Goal: Complete application form: Complete application form

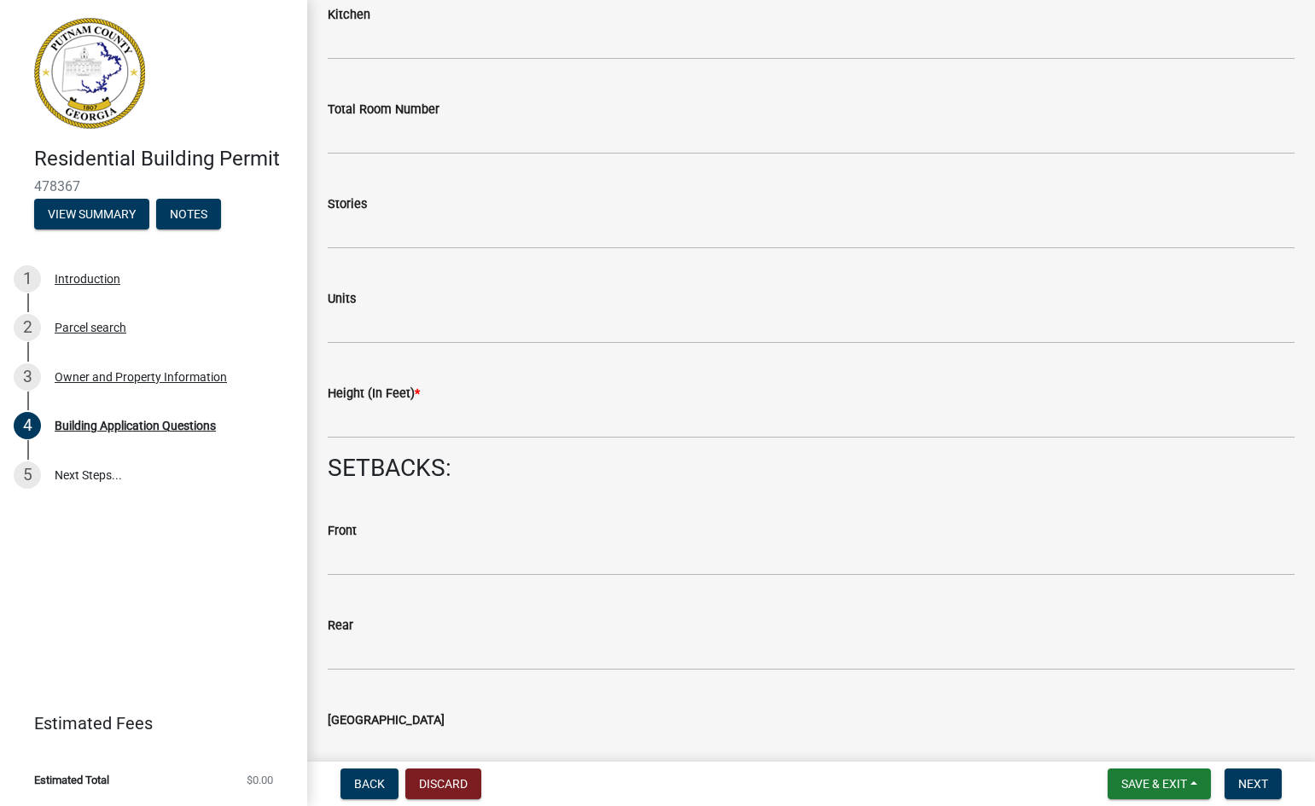
scroll to position [2044, 0]
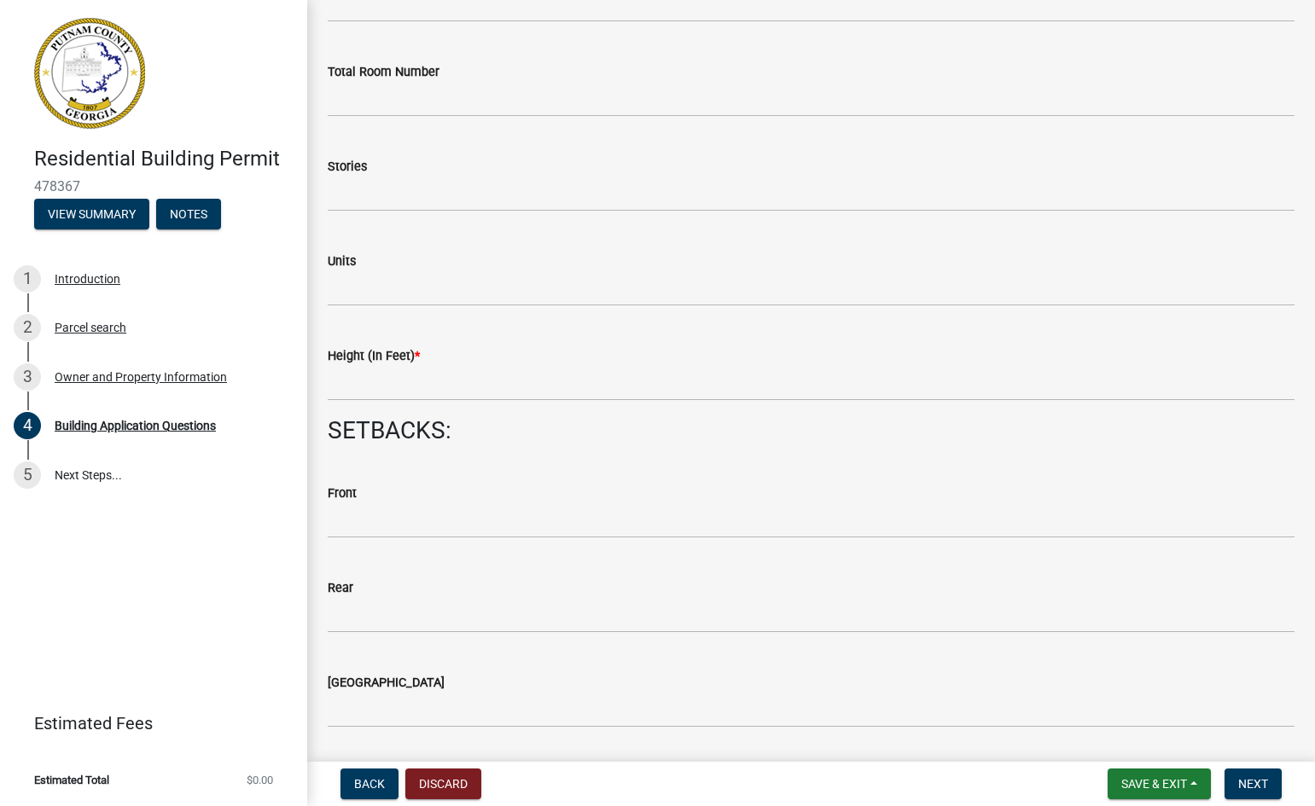
click at [474, 358] on div "Height (In Feet) *" at bounding box center [811, 356] width 967 height 20
click at [376, 357] on label "Height (In Feet) *" at bounding box center [374, 357] width 92 height 12
click at [417, 359] on span "*" at bounding box center [417, 356] width 5 height 15
click at [412, 366] on div "Height (In Feet) *" at bounding box center [811, 356] width 967 height 20
click at [405, 382] on input "text" at bounding box center [811, 383] width 967 height 35
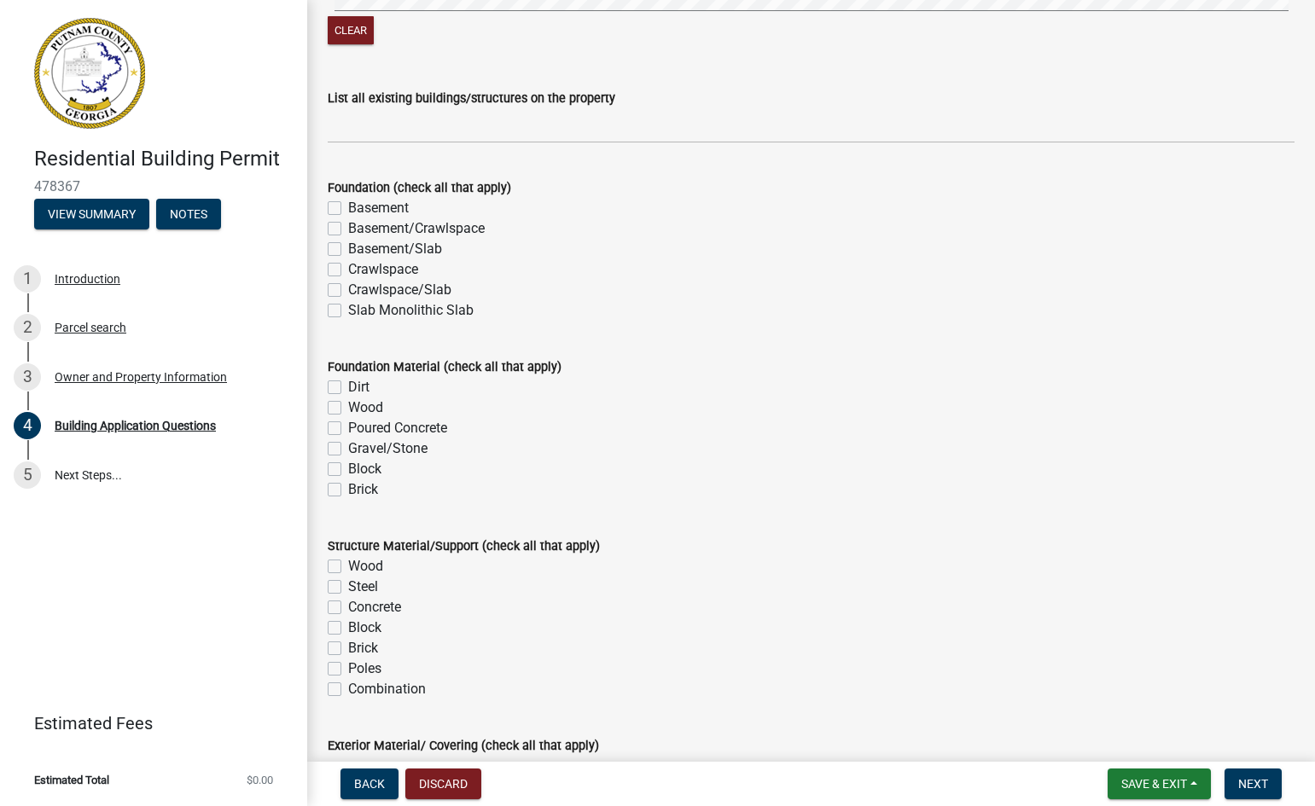
scroll to position [3136, 0]
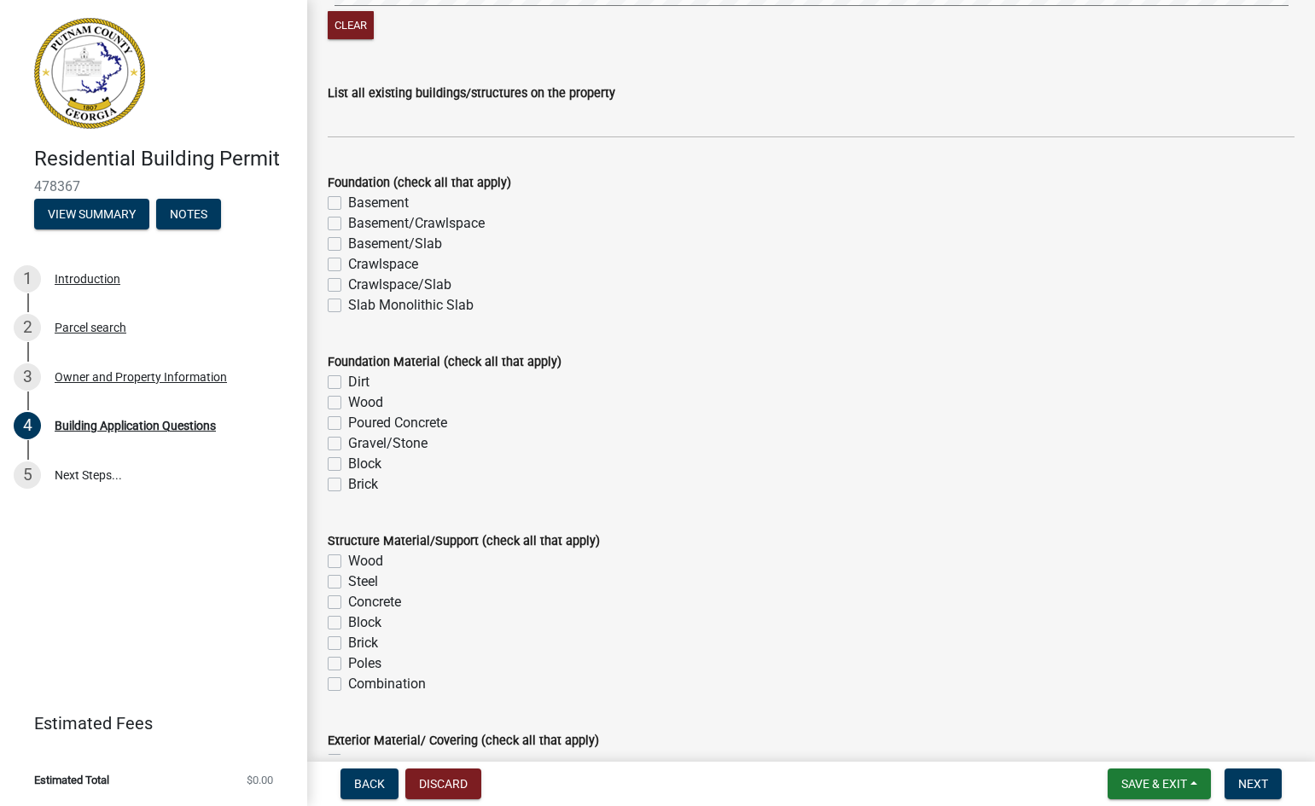
type input "25"
click at [348, 264] on label "Crawlspace" at bounding box center [383, 264] width 70 height 20
click at [348, 264] on input "Crawlspace" at bounding box center [353, 259] width 11 height 11
checkbox input "true"
checkbox input "false"
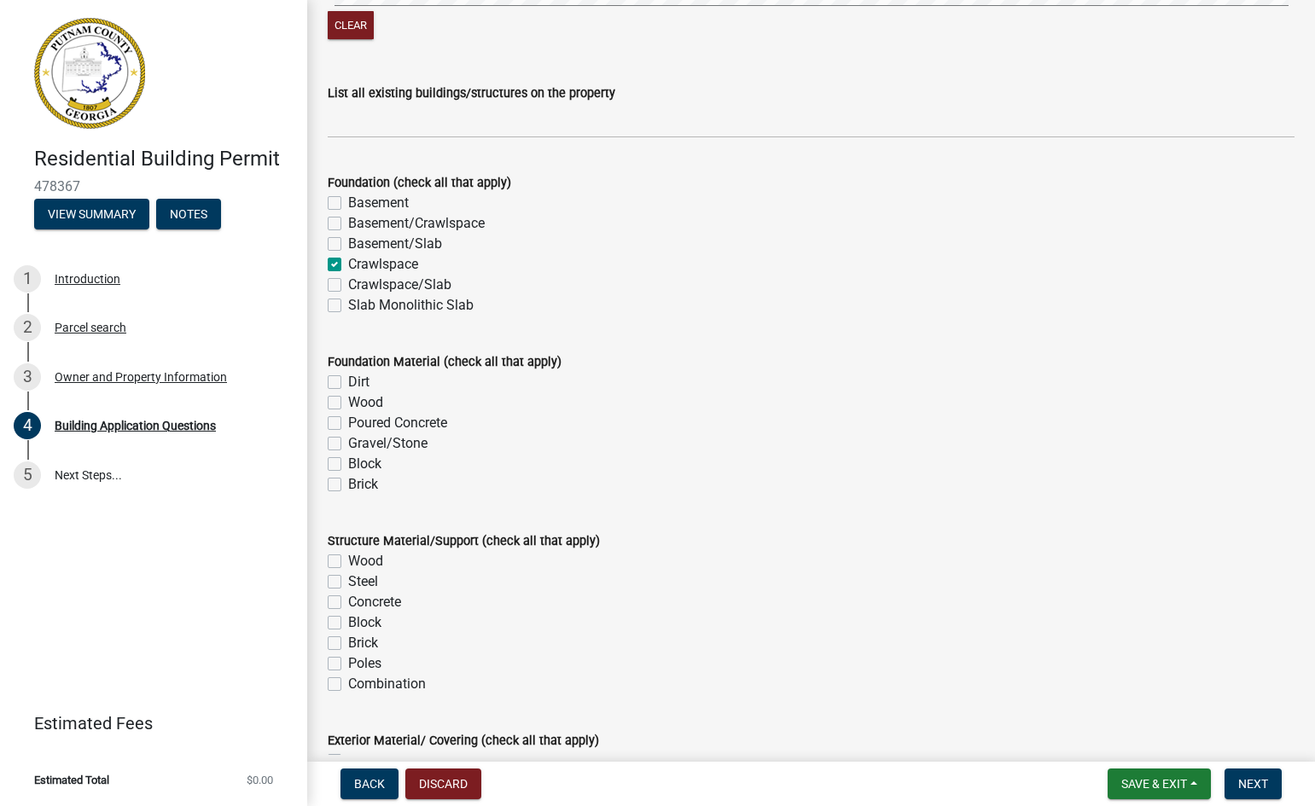
checkbox input "false"
checkbox input "true"
checkbox input "false"
click at [348, 305] on label "Slab Monolithic Slab" at bounding box center [410, 305] width 125 height 20
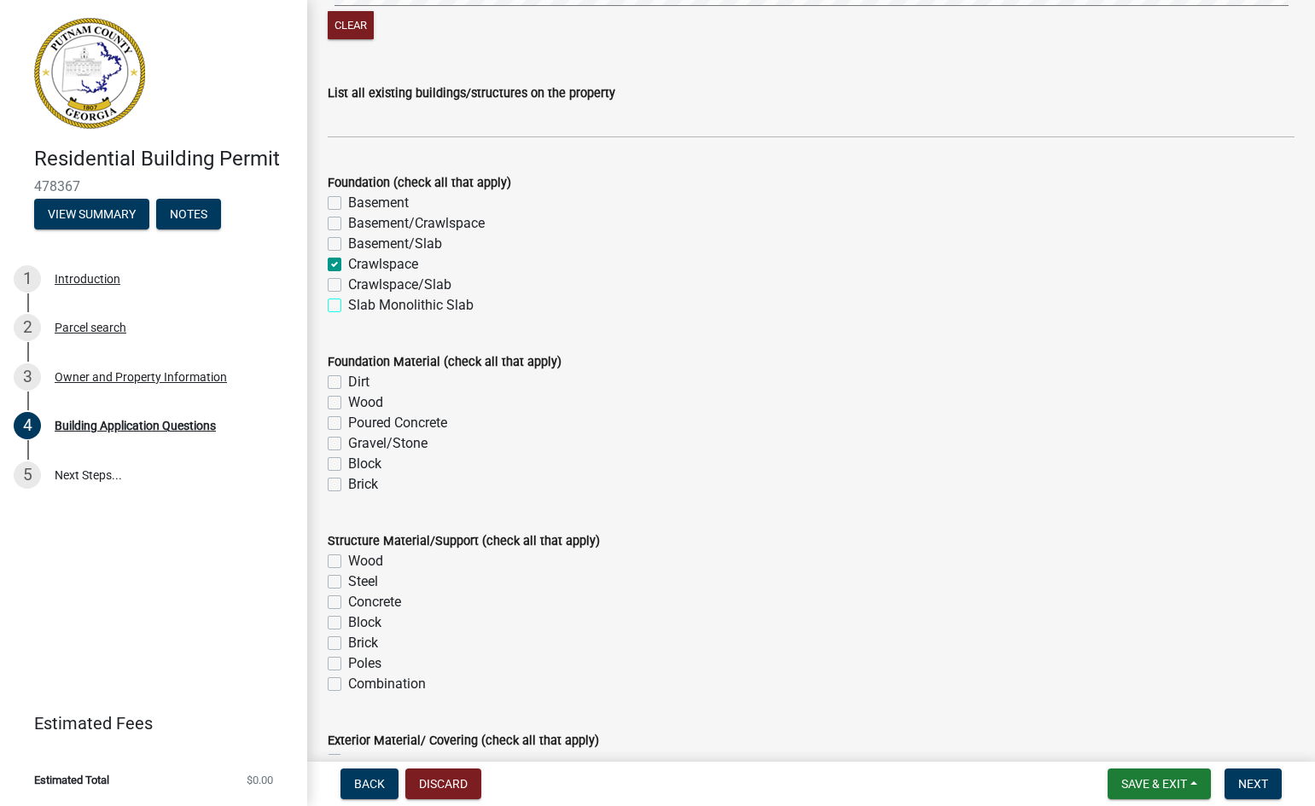
click at [348, 305] on input "Slab Monolithic Slab" at bounding box center [353, 300] width 11 height 11
checkbox input "true"
checkbox input "false"
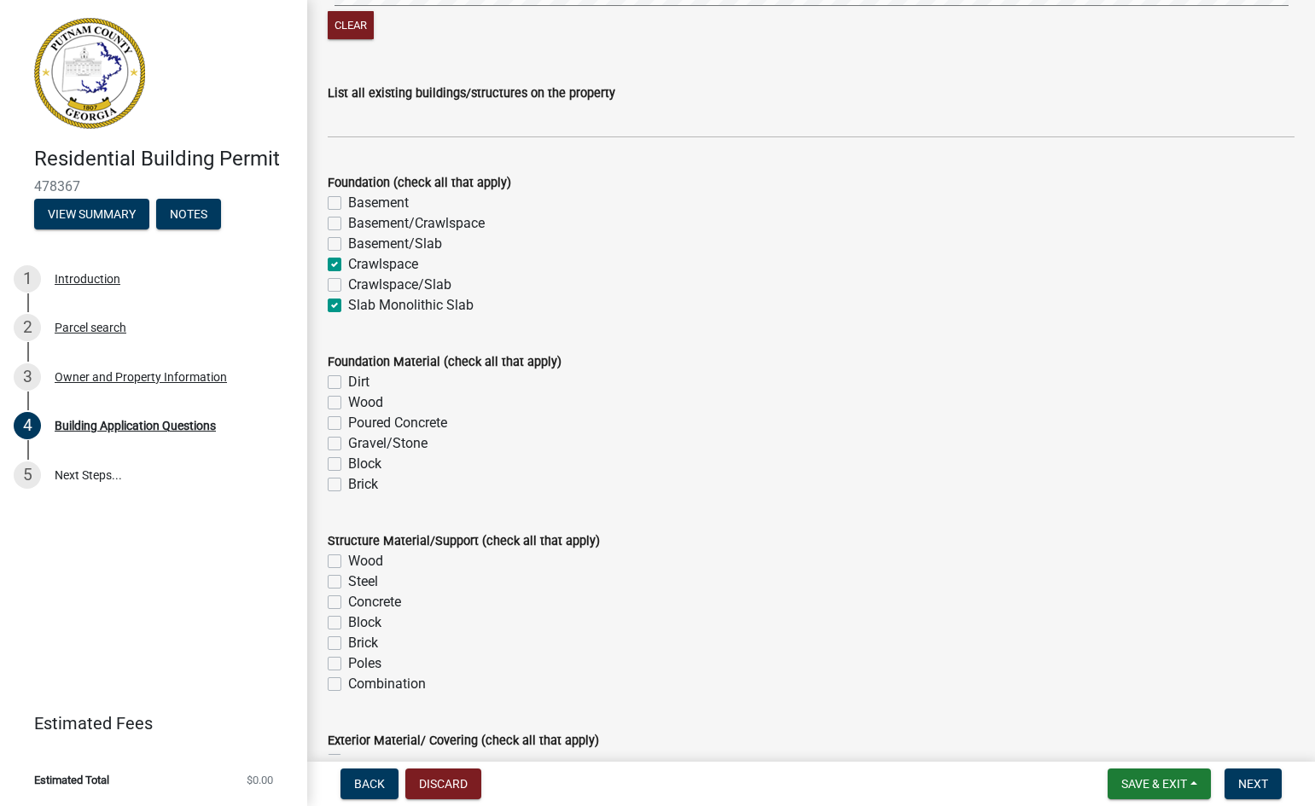
checkbox input "true"
checkbox input "false"
checkbox input "true"
click at [348, 422] on label "Poured Concrete" at bounding box center [397, 423] width 99 height 20
click at [348, 422] on input "Poured Concrete" at bounding box center [353, 418] width 11 height 11
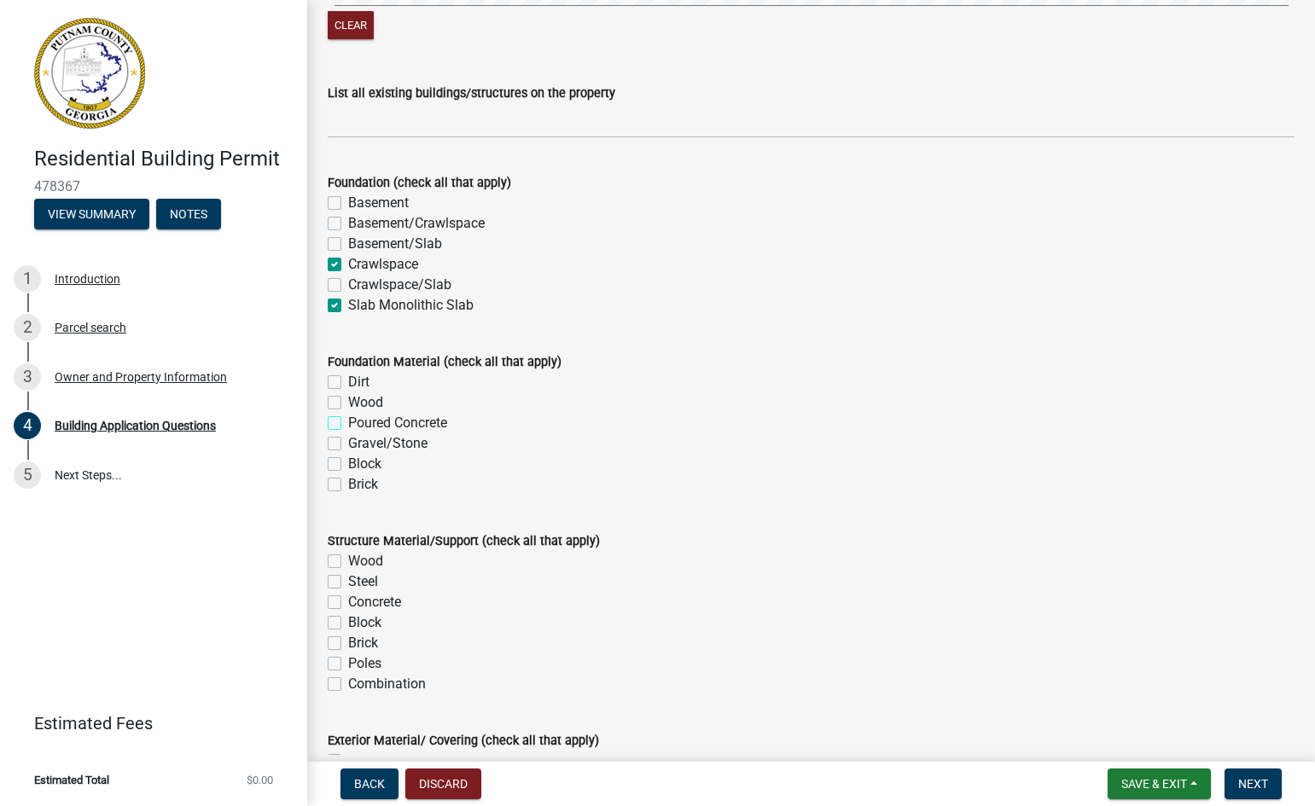
checkbox input "true"
checkbox input "false"
checkbox input "true"
checkbox input "false"
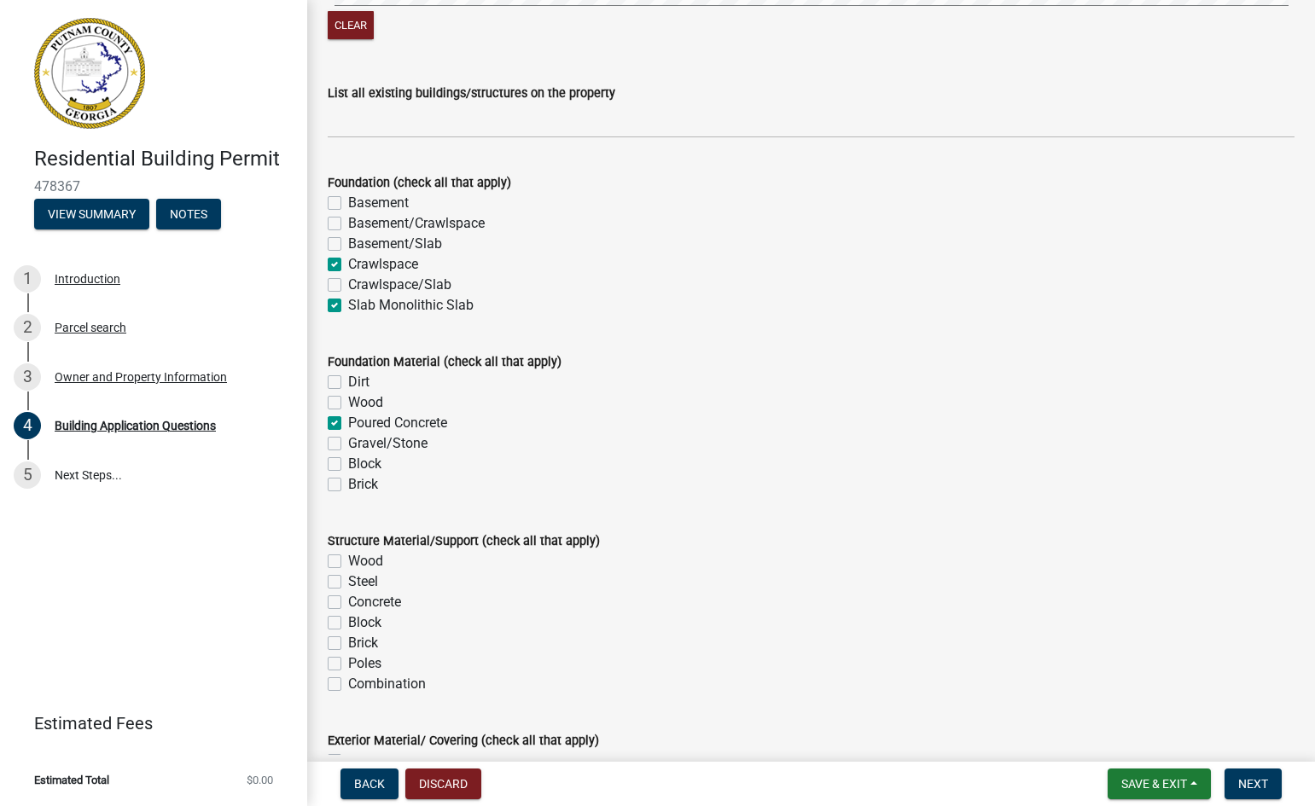
checkbox input "false"
click at [348, 465] on label "Block" at bounding box center [364, 464] width 33 height 20
click at [348, 465] on input "Block" at bounding box center [353, 459] width 11 height 11
checkbox input "true"
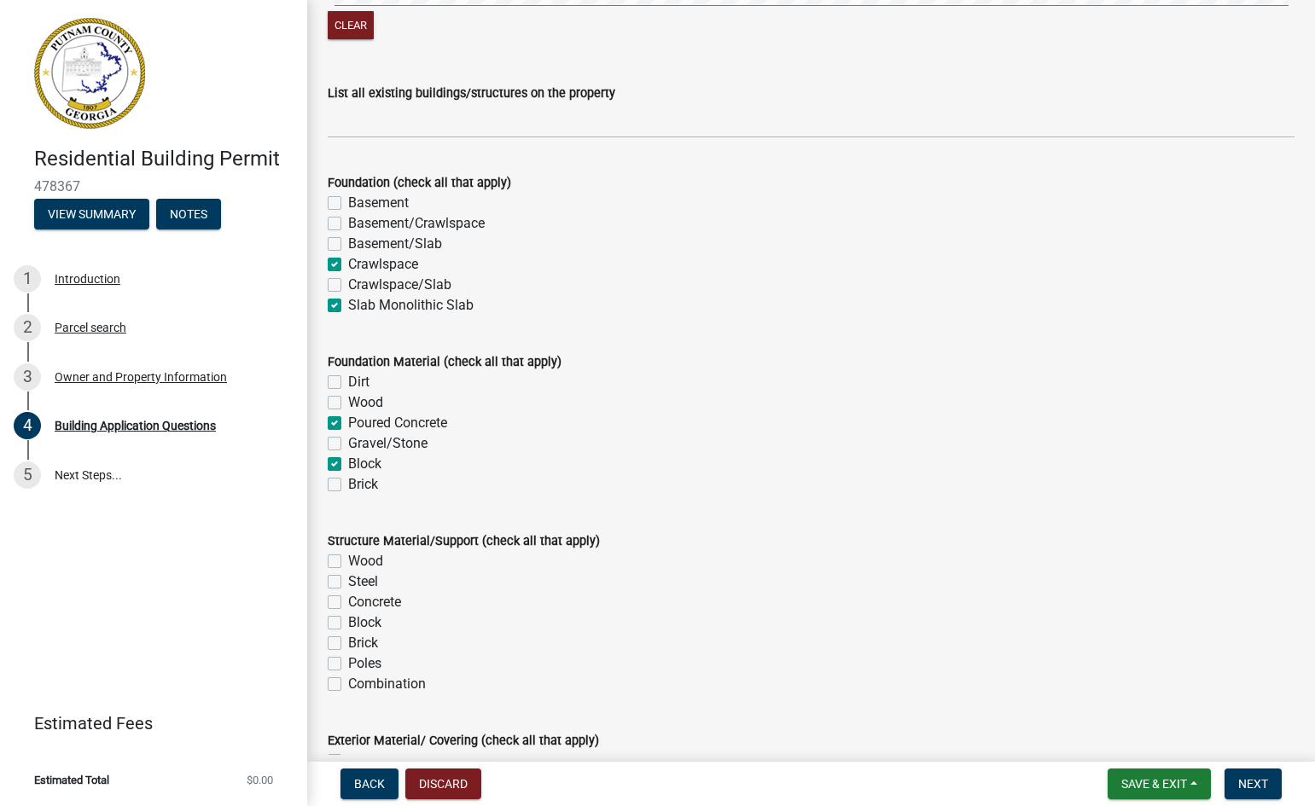
checkbox input "false"
checkbox input "true"
checkbox input "false"
checkbox input "true"
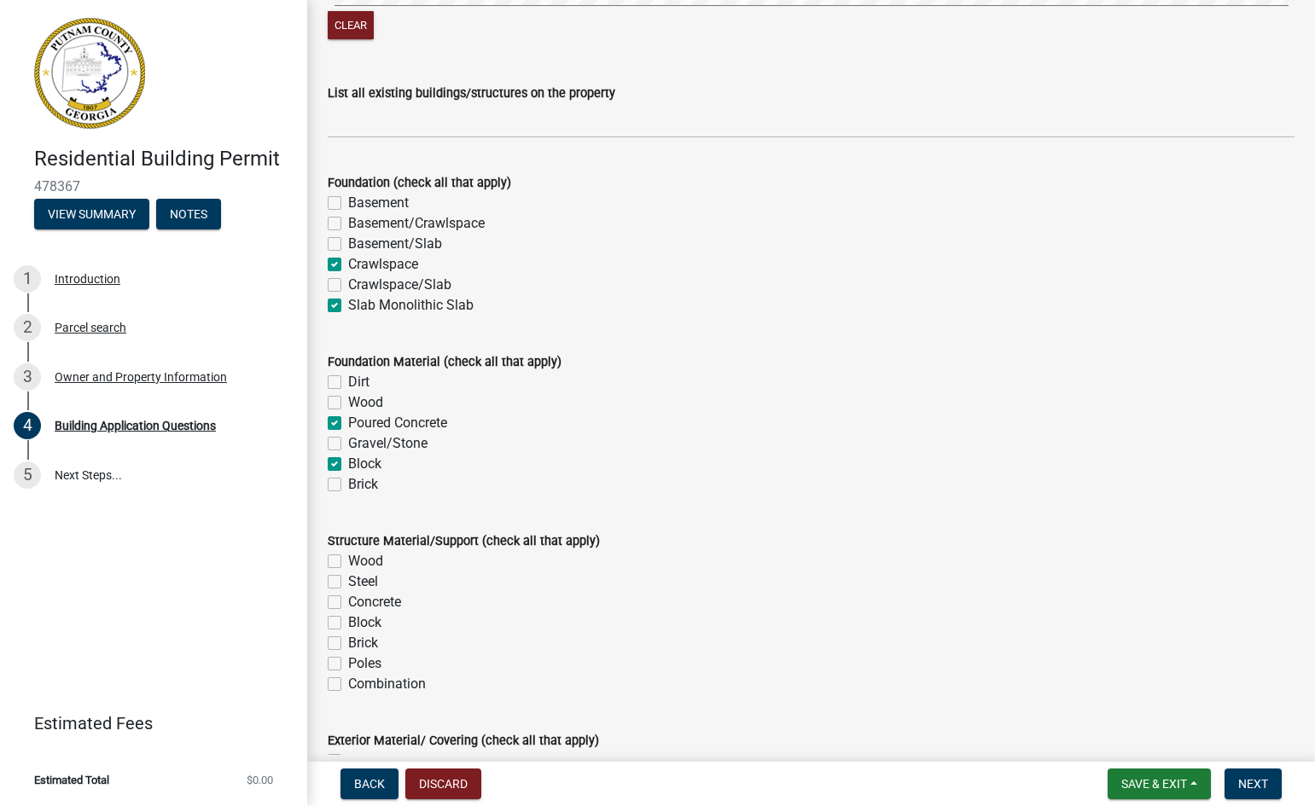
click at [348, 489] on label "Brick" at bounding box center [363, 484] width 30 height 20
click at [348, 485] on input "Brick" at bounding box center [353, 479] width 11 height 11
checkbox input "true"
checkbox input "false"
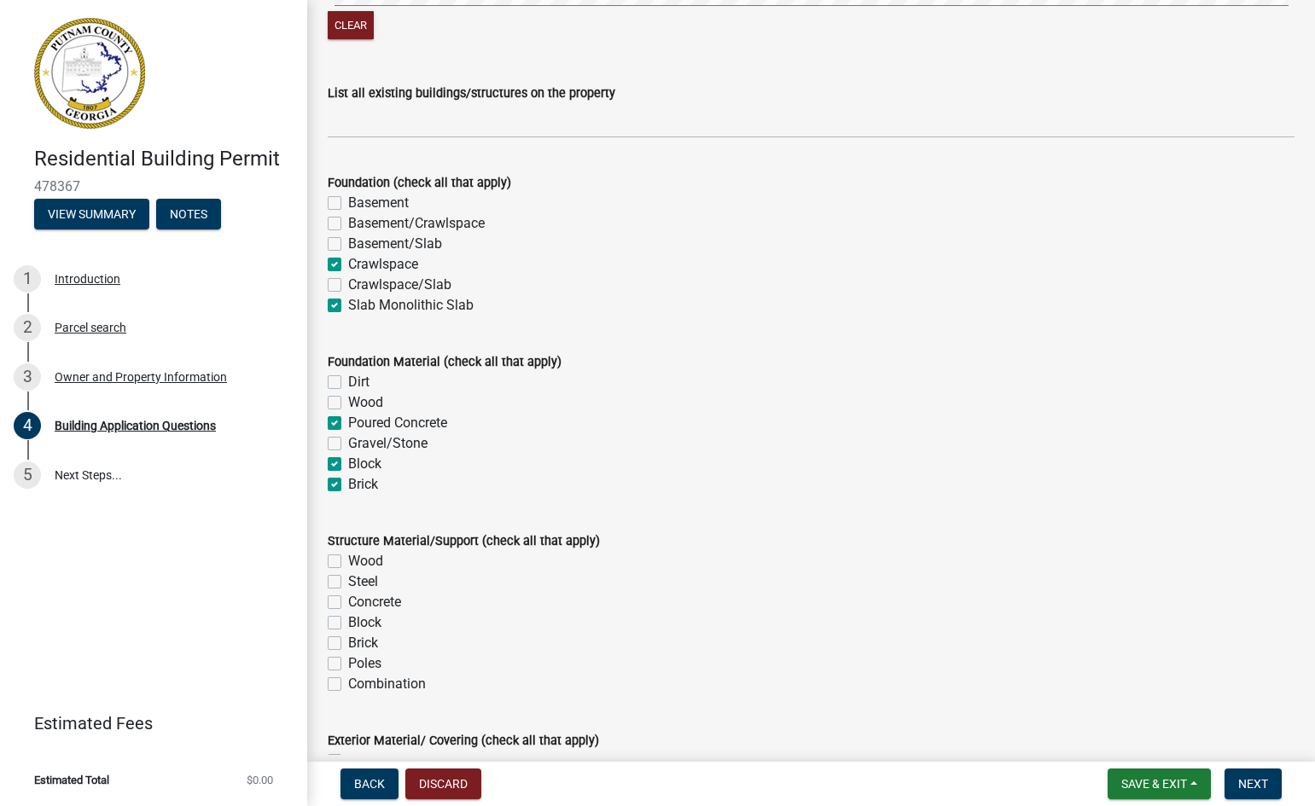
checkbox input "true"
checkbox input "false"
checkbox input "true"
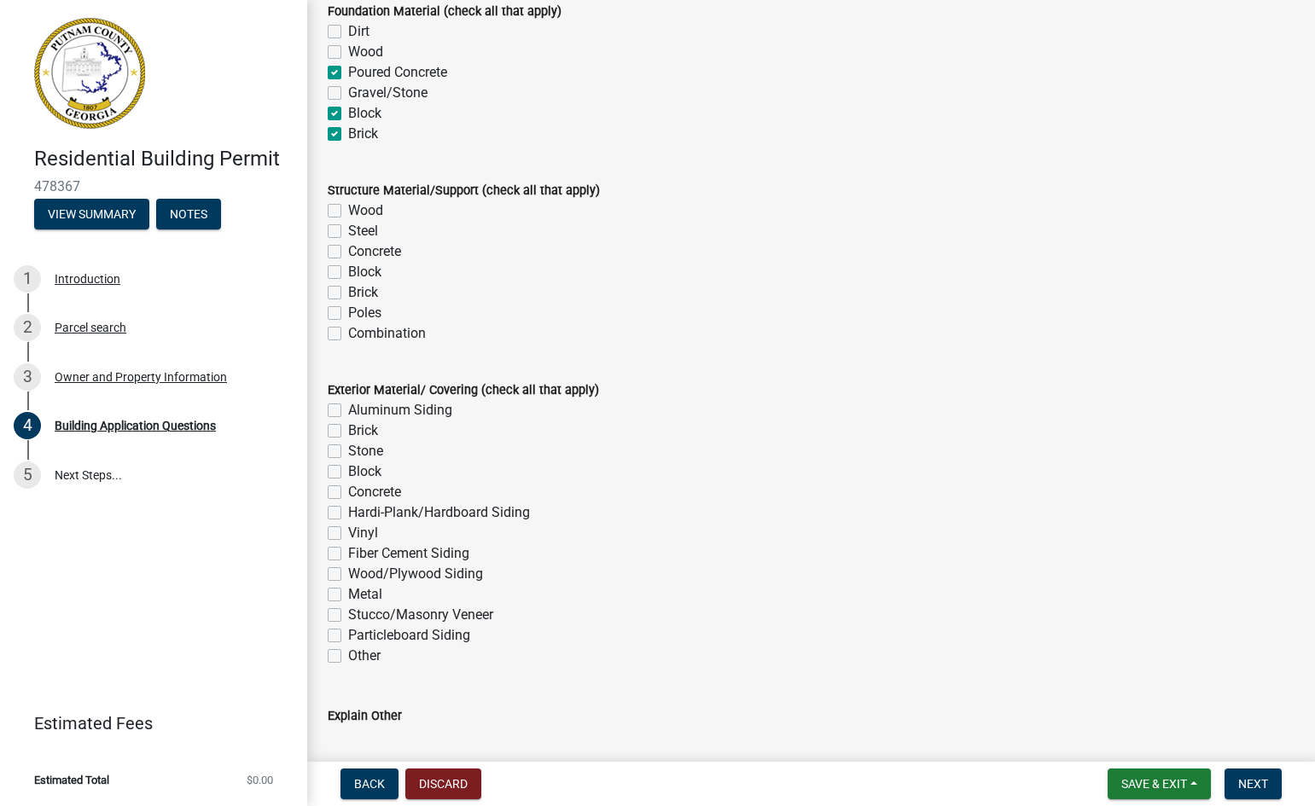
scroll to position [3512, 0]
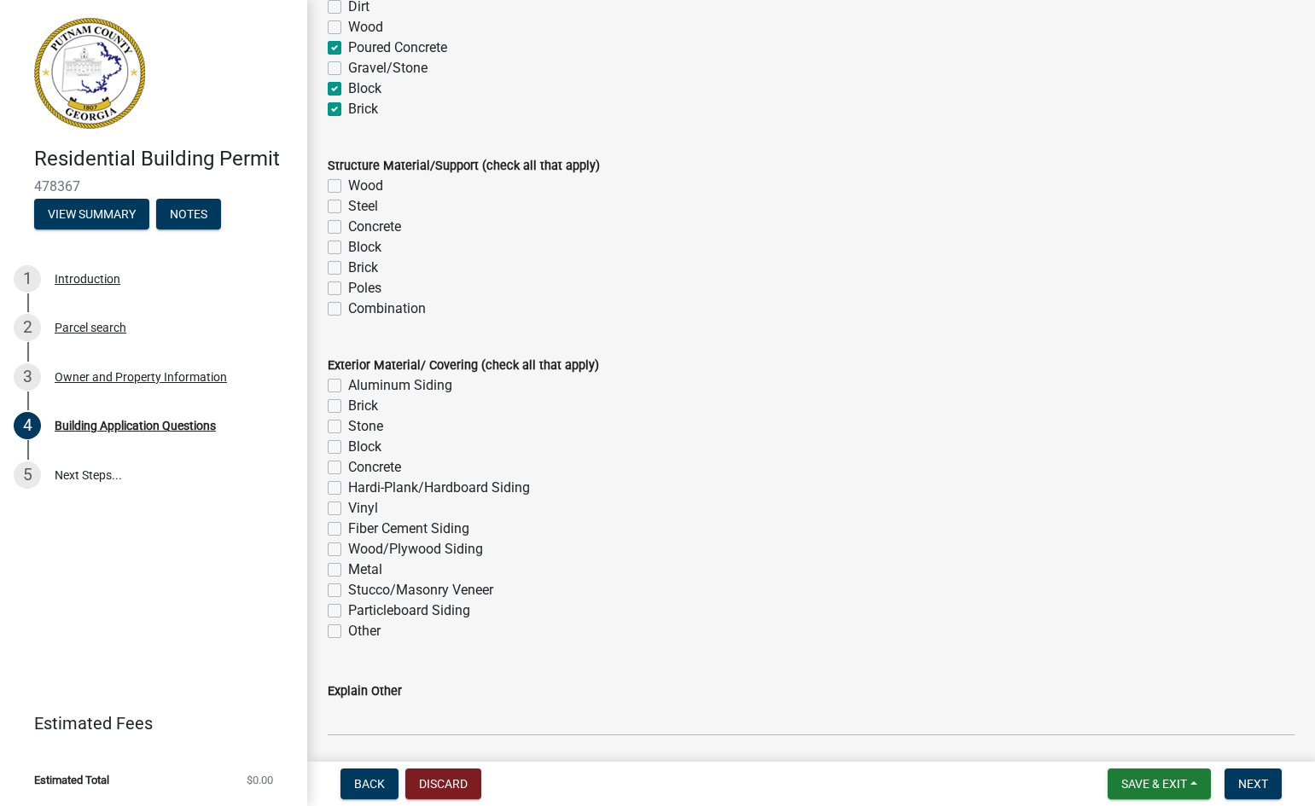
click at [348, 185] on label "Wood" at bounding box center [365, 186] width 35 height 20
click at [348, 185] on input "Wood" at bounding box center [353, 181] width 11 height 11
checkbox input "true"
checkbox input "false"
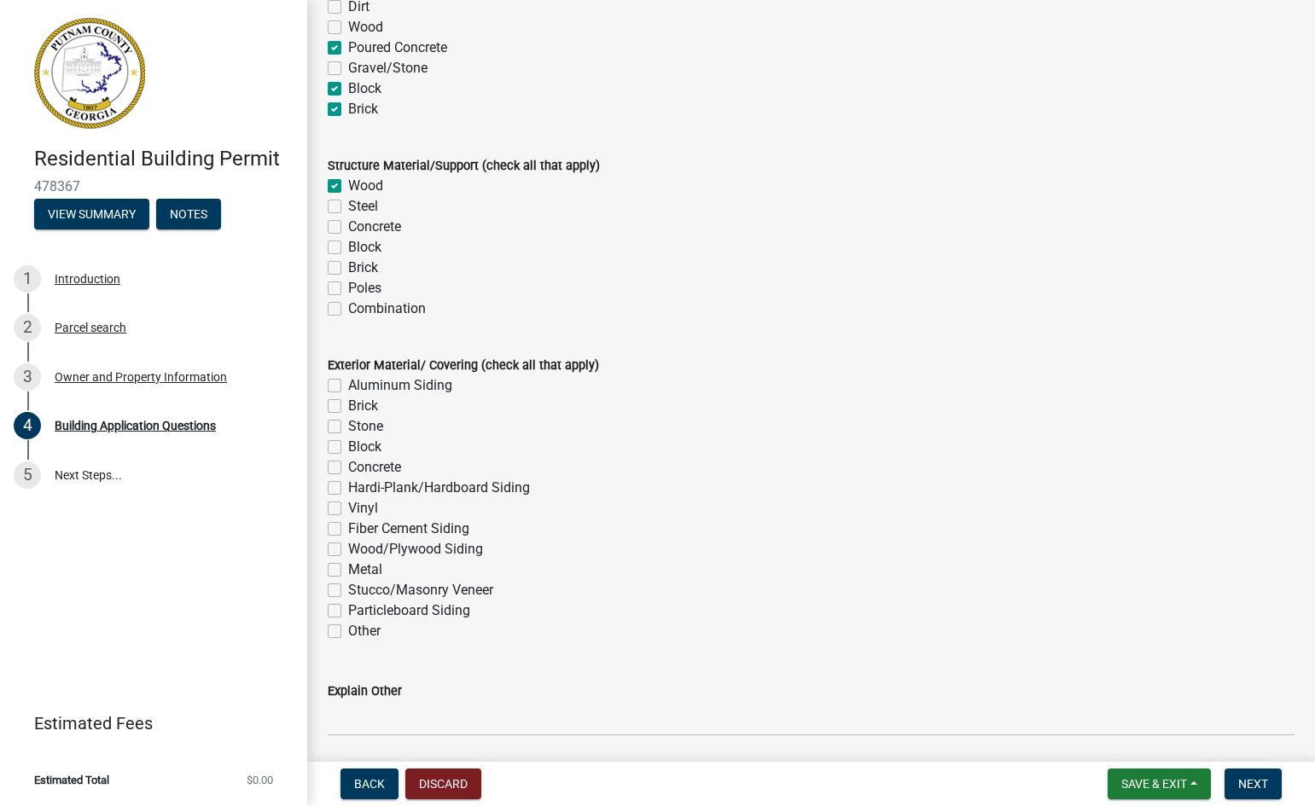
checkbox input "false"
click at [348, 248] on label "Block" at bounding box center [364, 247] width 33 height 20
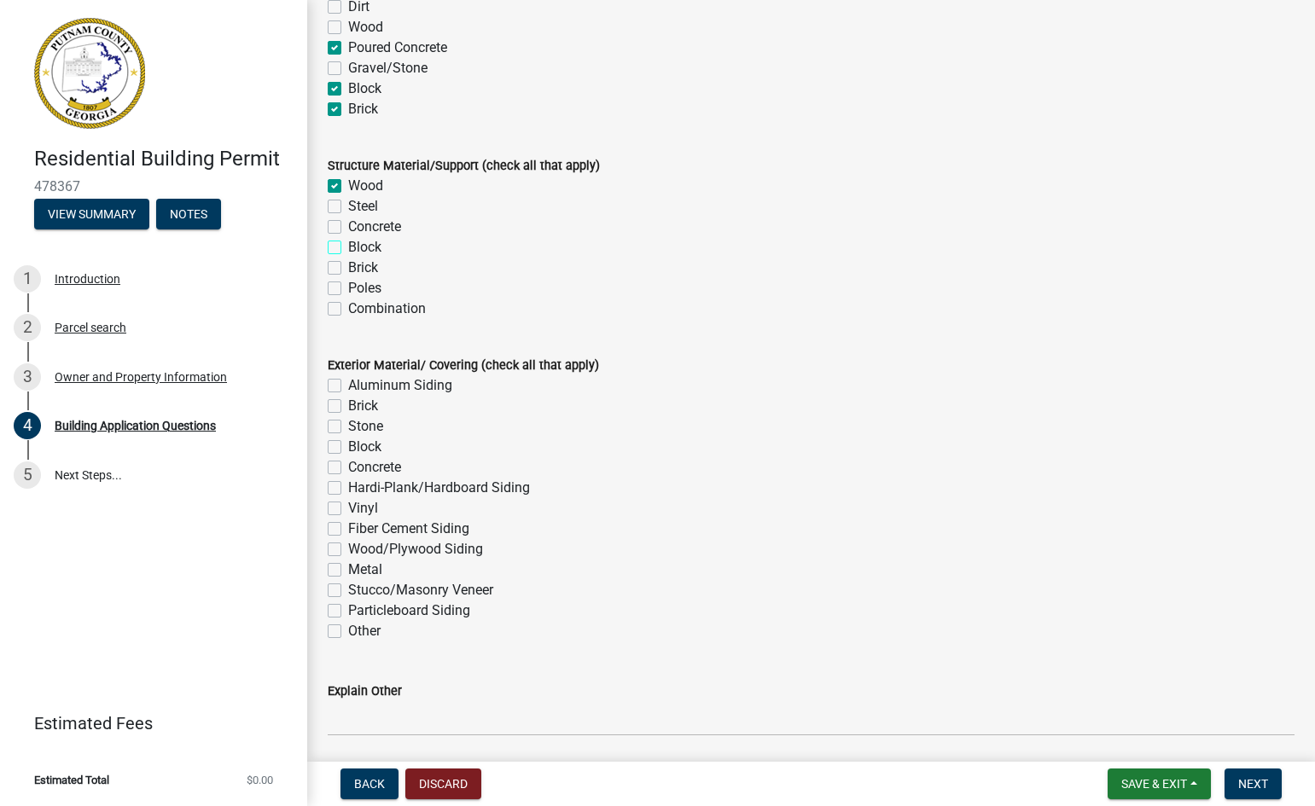
click at [348, 248] on input "Block" at bounding box center [353, 242] width 11 height 11
checkbox input "true"
checkbox input "false"
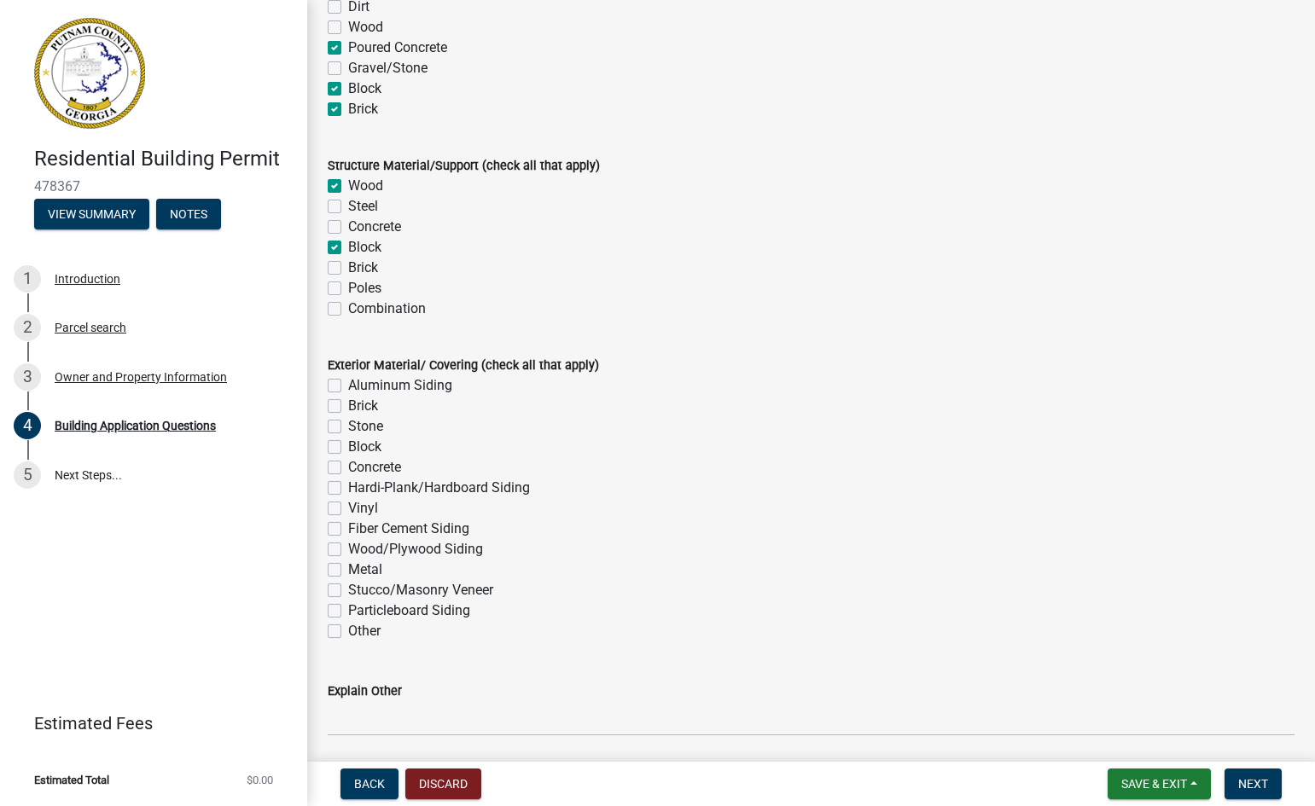
checkbox input "true"
checkbox input "false"
click at [348, 268] on label "Brick" at bounding box center [363, 268] width 30 height 20
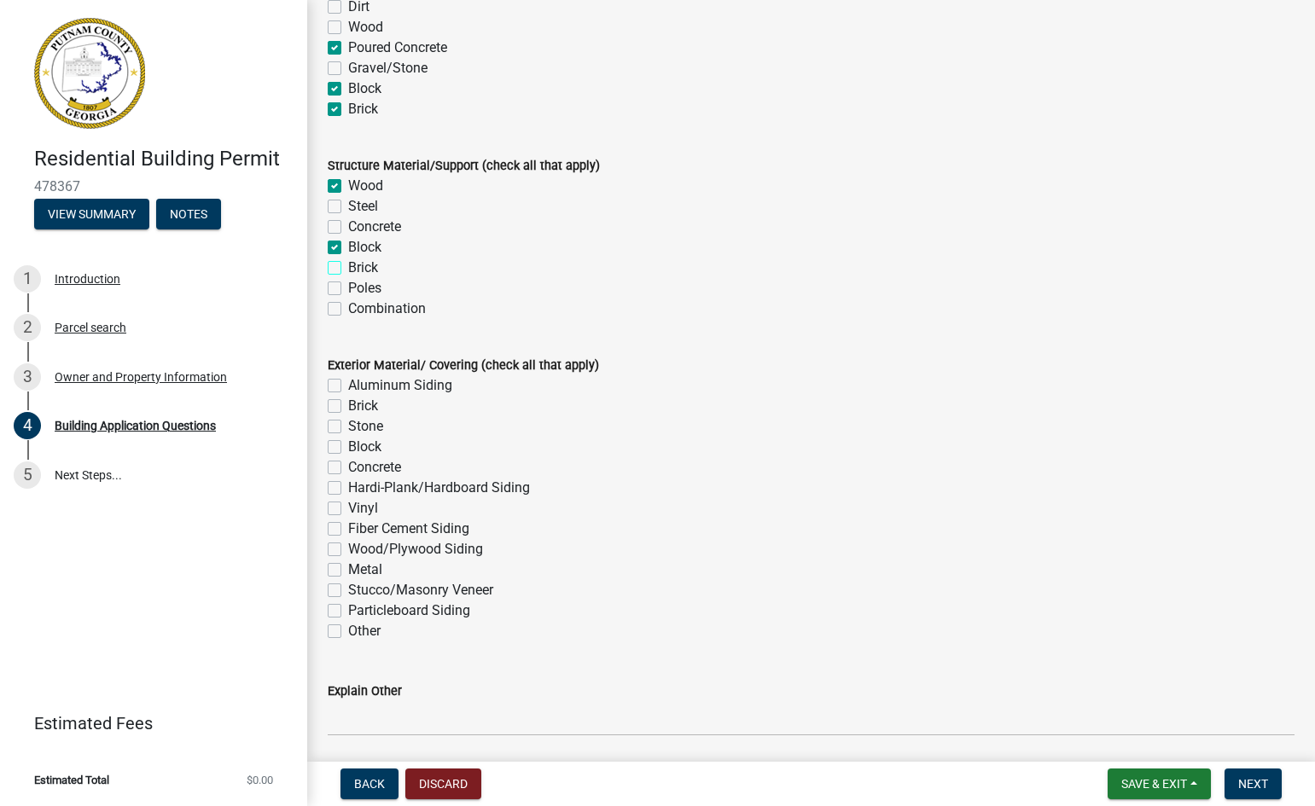
click at [348, 268] on input "Brick" at bounding box center [353, 263] width 11 height 11
checkbox input "true"
checkbox input "false"
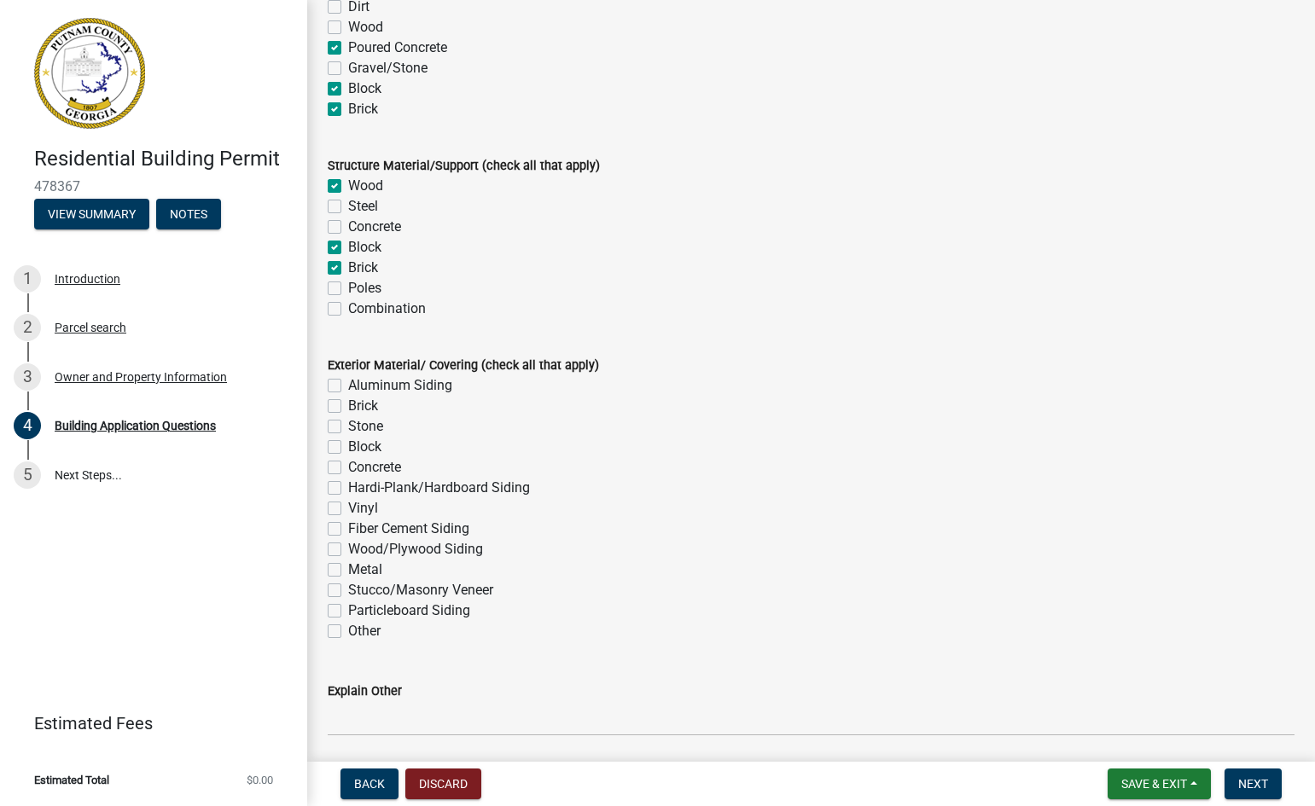
checkbox input "true"
checkbox input "false"
click at [348, 487] on label "Hardi-Plank/Hardboard Siding" at bounding box center [439, 488] width 182 height 20
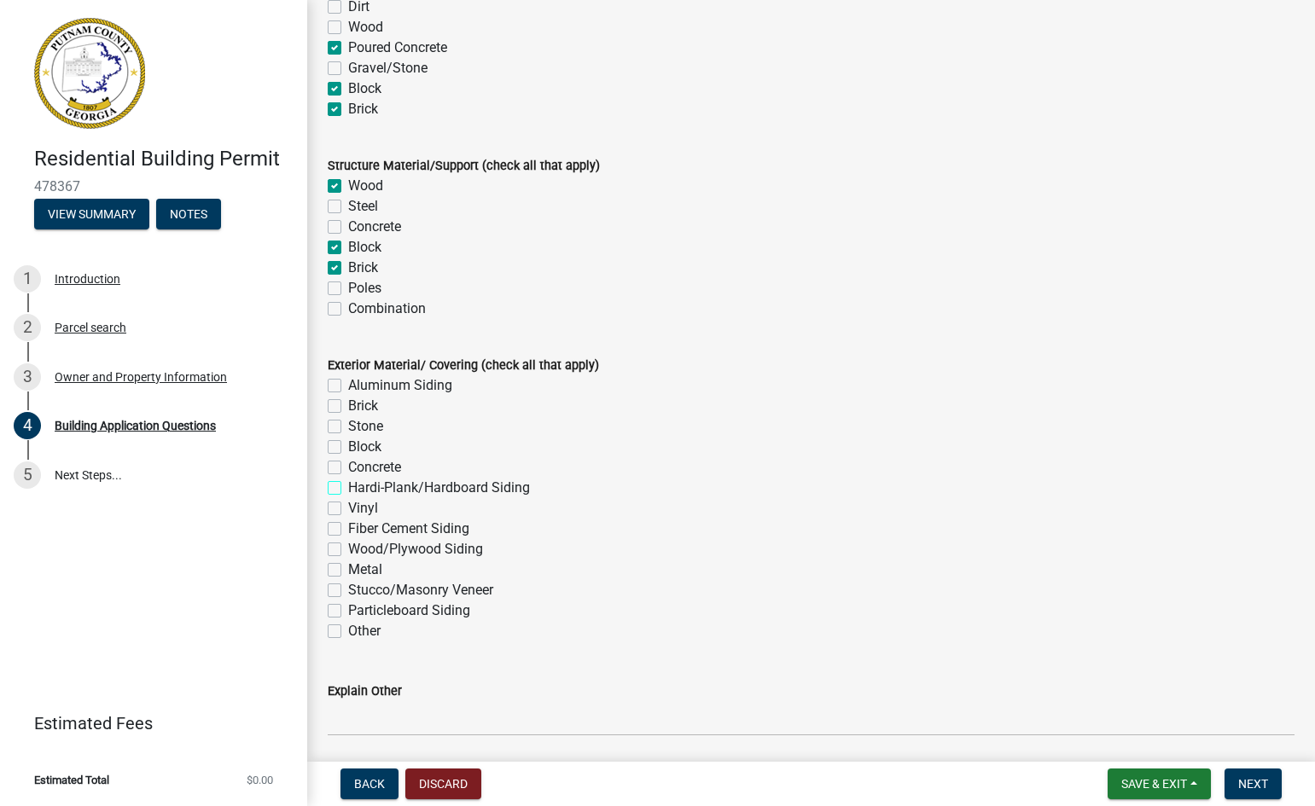
click at [348, 487] on input "Hardi-Plank/Hardboard Siding" at bounding box center [353, 483] width 11 height 11
checkbox input "true"
checkbox input "false"
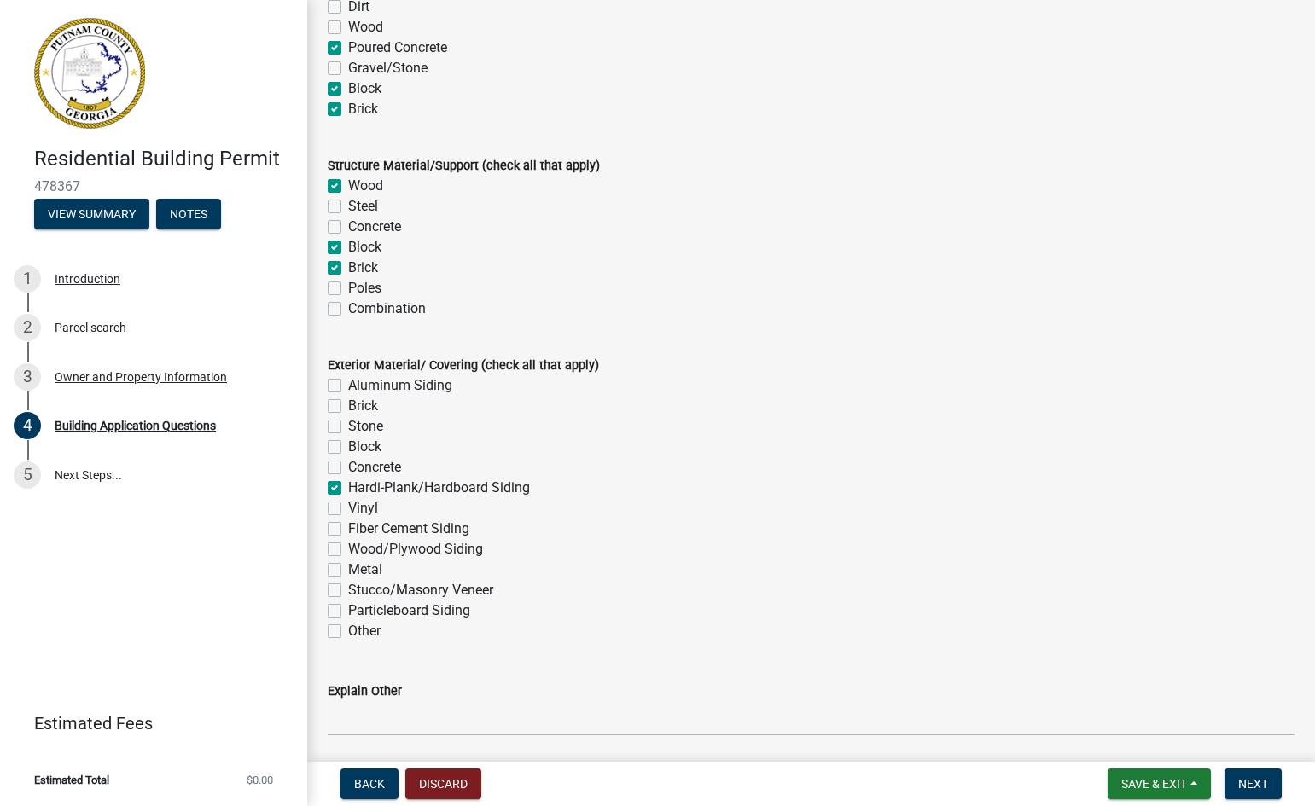
checkbox input "false"
checkbox input "true"
checkbox input "false"
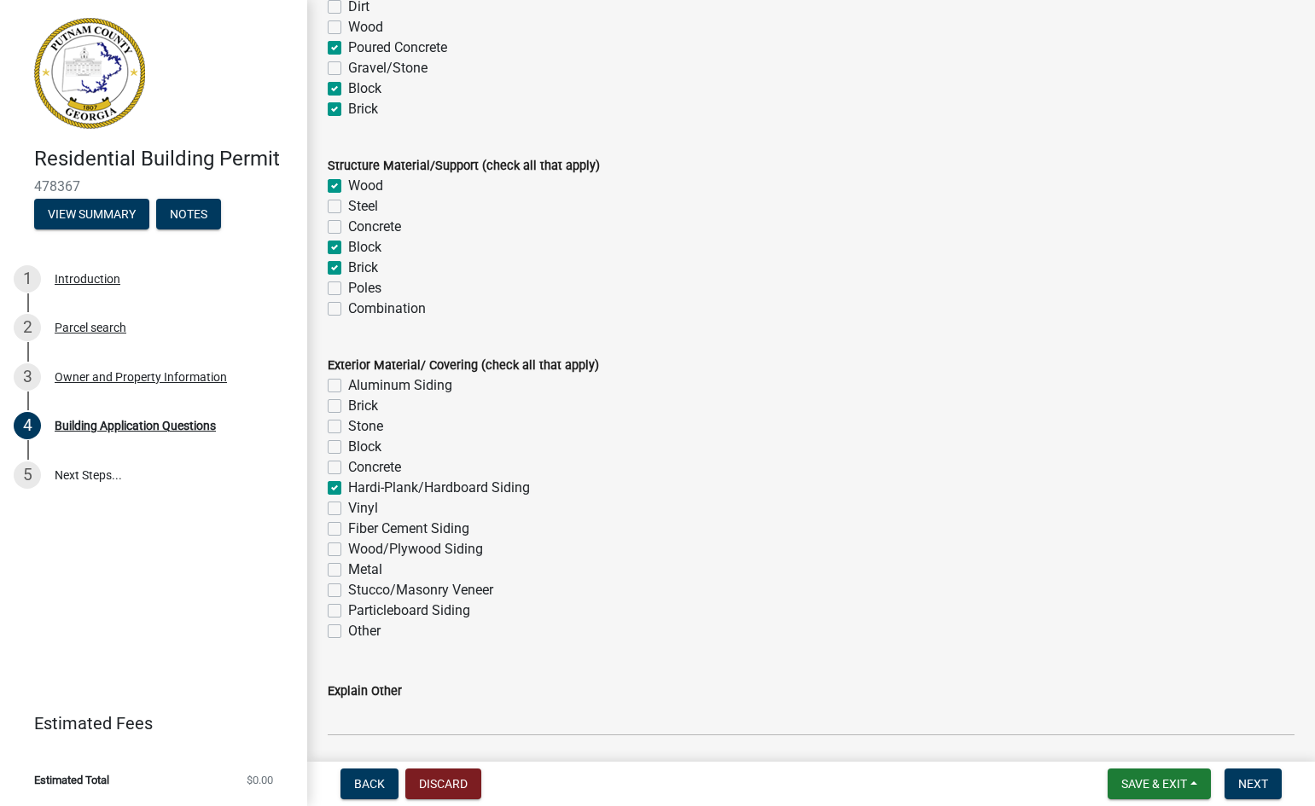
checkbox input "false"
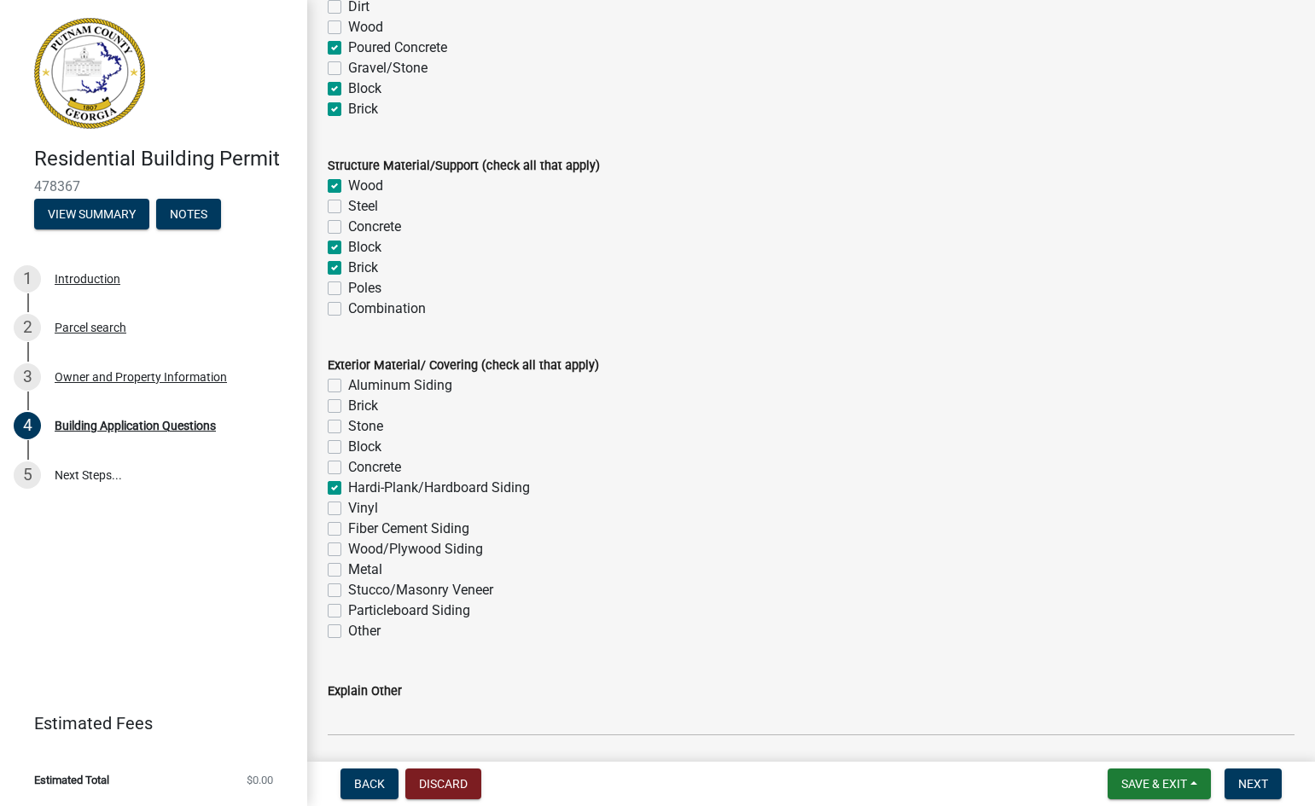
click at [348, 487] on label "Hardi-Plank/Hardboard Siding" at bounding box center [439, 488] width 182 height 20
click at [348, 487] on input "Hardi-Plank/Hardboard Siding" at bounding box center [353, 483] width 11 height 11
checkbox input "false"
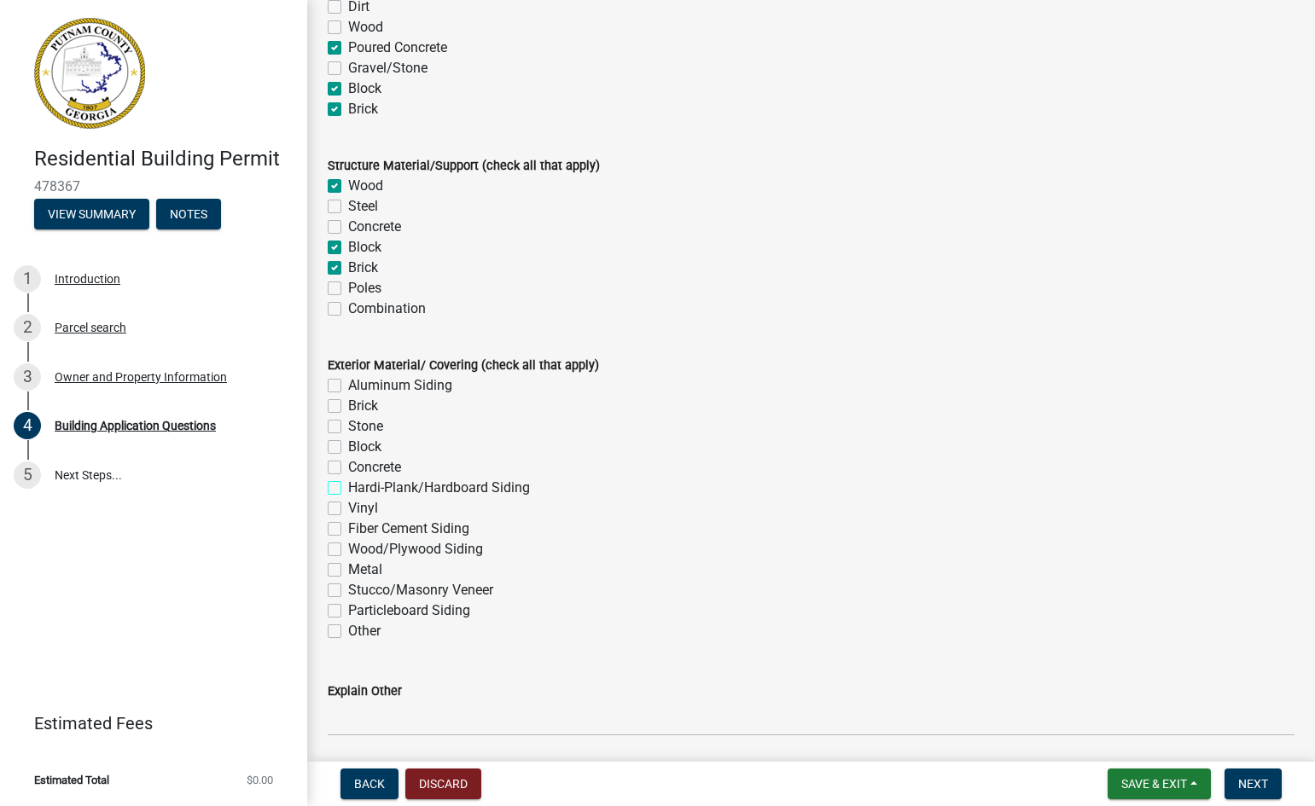
checkbox input "false"
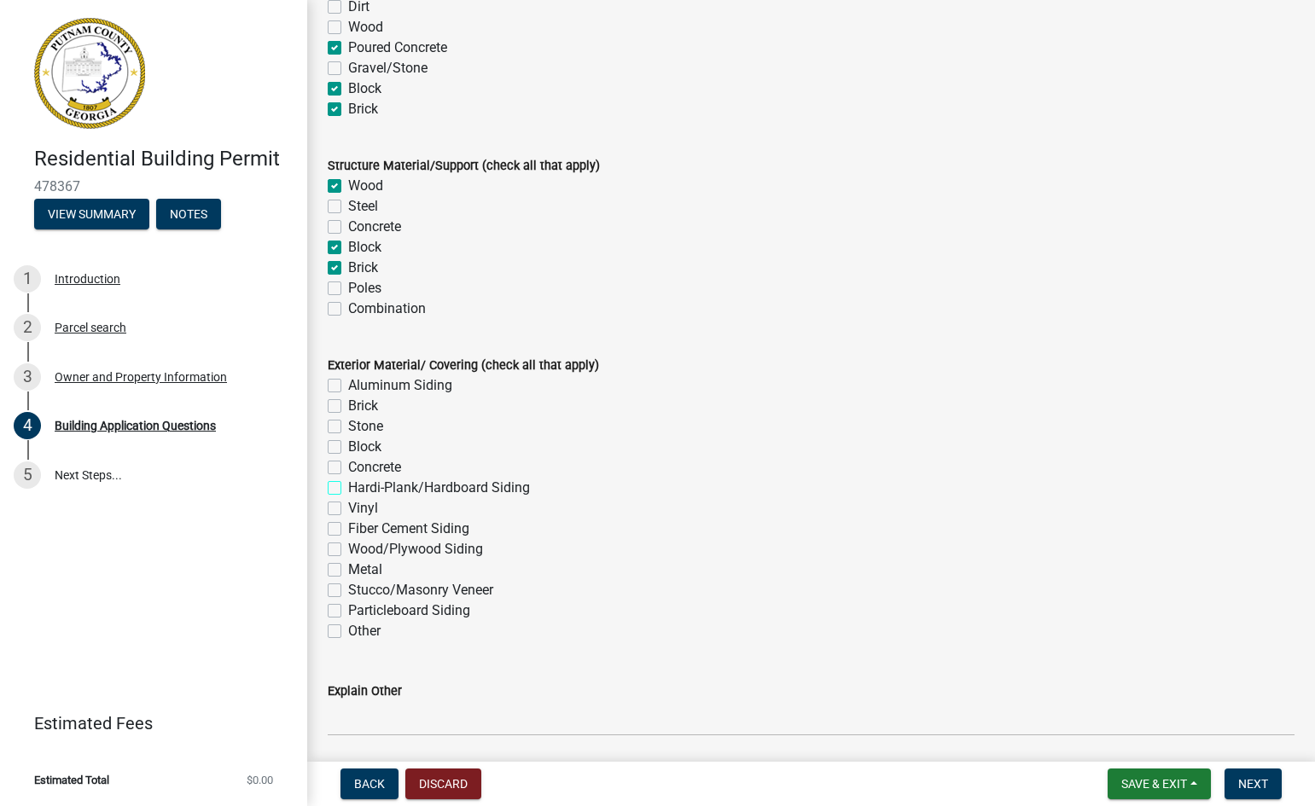
checkbox input "false"
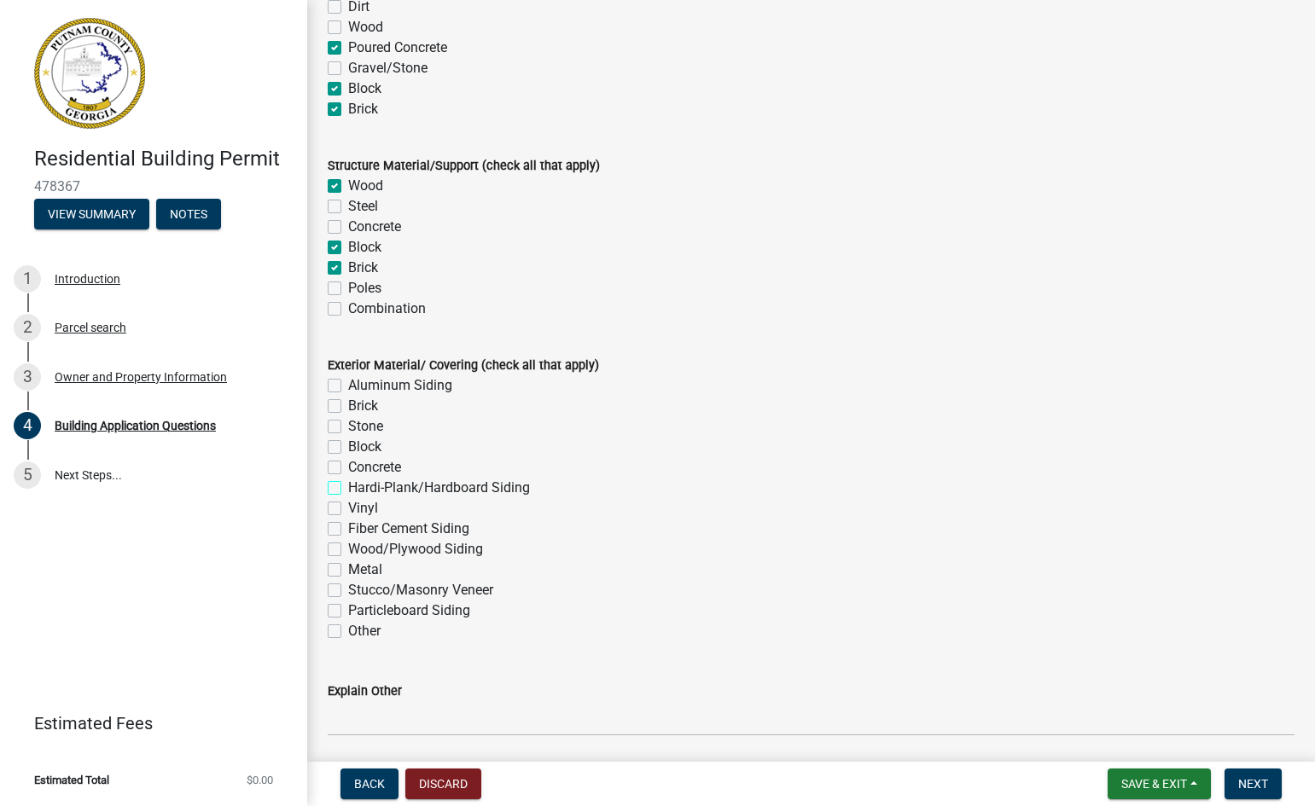
checkbox input "false"
click at [348, 489] on label "Hardi-Plank/Hardboard Siding" at bounding box center [439, 488] width 182 height 20
click at [348, 489] on input "Hardi-Plank/Hardboard Siding" at bounding box center [353, 483] width 11 height 11
checkbox input "true"
checkbox input "false"
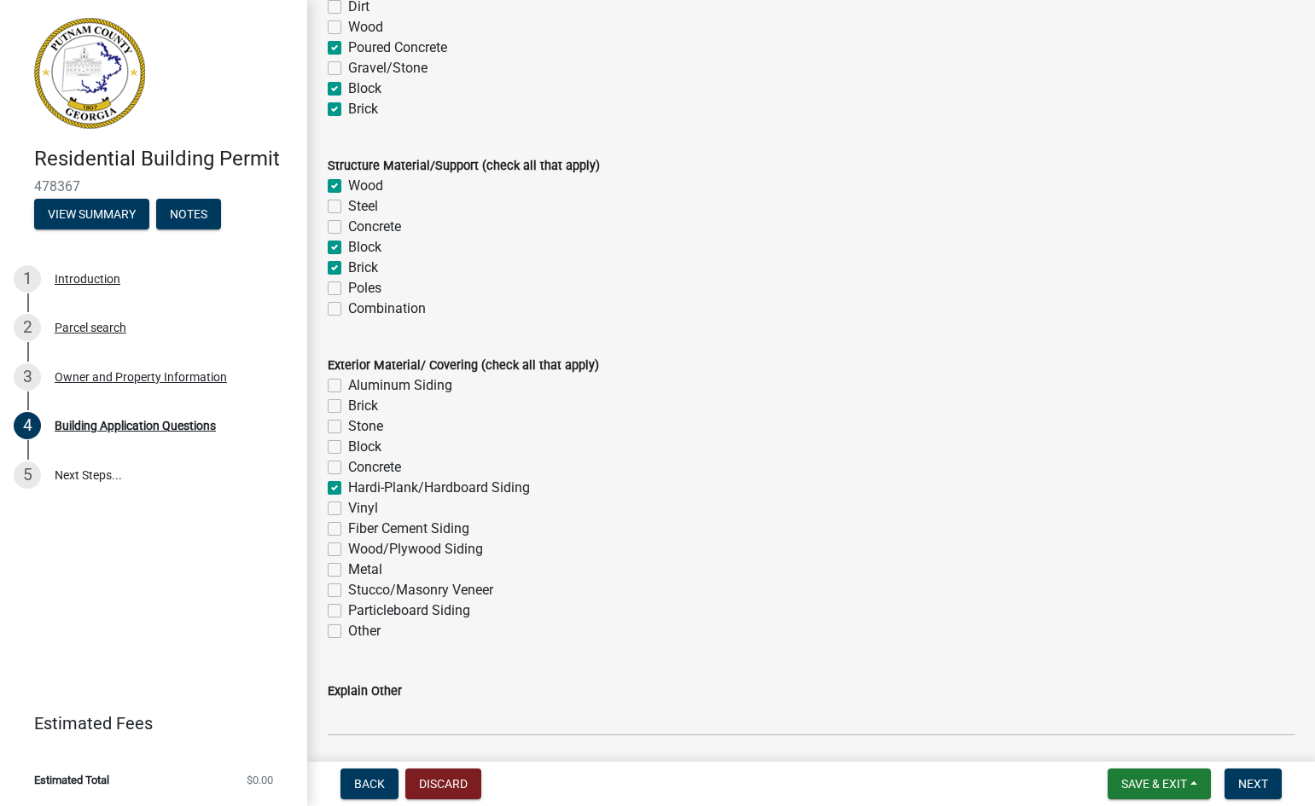
checkbox input "false"
checkbox input "true"
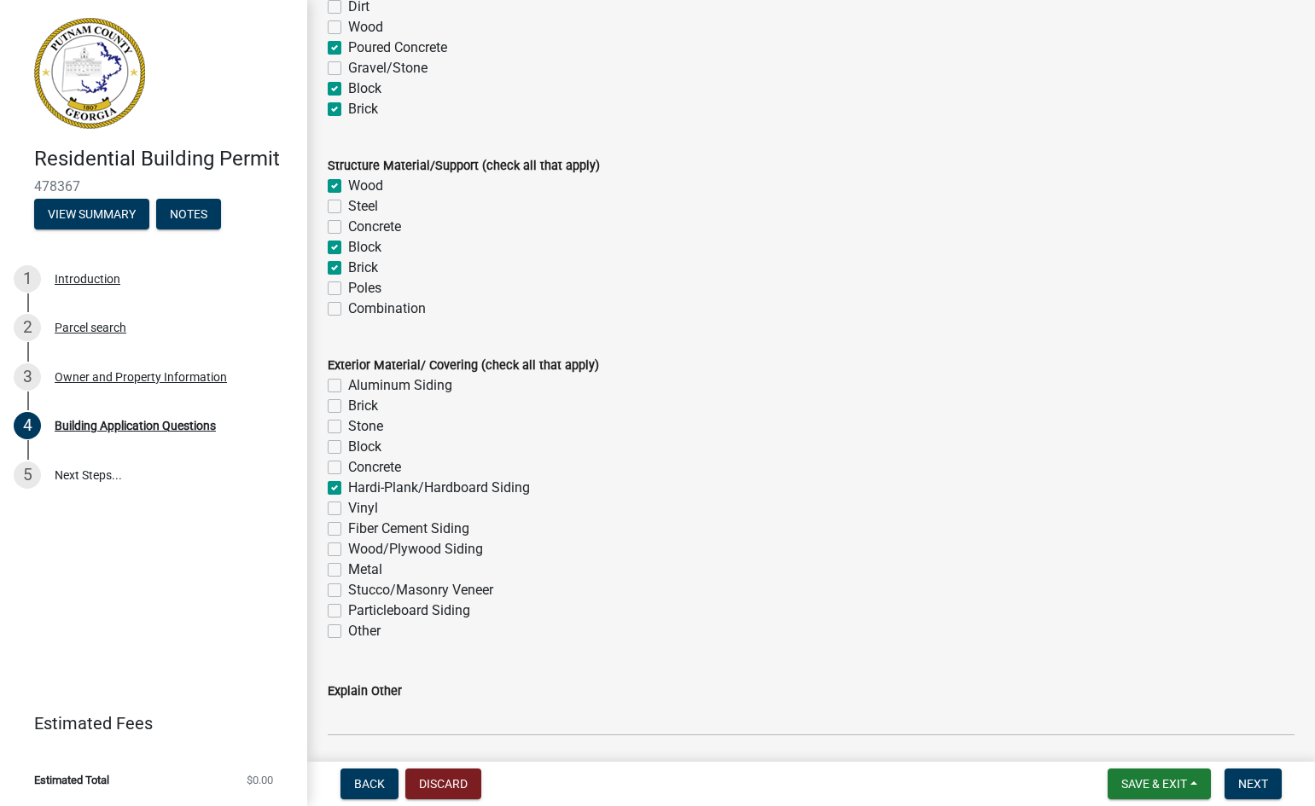
checkbox input "false"
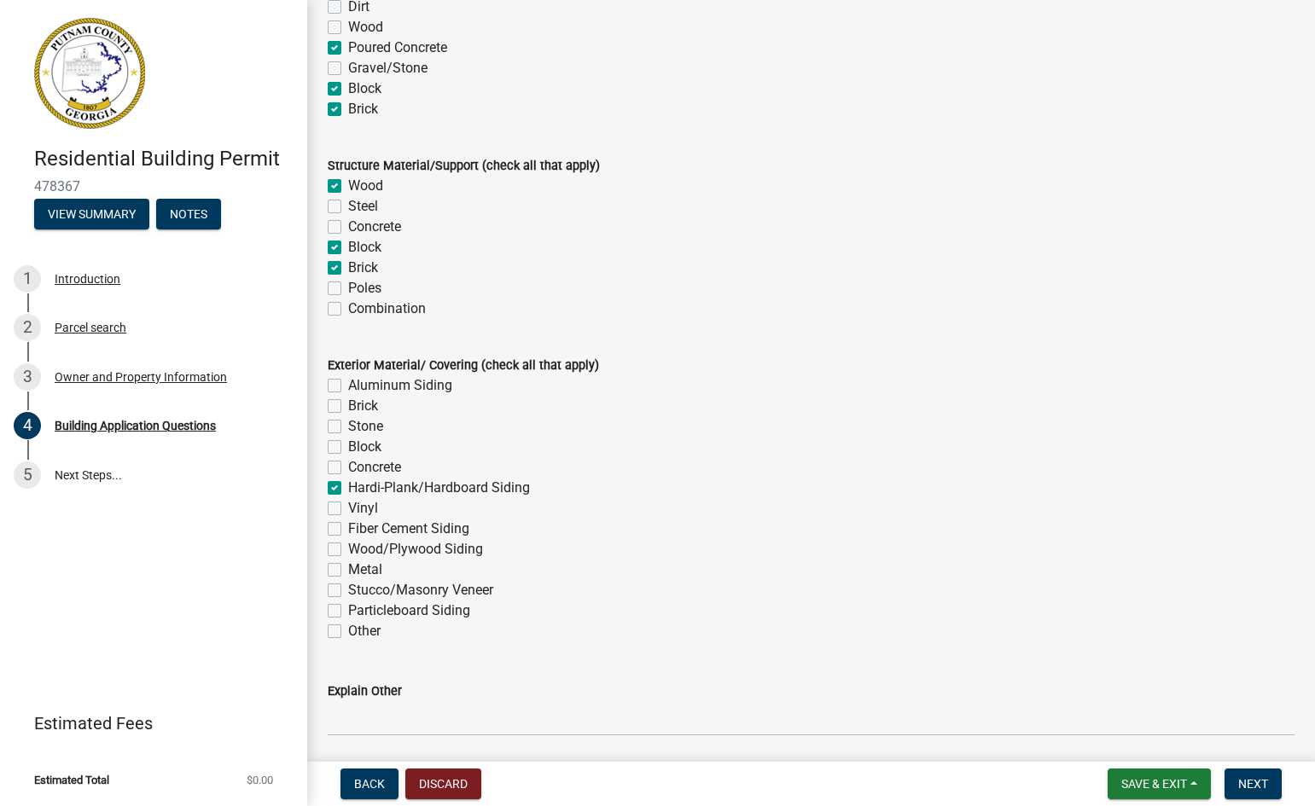
checkbox input "false"
click at [348, 486] on label "Hardi-Plank/Hardboard Siding" at bounding box center [439, 488] width 182 height 20
click at [348, 486] on input "Hardi-Plank/Hardboard Siding" at bounding box center [353, 483] width 11 height 11
checkbox input "false"
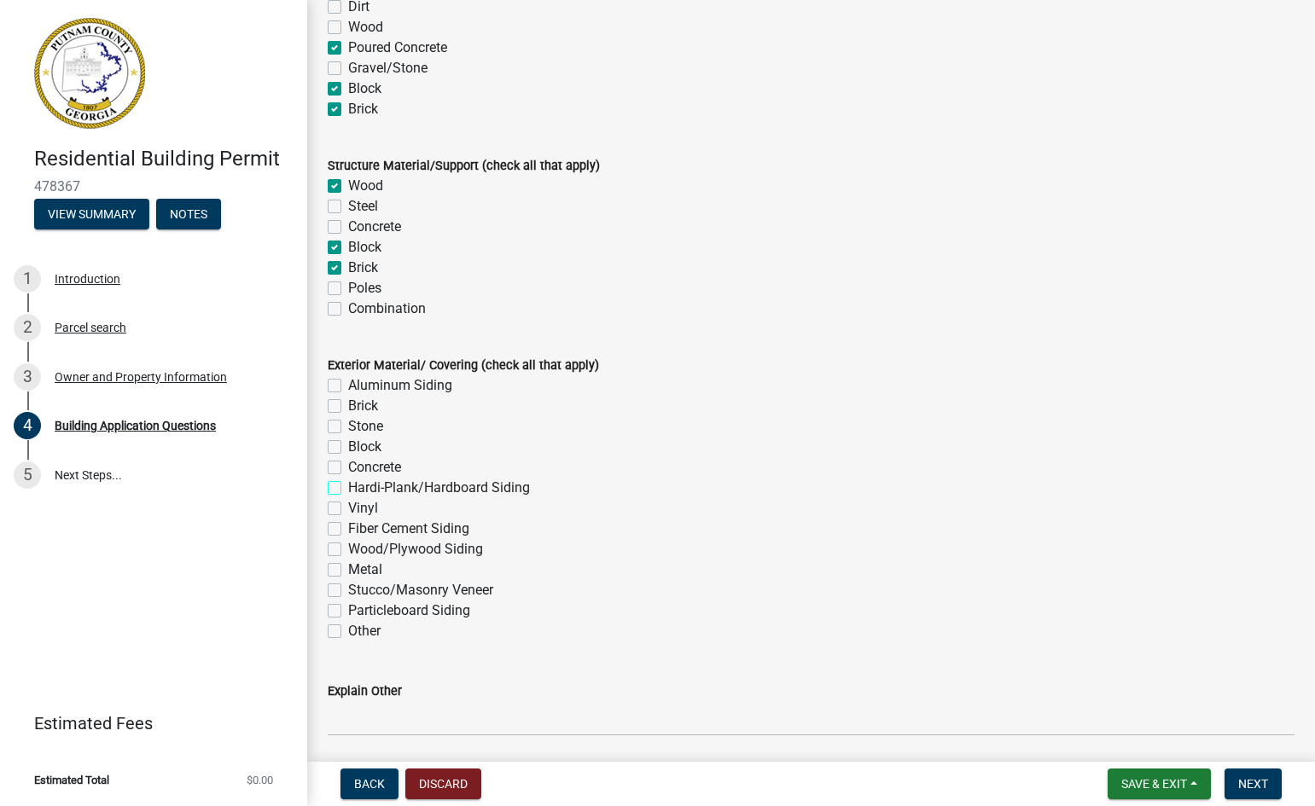
checkbox input "false"
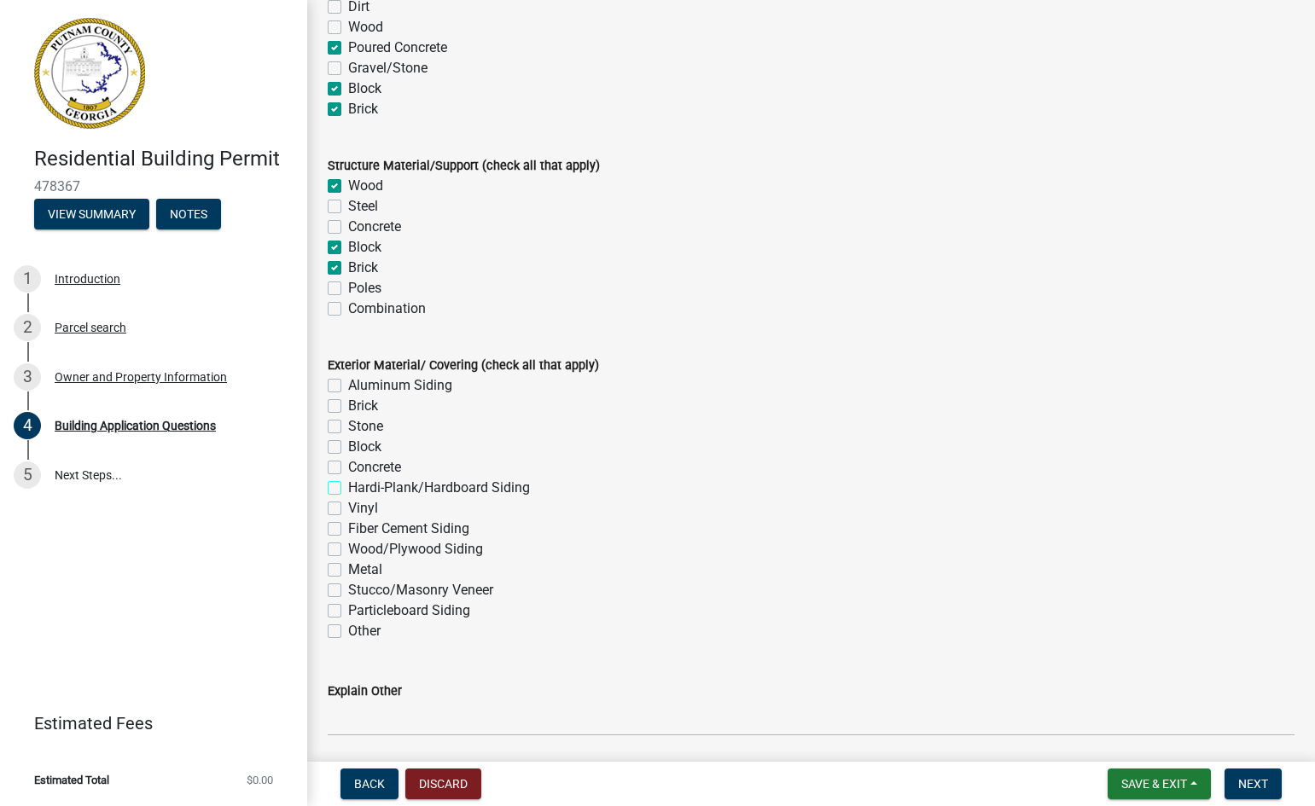
checkbox input "false"
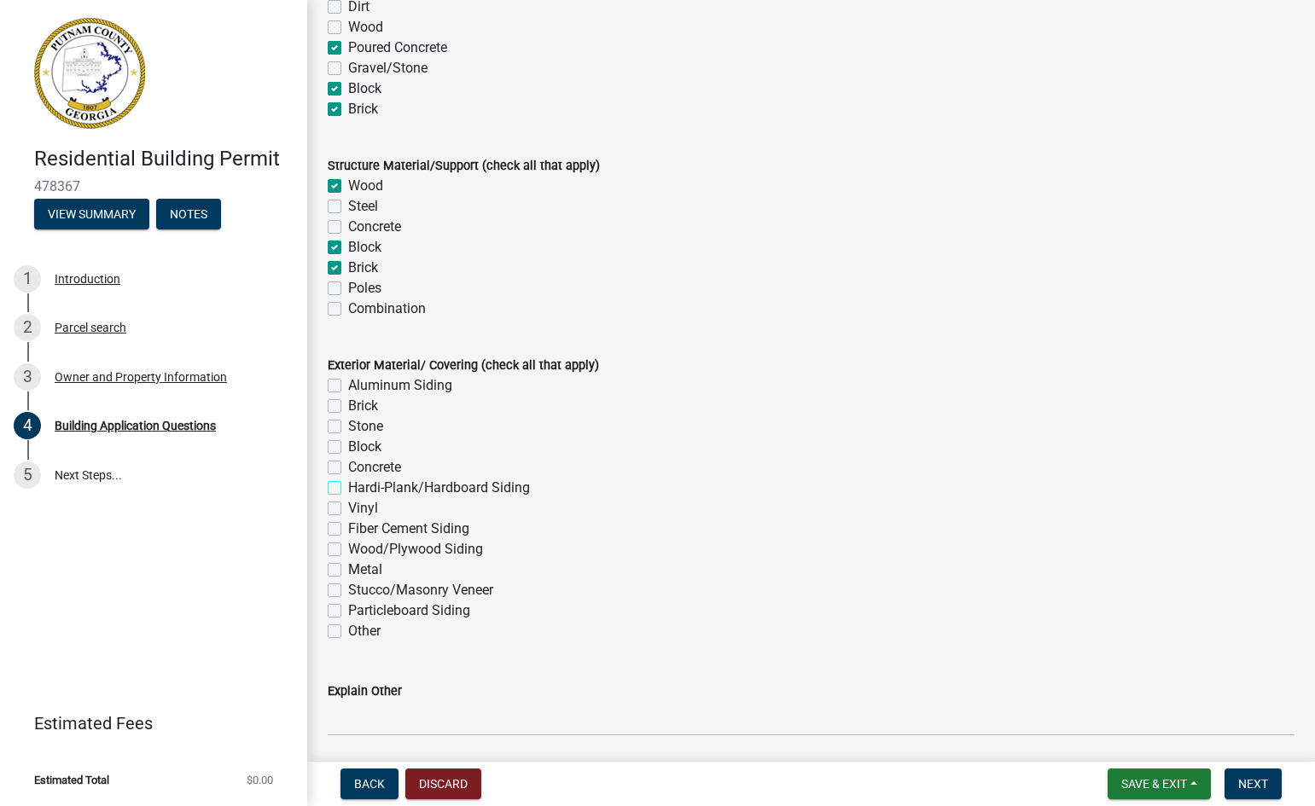
checkbox input "false"
click at [348, 526] on label "Fiber Cement Siding" at bounding box center [408, 529] width 121 height 20
click at [348, 526] on input "Fiber Cement Siding" at bounding box center [353, 524] width 11 height 11
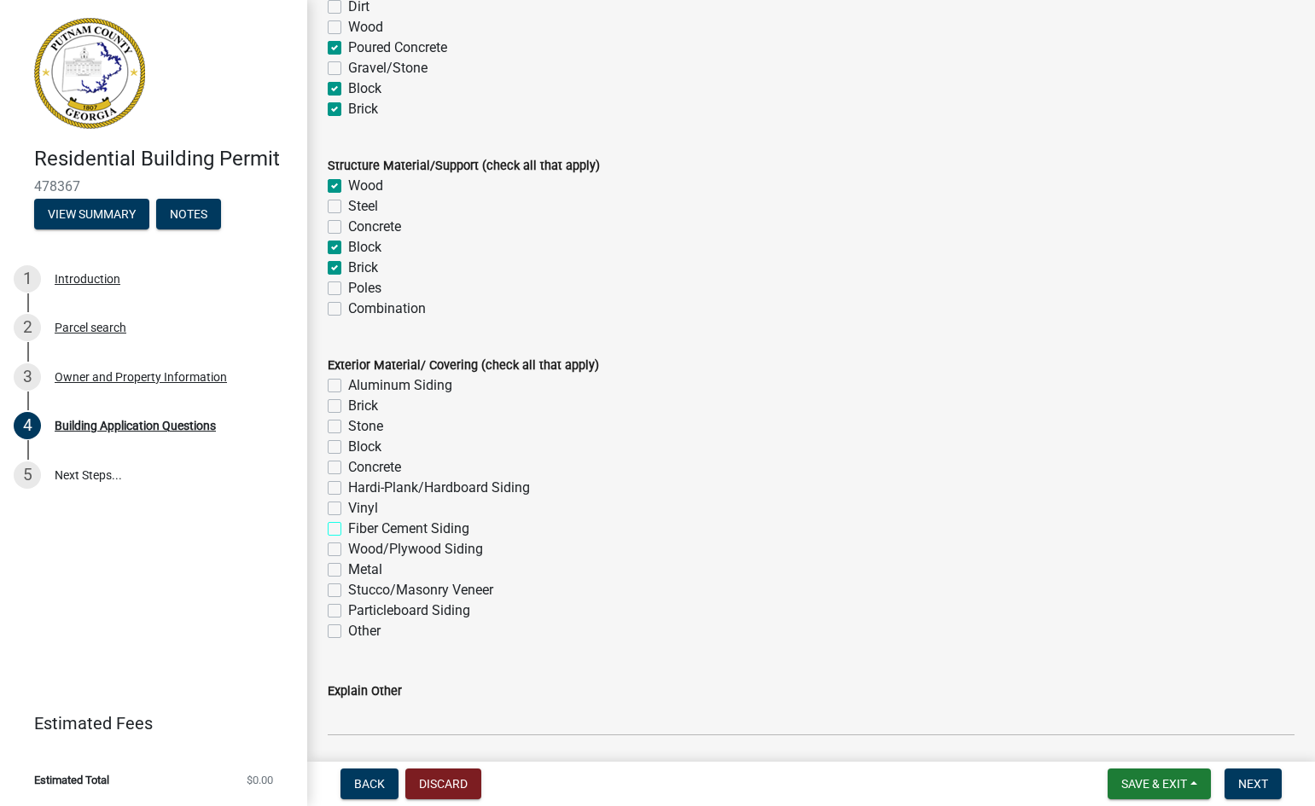
checkbox input "true"
checkbox input "false"
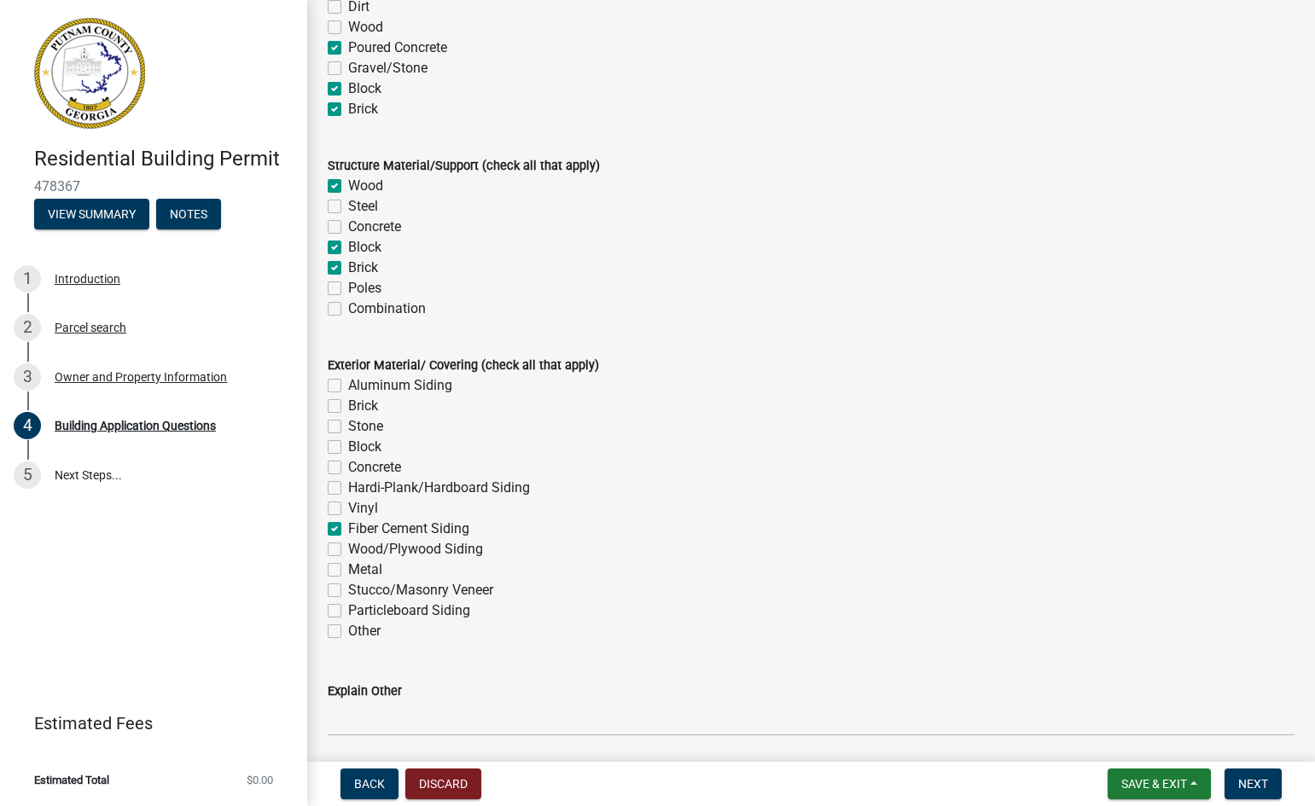
checkbox input "false"
checkbox input "true"
checkbox input "false"
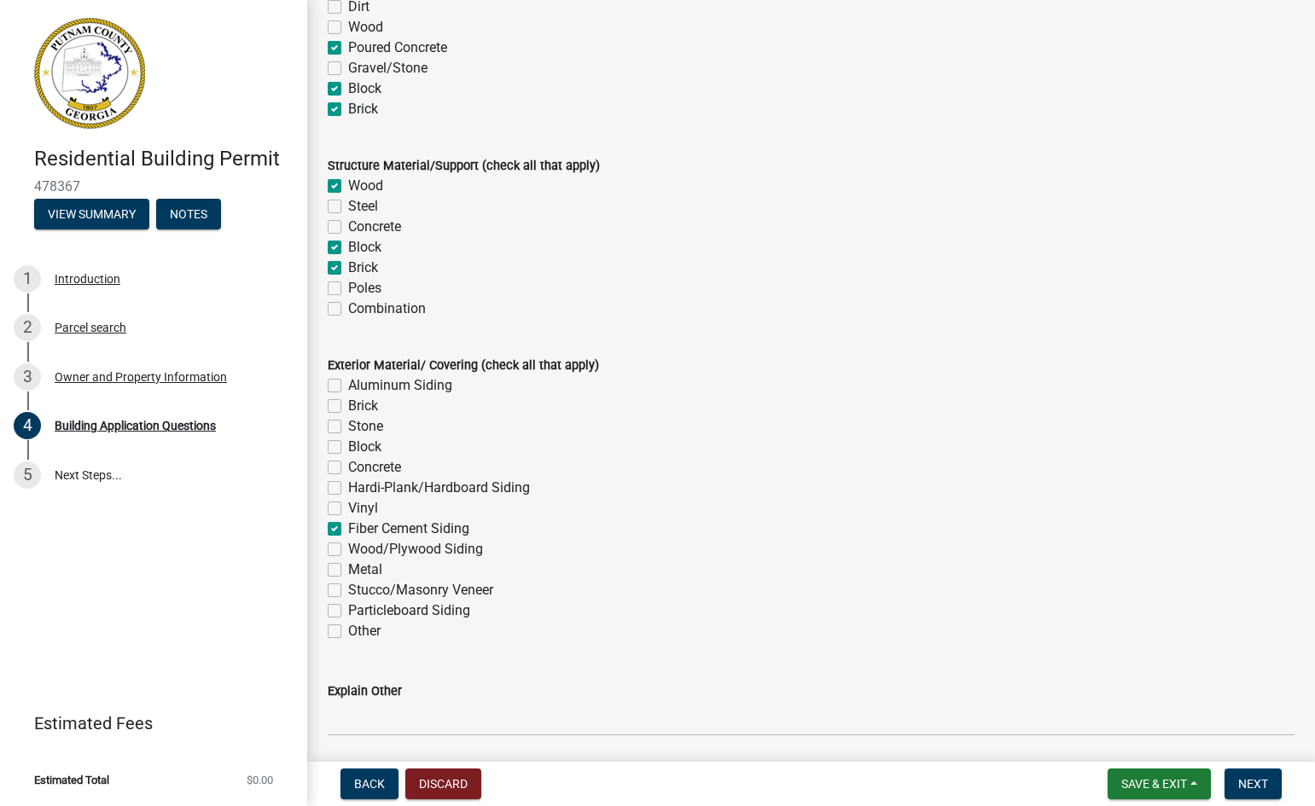
checkbox input "false"
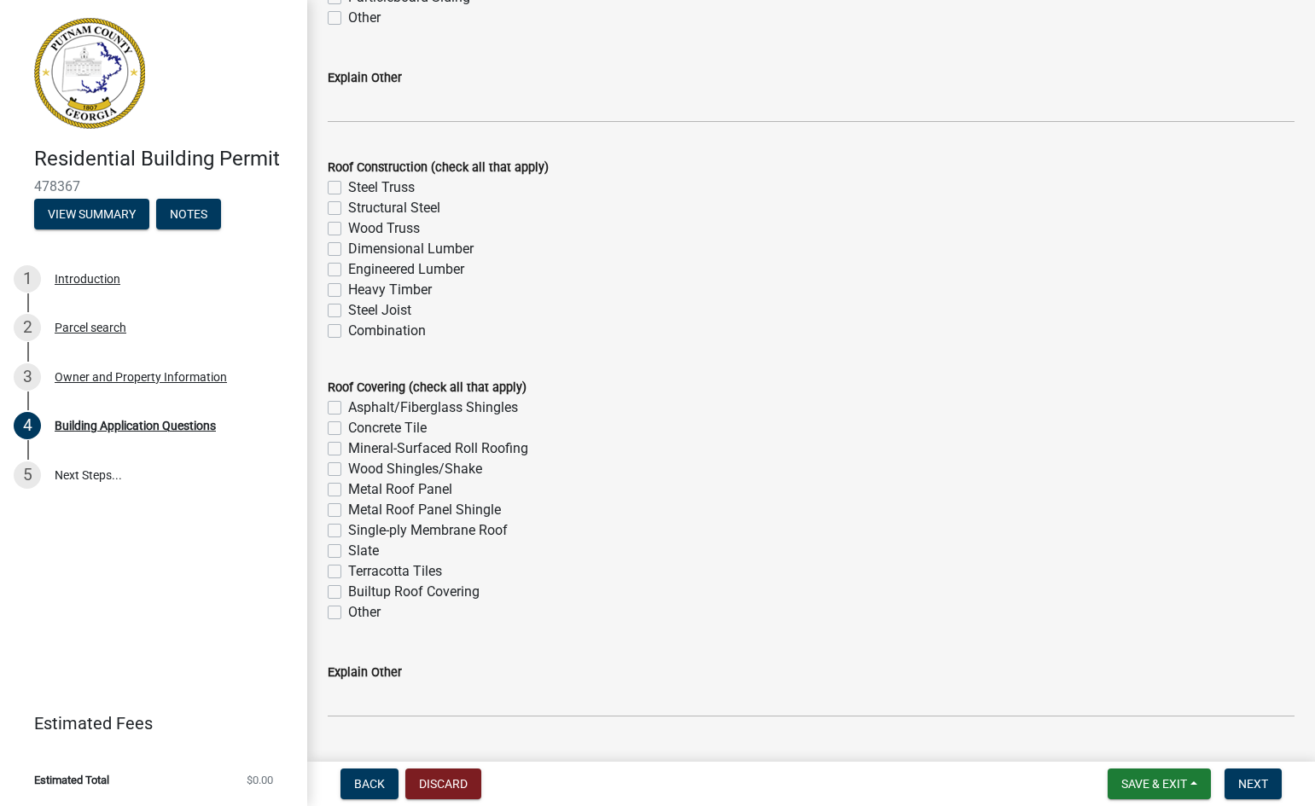
scroll to position [4126, 0]
click at [348, 226] on label "Wood Truss" at bounding box center [384, 228] width 72 height 20
click at [348, 226] on input "Wood Truss" at bounding box center [353, 223] width 11 height 11
checkbox input "true"
checkbox input "false"
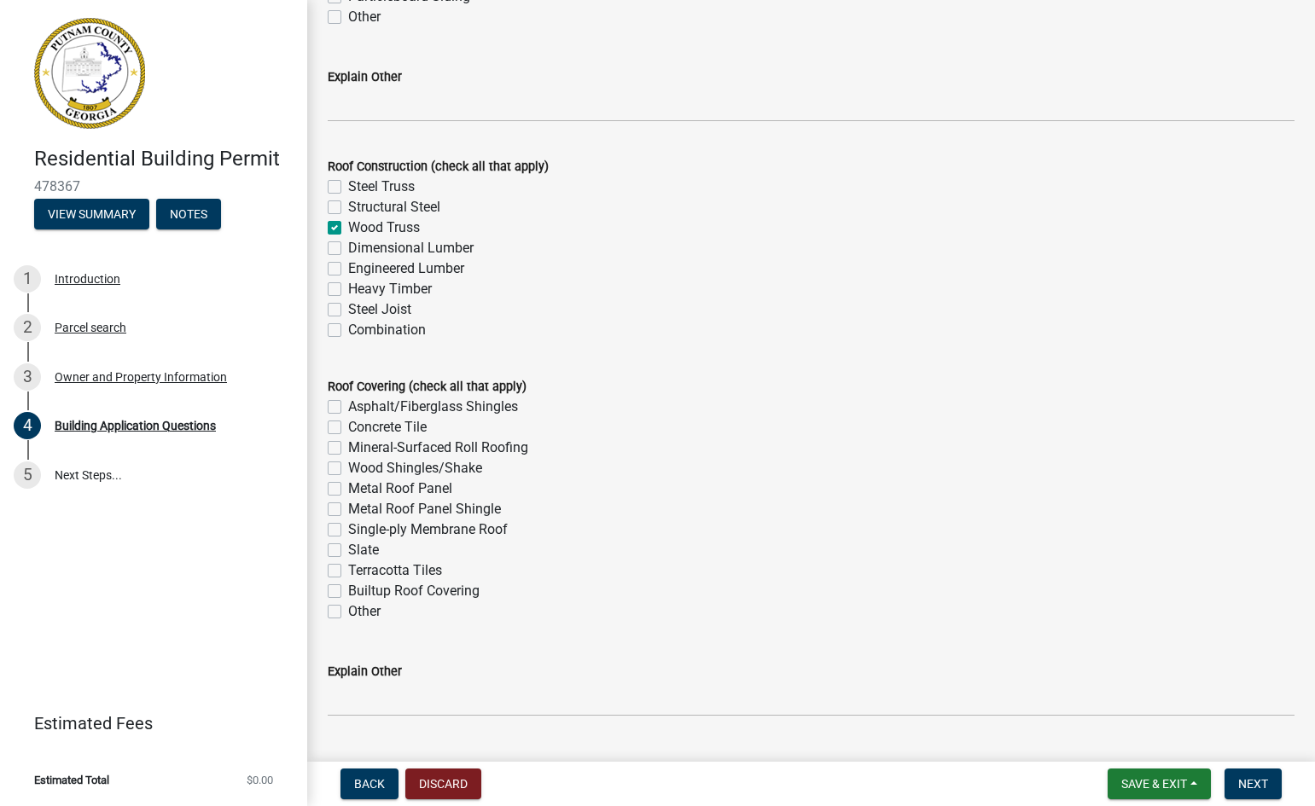
checkbox input "false"
checkbox input "true"
checkbox input "false"
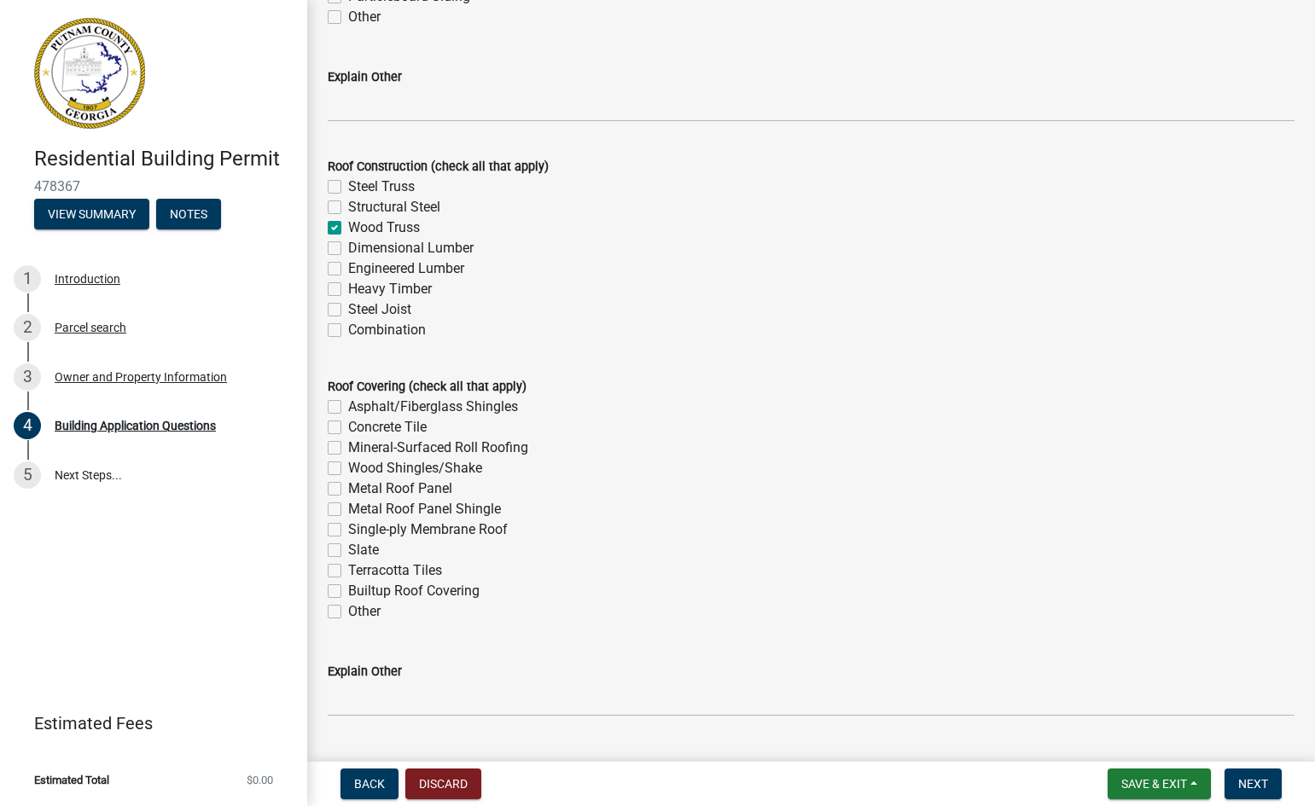
checkbox input "false"
click at [348, 249] on label "Dimensional Lumber" at bounding box center [410, 248] width 125 height 20
click at [348, 249] on input "Dimensional Lumber" at bounding box center [353, 243] width 11 height 11
checkbox input "true"
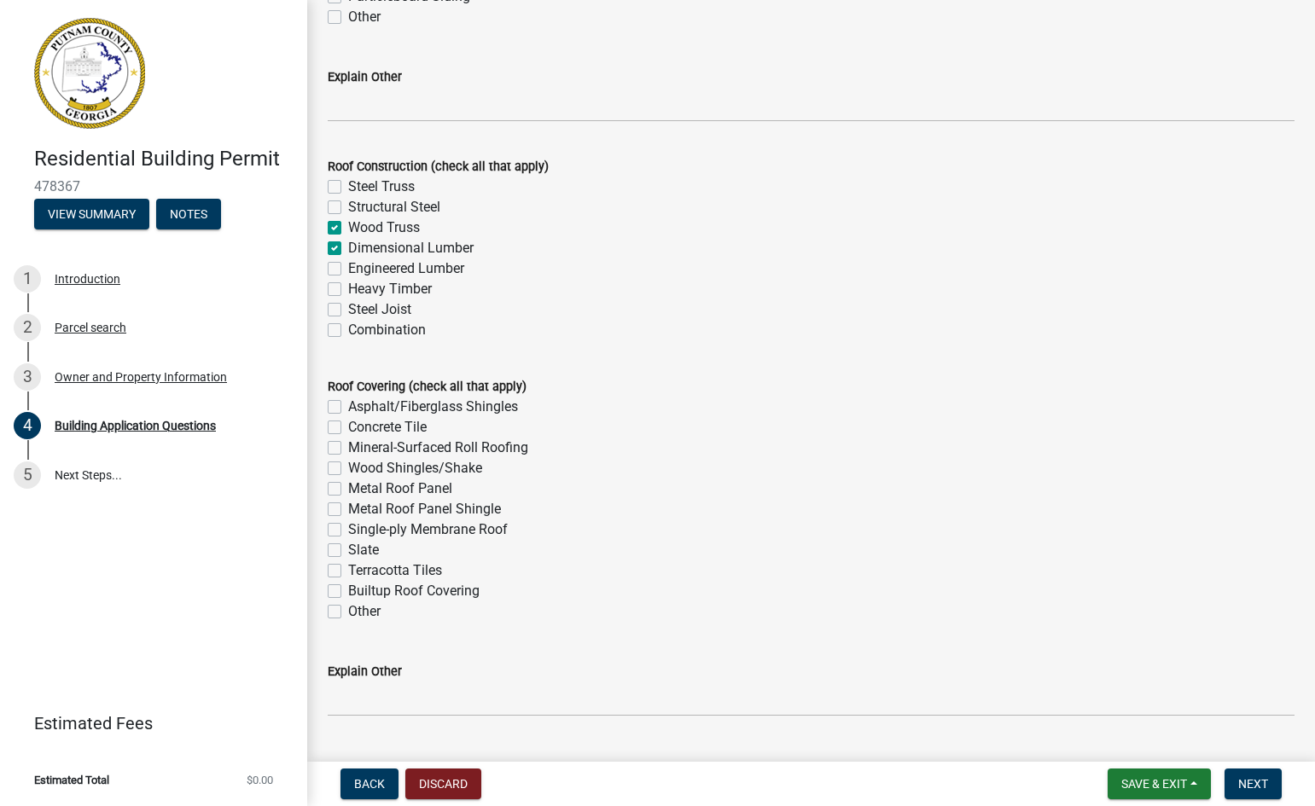
checkbox input "false"
checkbox input "true"
checkbox input "false"
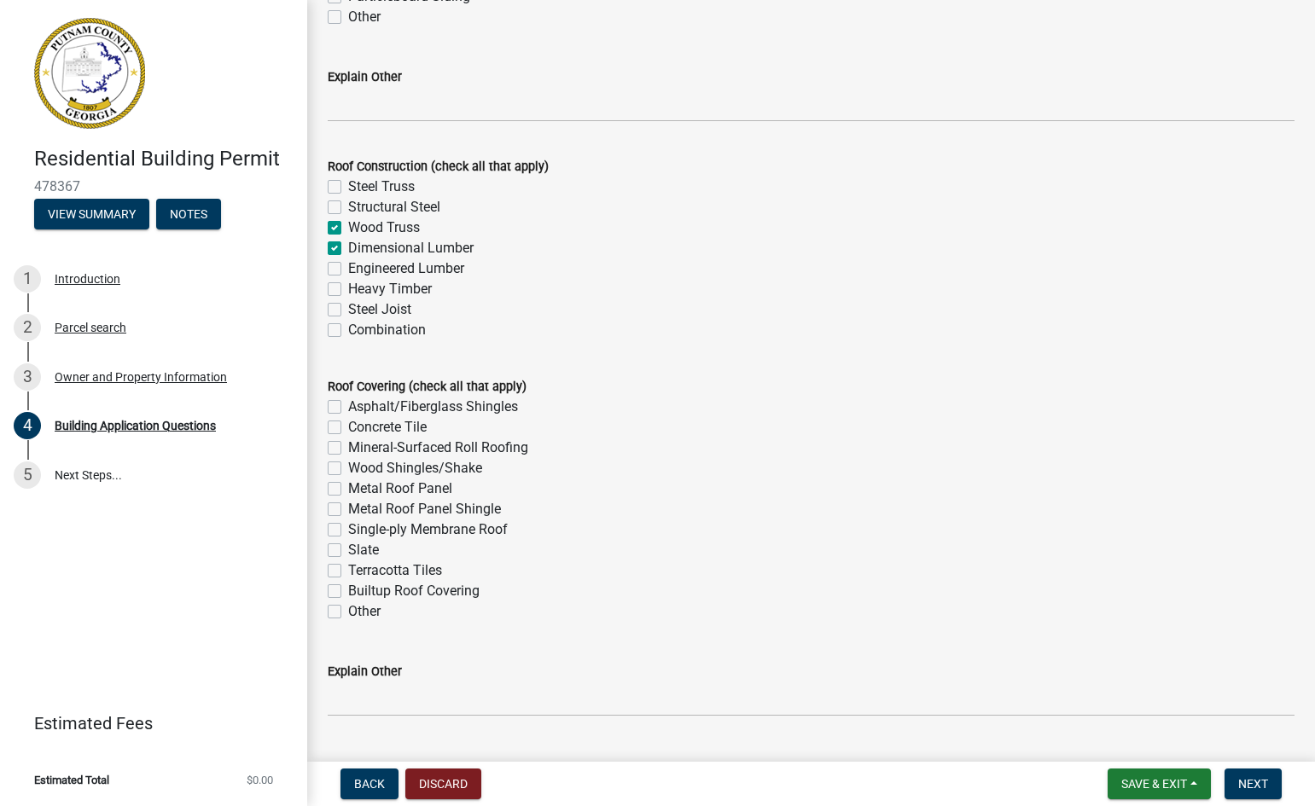
checkbox input "false"
click at [348, 406] on label "Asphalt/Fiberglass Shingles" at bounding box center [433, 407] width 170 height 20
click at [348, 406] on input "Asphalt/Fiberglass Shingles" at bounding box center [353, 402] width 11 height 11
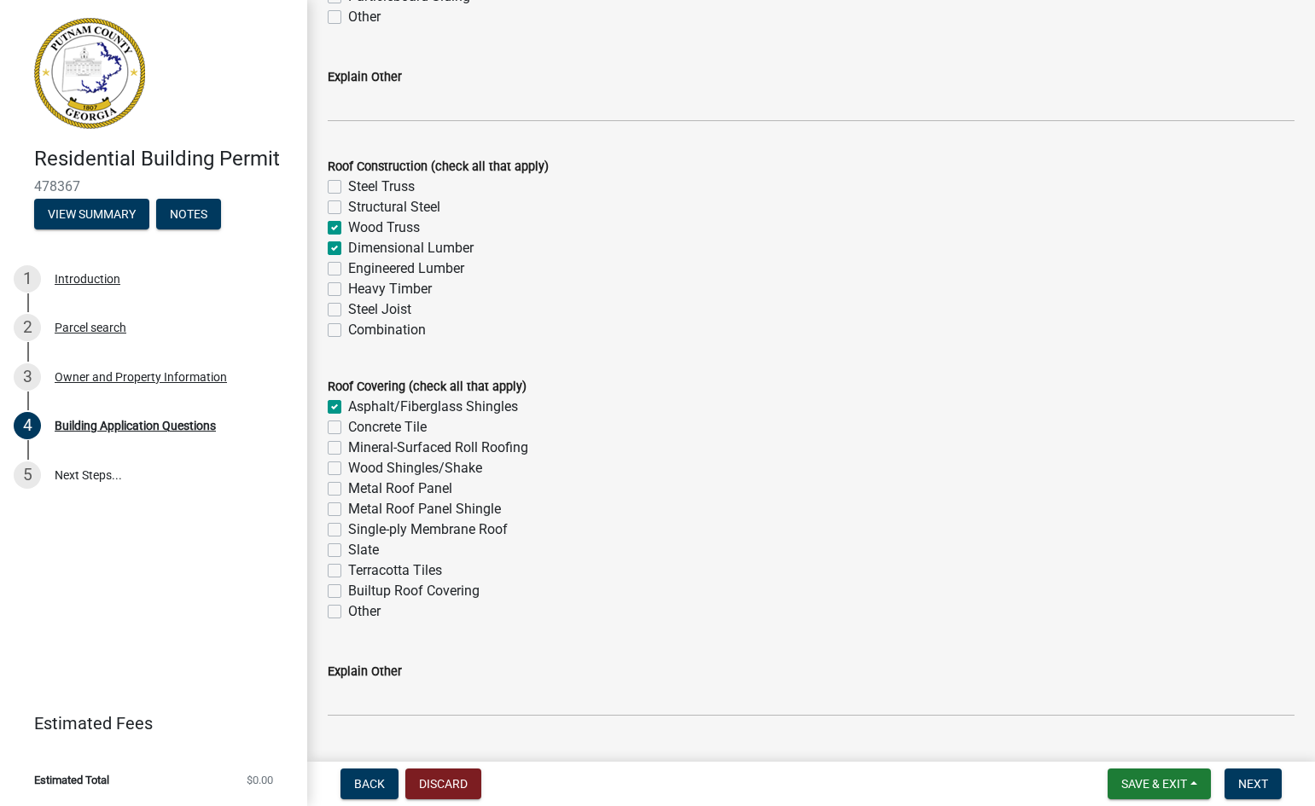
checkbox input "true"
checkbox input "false"
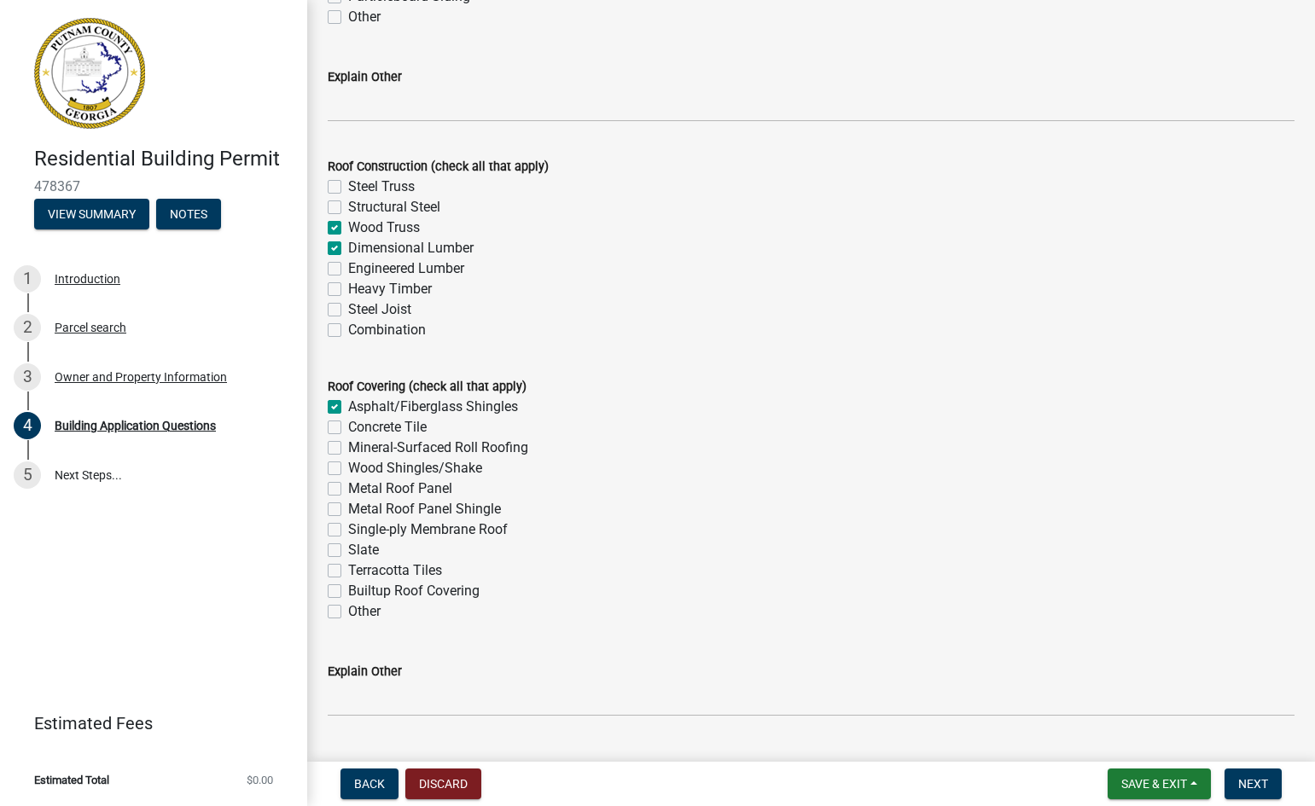
checkbox input "false"
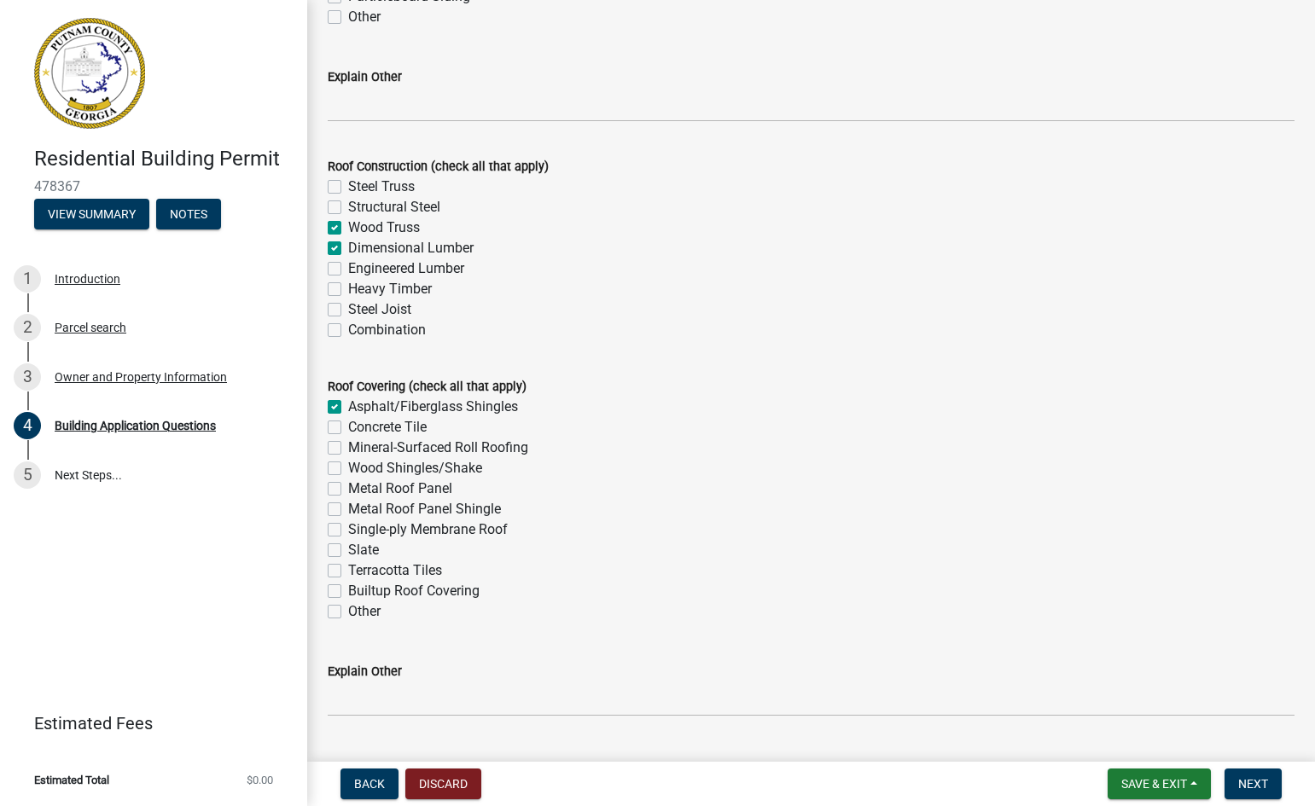
checkbox input "false"
click at [348, 489] on label "Metal Roof Panel" at bounding box center [400, 489] width 104 height 20
click at [348, 489] on input "Metal Roof Panel" at bounding box center [353, 484] width 11 height 11
checkbox input "true"
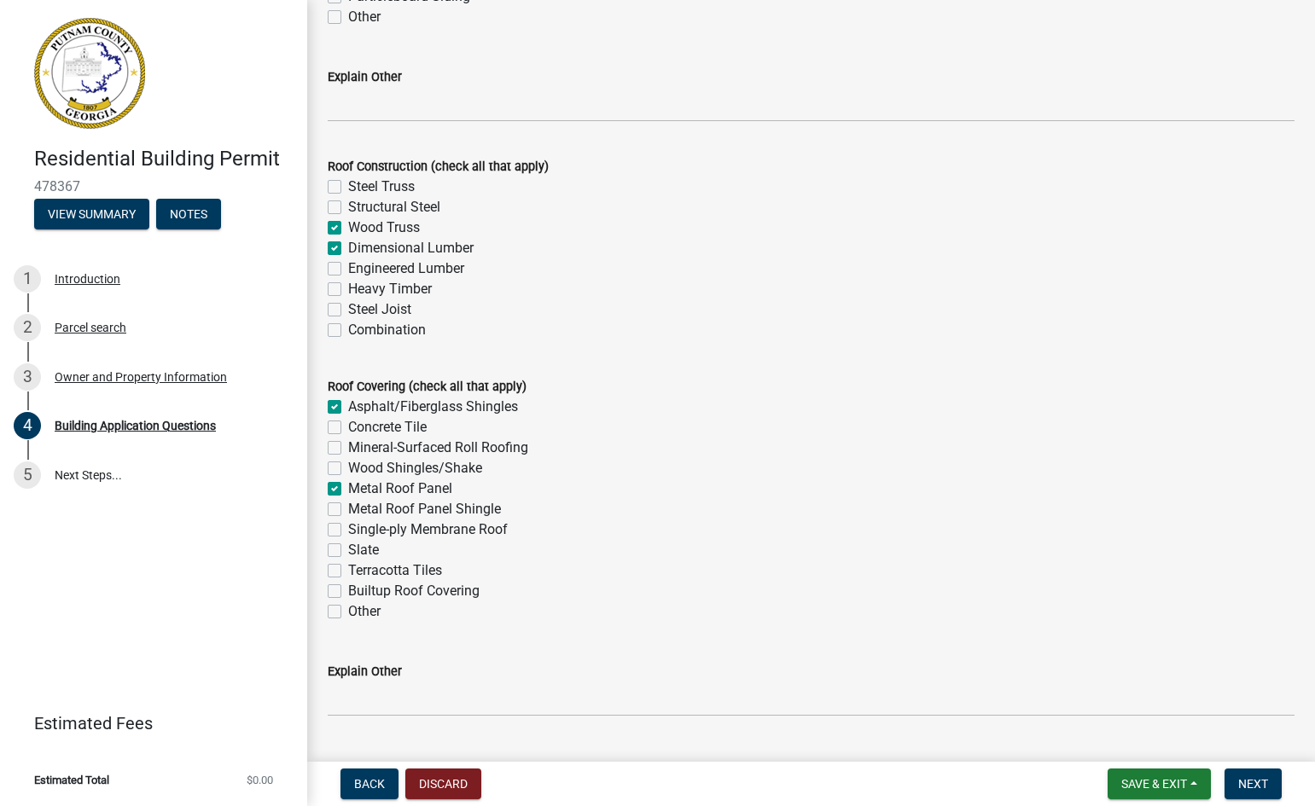
checkbox input "false"
checkbox input "true"
checkbox input "false"
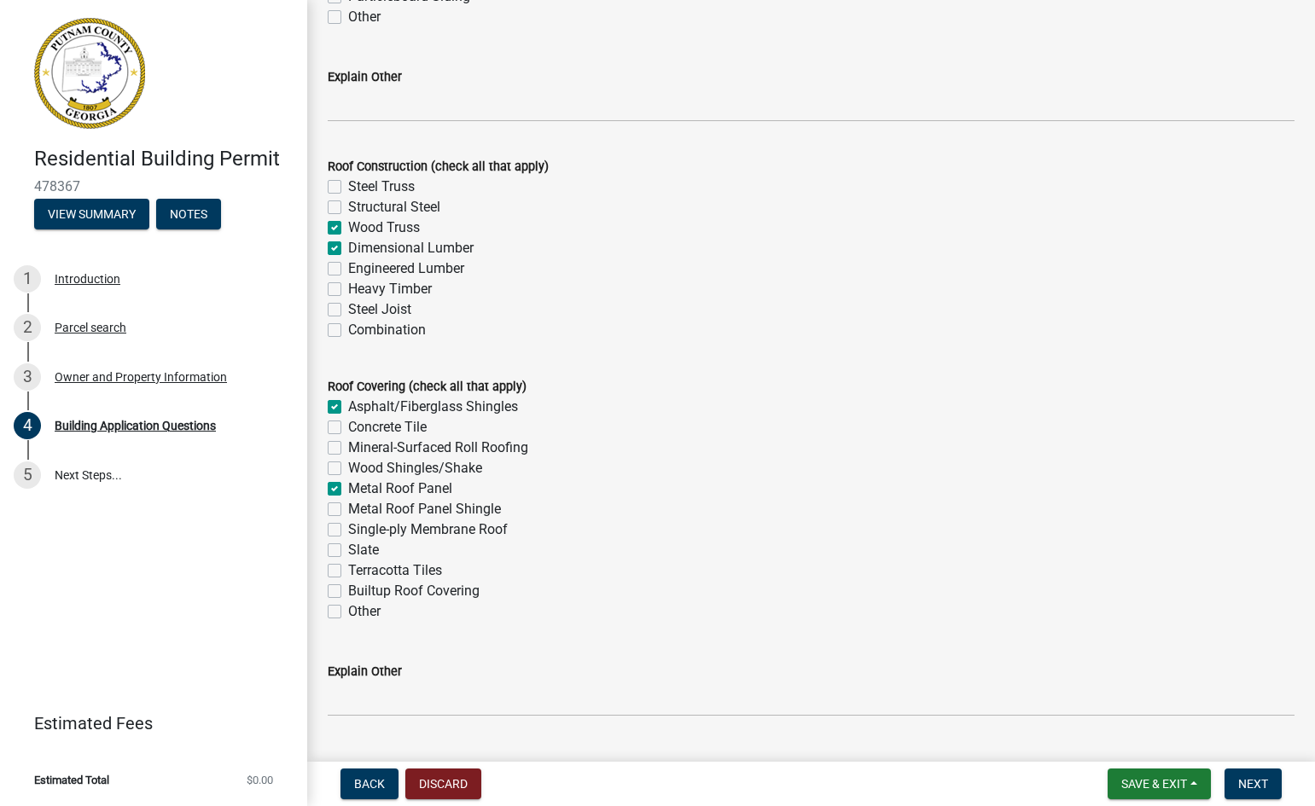
checkbox input "false"
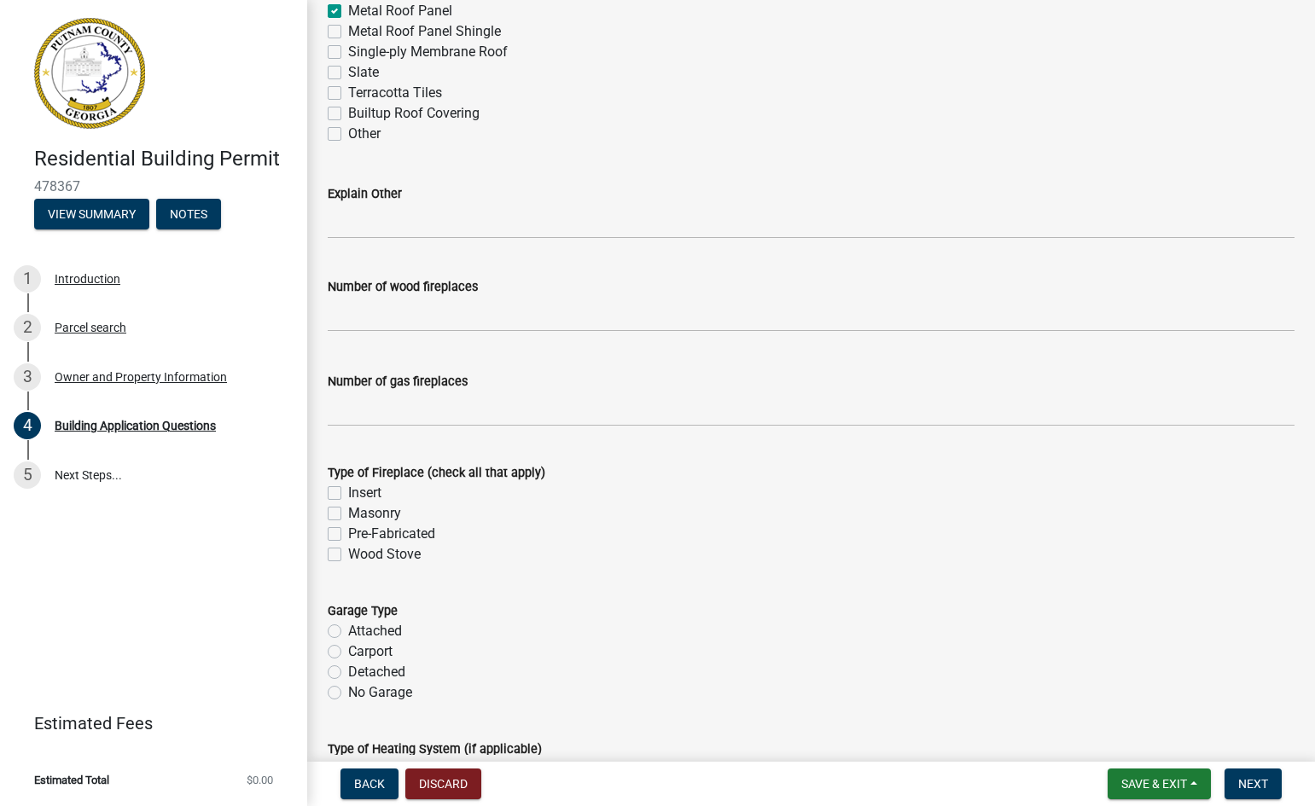
scroll to position [4660, 0]
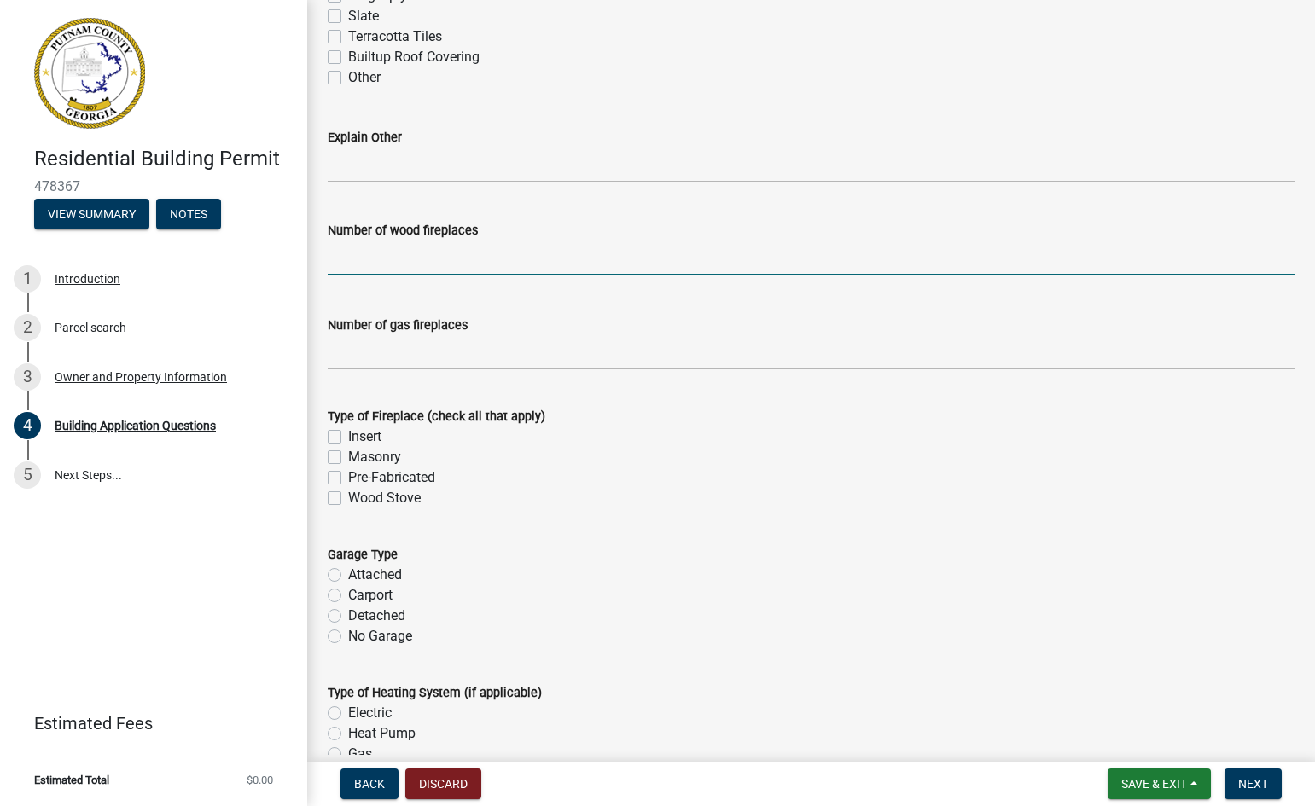
click at [452, 261] on input "text" at bounding box center [811, 258] width 967 height 35
type input "2"
click at [348, 457] on label "Masonry" at bounding box center [374, 457] width 53 height 20
click at [348, 457] on input "Masonry" at bounding box center [353, 452] width 11 height 11
checkbox input "true"
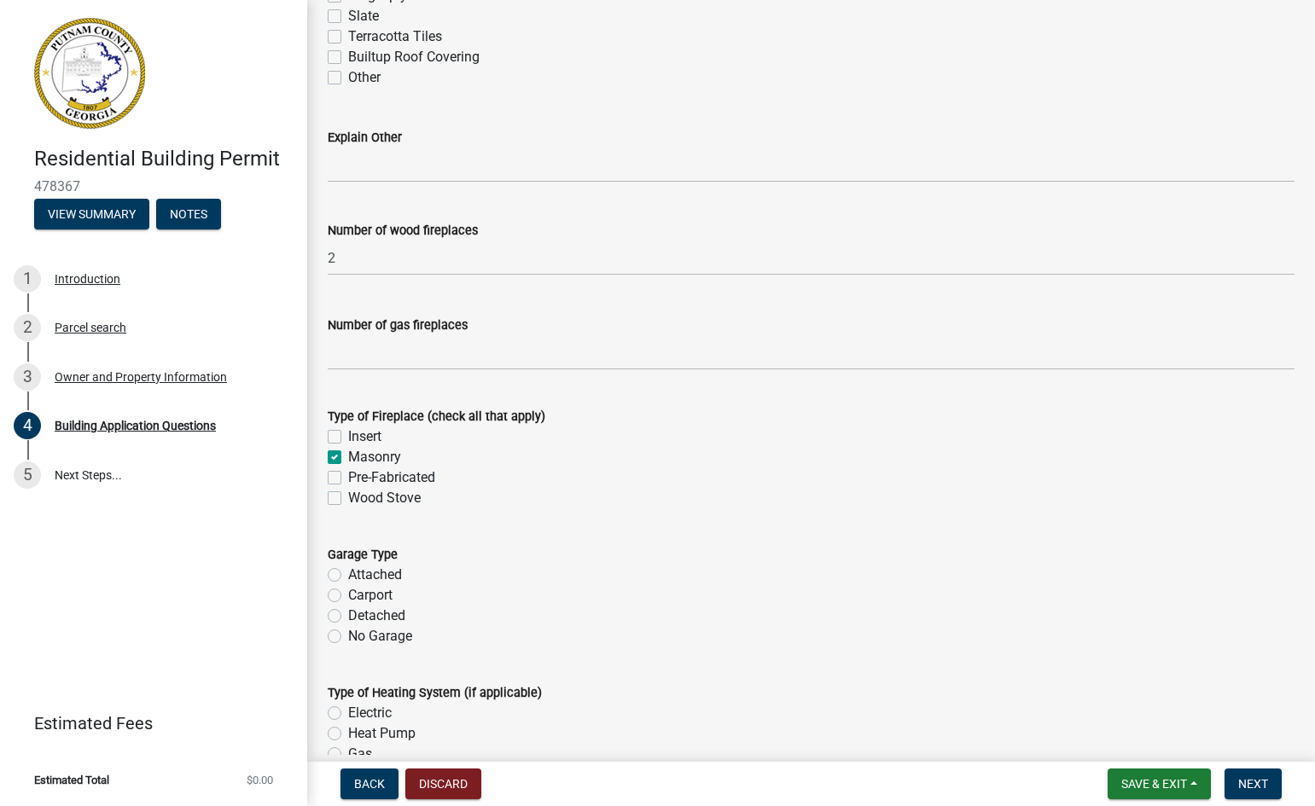
checkbox input "false"
checkbox input "true"
checkbox input "false"
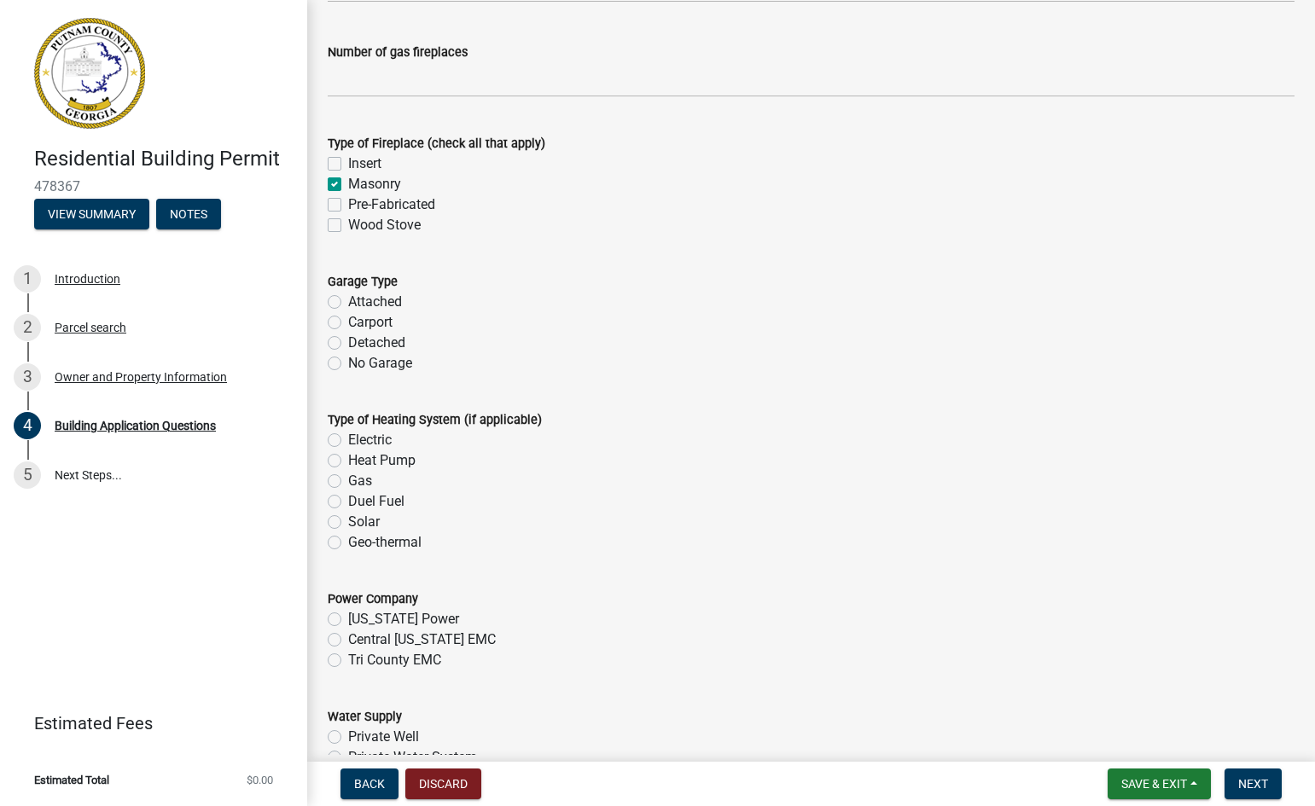
scroll to position [4967, 0]
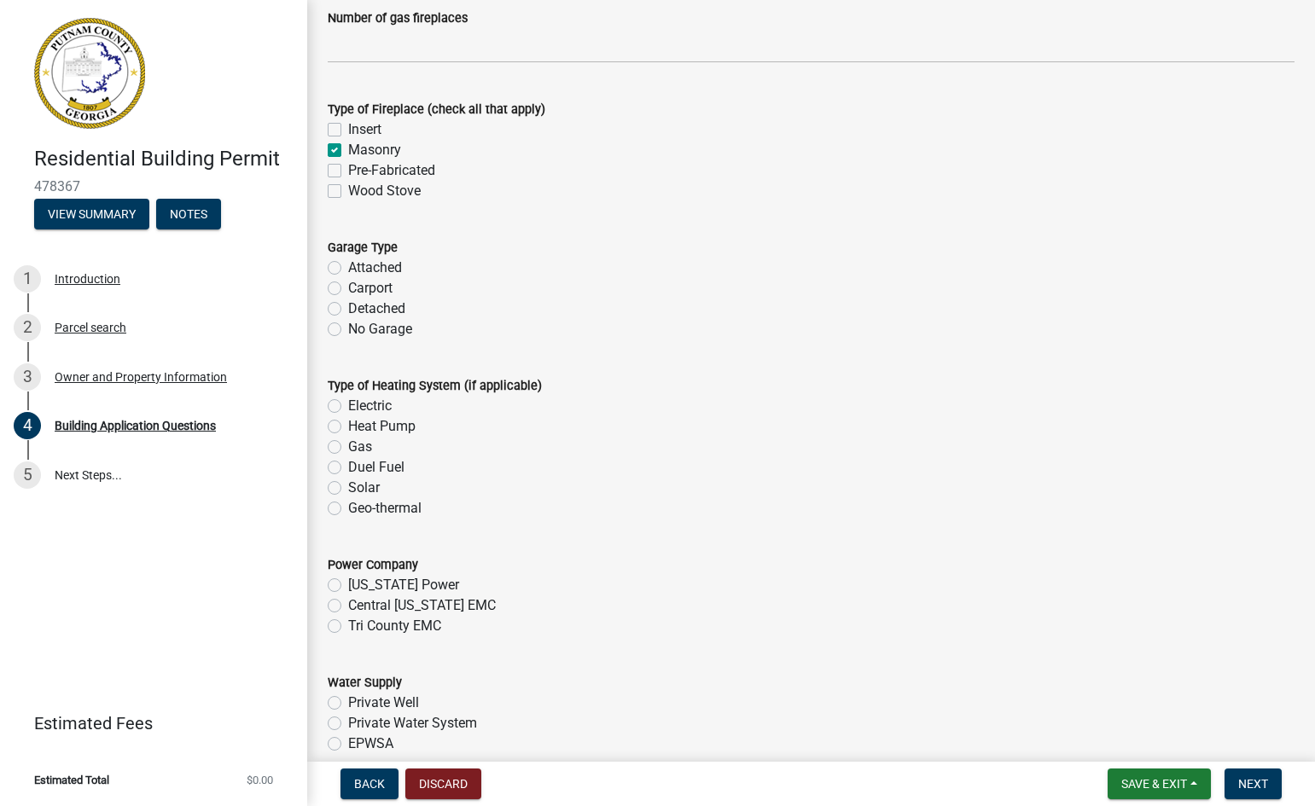
click at [348, 308] on label "Detached" at bounding box center [376, 309] width 57 height 20
click at [348, 308] on input "Detached" at bounding box center [353, 304] width 11 height 11
radio input "true"
click at [348, 427] on label "Heat Pump" at bounding box center [381, 426] width 67 height 20
click at [348, 427] on input "Heat Pump" at bounding box center [353, 421] width 11 height 11
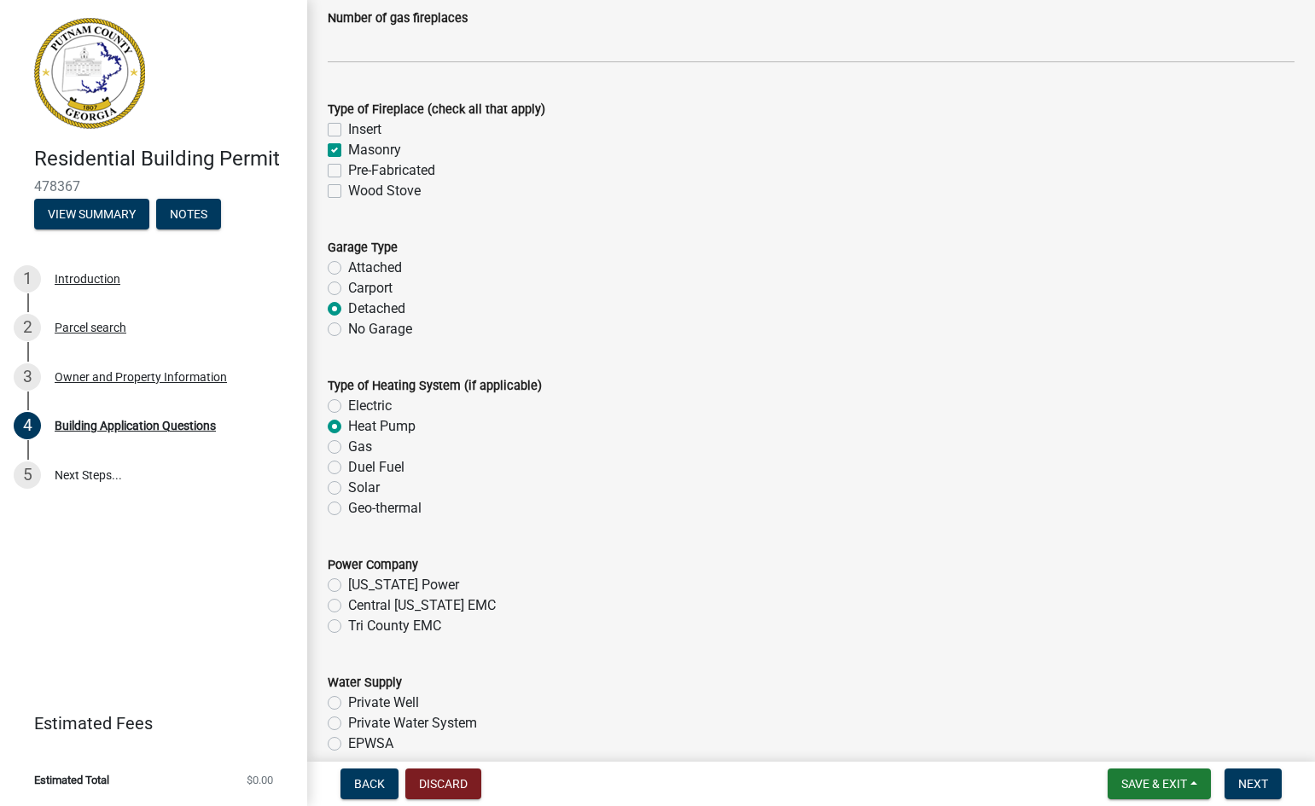
radio input "true"
click at [348, 606] on label "Central Georgia EMC" at bounding box center [422, 606] width 148 height 20
click at [348, 606] on input "Central Georgia EMC" at bounding box center [353, 601] width 11 height 11
radio input "true"
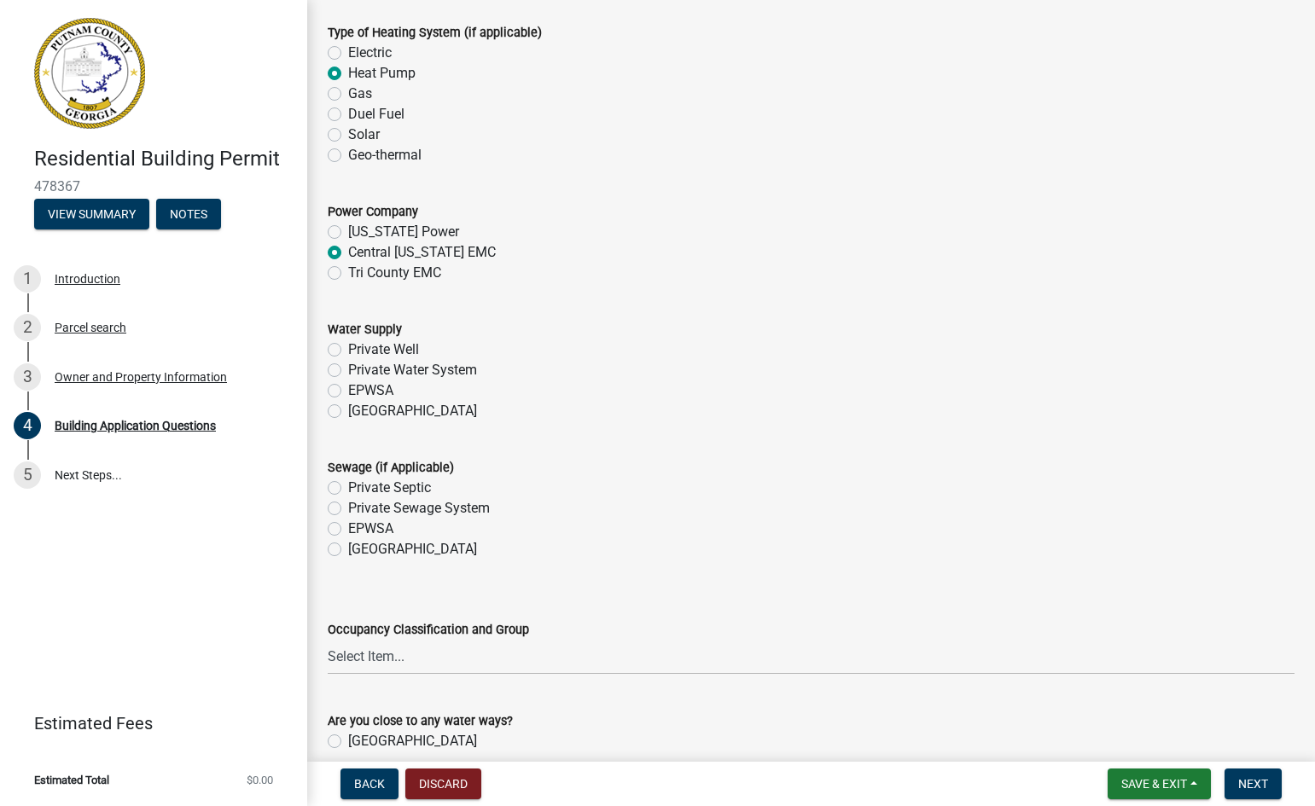
scroll to position [5332, 0]
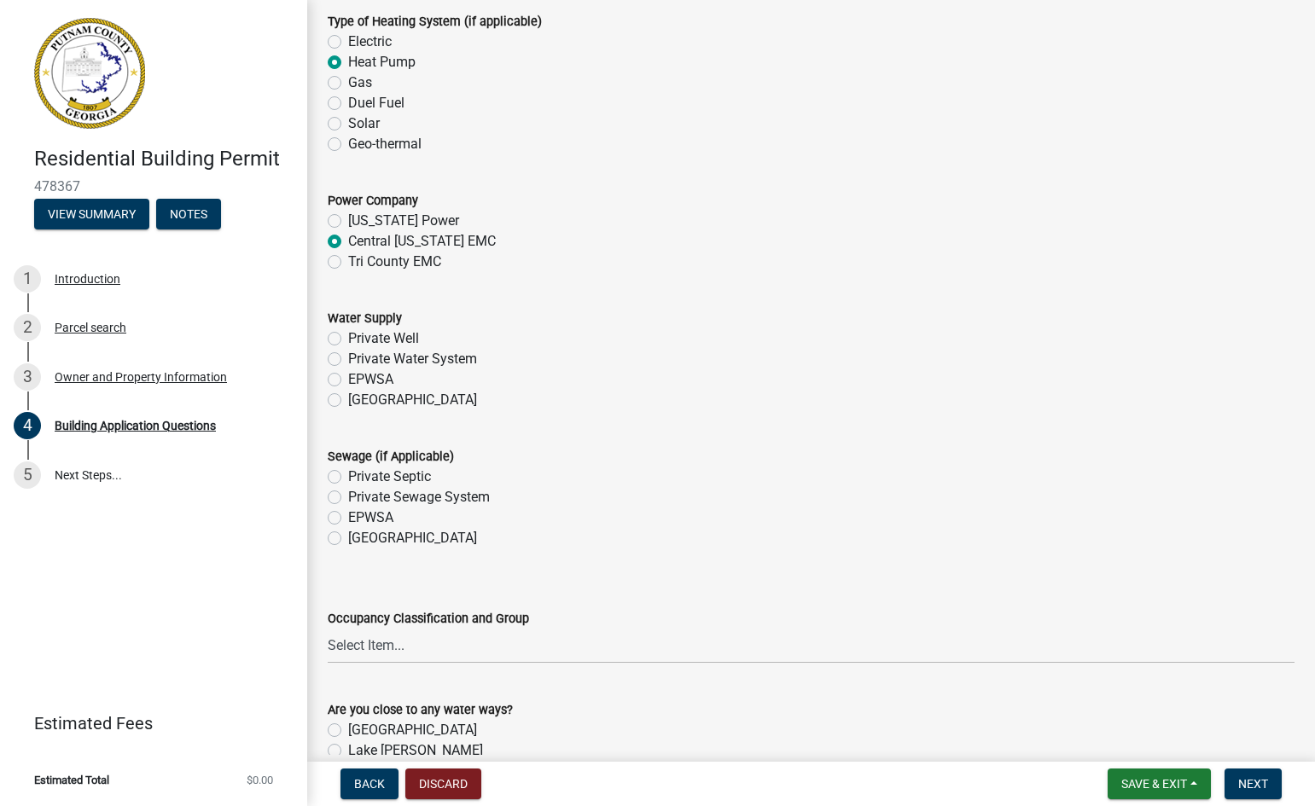
click at [348, 338] on label "Private Well" at bounding box center [383, 338] width 71 height 20
click at [348, 338] on input "Private Well" at bounding box center [353, 333] width 11 height 11
radio input "true"
click at [348, 477] on label "Private Septic" at bounding box center [389, 477] width 83 height 20
click at [348, 477] on input "Private Septic" at bounding box center [353, 472] width 11 height 11
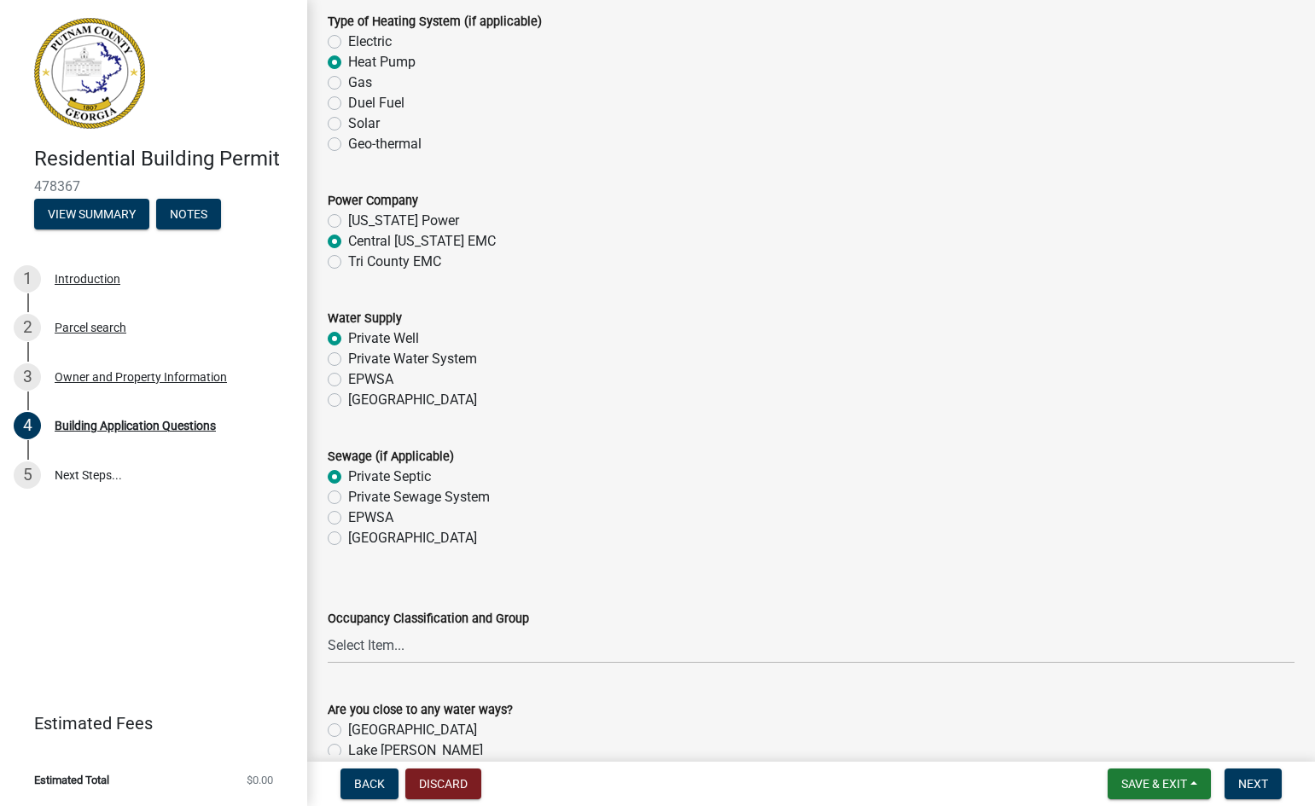
radio input "true"
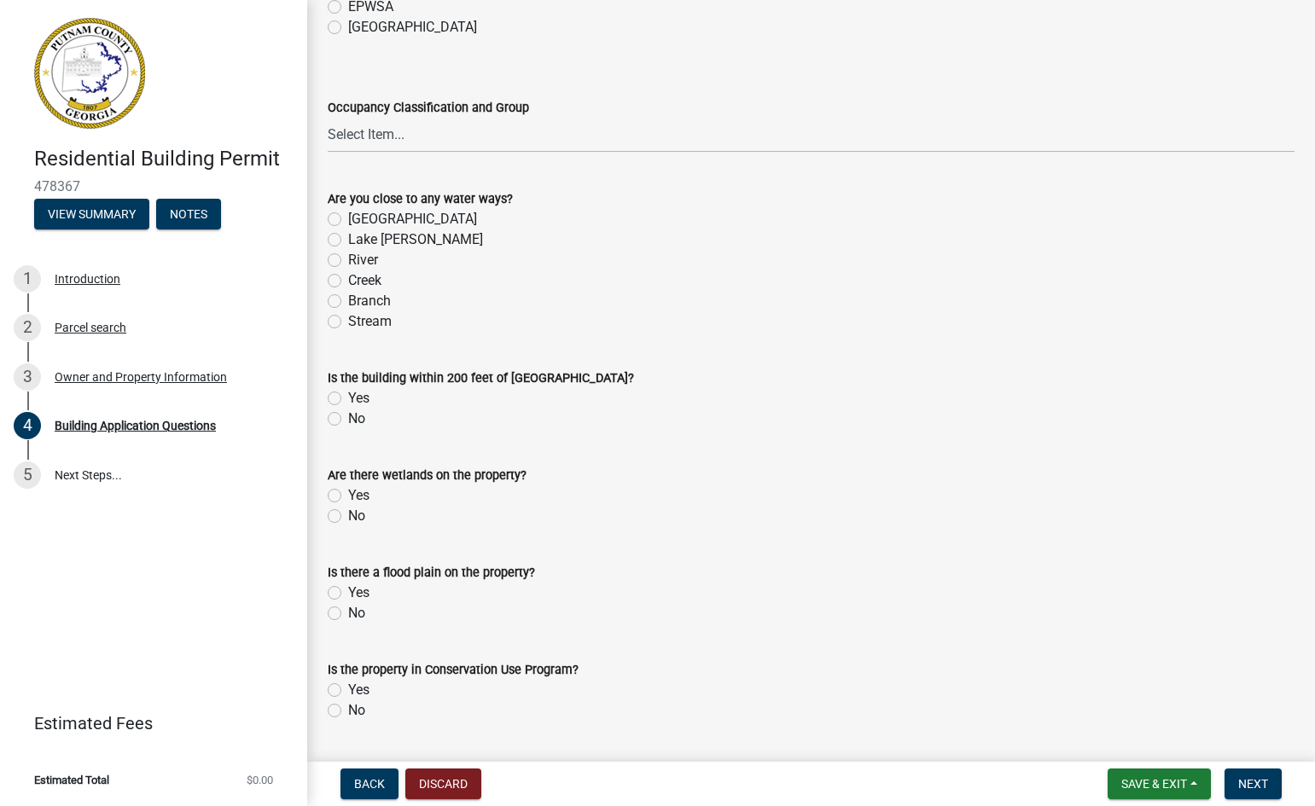
scroll to position [5843, 0]
click at [348, 515] on label "No" at bounding box center [356, 515] width 17 height 20
click at [348, 515] on input "No" at bounding box center [353, 510] width 11 height 11
radio input "true"
click at [348, 615] on label "No" at bounding box center [356, 612] width 17 height 20
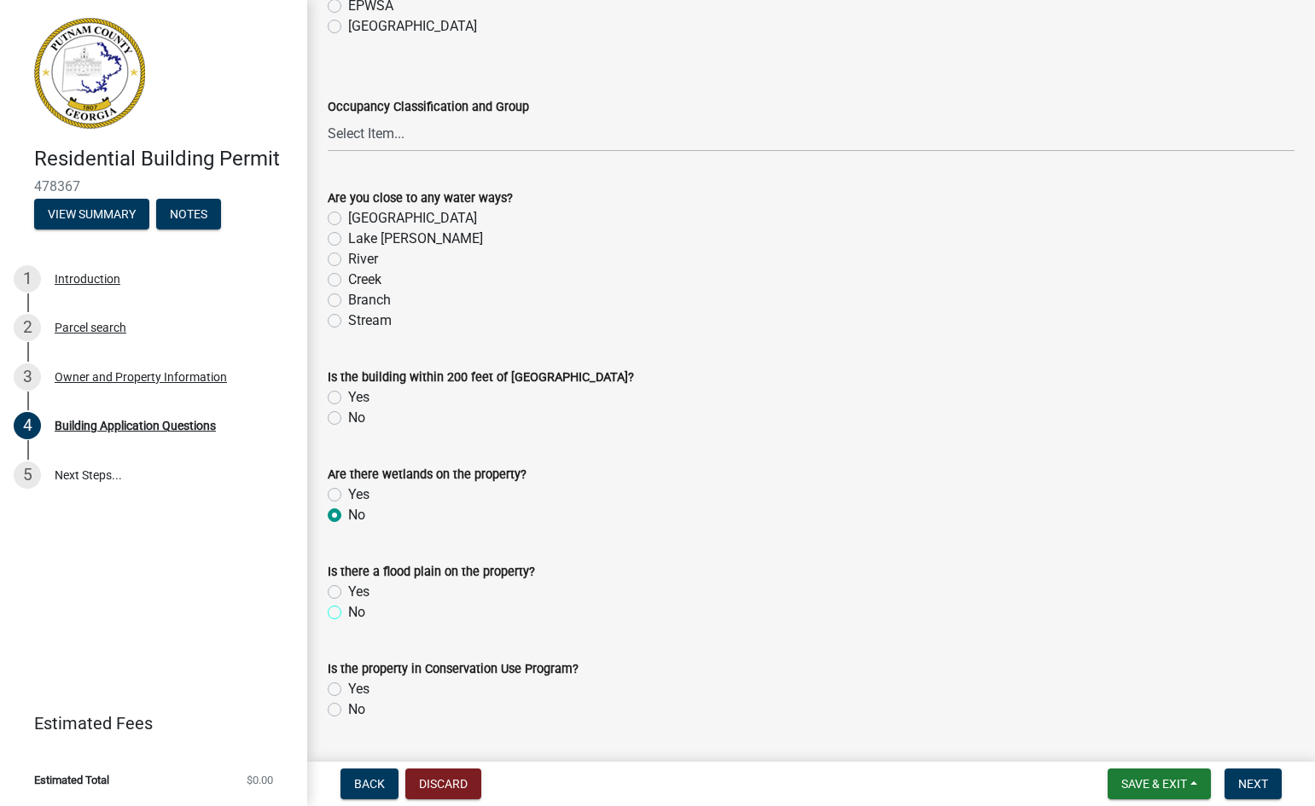
click at [348, 613] on input "No" at bounding box center [353, 607] width 11 height 11
radio input "true"
click at [348, 418] on label "No" at bounding box center [356, 418] width 17 height 20
click at [348, 418] on input "No" at bounding box center [353, 413] width 11 height 11
radio input "true"
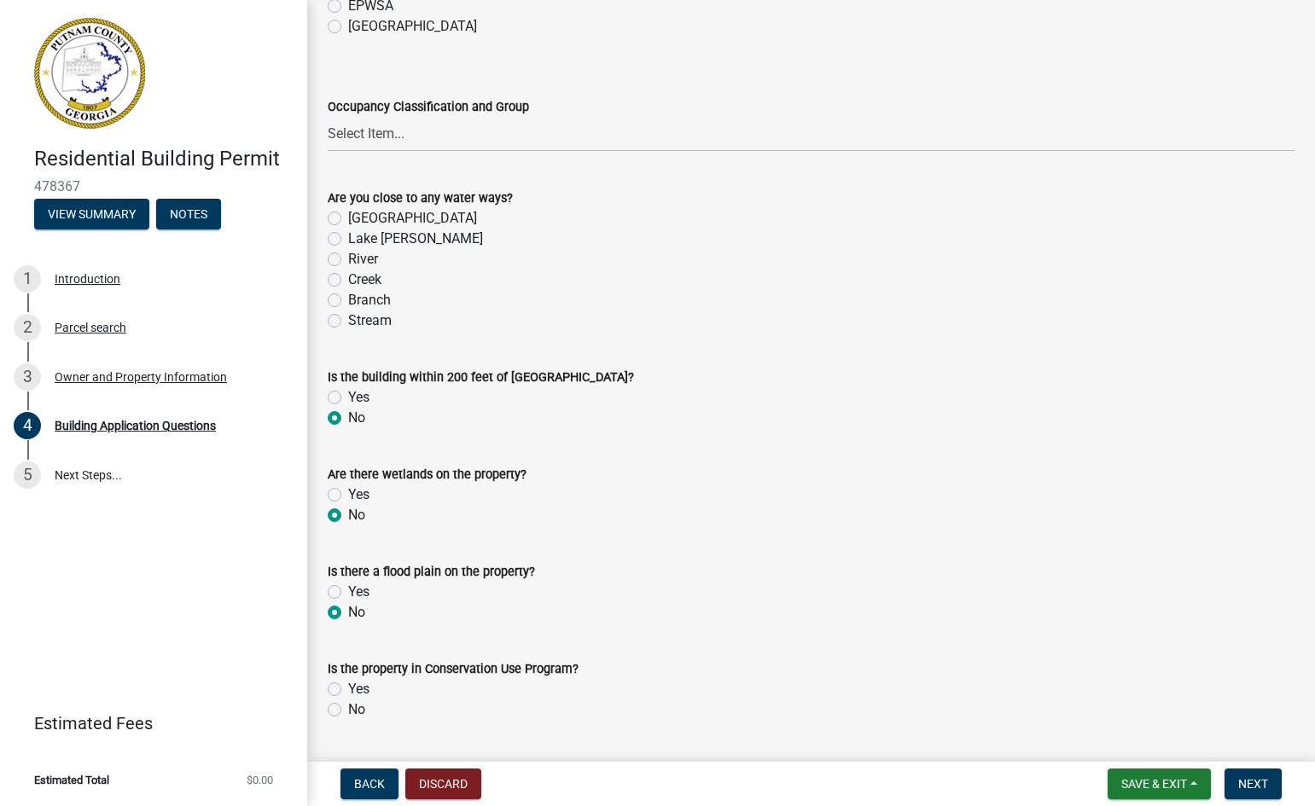
click at [348, 711] on label "No" at bounding box center [356, 710] width 17 height 20
click at [348, 711] on input "No" at bounding box center [353, 705] width 11 height 11
radio input "true"
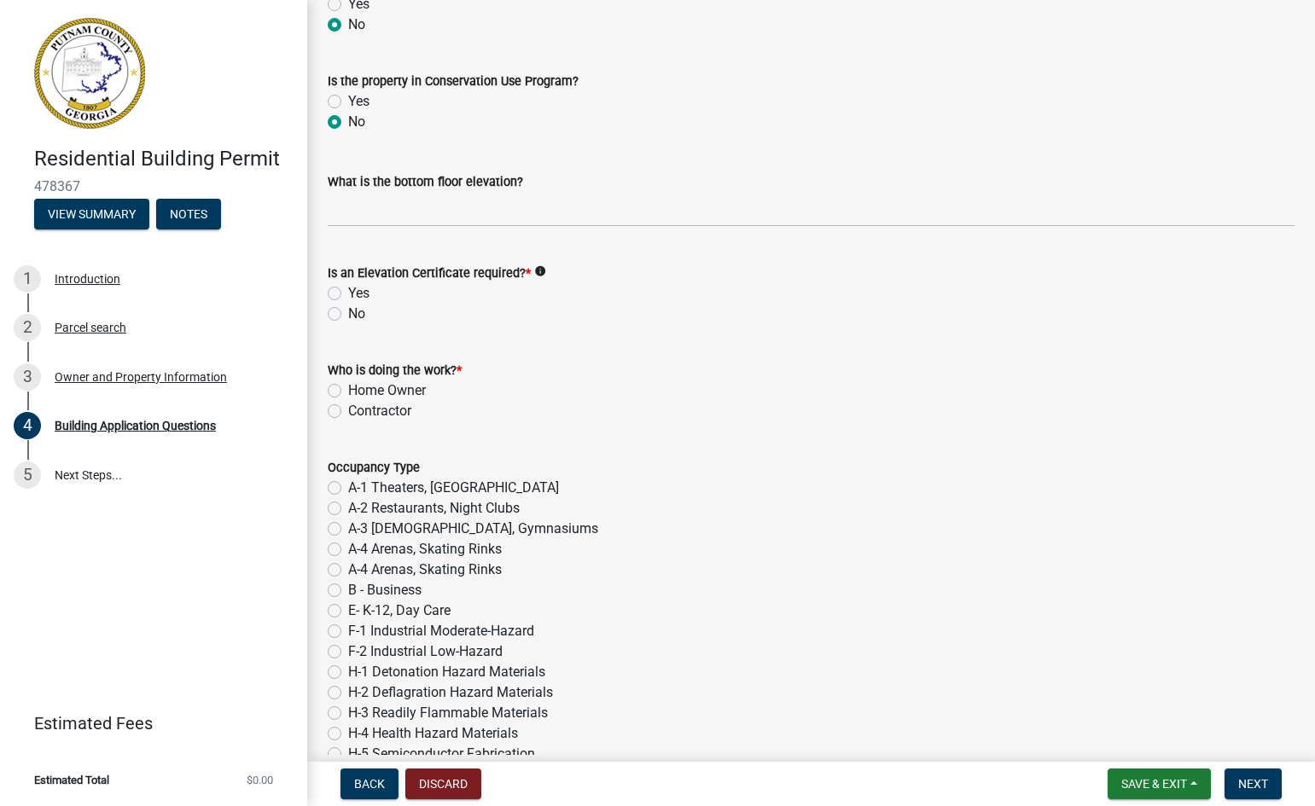
scroll to position [6458, 0]
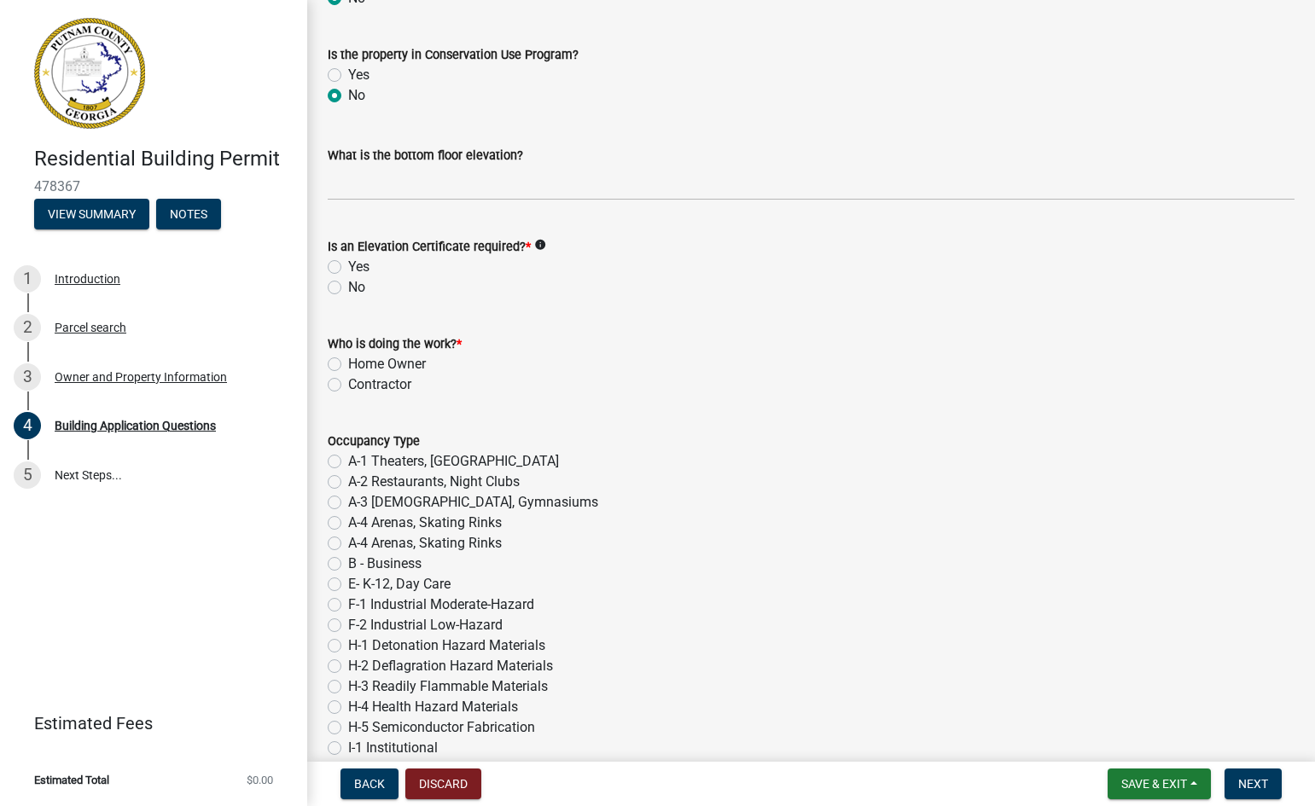
click at [348, 286] on label "No" at bounding box center [356, 287] width 17 height 20
click at [348, 286] on input "No" at bounding box center [353, 282] width 11 height 11
radio input "true"
click at [348, 386] on label "Contractor" at bounding box center [379, 385] width 63 height 20
click at [348, 386] on input "Contractor" at bounding box center [353, 380] width 11 height 11
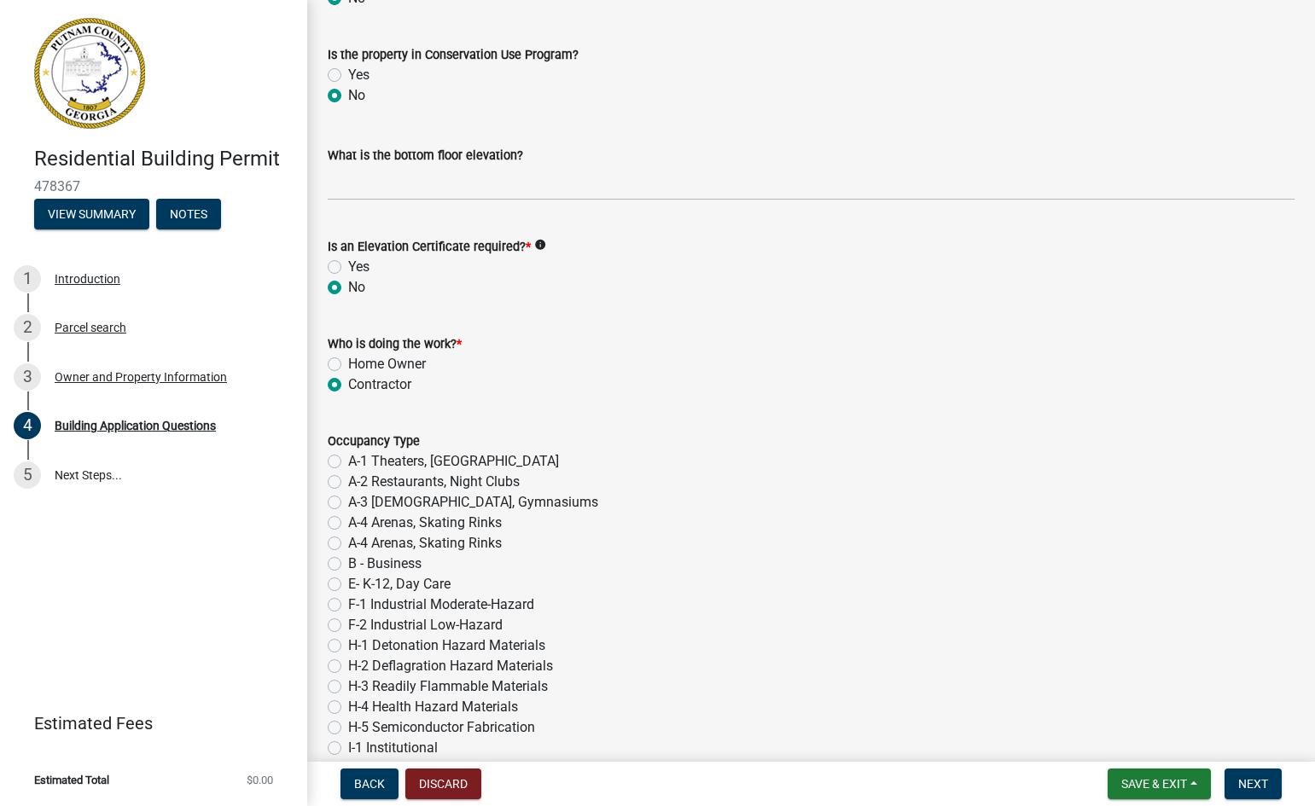
radio input "true"
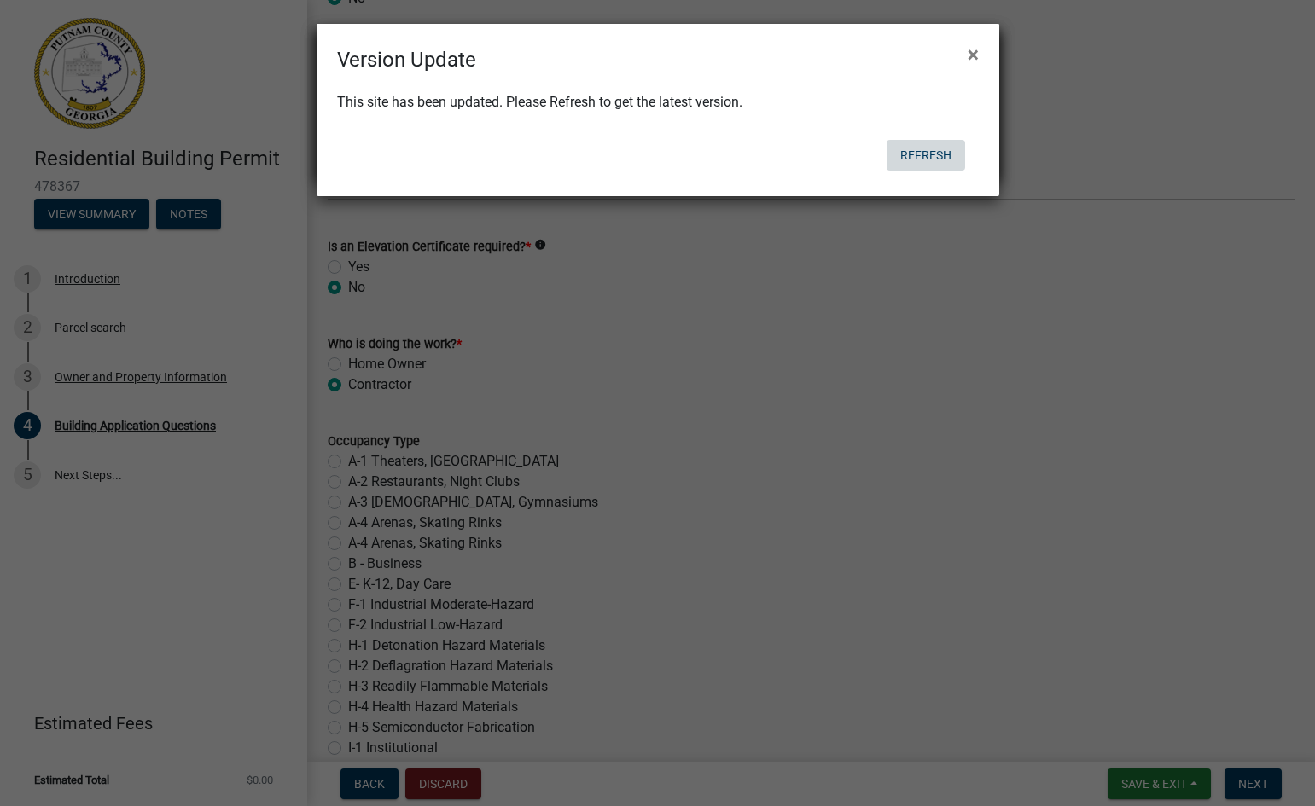
click at [912, 155] on button "Refresh" at bounding box center [925, 155] width 78 height 31
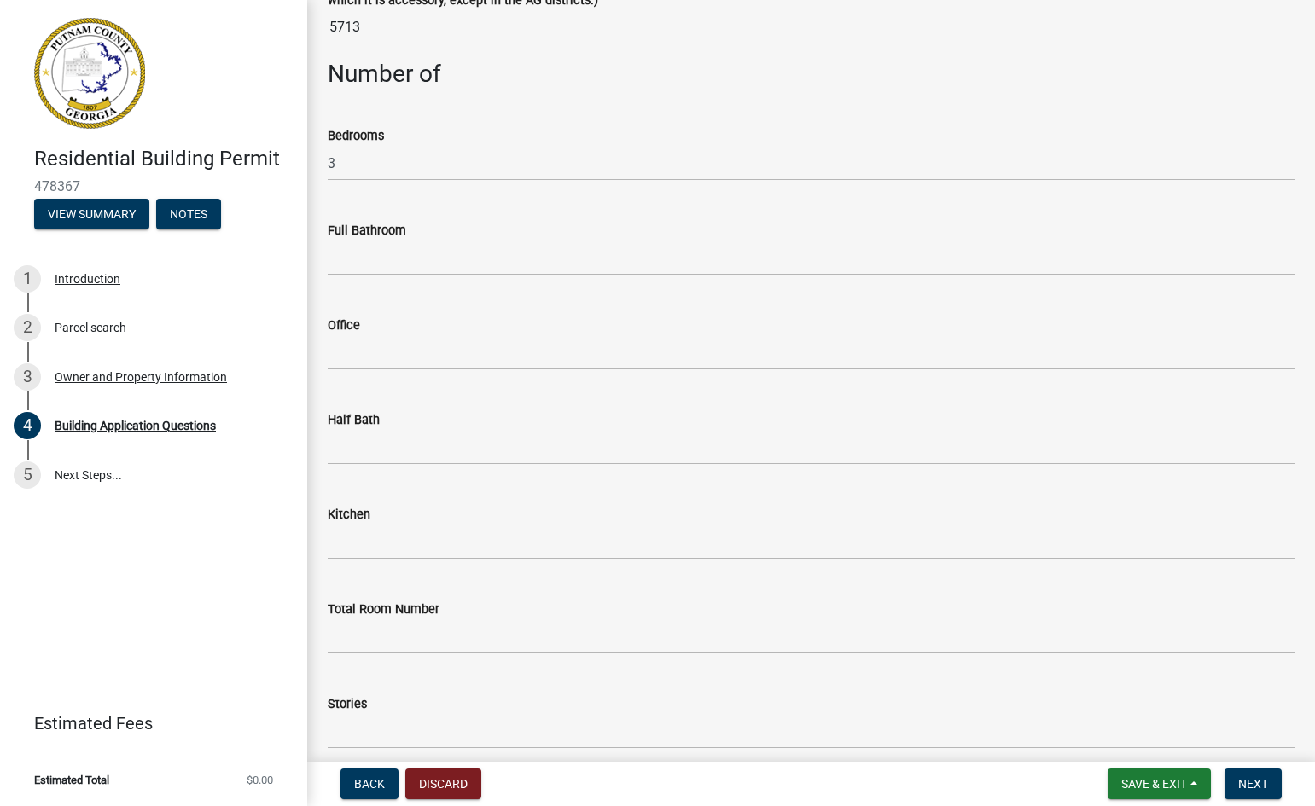
scroll to position [1535, 0]
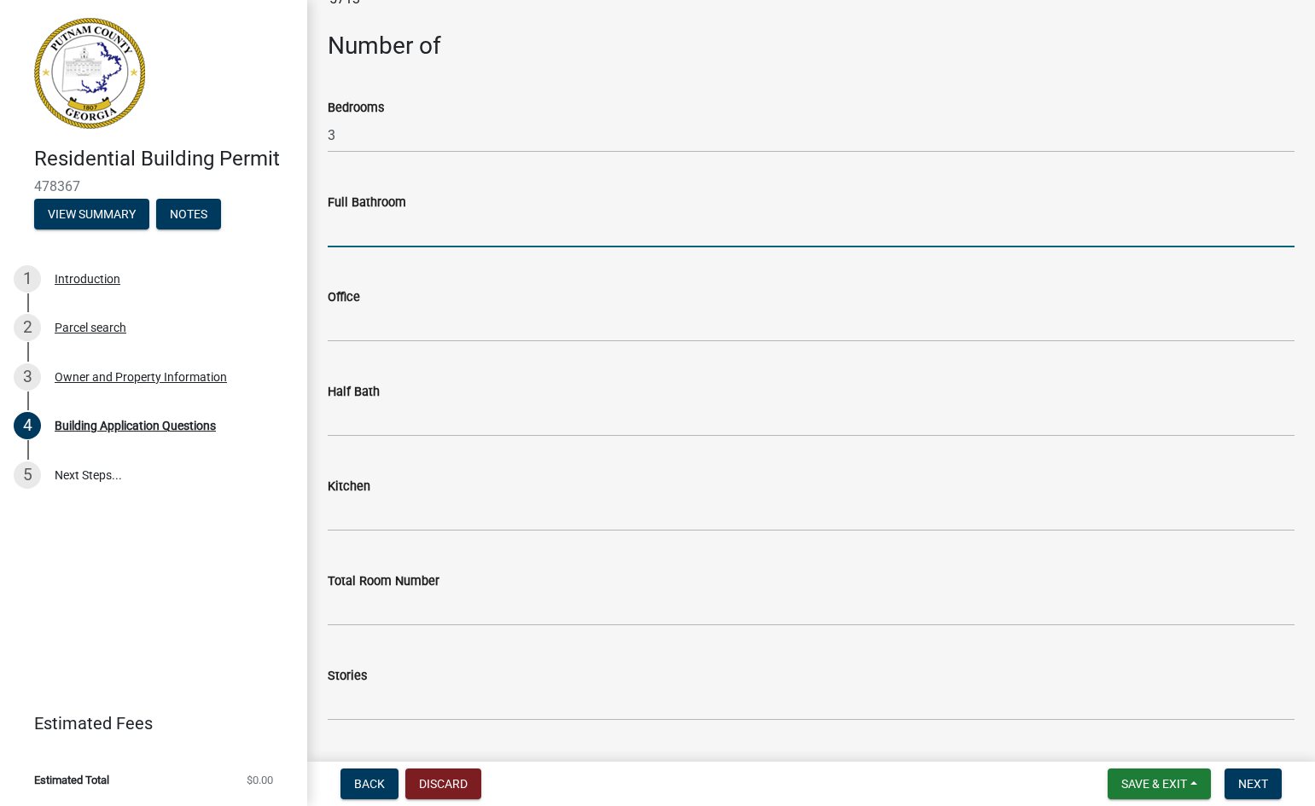
click at [372, 236] on input "text" at bounding box center [811, 229] width 967 height 35
type input "2"
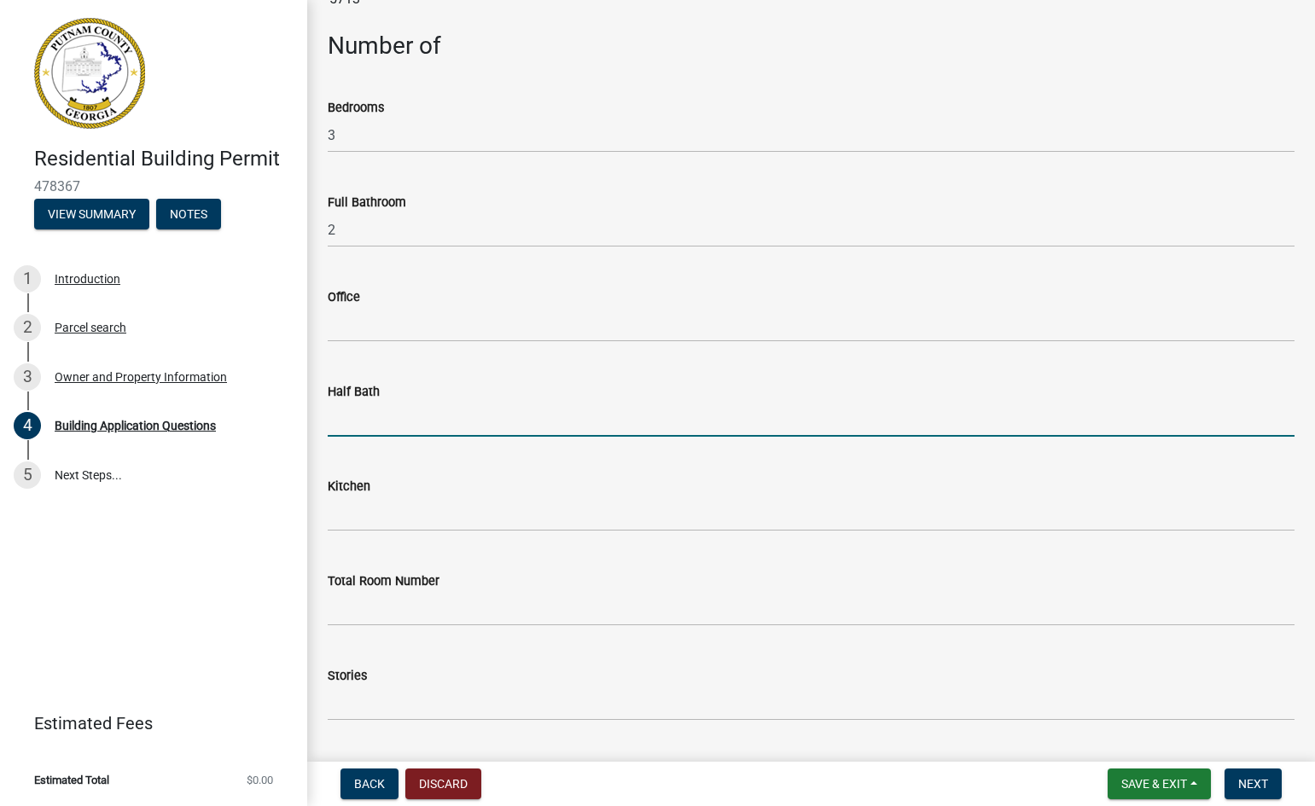
click at [361, 421] on input "text" at bounding box center [811, 419] width 967 height 35
type input "1"
click at [366, 518] on input "text" at bounding box center [811, 514] width 967 height 35
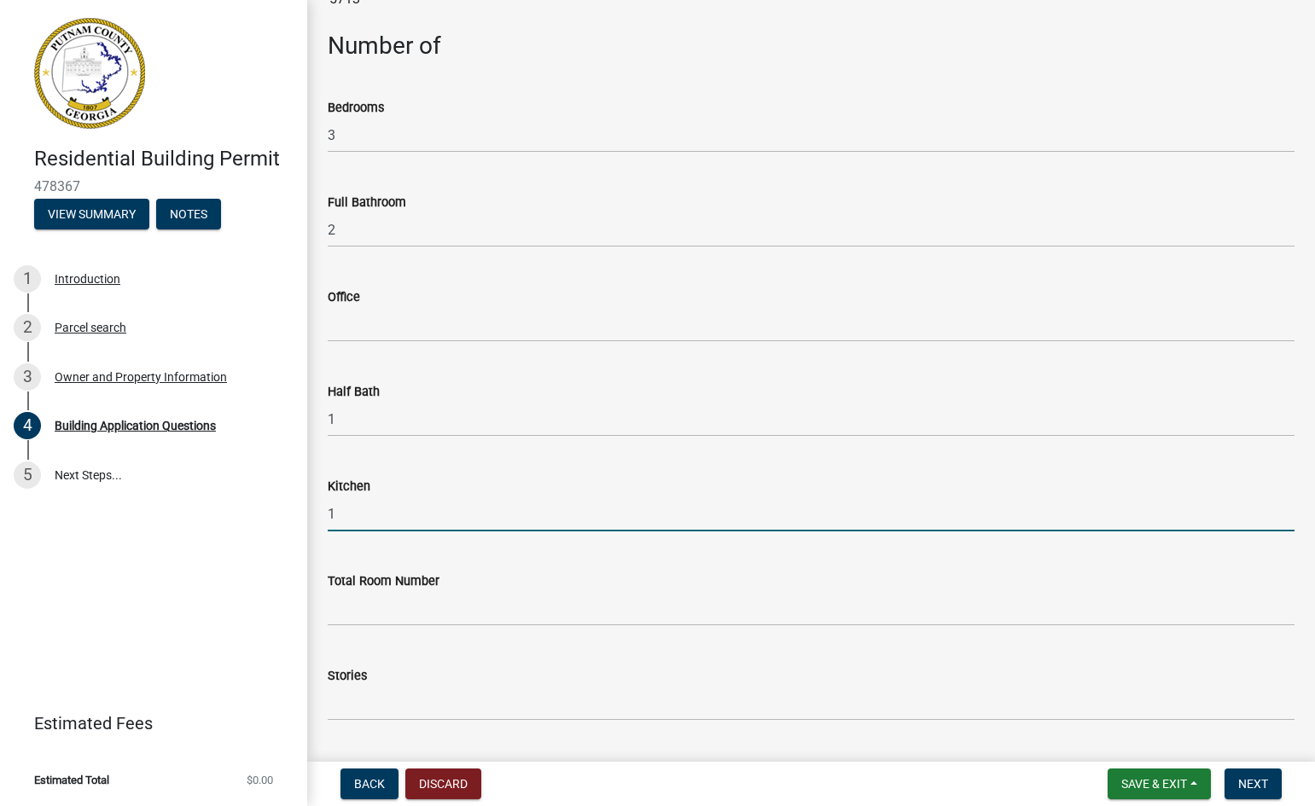
type input "1"
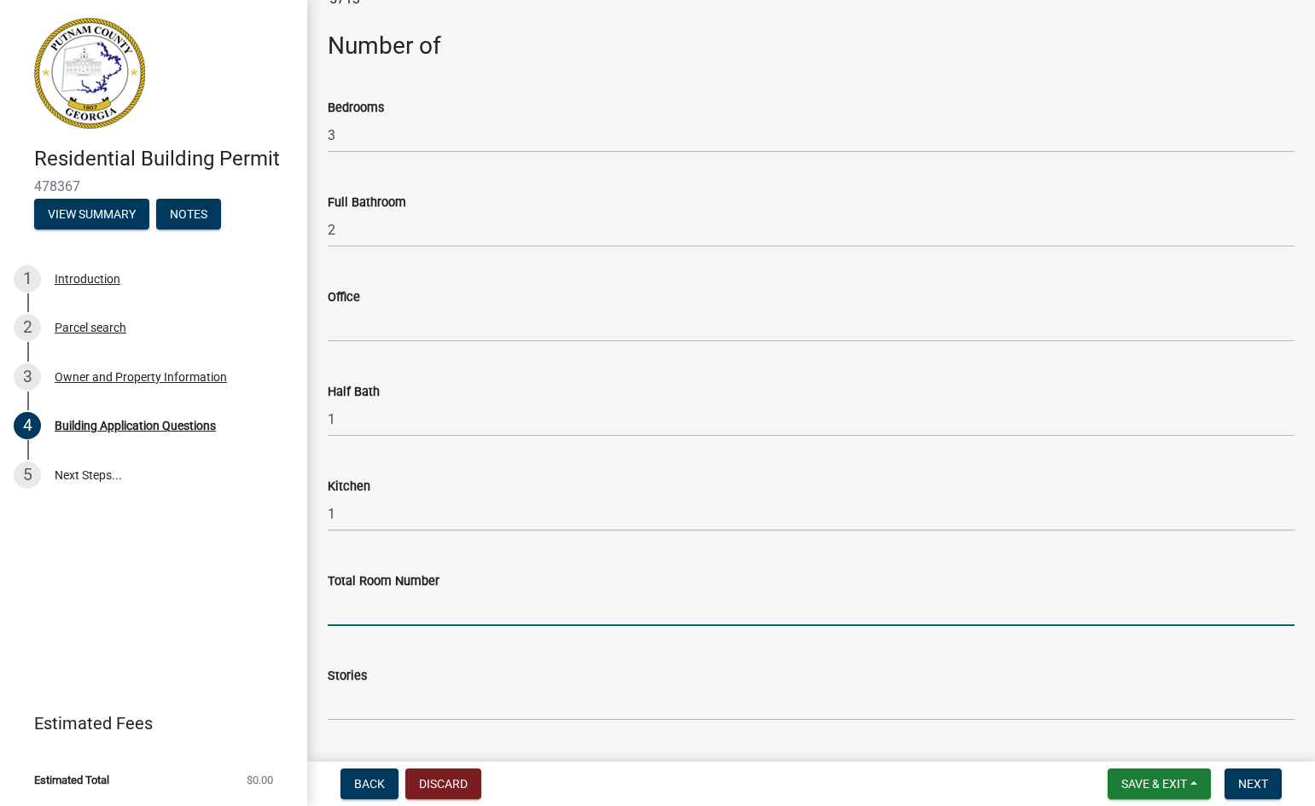
click at [376, 614] on input "text" at bounding box center [811, 608] width 967 height 35
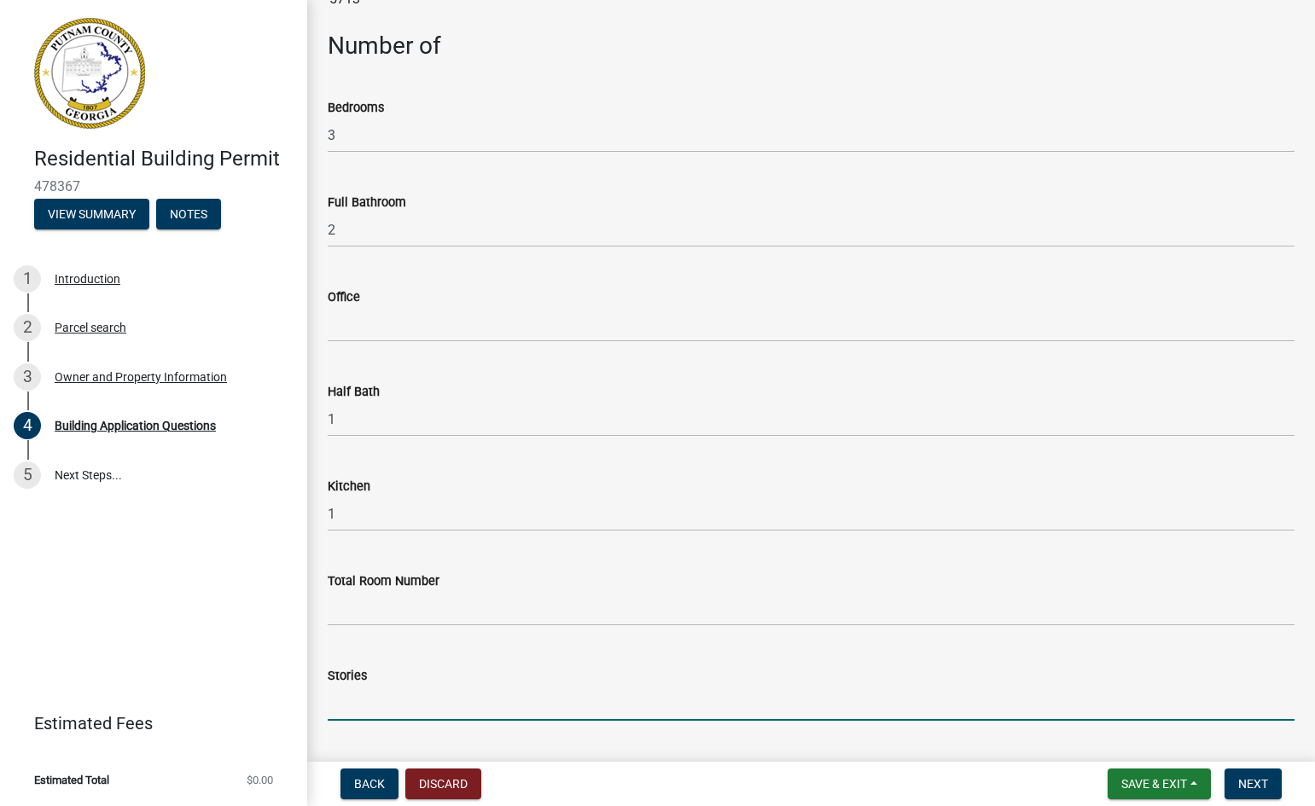
click at [369, 705] on input "text" at bounding box center [811, 703] width 967 height 35
type input "2"
click at [370, 614] on input "text" at bounding box center [811, 608] width 967 height 35
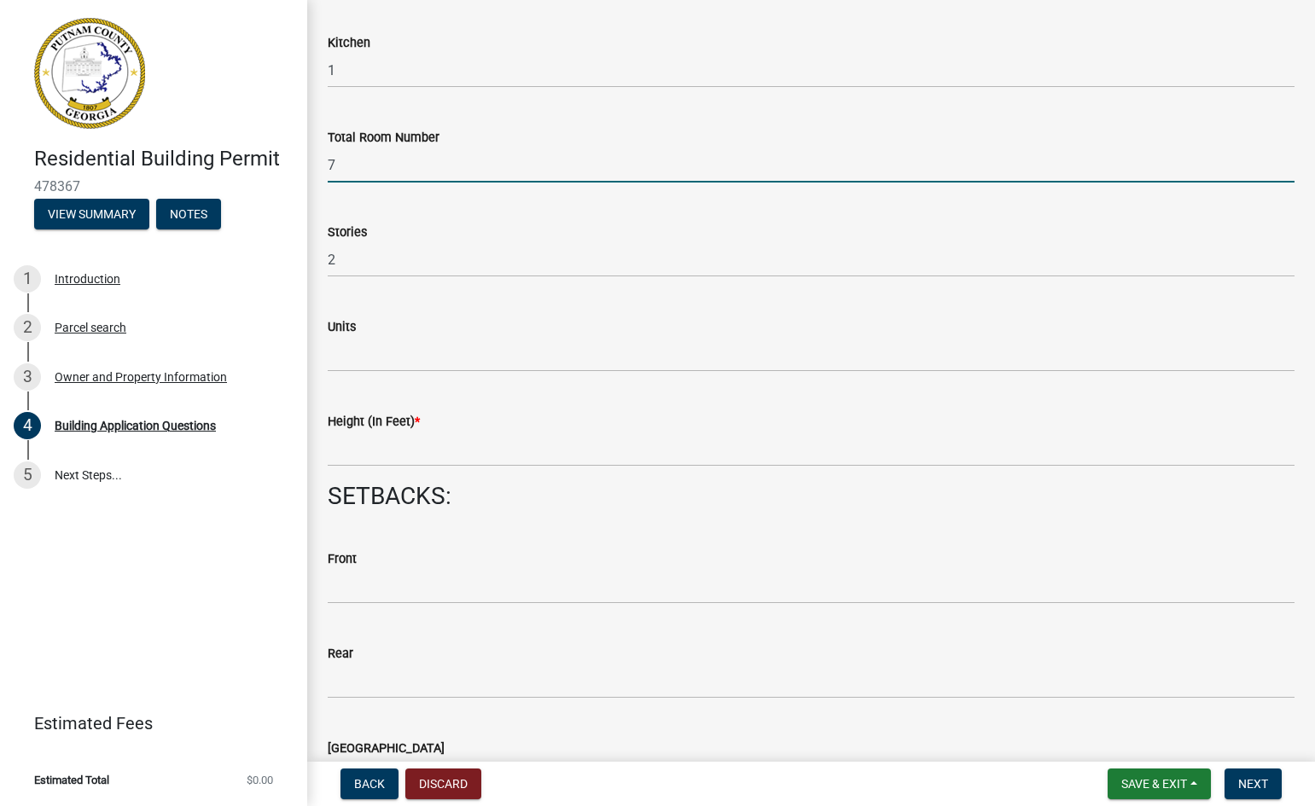
scroll to position [2013, 0]
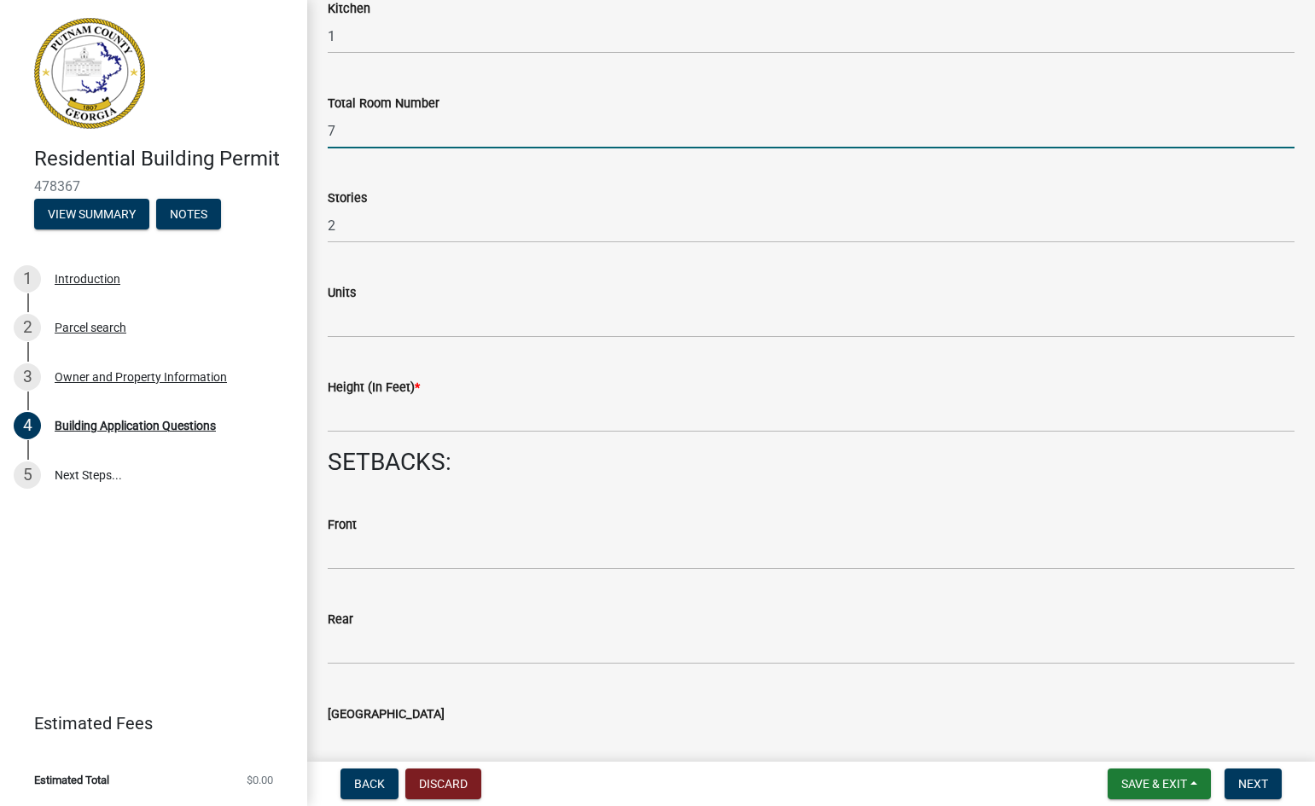
type input "7"
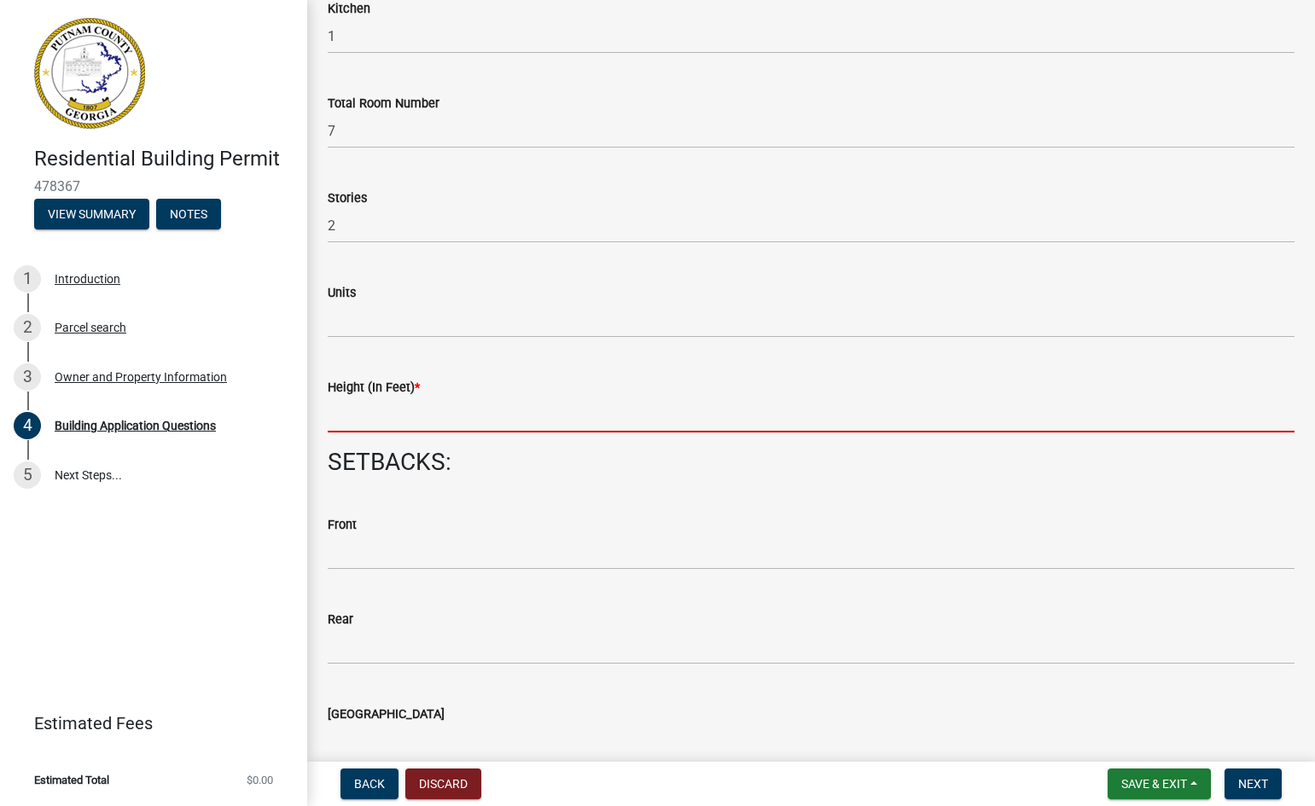
click at [362, 421] on input "text" at bounding box center [811, 415] width 967 height 35
type input "25"
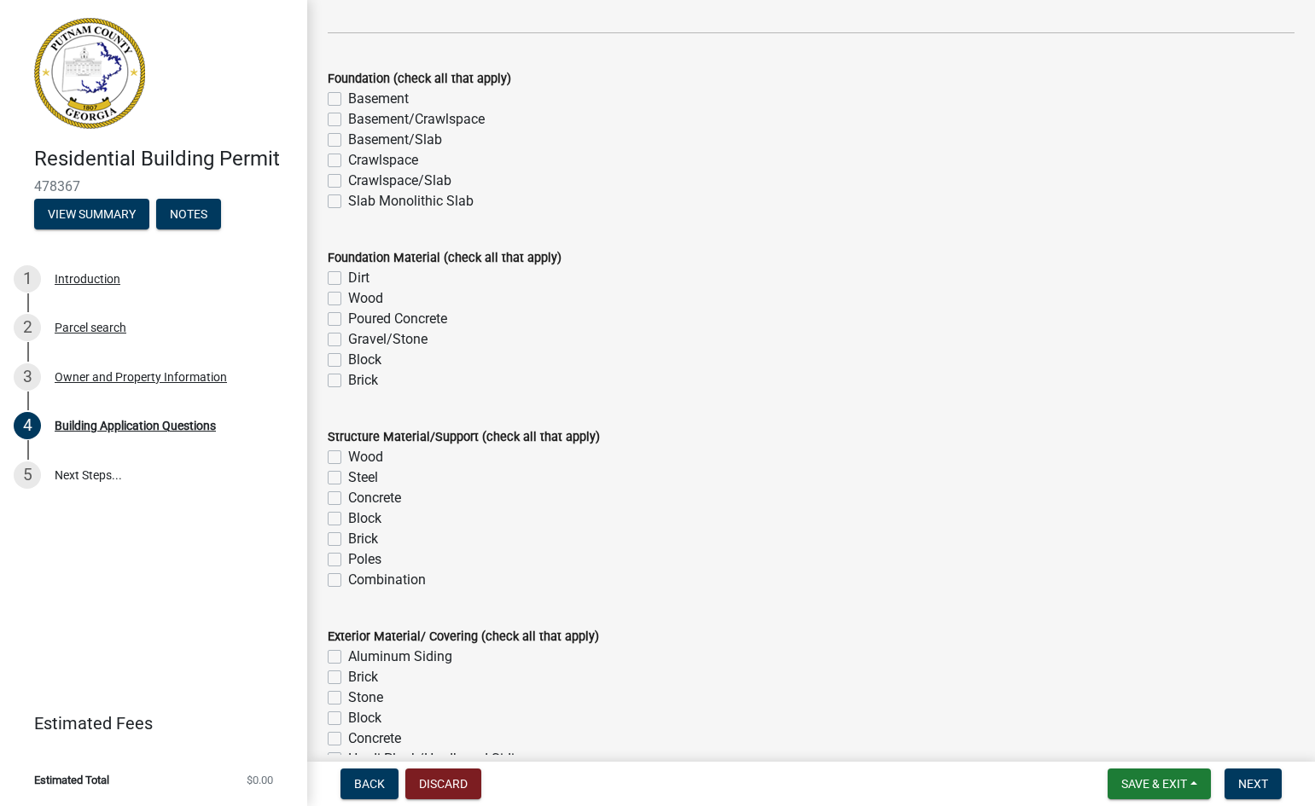
scroll to position [3241, 0]
click at [348, 158] on label "Crawlspace" at bounding box center [383, 159] width 70 height 20
click at [348, 158] on input "Crawlspace" at bounding box center [353, 154] width 11 height 11
checkbox input "true"
checkbox input "false"
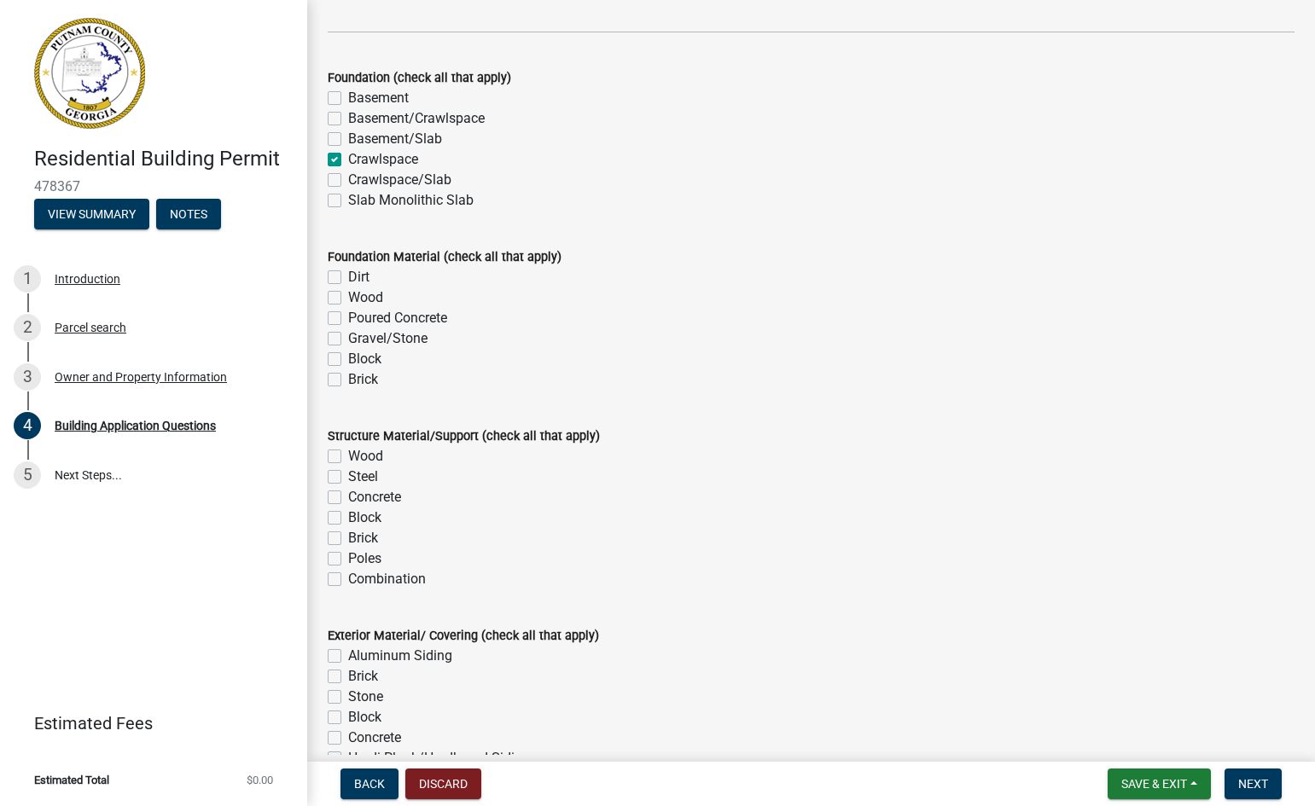
checkbox input "false"
checkbox input "true"
checkbox input "false"
click at [348, 202] on label "Slab Monolithic Slab" at bounding box center [410, 200] width 125 height 20
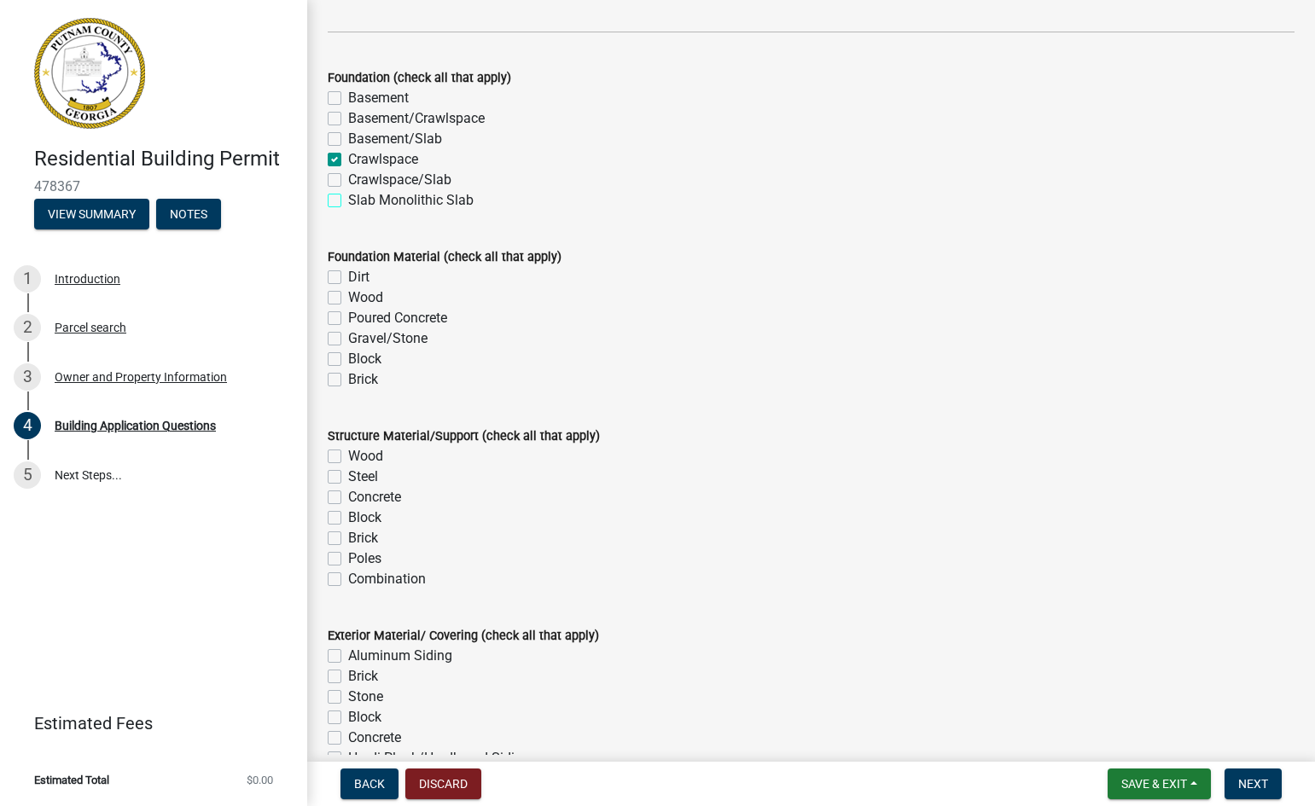
click at [348, 201] on input "Slab Monolithic Slab" at bounding box center [353, 195] width 11 height 11
checkbox input "true"
checkbox input "false"
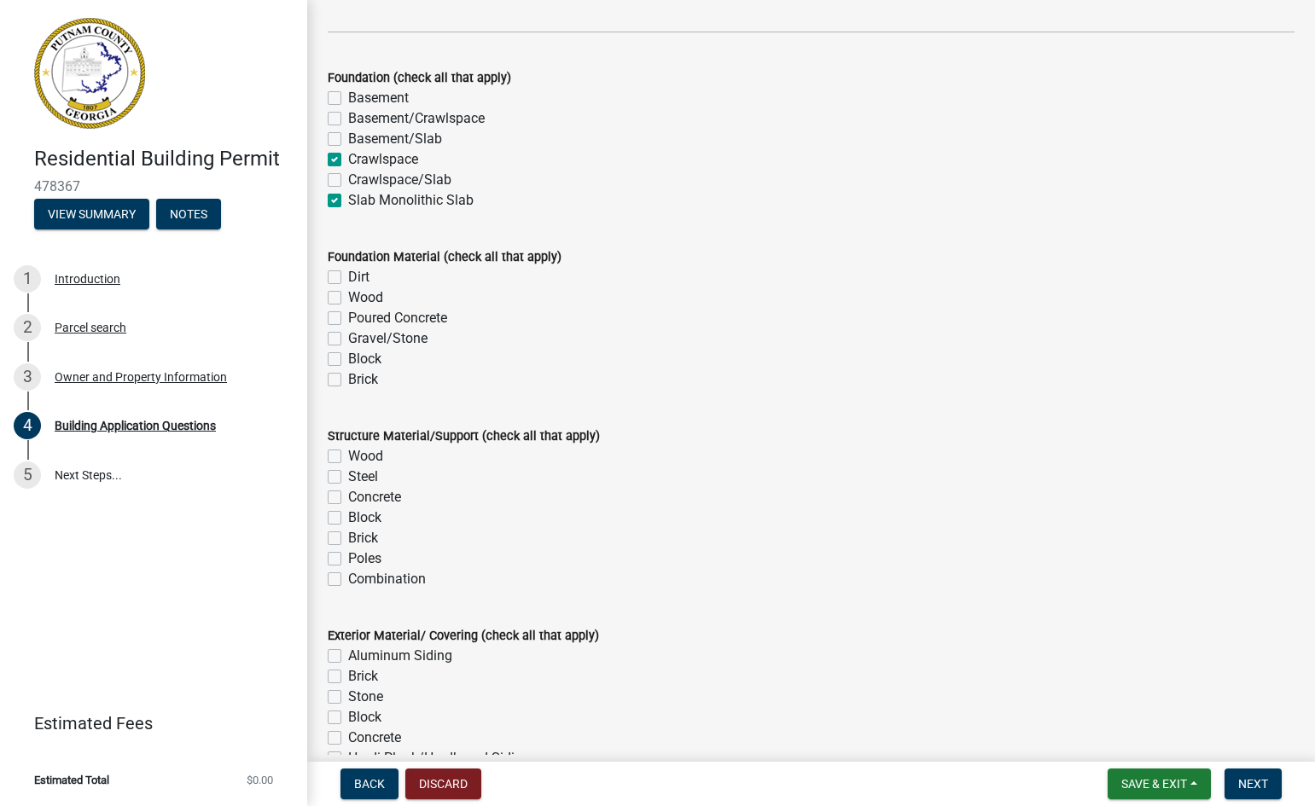
checkbox input "true"
checkbox input "false"
checkbox input "true"
click at [348, 320] on label "Poured Concrete" at bounding box center [397, 318] width 99 height 20
click at [348, 319] on input "Poured Concrete" at bounding box center [353, 313] width 11 height 11
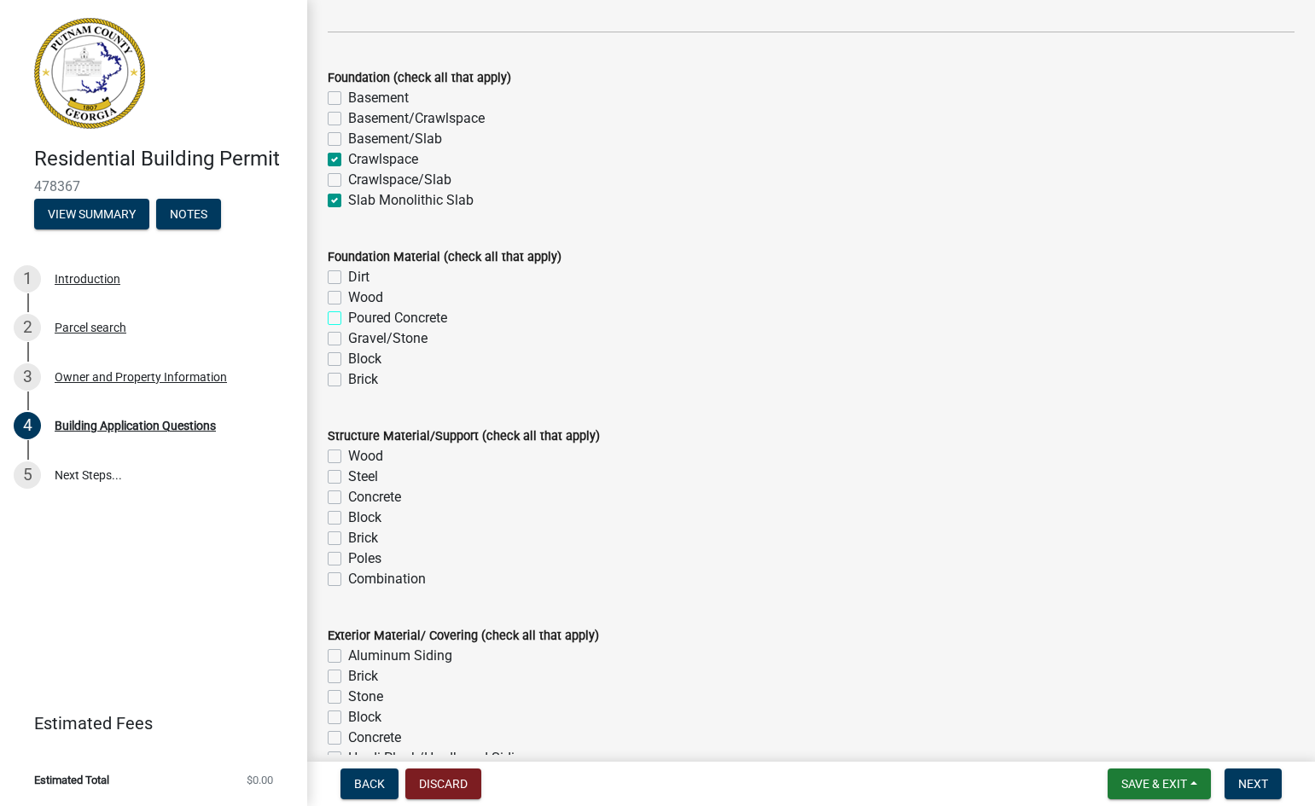
checkbox input "true"
checkbox input "false"
checkbox input "true"
checkbox input "false"
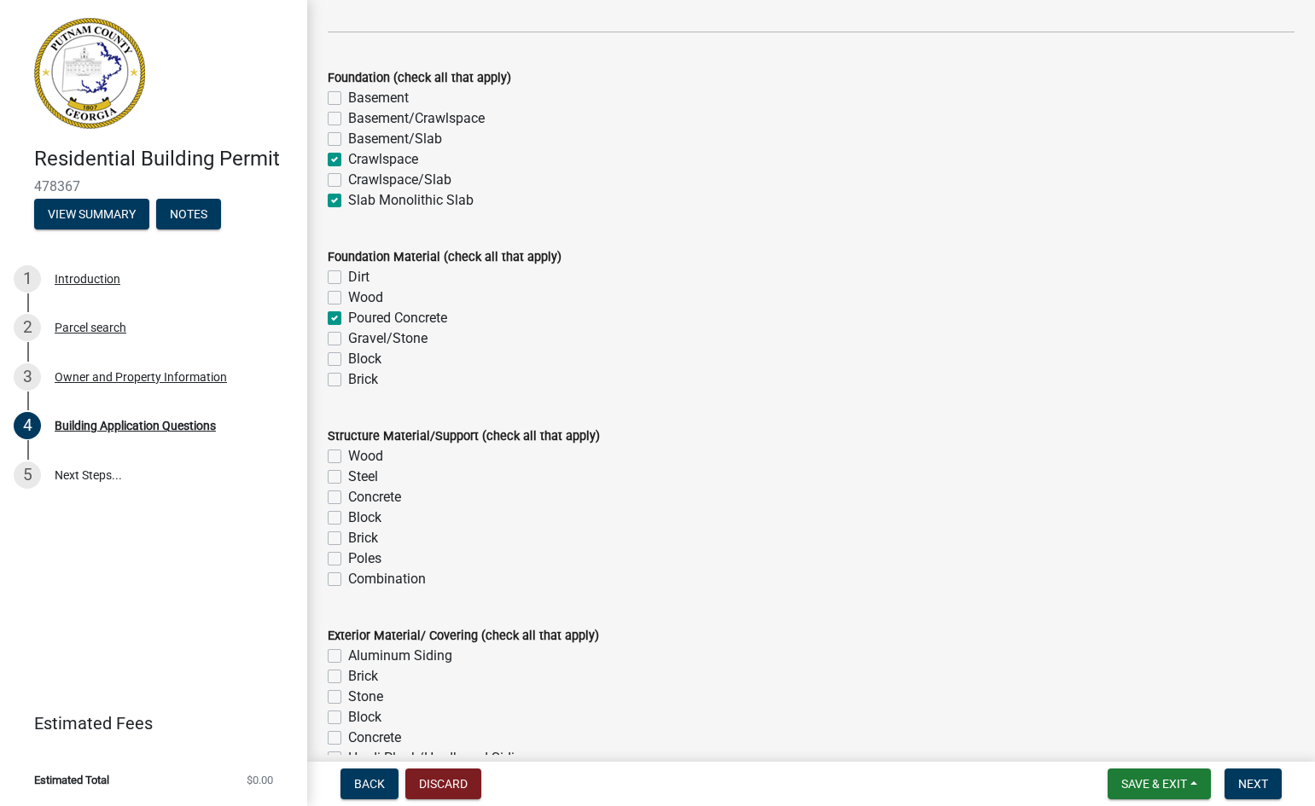
checkbox input "false"
click at [348, 361] on label "Block" at bounding box center [364, 359] width 33 height 20
click at [348, 360] on input "Block" at bounding box center [353, 354] width 11 height 11
checkbox input "true"
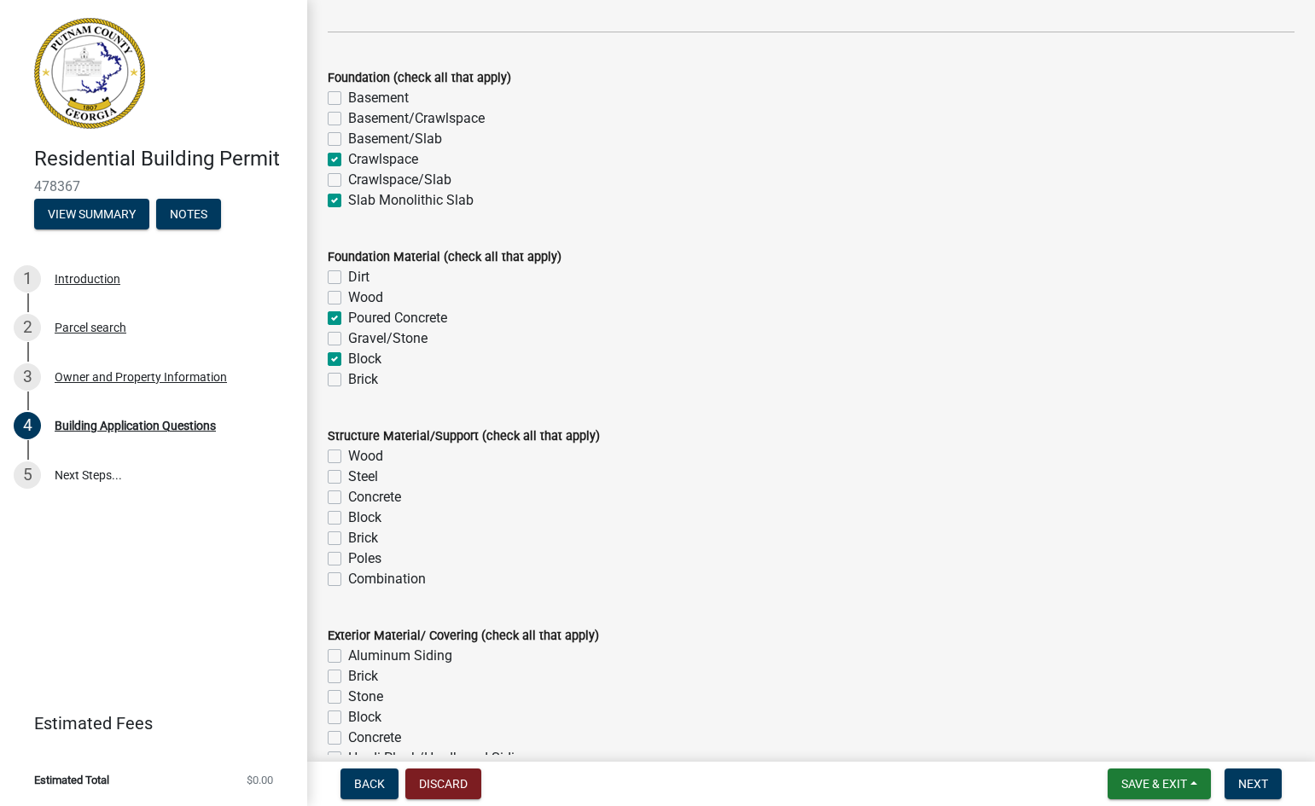
checkbox input "false"
checkbox input "true"
checkbox input "false"
checkbox input "true"
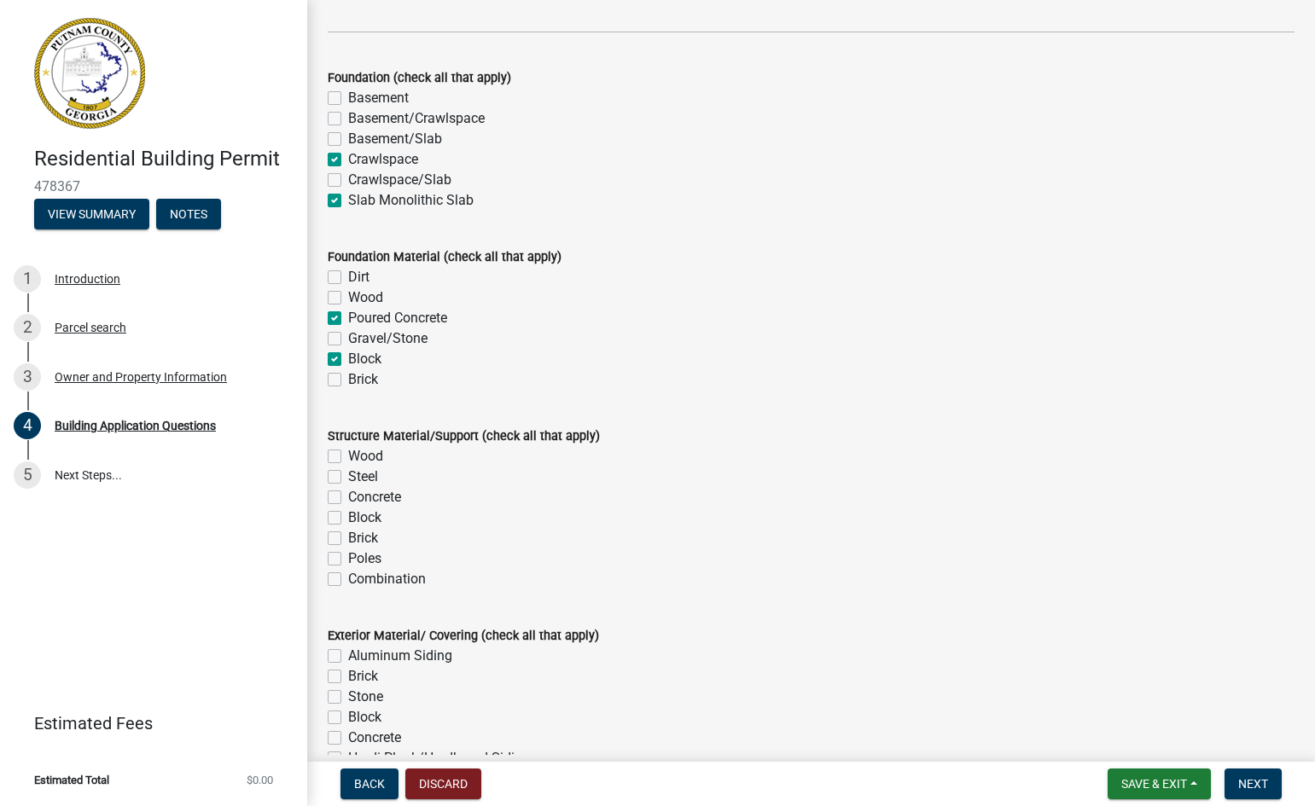
click at [348, 379] on label "Brick" at bounding box center [363, 379] width 30 height 20
click at [348, 379] on input "Brick" at bounding box center [353, 374] width 11 height 11
checkbox input "true"
checkbox input "false"
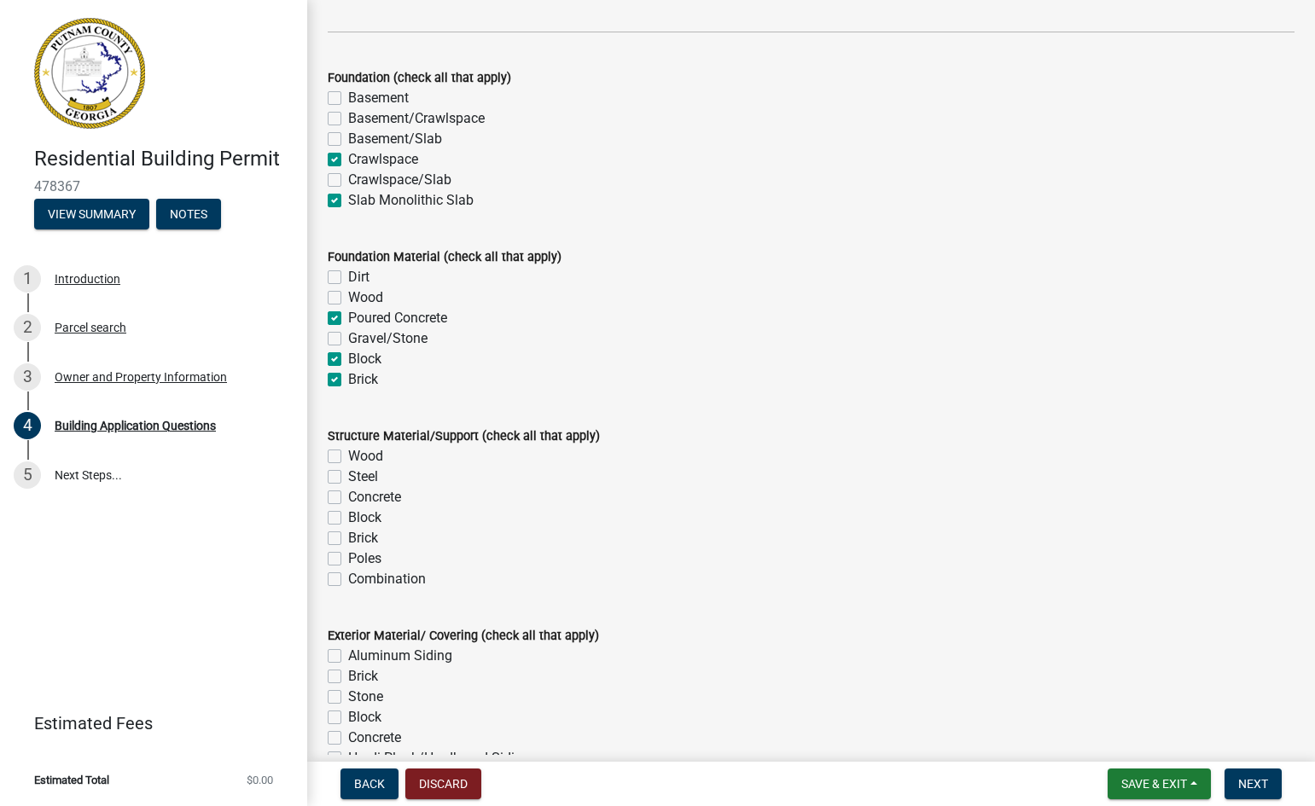
checkbox input "true"
checkbox input "false"
checkbox input "true"
click at [348, 456] on label "Wood" at bounding box center [365, 456] width 35 height 20
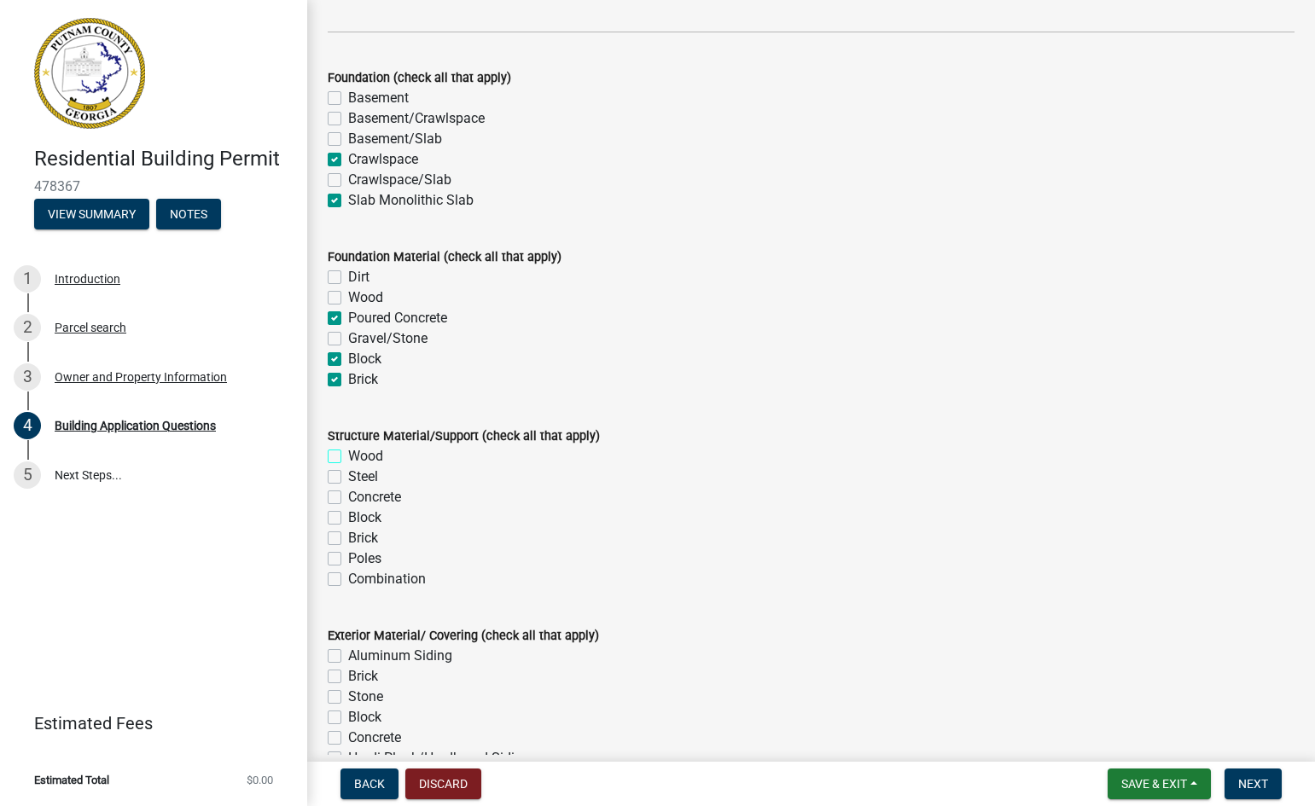
click at [348, 456] on input "Wood" at bounding box center [353, 451] width 11 height 11
checkbox input "true"
checkbox input "false"
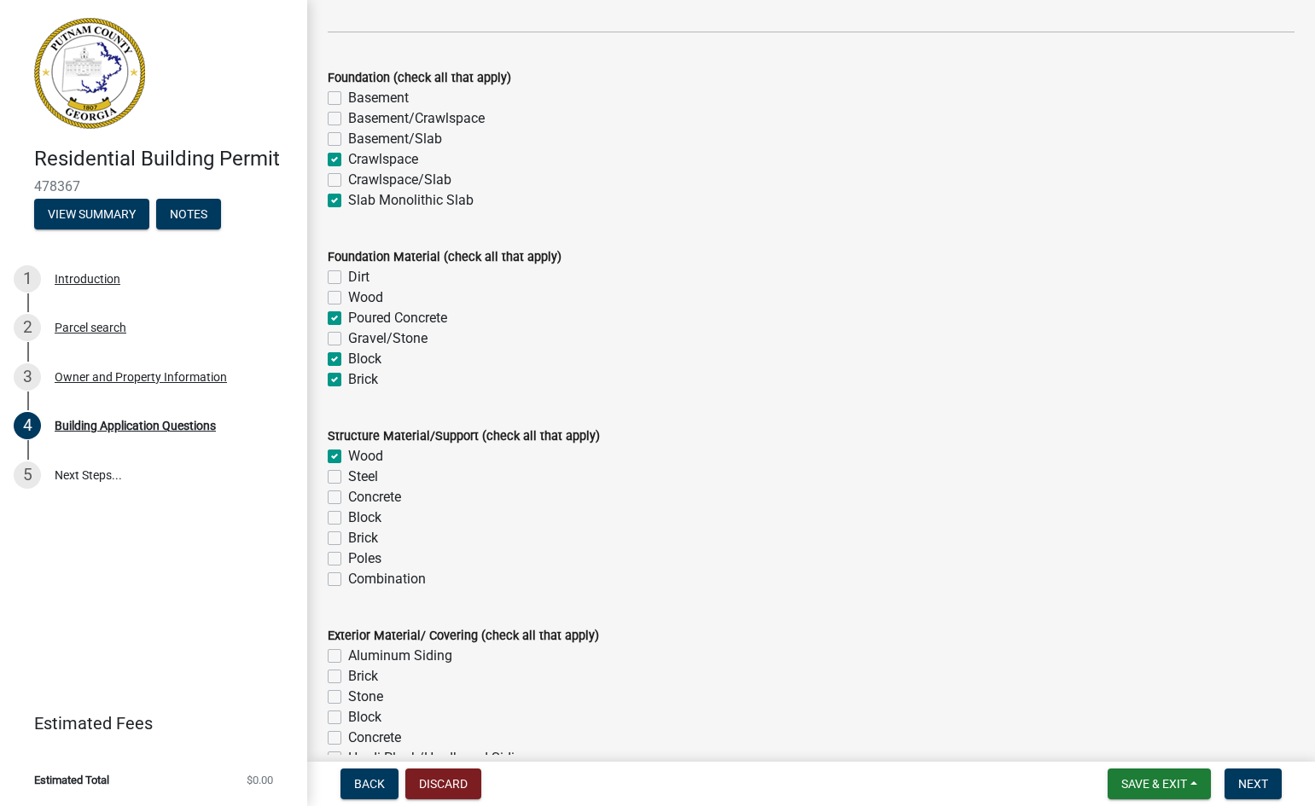
checkbox input "false"
click at [348, 517] on label "Block" at bounding box center [364, 518] width 33 height 20
click at [348, 517] on input "Block" at bounding box center [353, 513] width 11 height 11
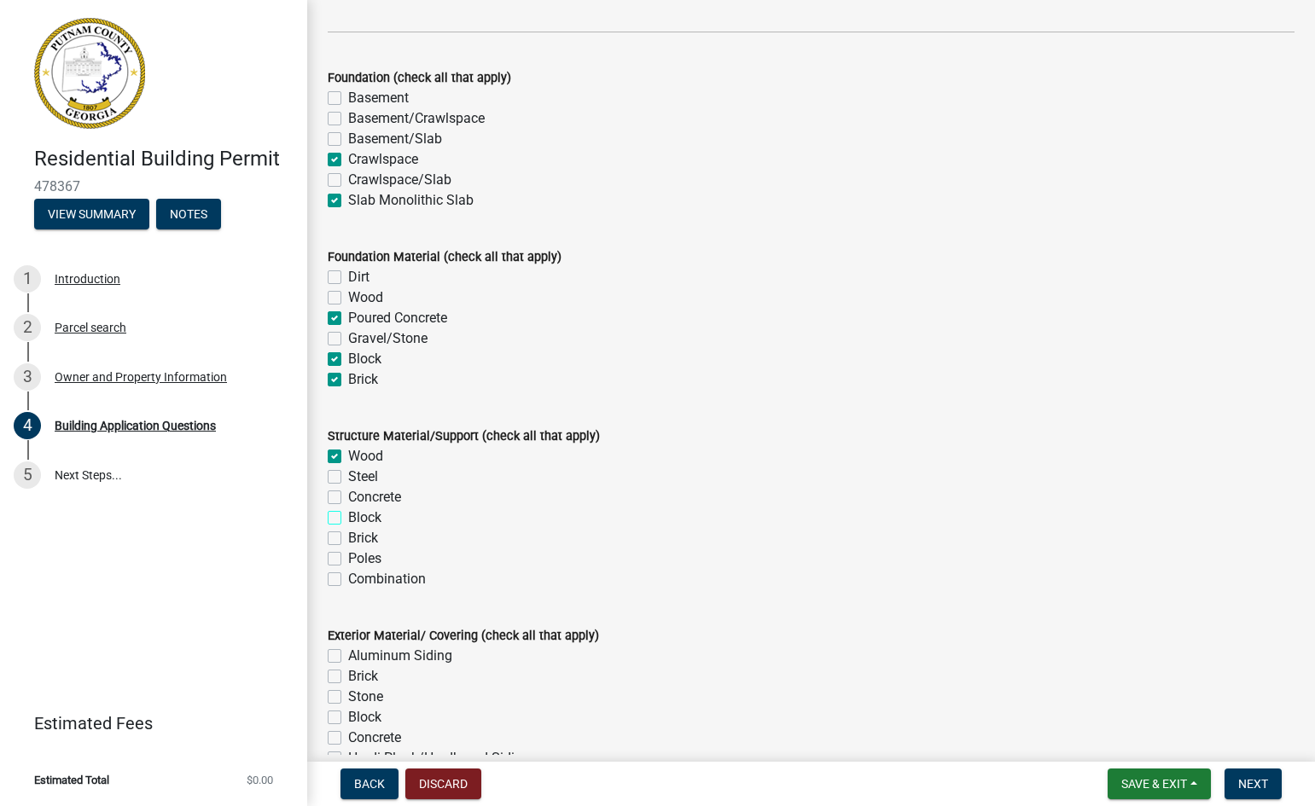
checkbox input "true"
checkbox input "false"
checkbox input "true"
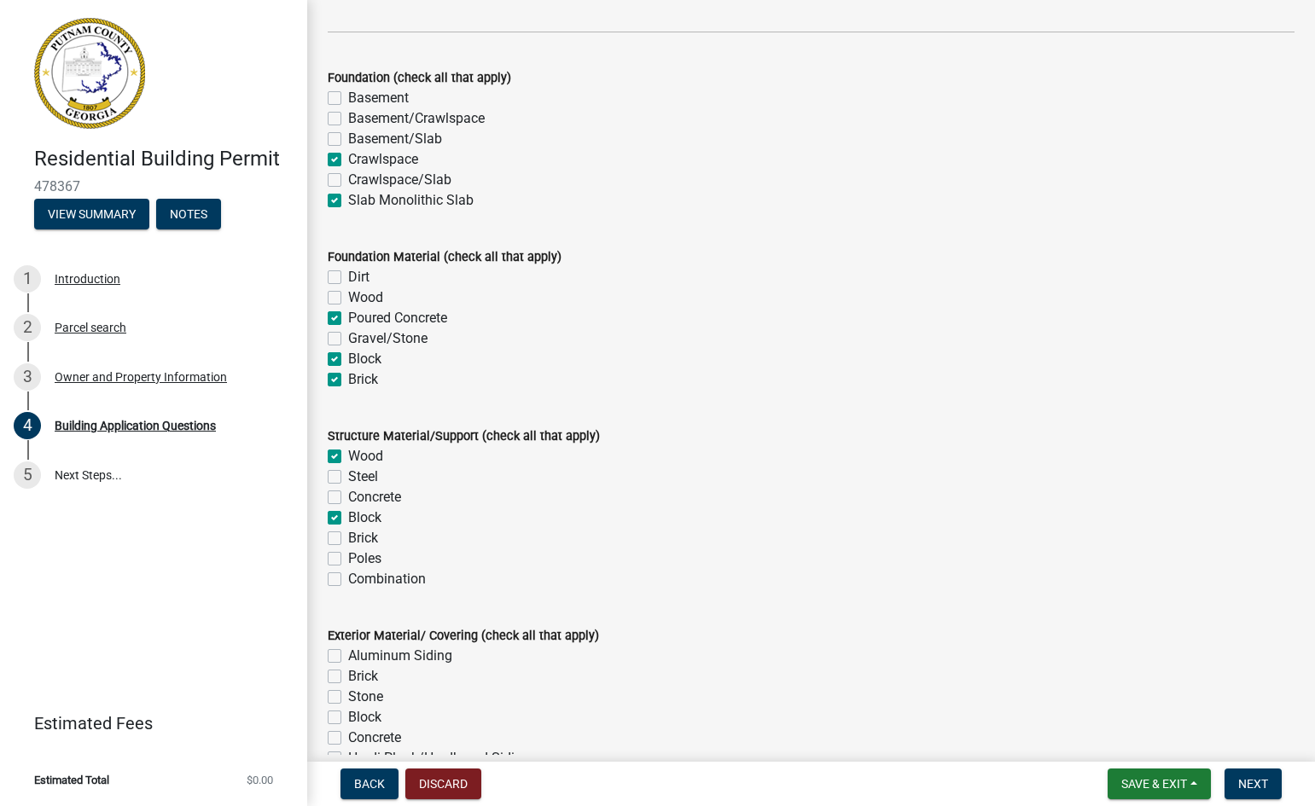
checkbox input "false"
click at [348, 538] on label "Brick" at bounding box center [363, 538] width 30 height 20
click at [348, 538] on input "Brick" at bounding box center [353, 533] width 11 height 11
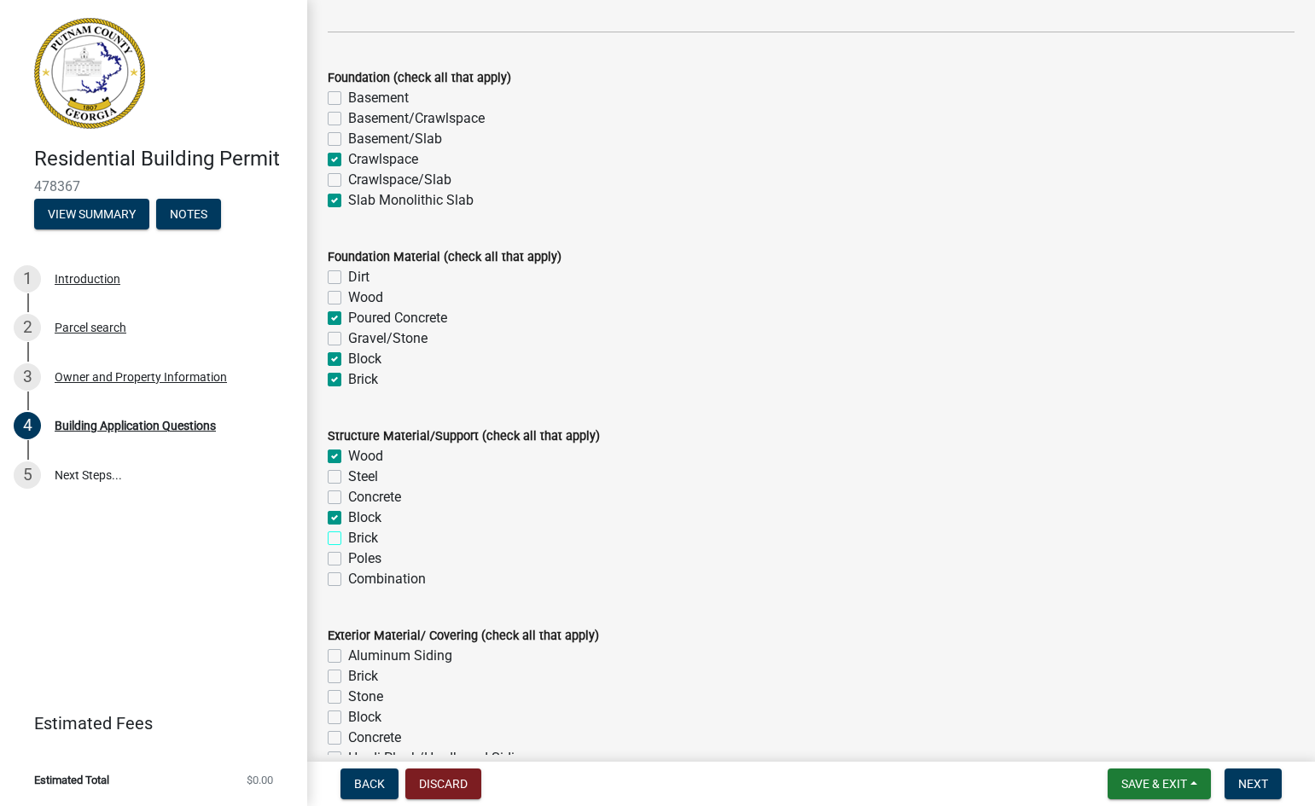
checkbox input "true"
checkbox input "false"
checkbox input "true"
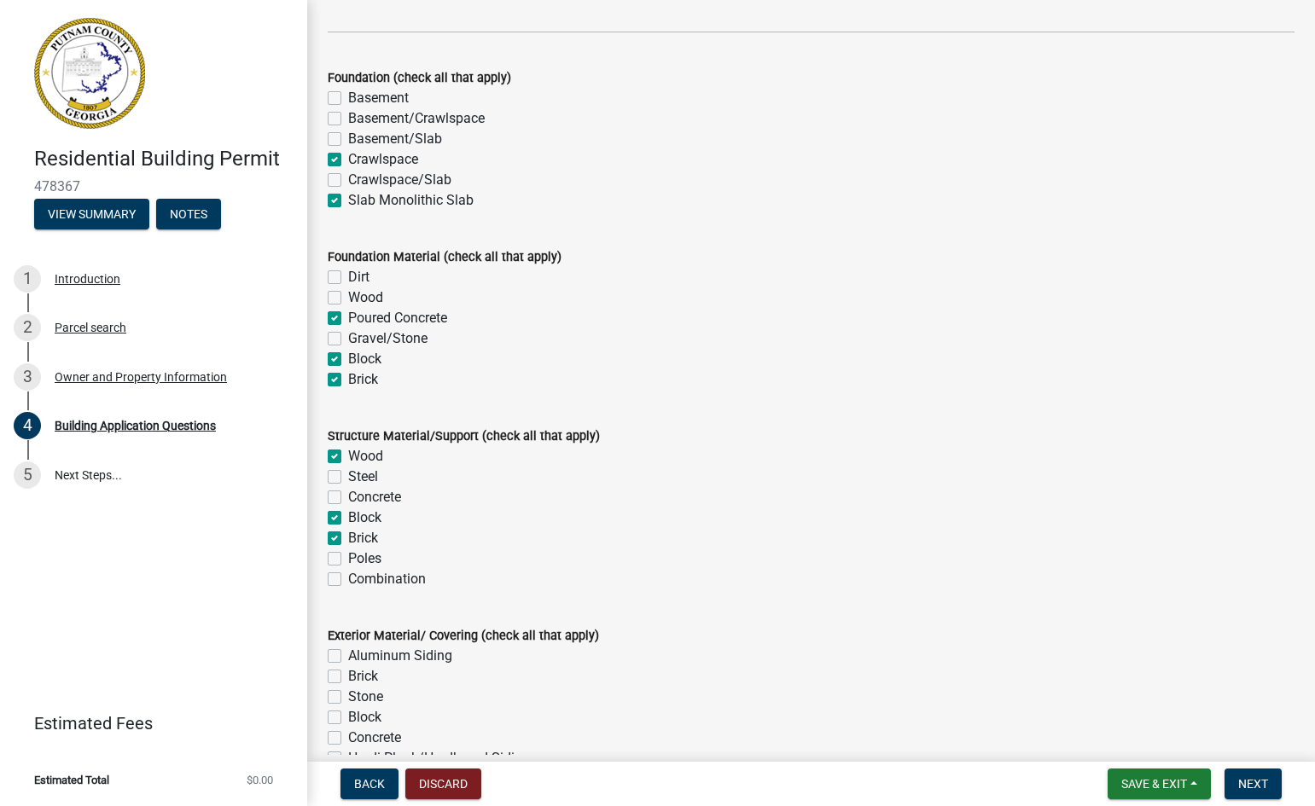
checkbox input "true"
checkbox input "false"
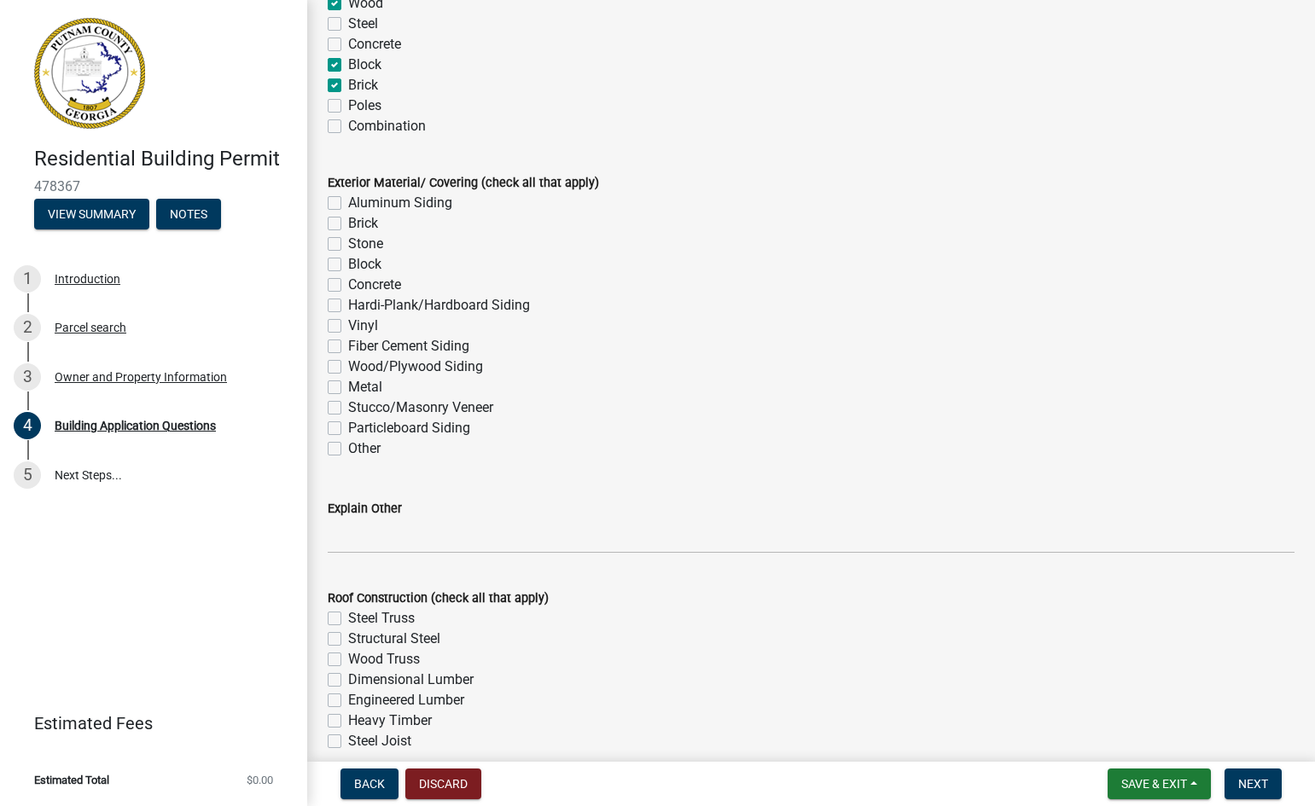
scroll to position [3719, 0]
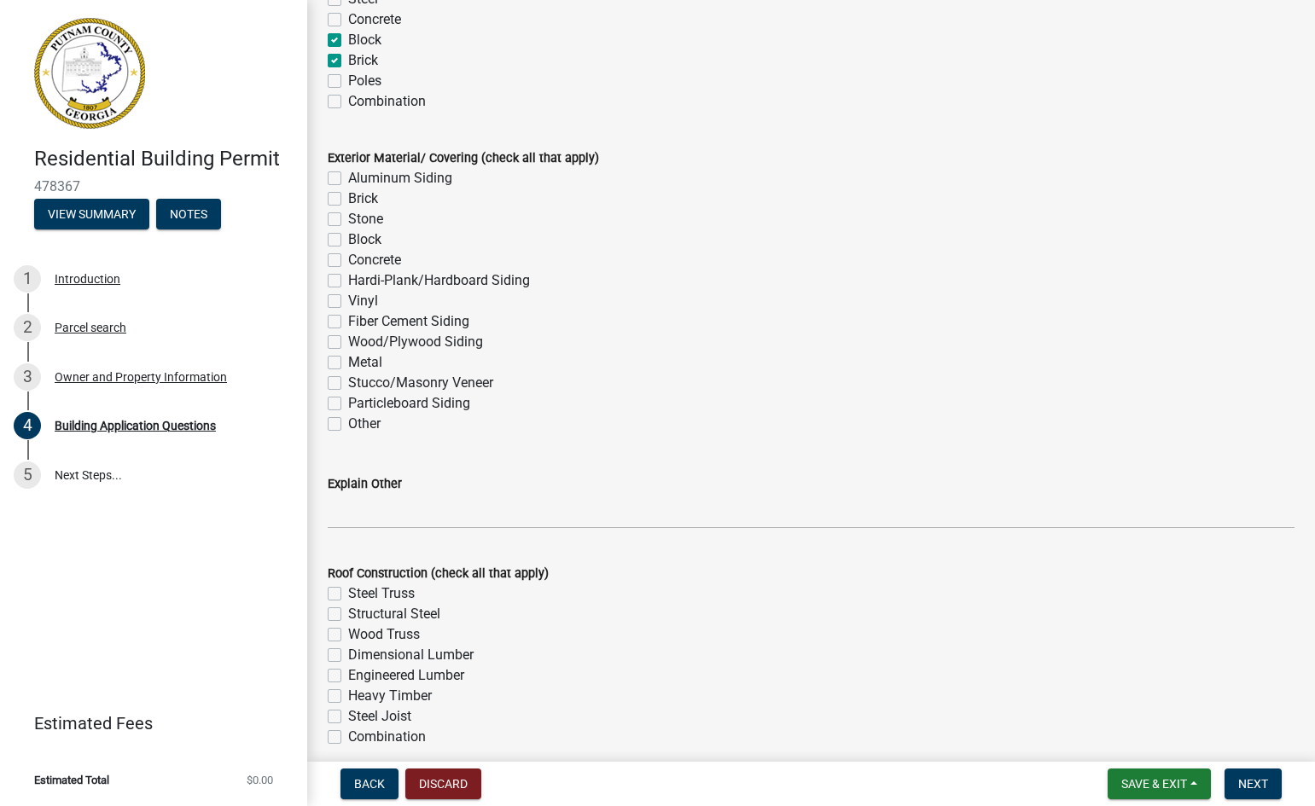
click at [348, 284] on label "Hardi-Plank/Hardboard Siding" at bounding box center [439, 280] width 182 height 20
click at [348, 282] on input "Hardi-Plank/Hardboard Siding" at bounding box center [353, 275] width 11 height 11
checkbox input "true"
checkbox input "false"
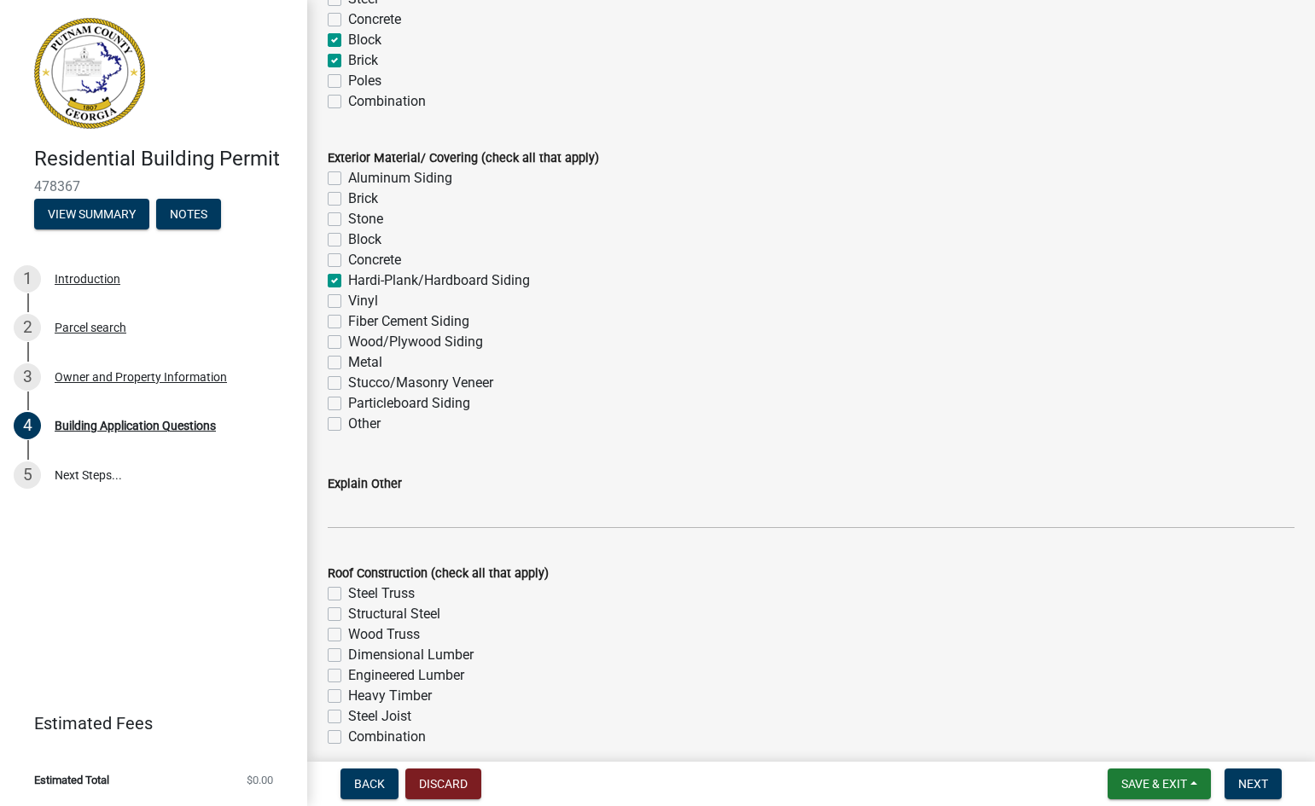
checkbox input "false"
checkbox input "true"
checkbox input "false"
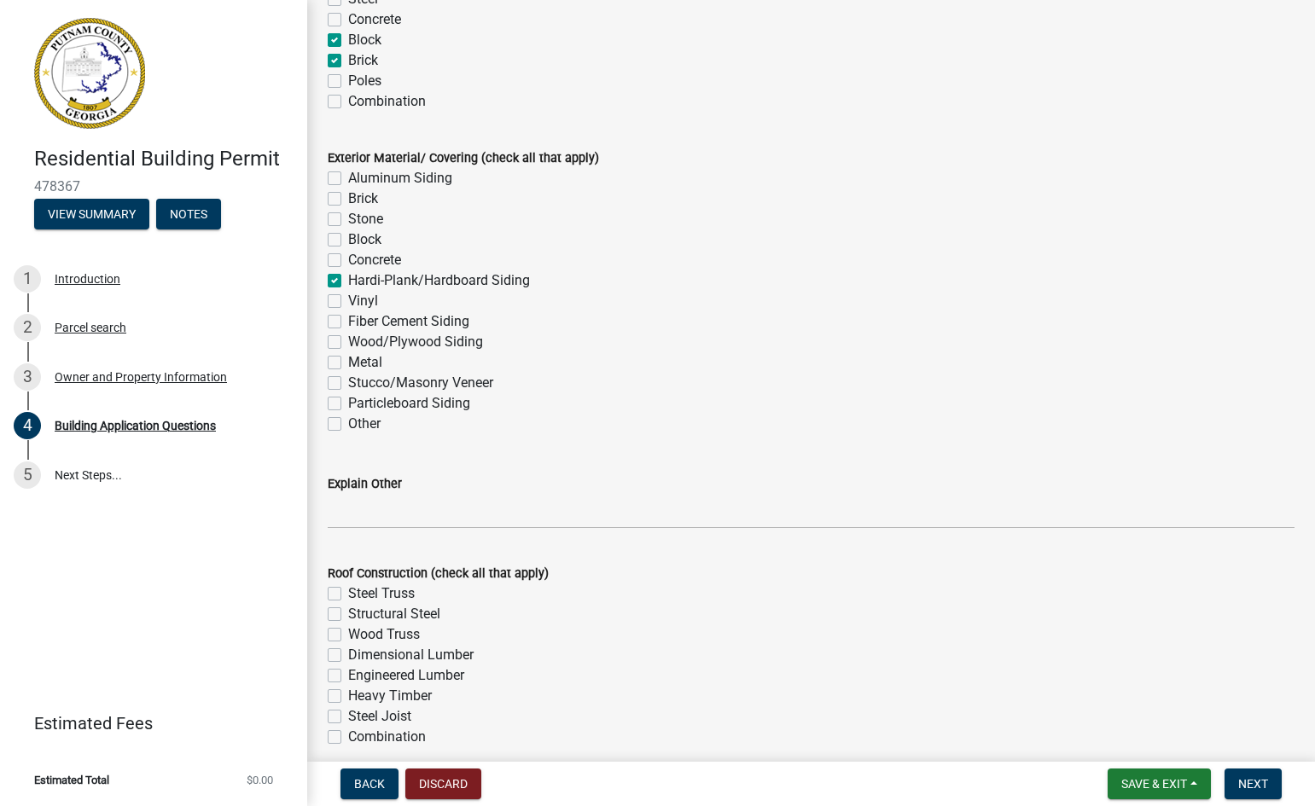
checkbox input "false"
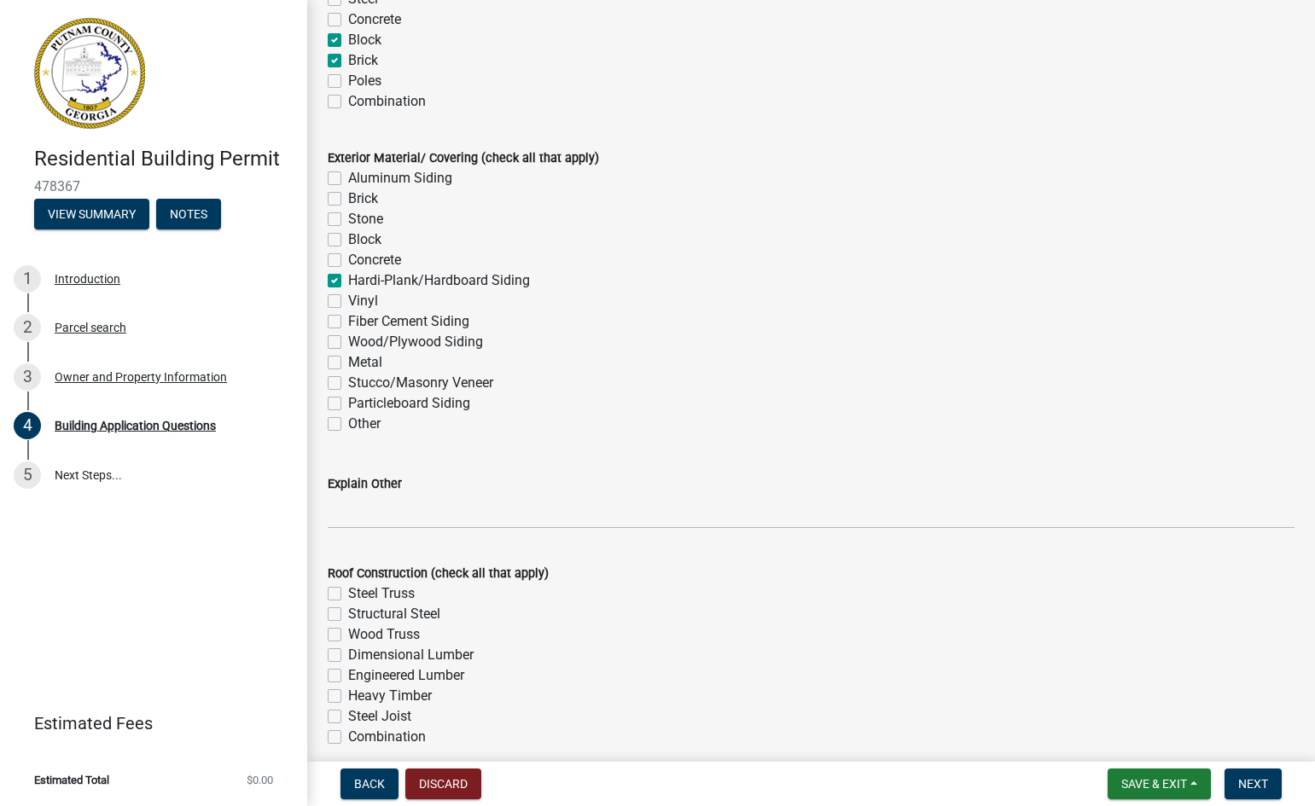
checkbox input "false"
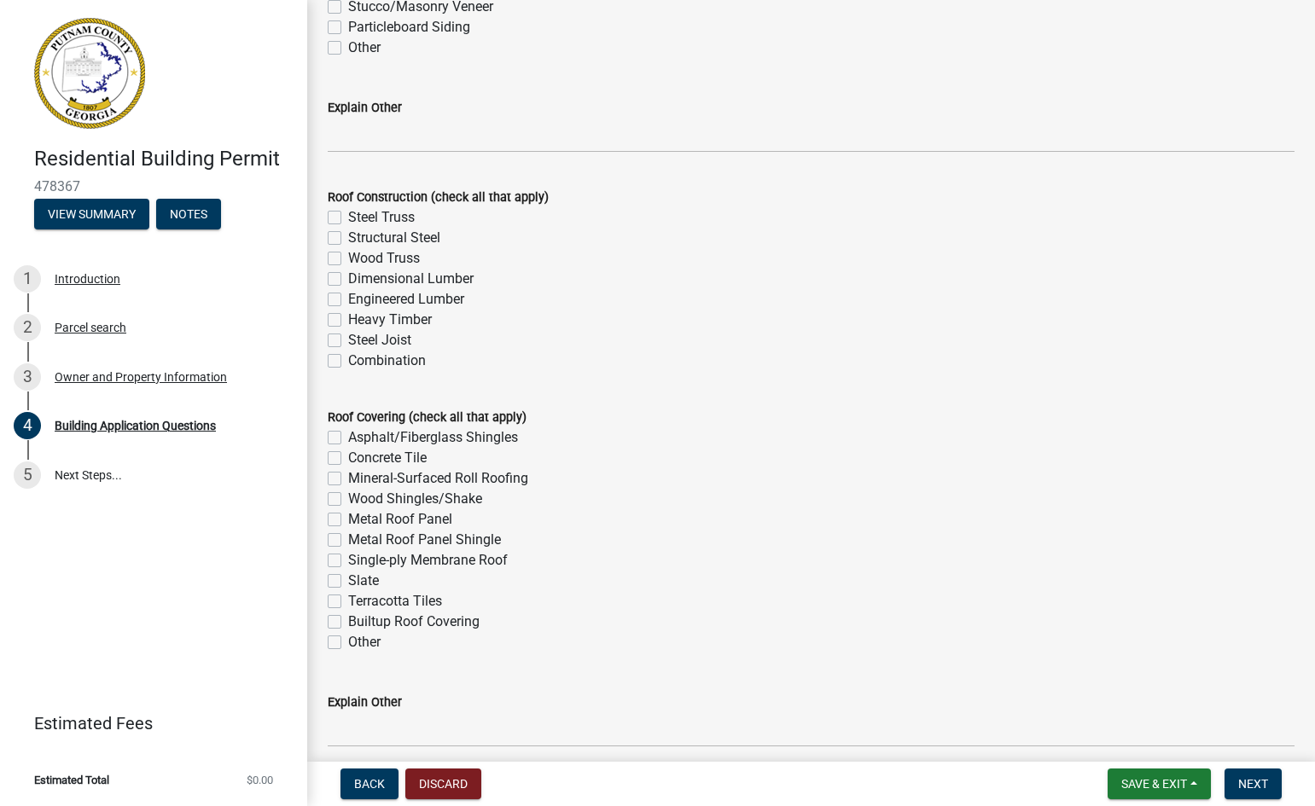
scroll to position [4129, 0]
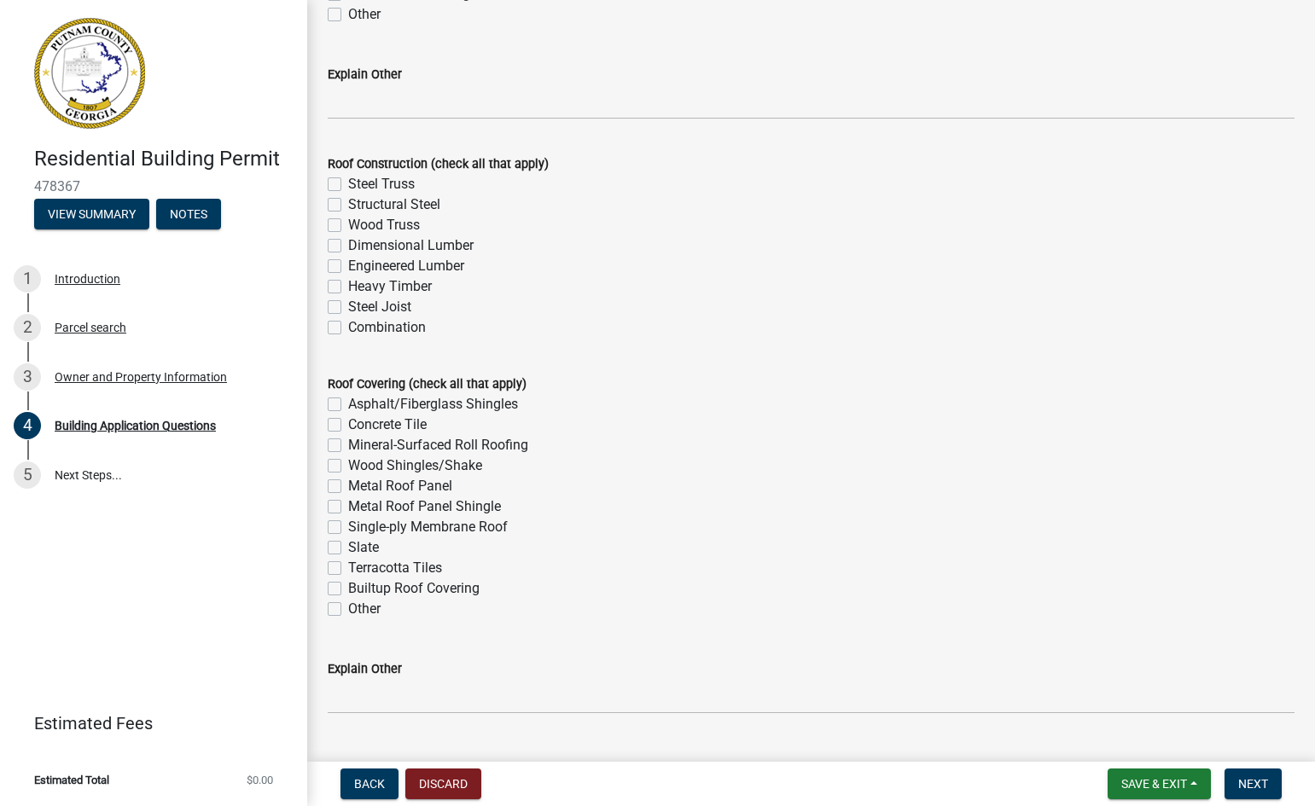
click at [348, 224] on label "Wood Truss" at bounding box center [384, 225] width 72 height 20
click at [348, 224] on input "Wood Truss" at bounding box center [353, 220] width 11 height 11
checkbox input "true"
checkbox input "false"
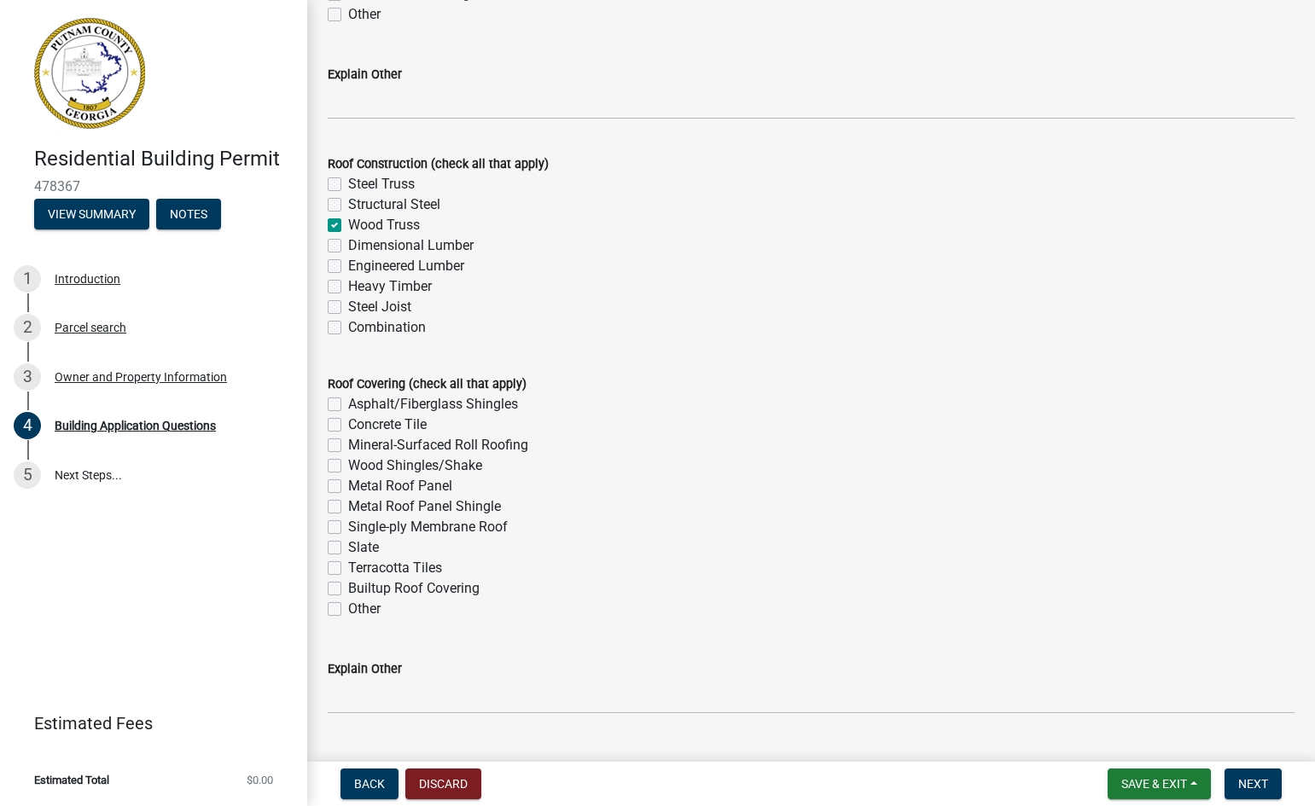
checkbox input "true"
checkbox input "false"
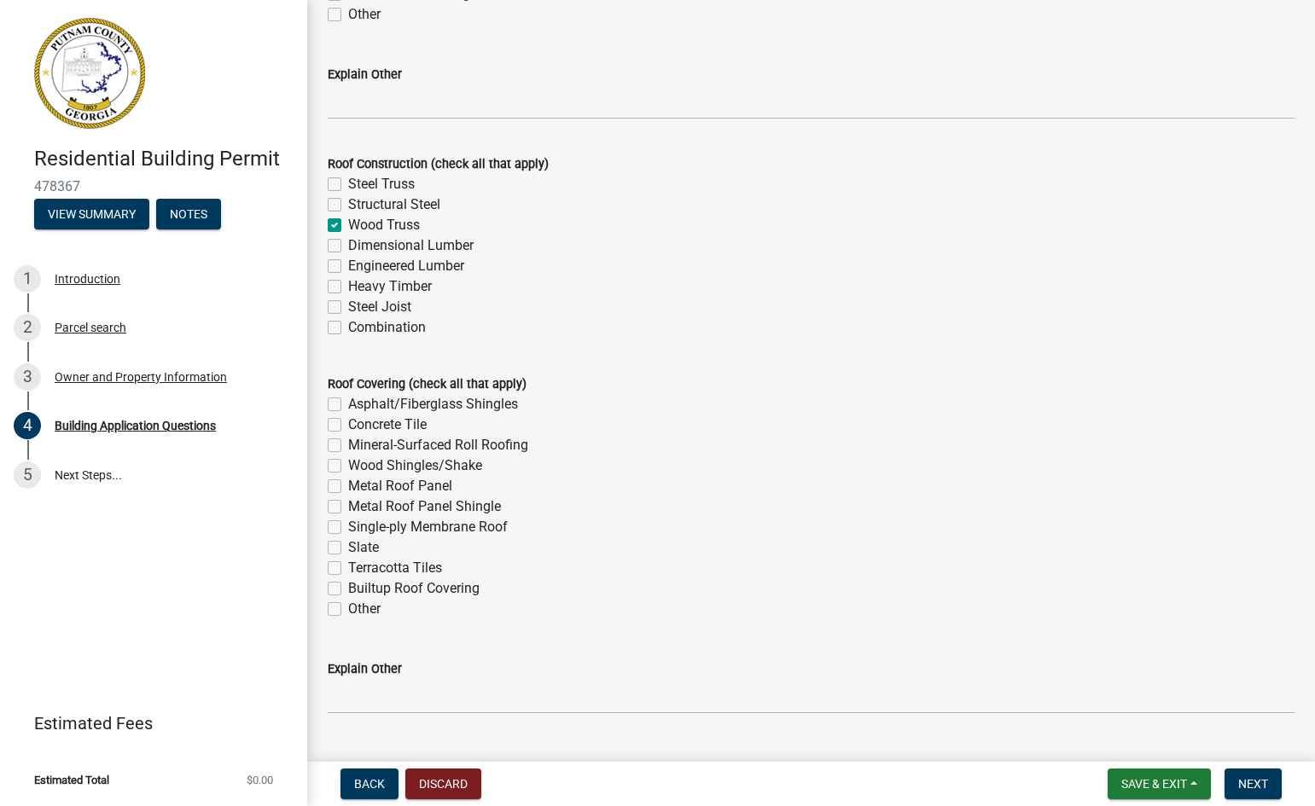
checkbox input "false"
click at [348, 247] on label "Dimensional Lumber" at bounding box center [410, 245] width 125 height 20
click at [348, 247] on input "Dimensional Lumber" at bounding box center [353, 240] width 11 height 11
checkbox input "true"
checkbox input "false"
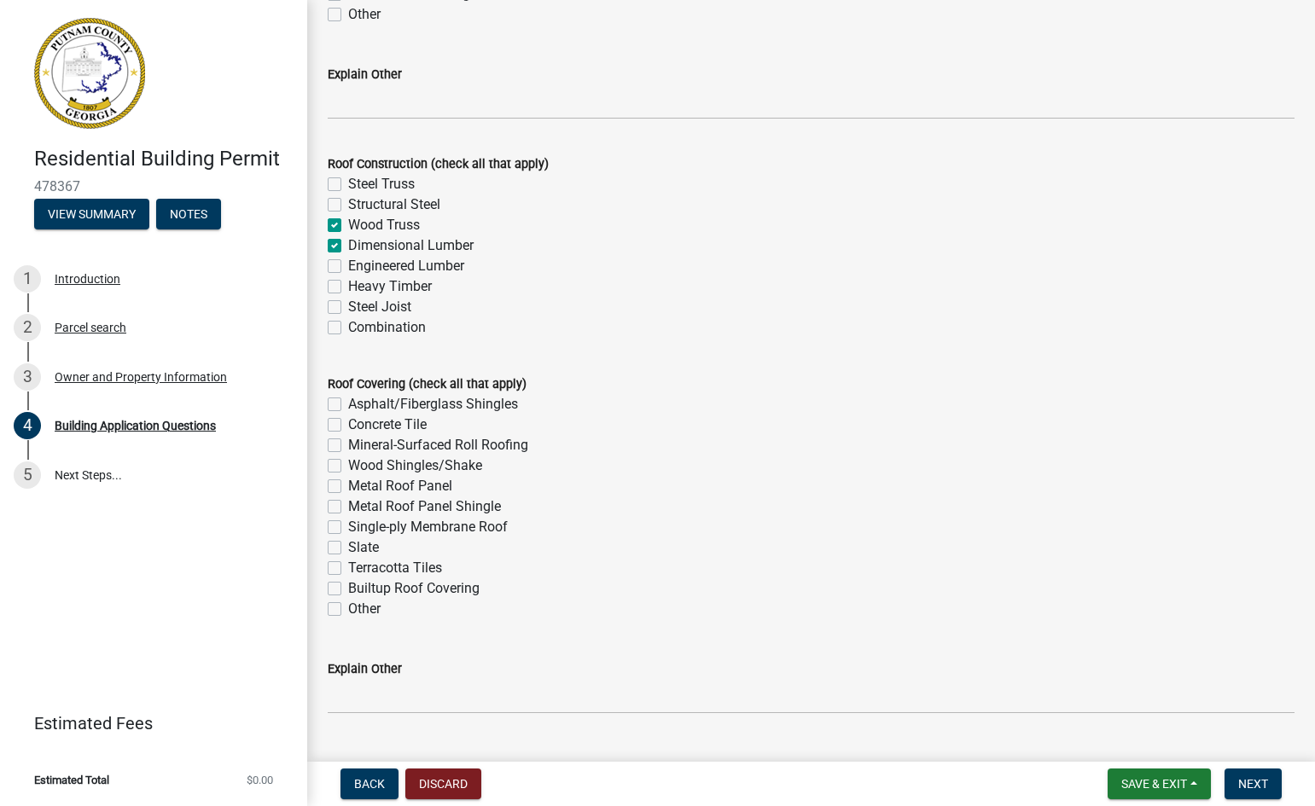
checkbox input "false"
checkbox input "true"
checkbox input "false"
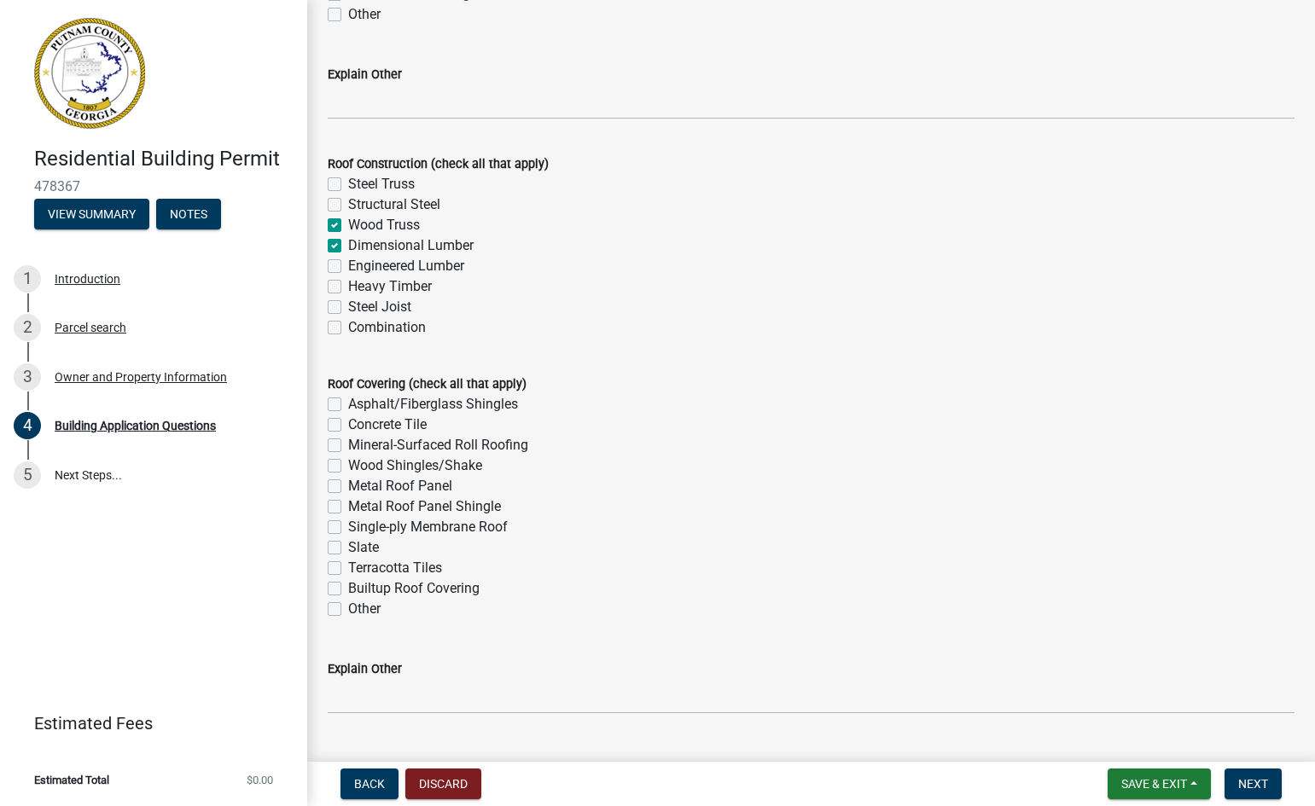
checkbox input "false"
click at [348, 404] on label "Asphalt/Fiberglass Shingles" at bounding box center [433, 404] width 170 height 20
click at [348, 404] on input "Asphalt/Fiberglass Shingles" at bounding box center [353, 399] width 11 height 11
checkbox input "true"
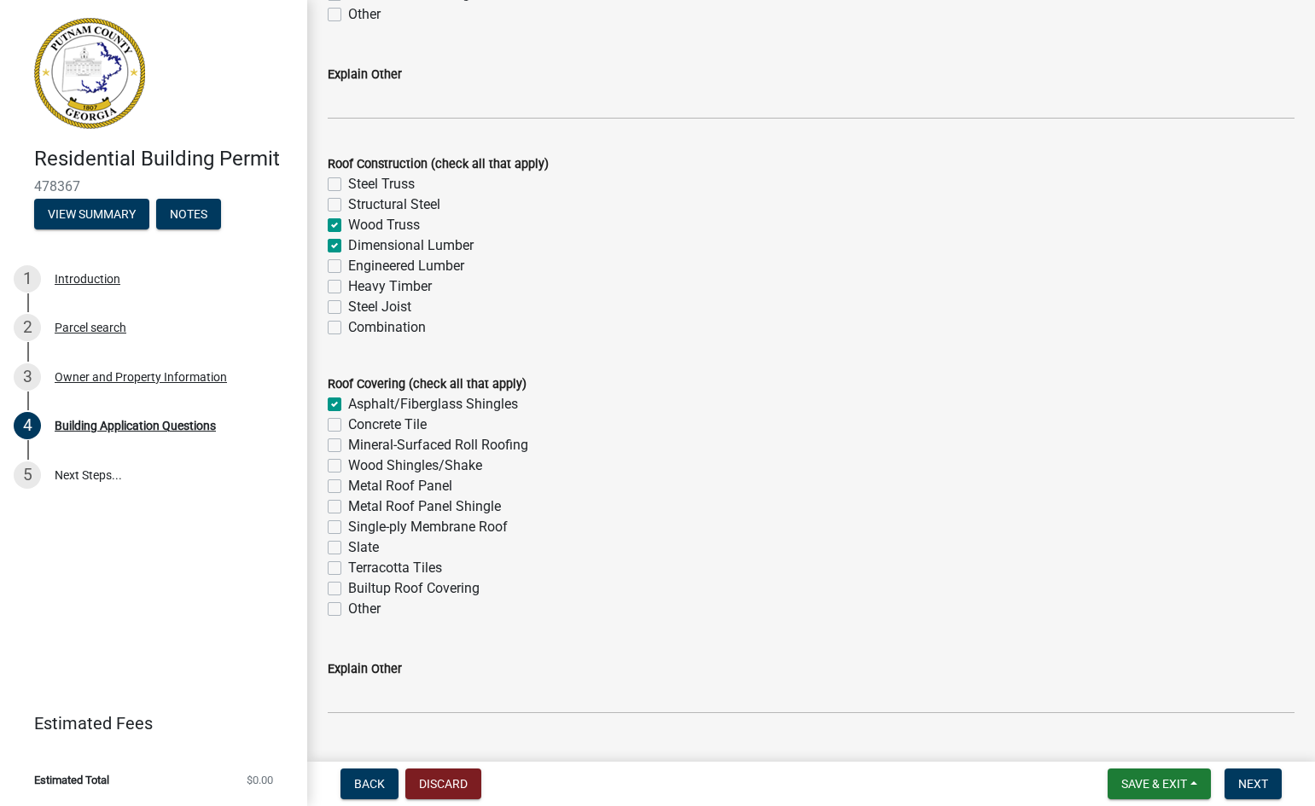
checkbox input "false"
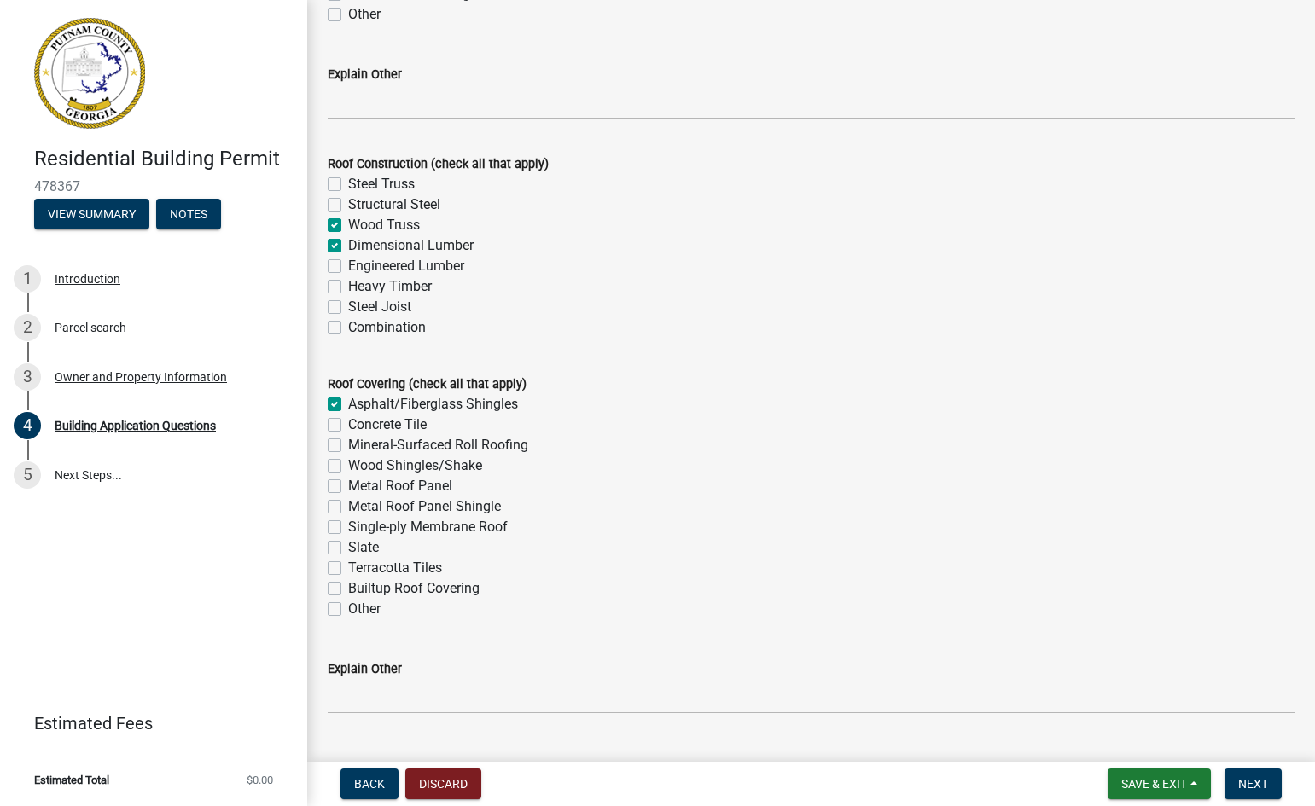
checkbox input "false"
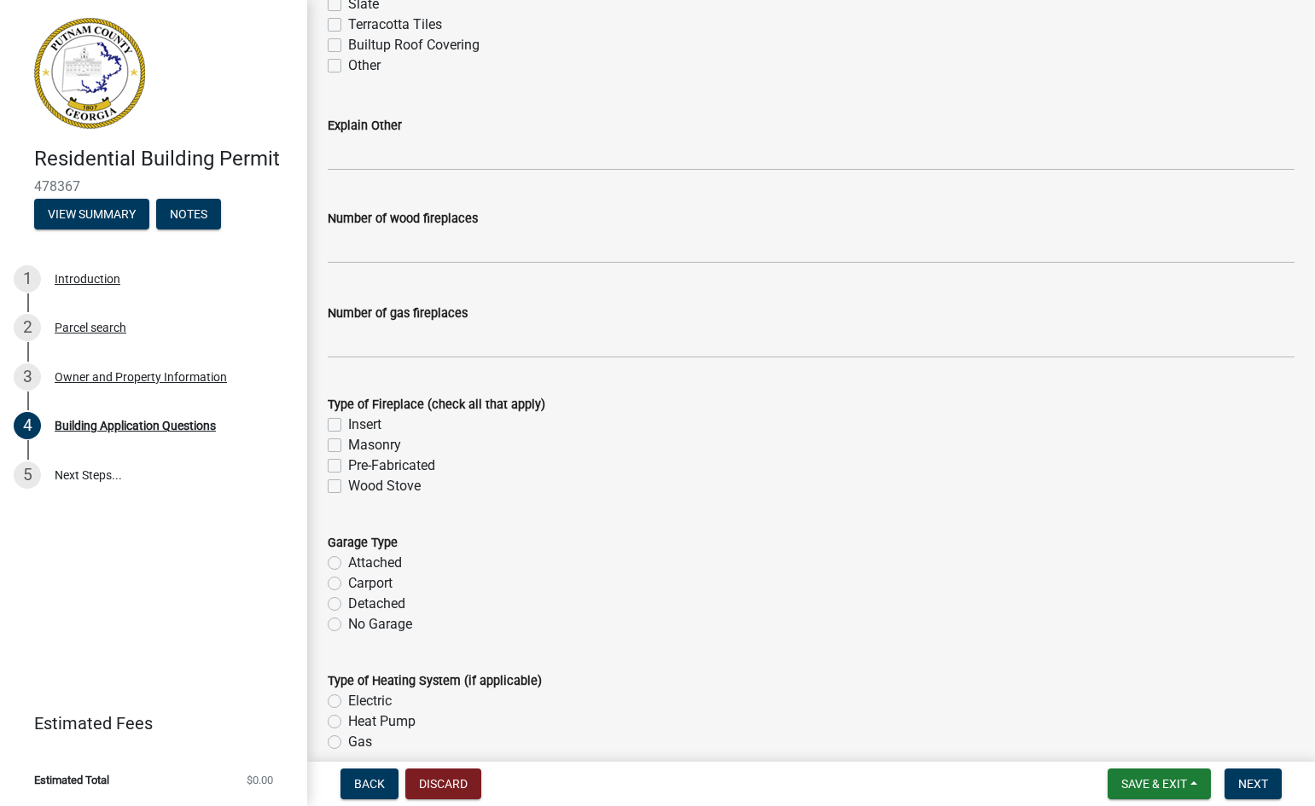
scroll to position [4777, 0]
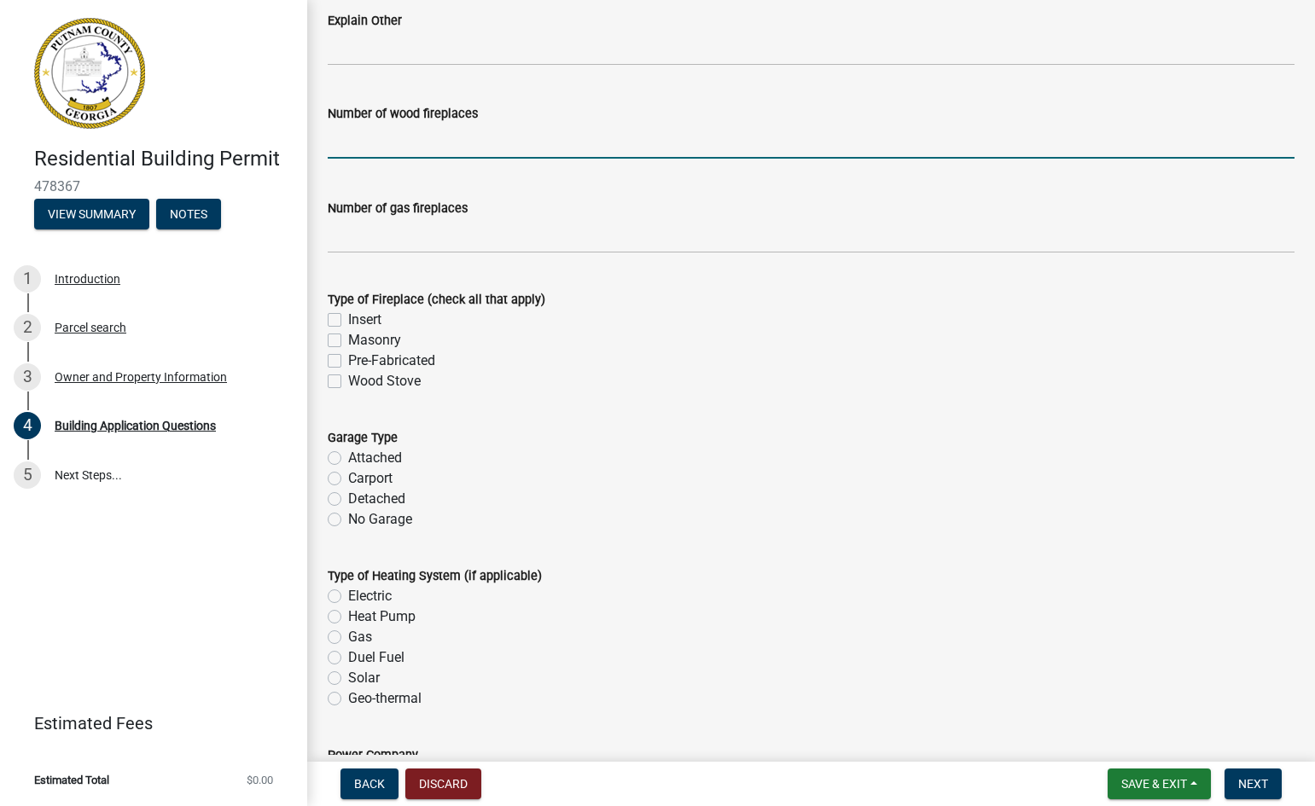
click at [388, 138] on input "text" at bounding box center [811, 141] width 967 height 35
type input "1"
click at [348, 341] on label "Masonry" at bounding box center [374, 340] width 53 height 20
click at [348, 341] on input "Masonry" at bounding box center [353, 335] width 11 height 11
checkbox input "true"
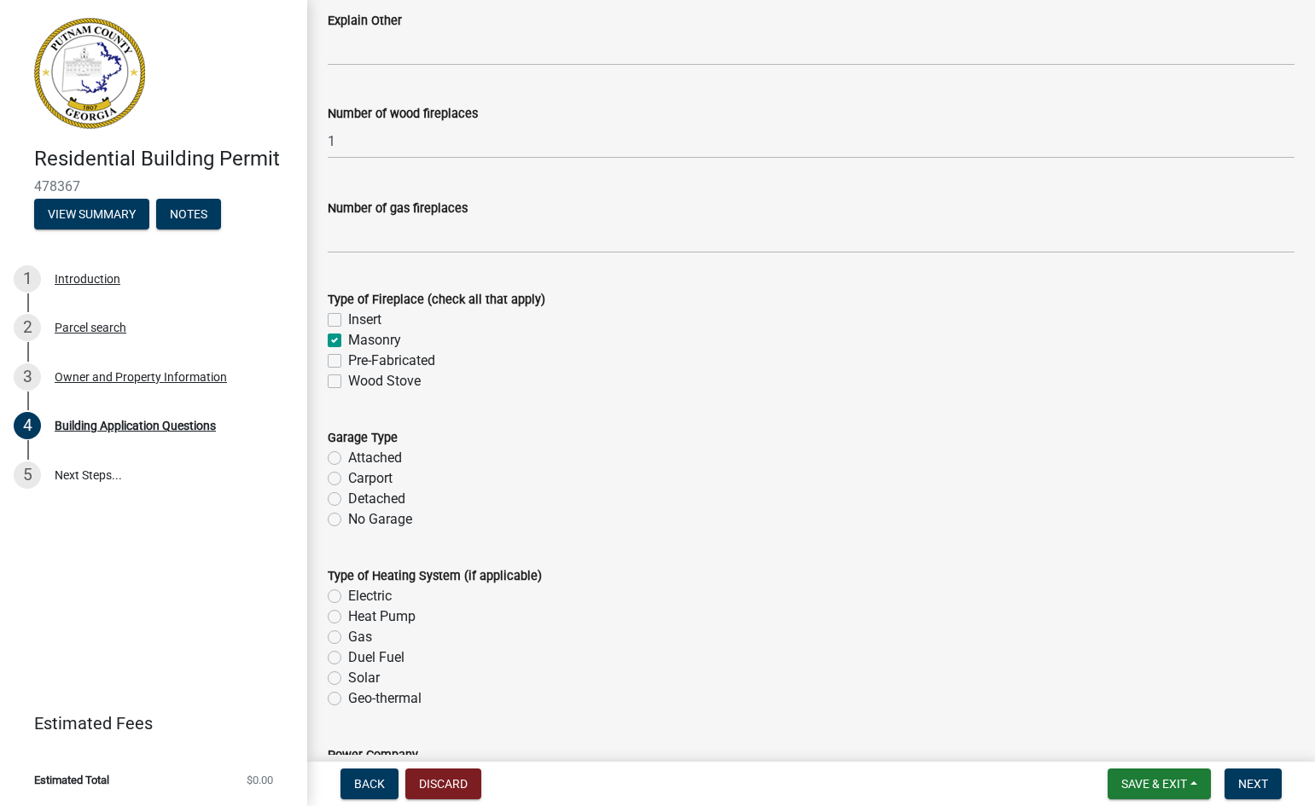
checkbox input "false"
checkbox input "true"
checkbox input "false"
click at [348, 498] on label "Detached" at bounding box center [376, 499] width 57 height 20
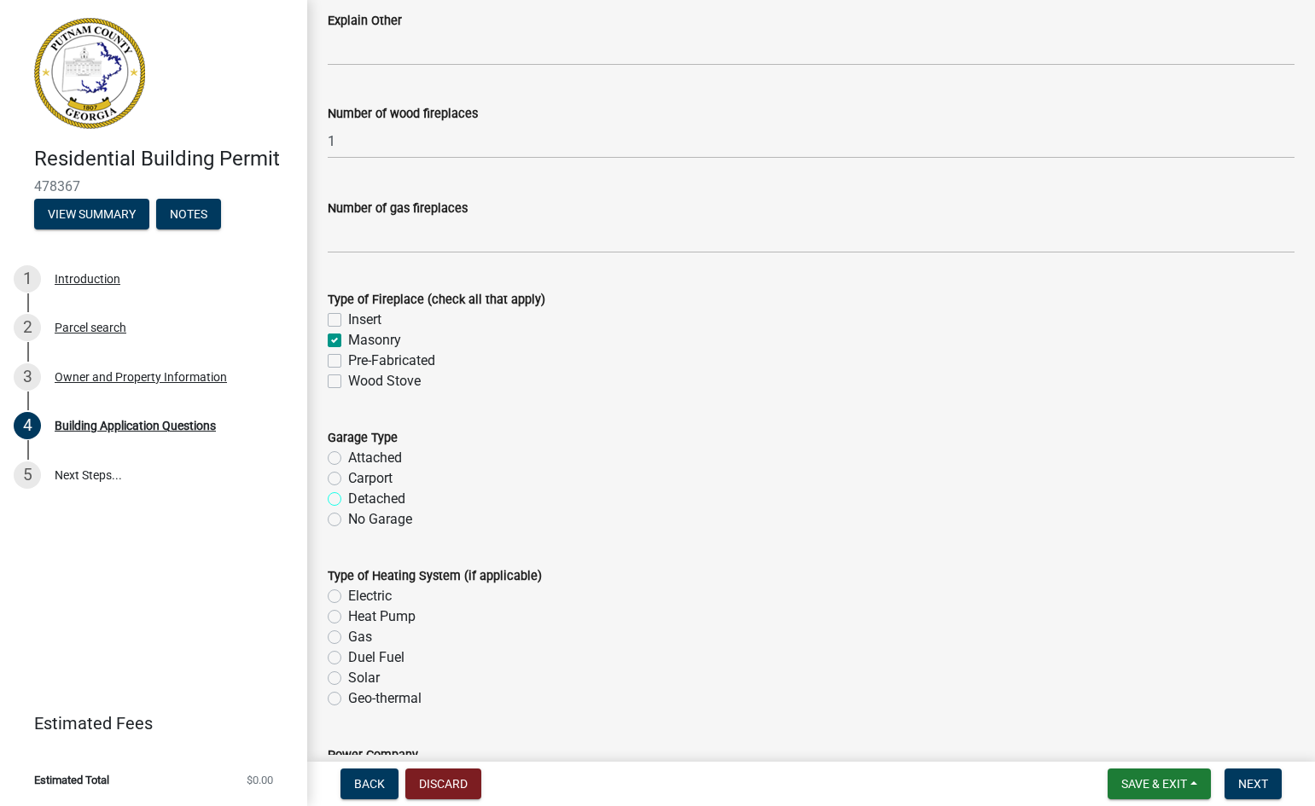
click at [348, 498] on input "Detached" at bounding box center [353, 494] width 11 height 11
radio input "true"
click at [348, 619] on label "Heat Pump" at bounding box center [381, 617] width 67 height 20
click at [348, 618] on input "Heat Pump" at bounding box center [353, 612] width 11 height 11
radio input "true"
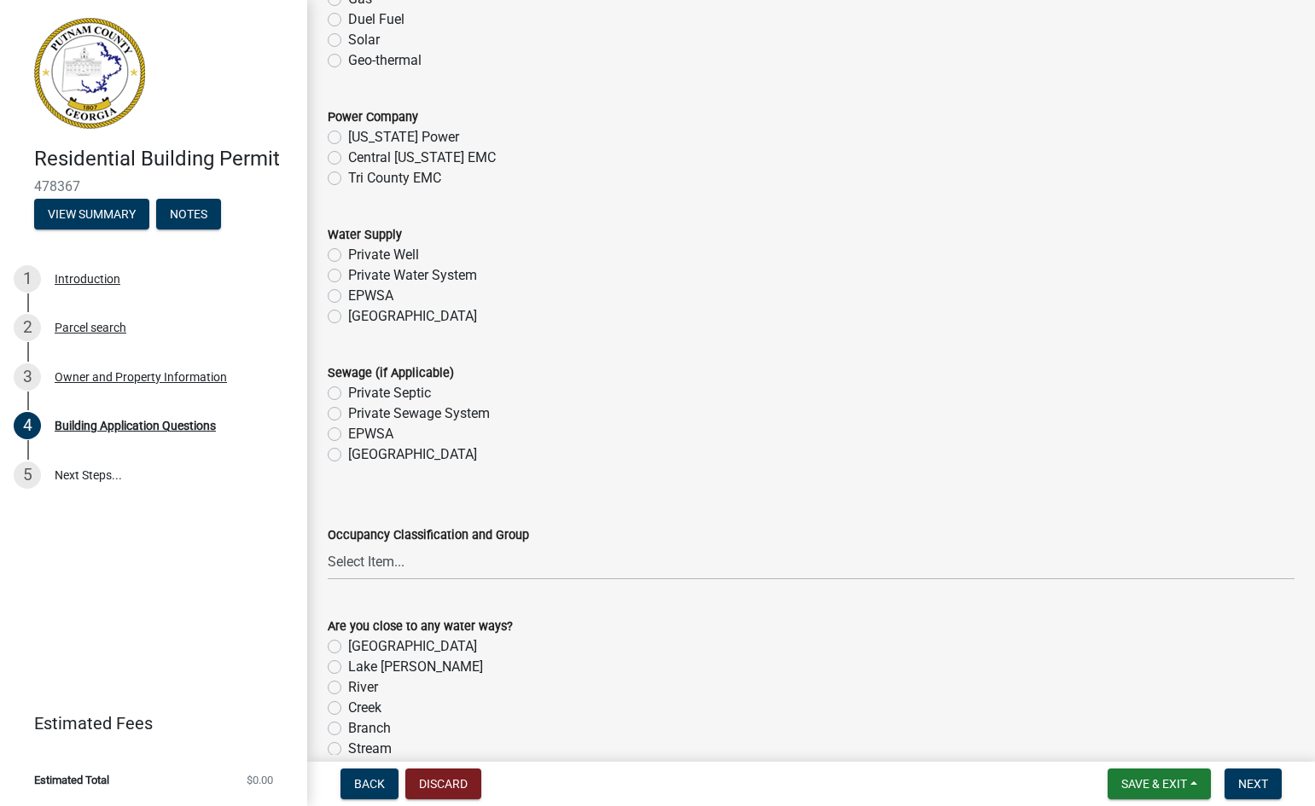
scroll to position [5460, 0]
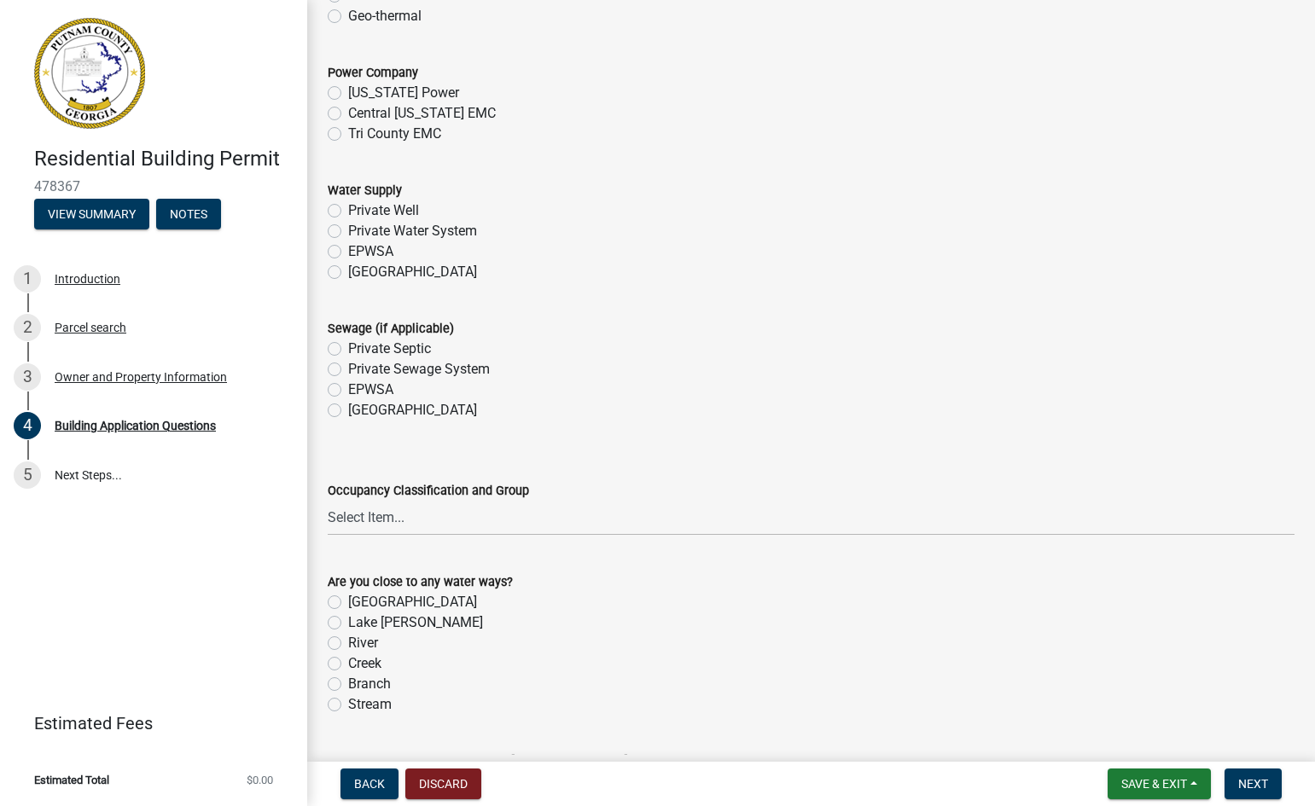
click at [348, 113] on label "Central Georgia EMC" at bounding box center [422, 113] width 148 height 20
click at [348, 113] on input "Central Georgia EMC" at bounding box center [353, 108] width 11 height 11
radio input "true"
click at [348, 211] on label "Private Well" at bounding box center [383, 210] width 71 height 20
click at [348, 211] on input "Private Well" at bounding box center [353, 205] width 11 height 11
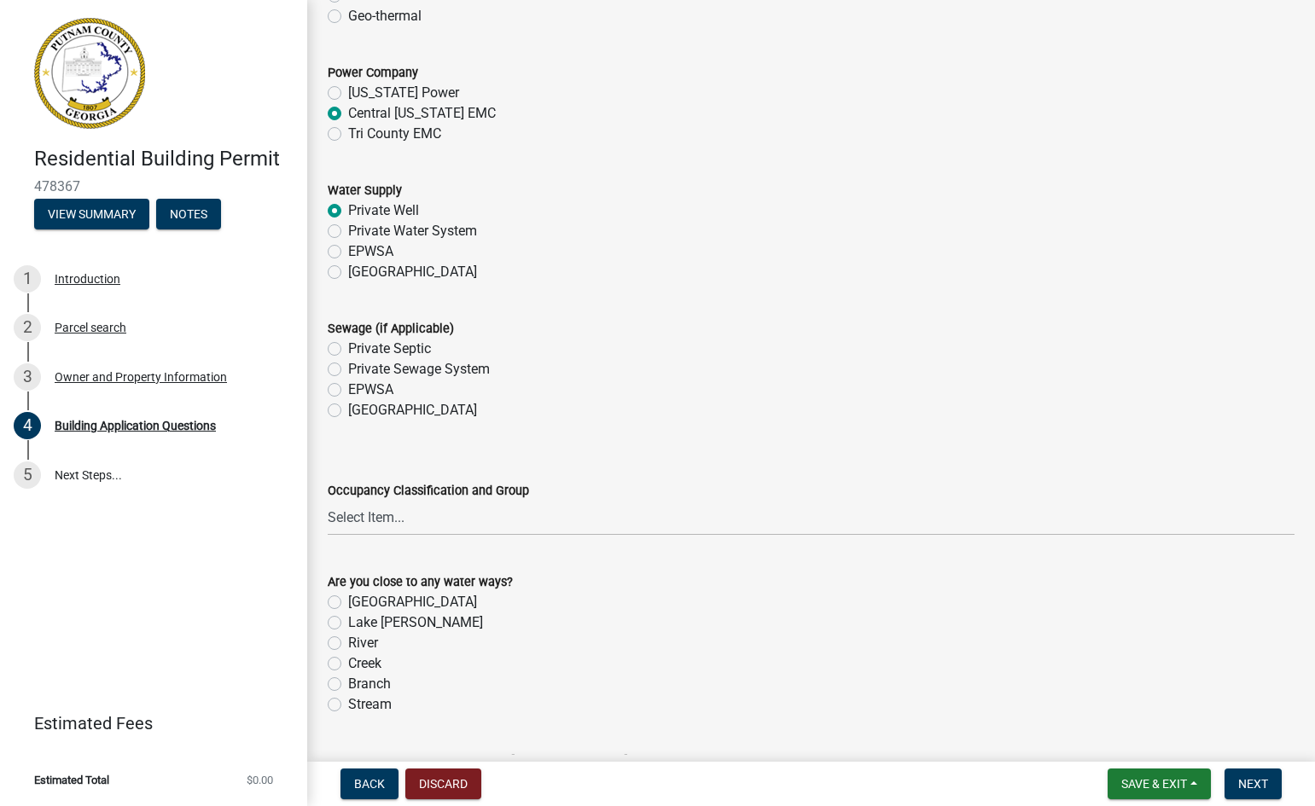
radio input "true"
click at [348, 351] on label "Private Septic" at bounding box center [389, 349] width 83 height 20
click at [348, 350] on input "Private Septic" at bounding box center [353, 344] width 11 height 11
radio input "true"
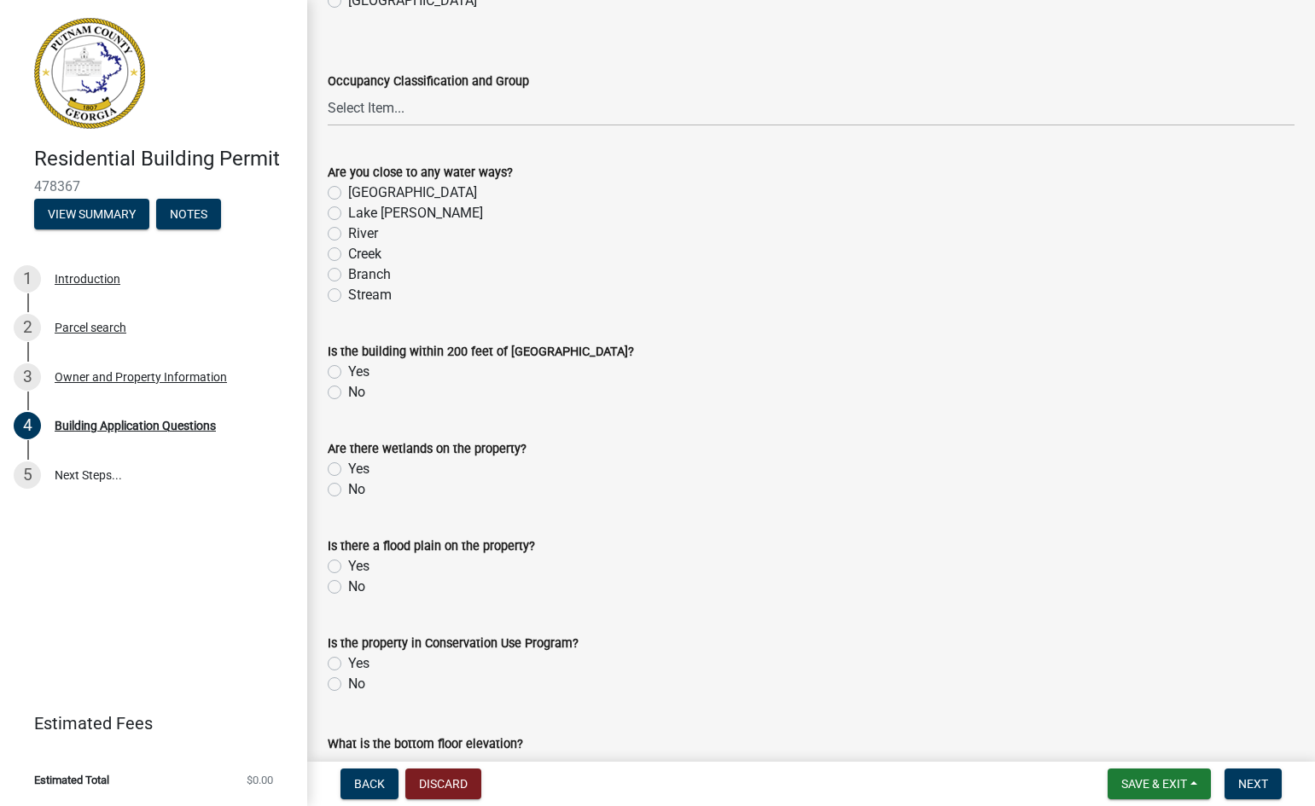
scroll to position [5937, 0]
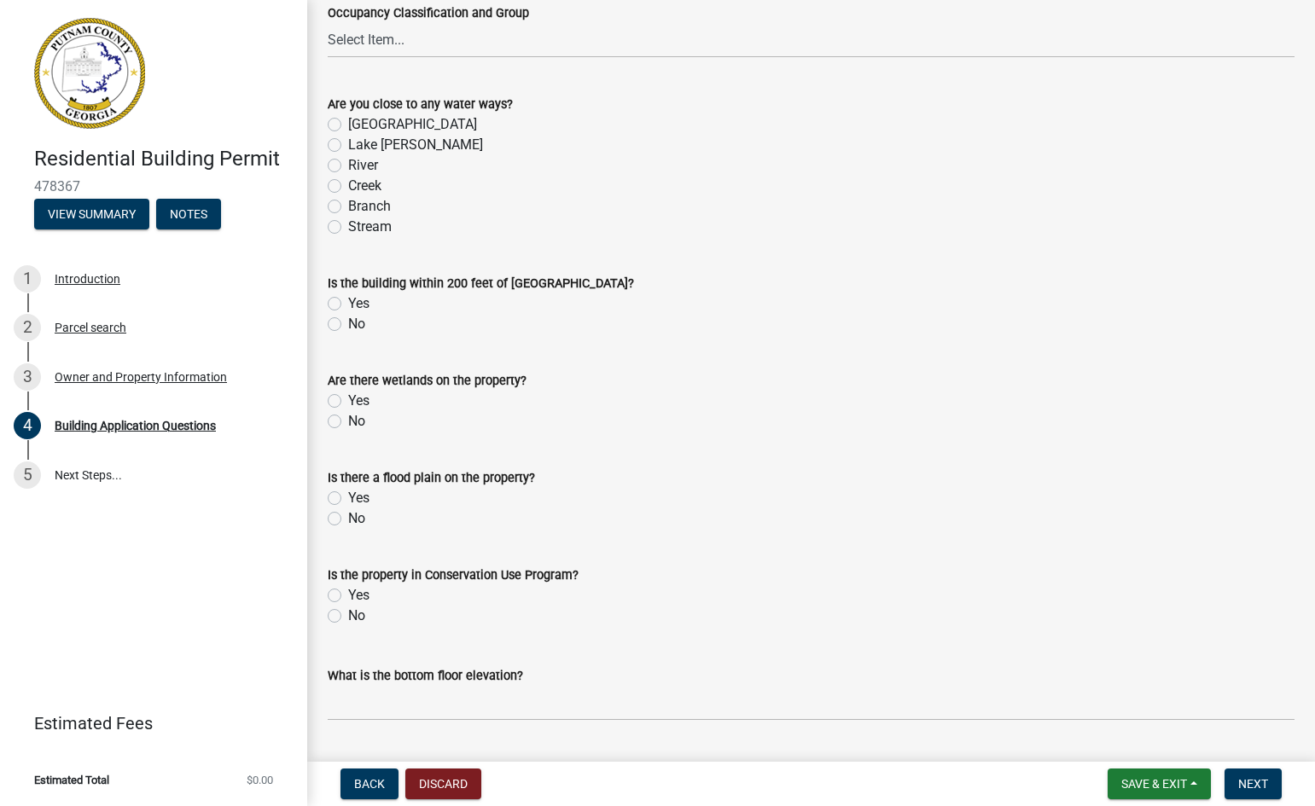
click at [348, 326] on label "No" at bounding box center [356, 324] width 17 height 20
click at [348, 325] on input "No" at bounding box center [353, 319] width 11 height 11
radio input "true"
click at [348, 423] on label "No" at bounding box center [356, 421] width 17 height 20
click at [348, 422] on input "No" at bounding box center [353, 416] width 11 height 11
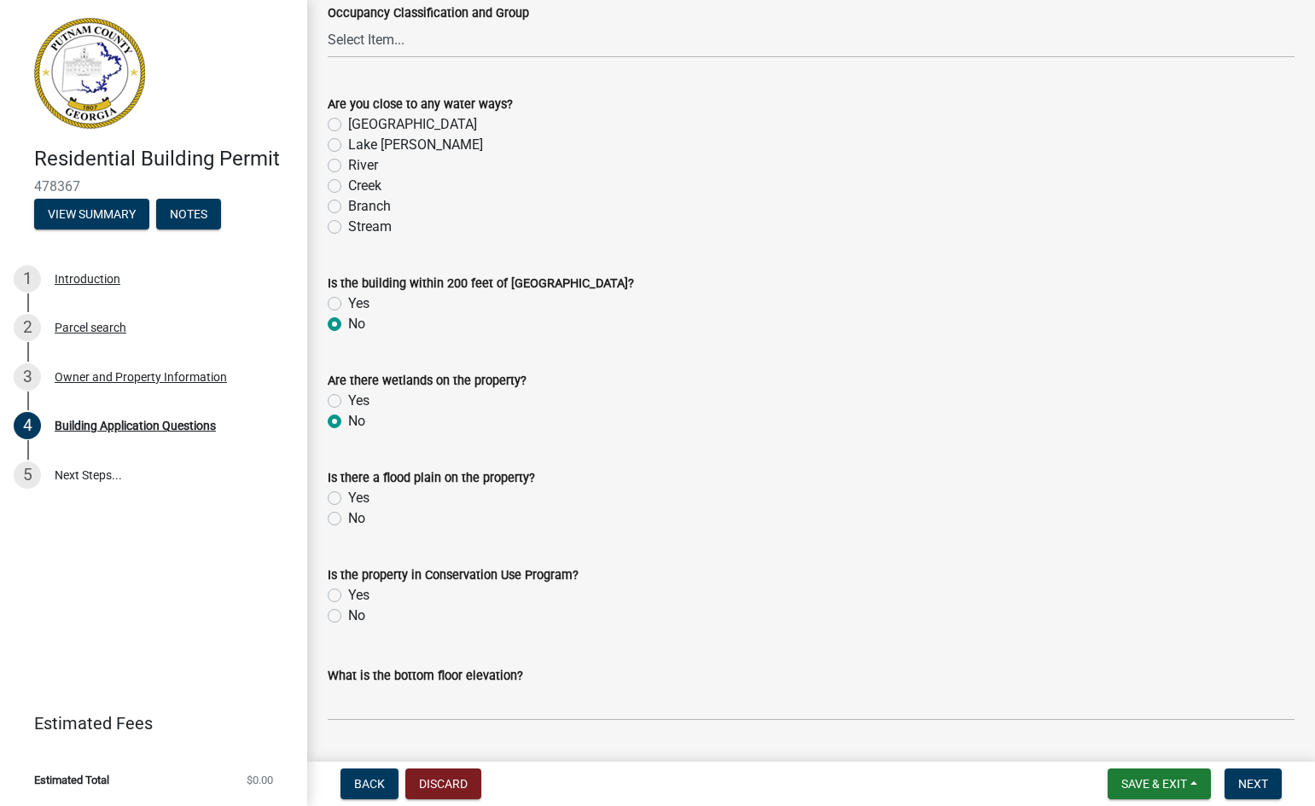
radio input "true"
click at [348, 520] on label "No" at bounding box center [356, 518] width 17 height 20
click at [348, 520] on input "No" at bounding box center [353, 513] width 11 height 11
radio input "true"
click at [348, 619] on label "No" at bounding box center [356, 616] width 17 height 20
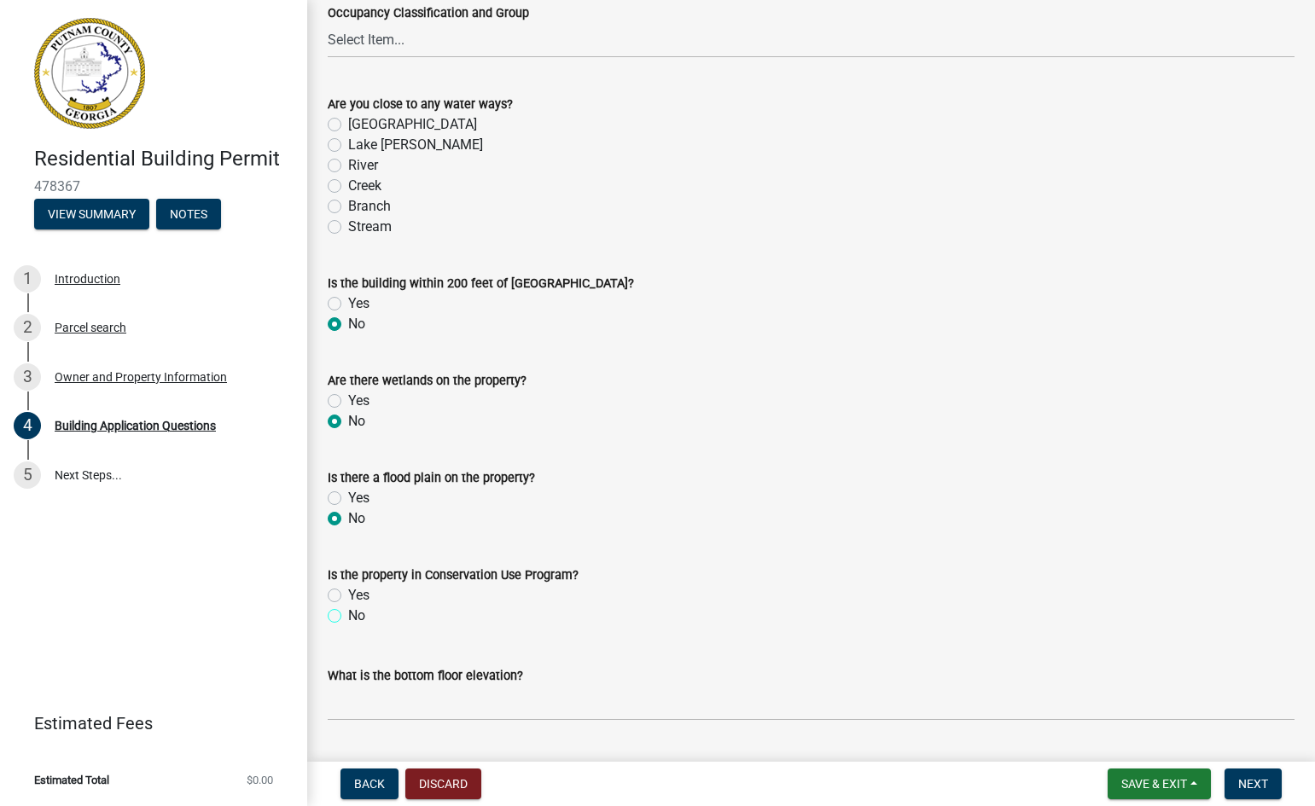
click at [348, 617] on input "No" at bounding box center [353, 611] width 11 height 11
radio input "true"
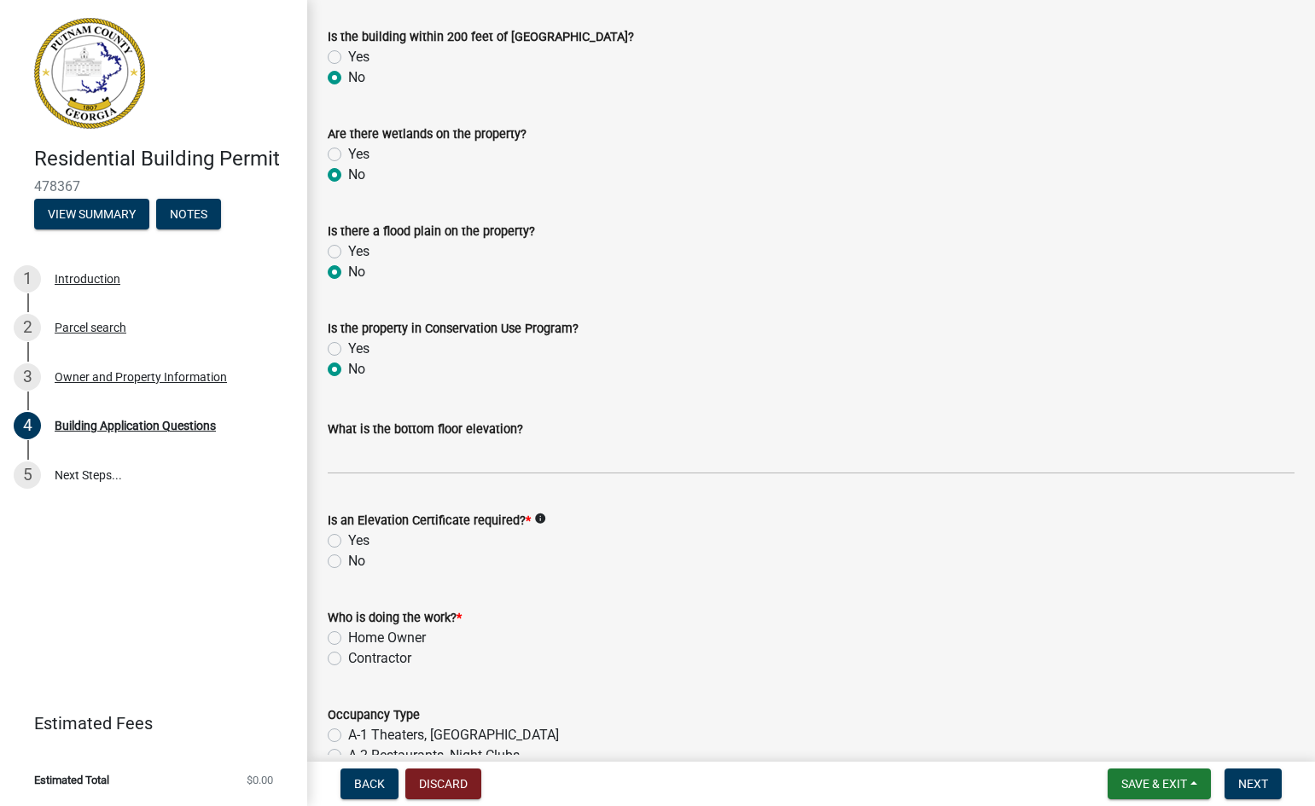
scroll to position [6279, 0]
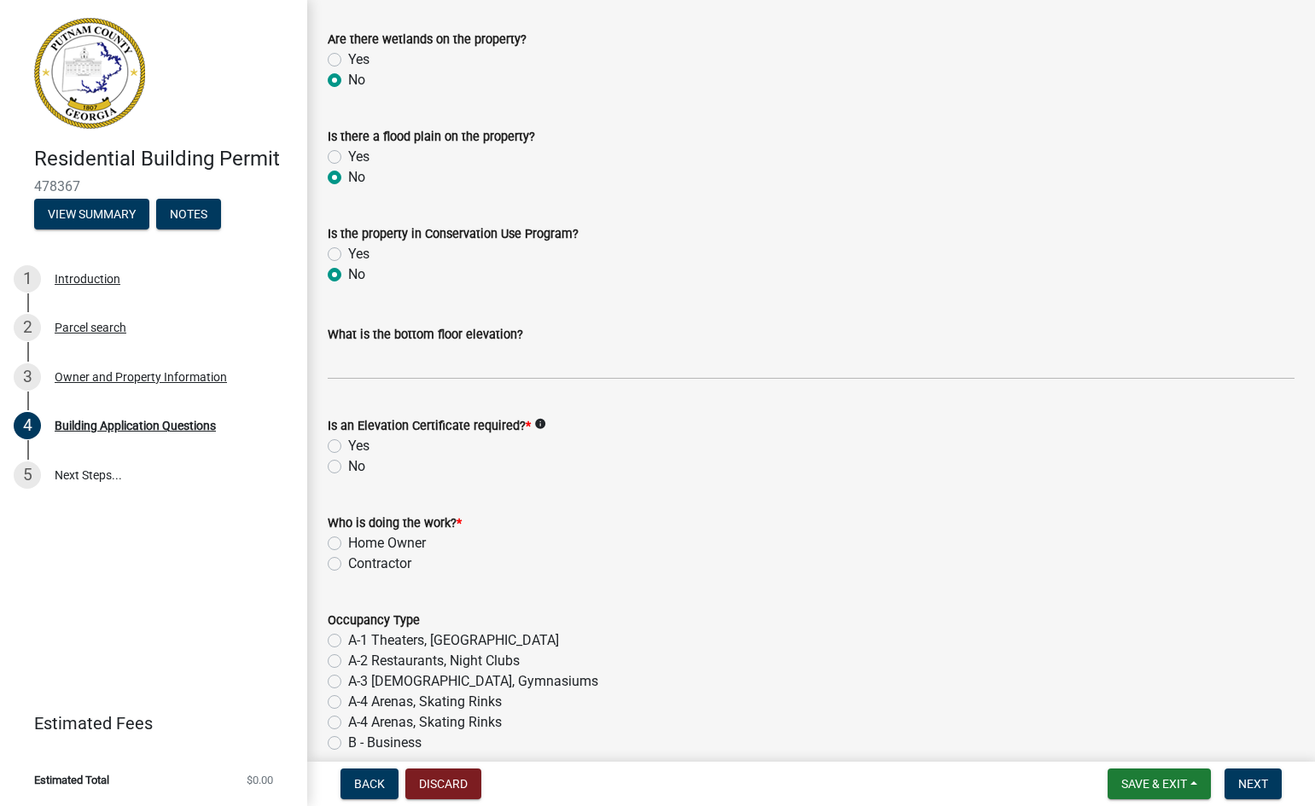
click at [348, 468] on label "No" at bounding box center [356, 466] width 17 height 20
click at [348, 468] on input "No" at bounding box center [353, 461] width 11 height 11
radio input "true"
click at [348, 563] on label "Contractor" at bounding box center [379, 564] width 63 height 20
click at [348, 563] on input "Contractor" at bounding box center [353, 559] width 11 height 11
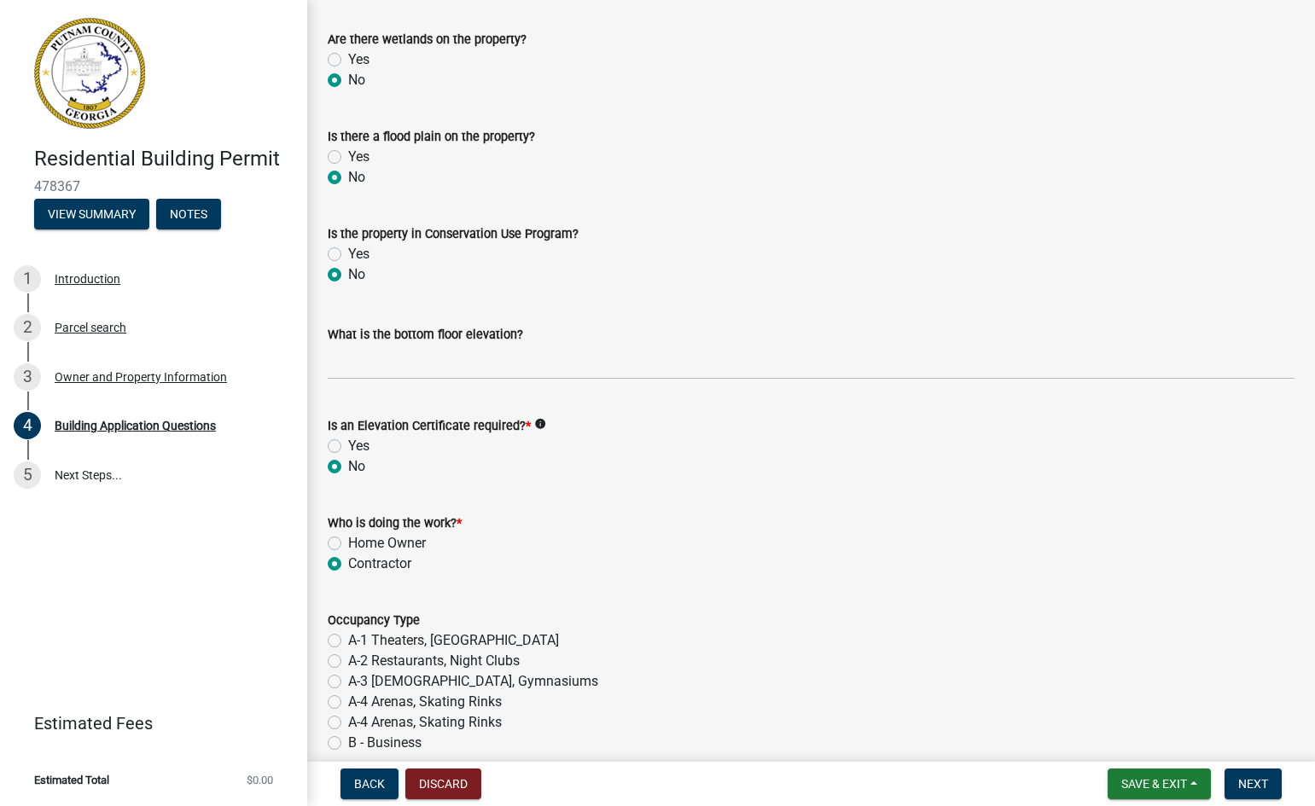
radio input "true"
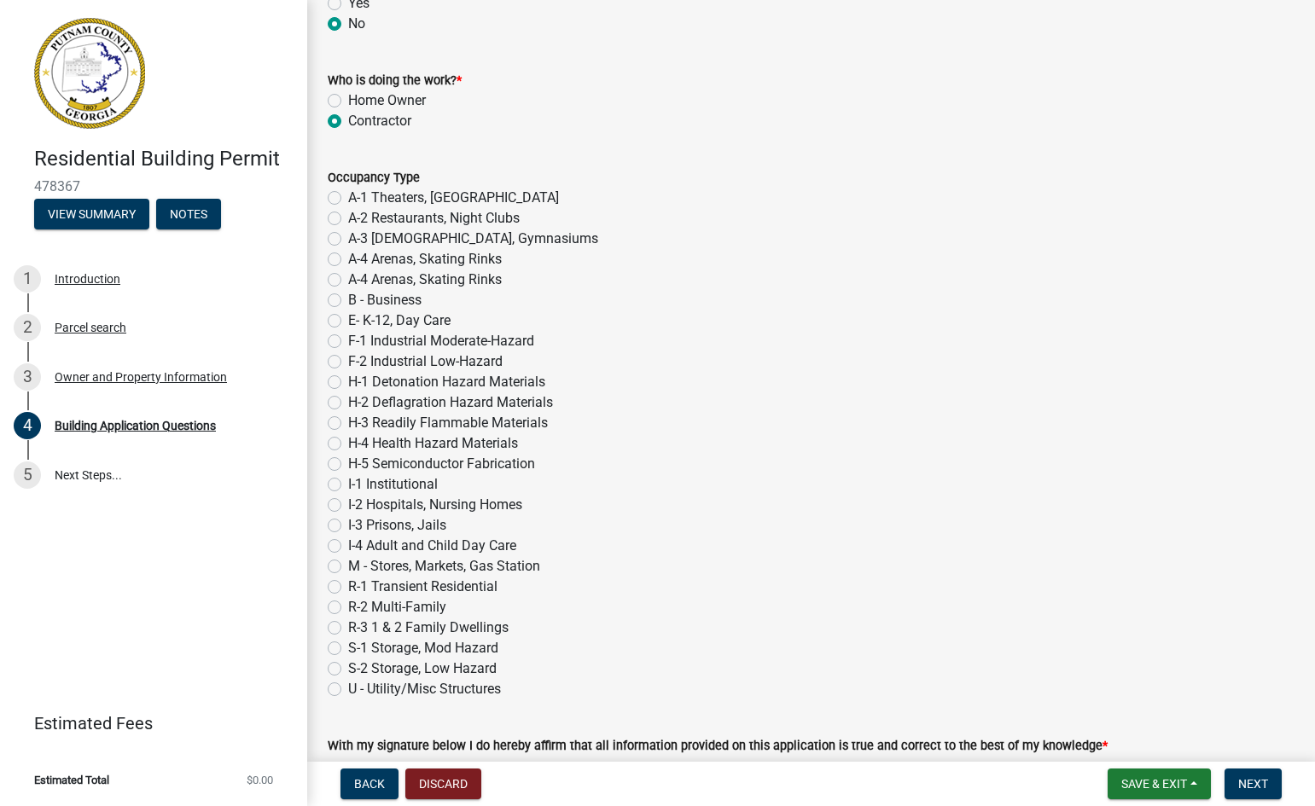
scroll to position [6722, 0]
click at [348, 585] on label "R-1 Transient Residential" at bounding box center [422, 586] width 149 height 20
click at [348, 585] on input "R-1 Transient Residential" at bounding box center [353, 581] width 11 height 11
radio input "true"
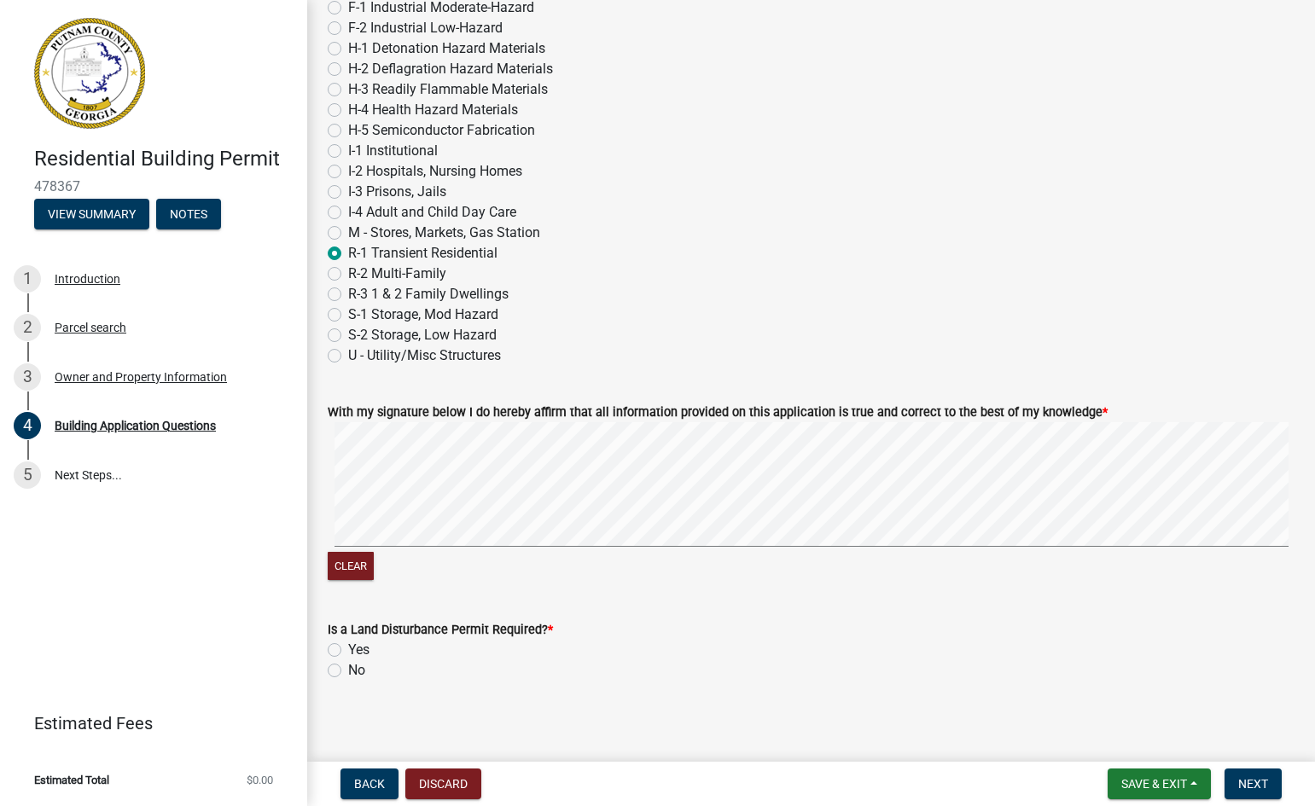
scroll to position [7064, 0]
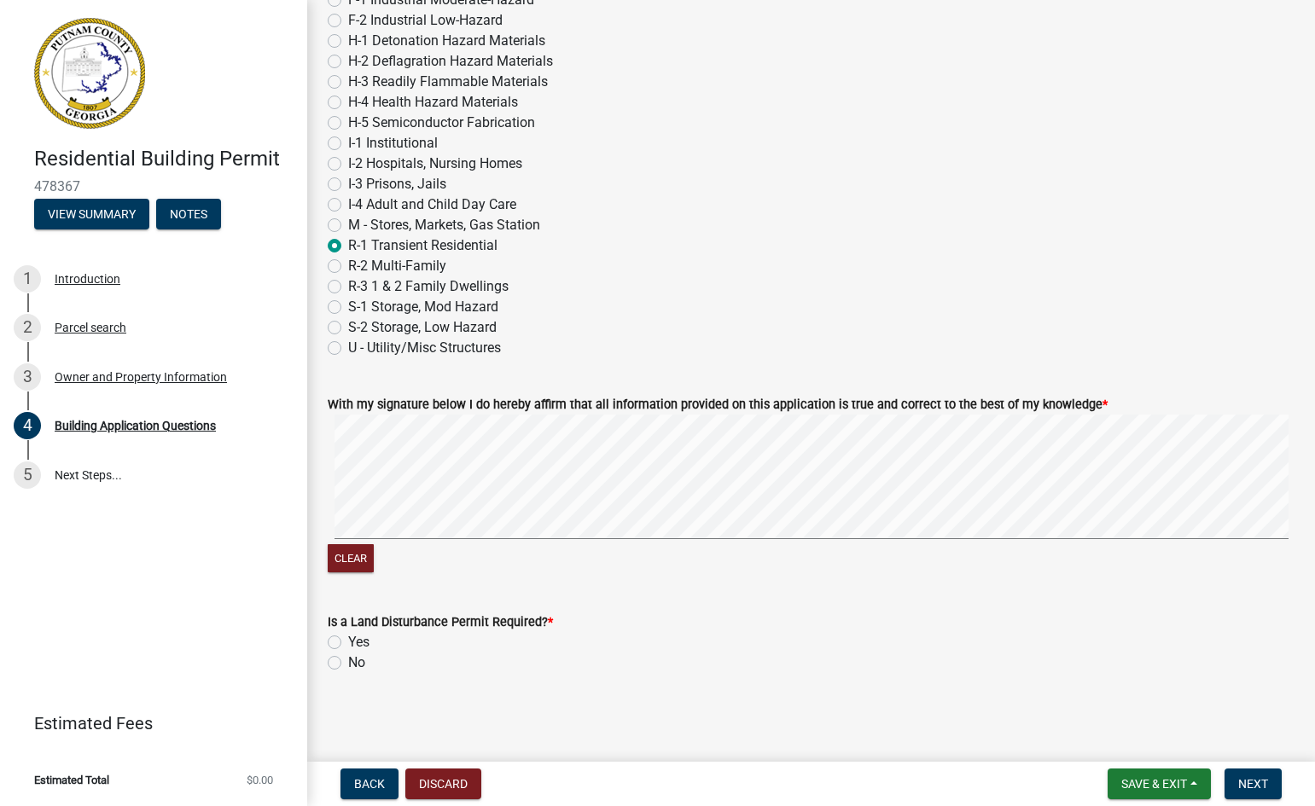
click at [348, 663] on label "No" at bounding box center [356, 663] width 17 height 20
click at [348, 663] on input "No" at bounding box center [353, 658] width 11 height 11
radio input "true"
click at [1155, 784] on span "Save & Exit" at bounding box center [1154, 784] width 66 height 14
click at [1108, 696] on button "Save" at bounding box center [1142, 698] width 137 height 41
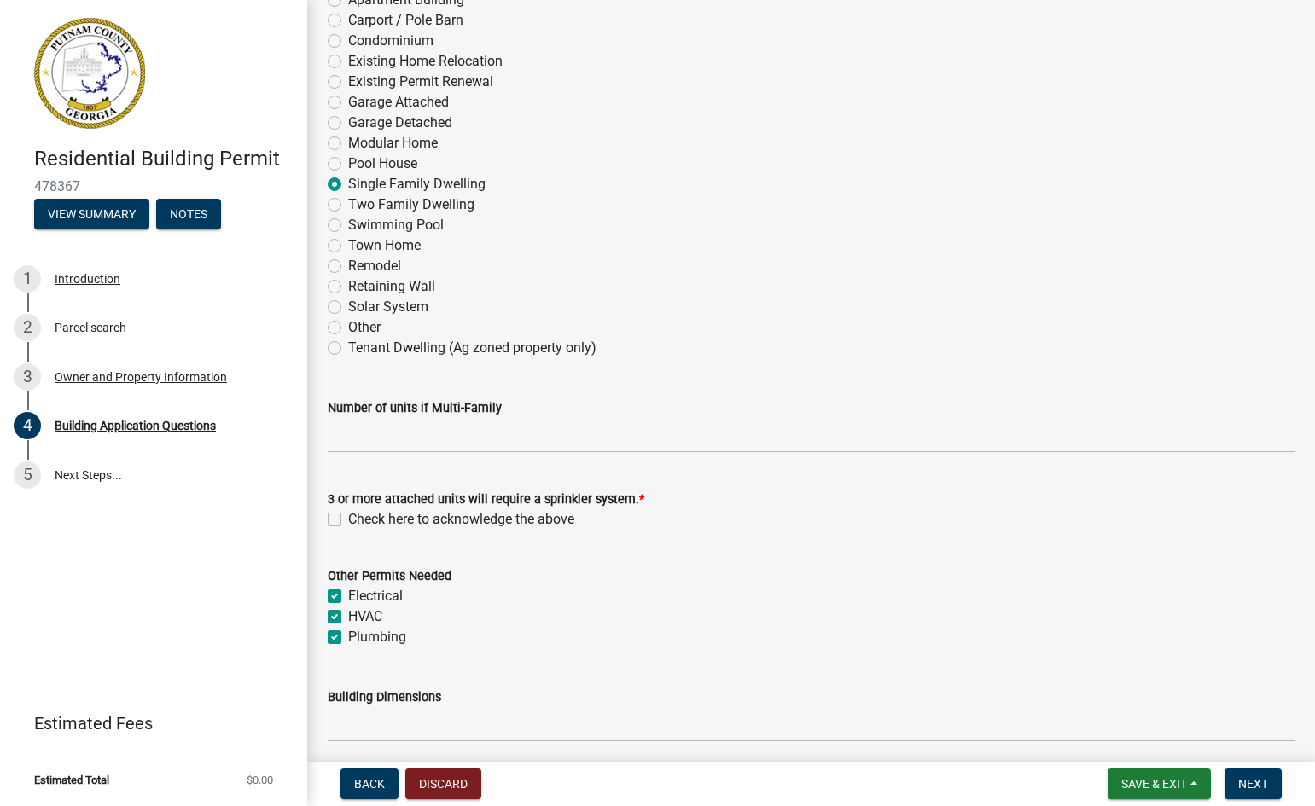
scroll to position [239, 0]
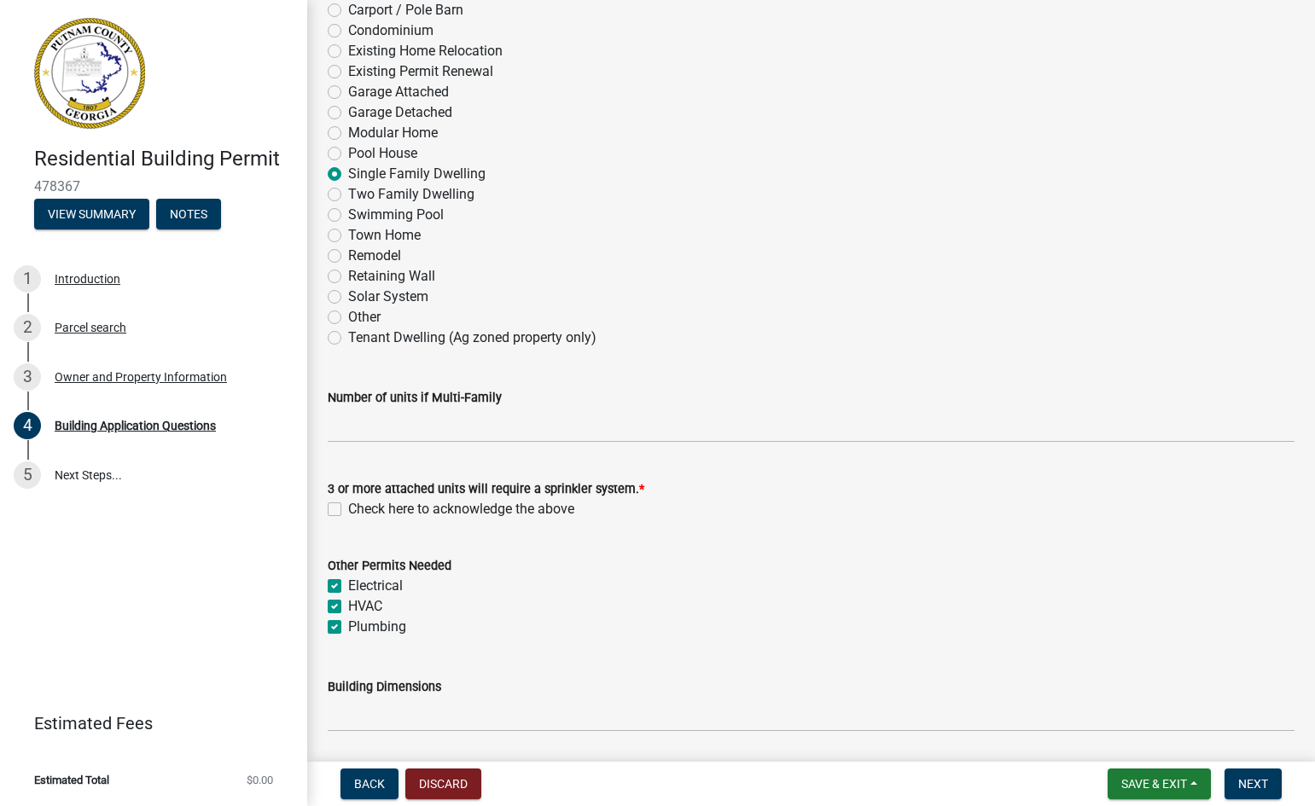
click at [348, 507] on label "Check here to acknowledge the above" at bounding box center [461, 509] width 226 height 20
click at [348, 507] on input "Check here to acknowledge the above" at bounding box center [353, 504] width 11 height 11
checkbox input "true"
click at [1142, 786] on span "Save & Exit" at bounding box center [1154, 784] width 66 height 14
click at [1106, 700] on button "Save" at bounding box center [1142, 698] width 137 height 41
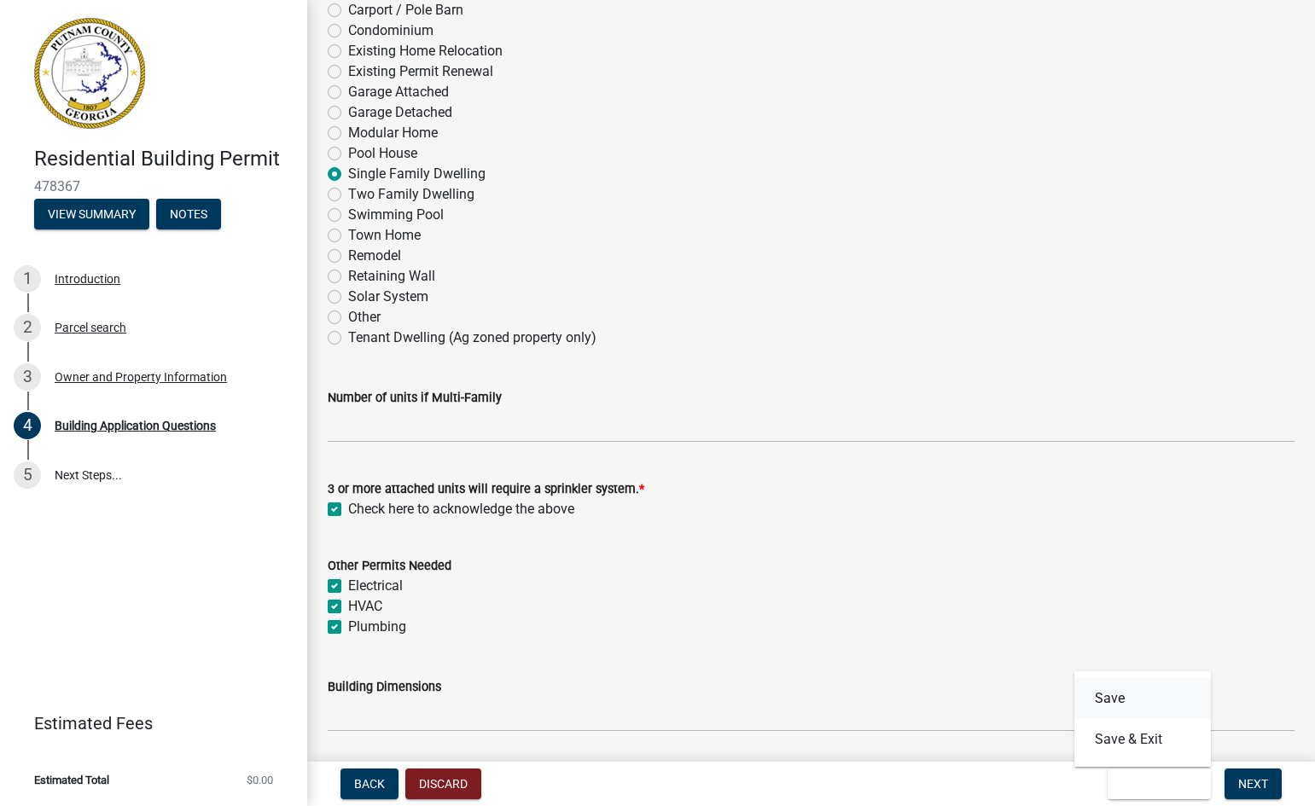
scroll to position [0, 0]
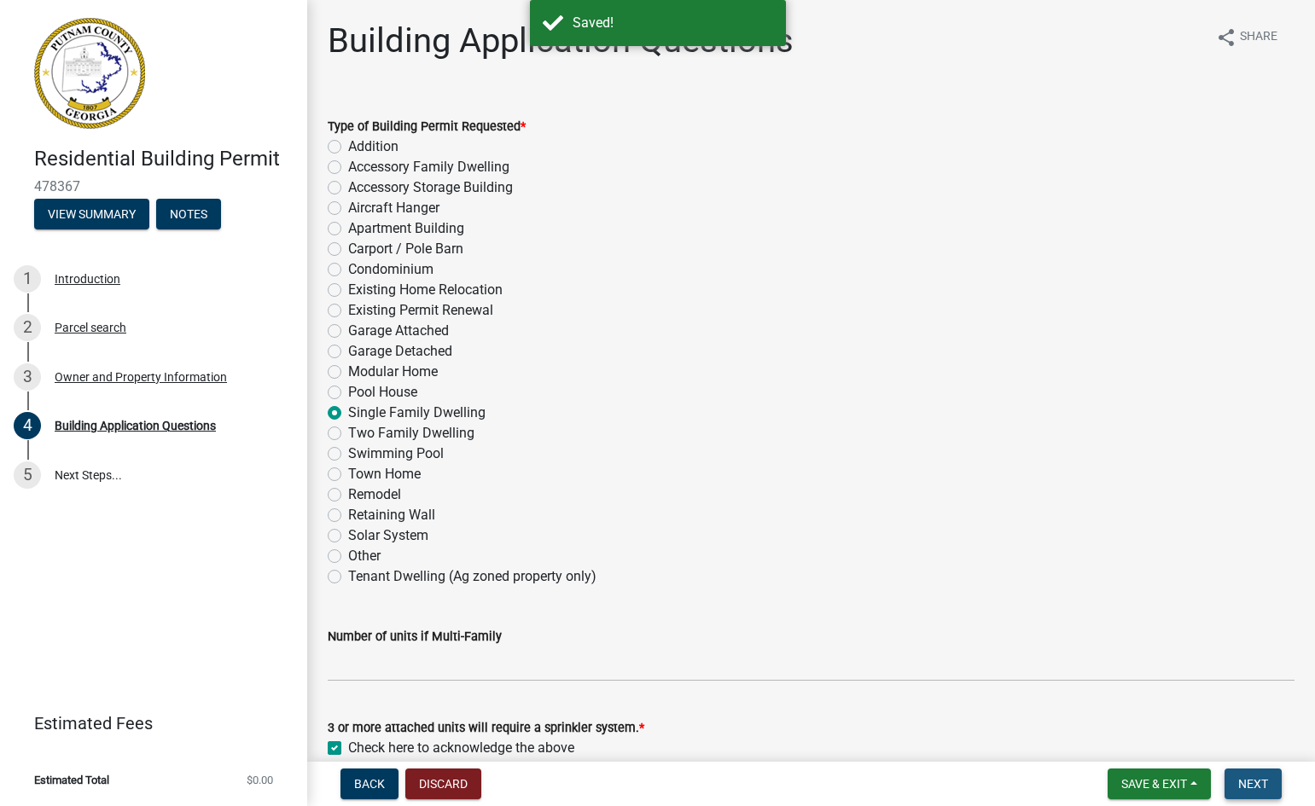
click at [1251, 782] on span "Next" at bounding box center [1253, 784] width 30 height 14
click at [1249, 781] on span "Next" at bounding box center [1253, 784] width 30 height 14
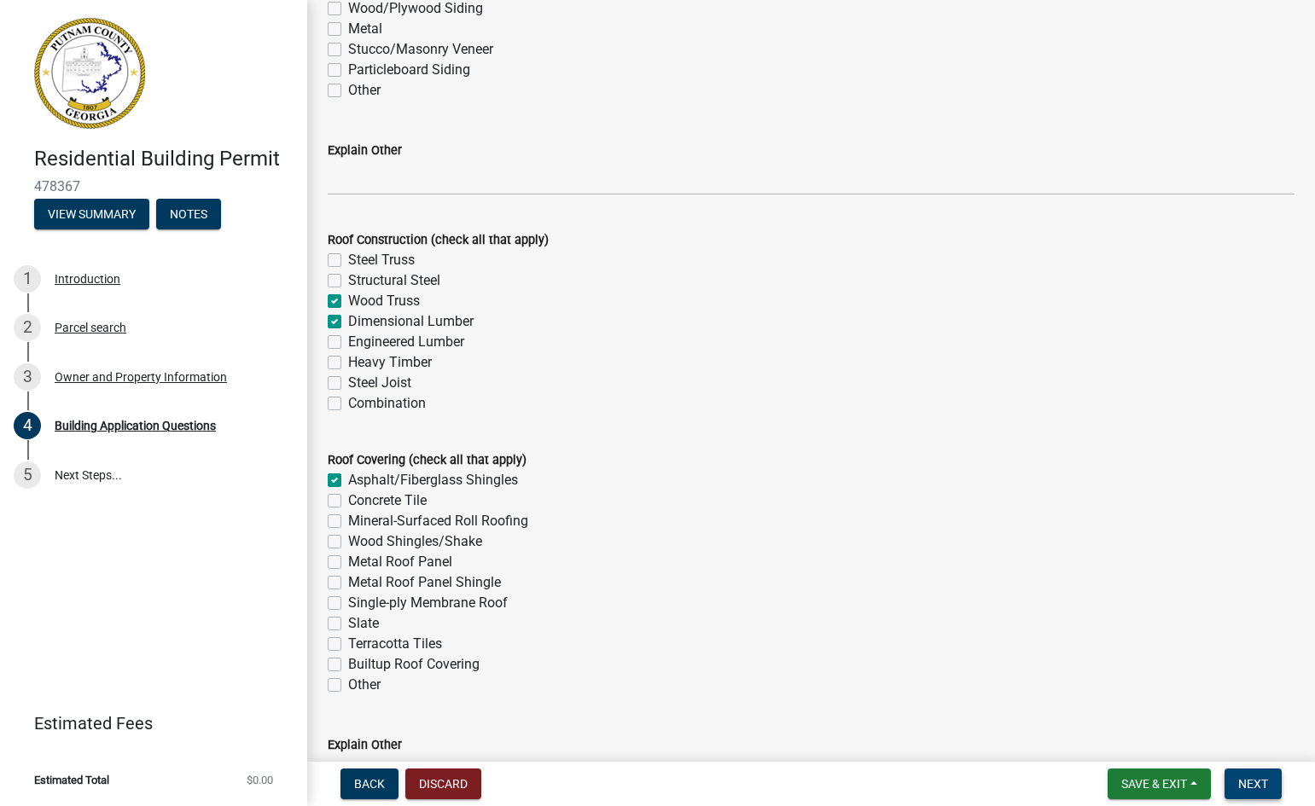
scroll to position [4713, 0]
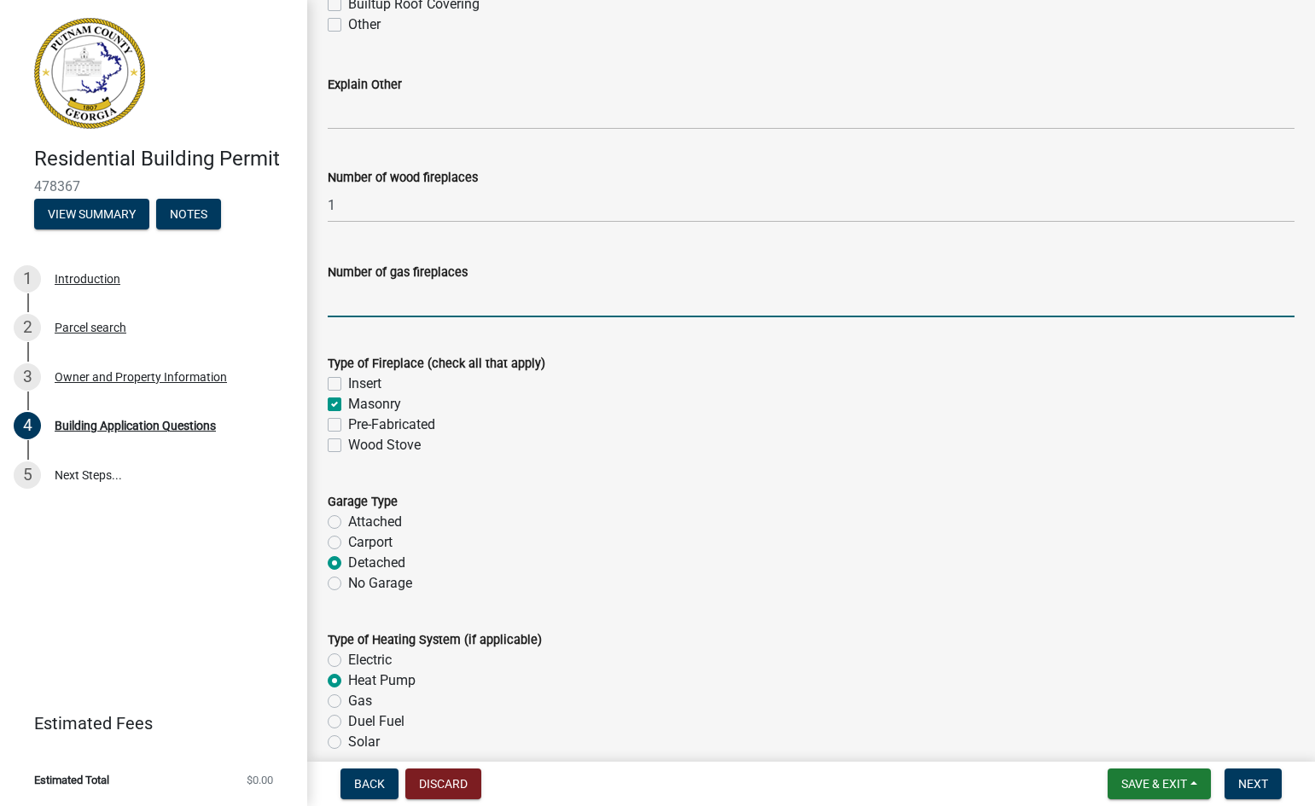
click at [364, 306] on input "text" at bounding box center [811, 299] width 967 height 35
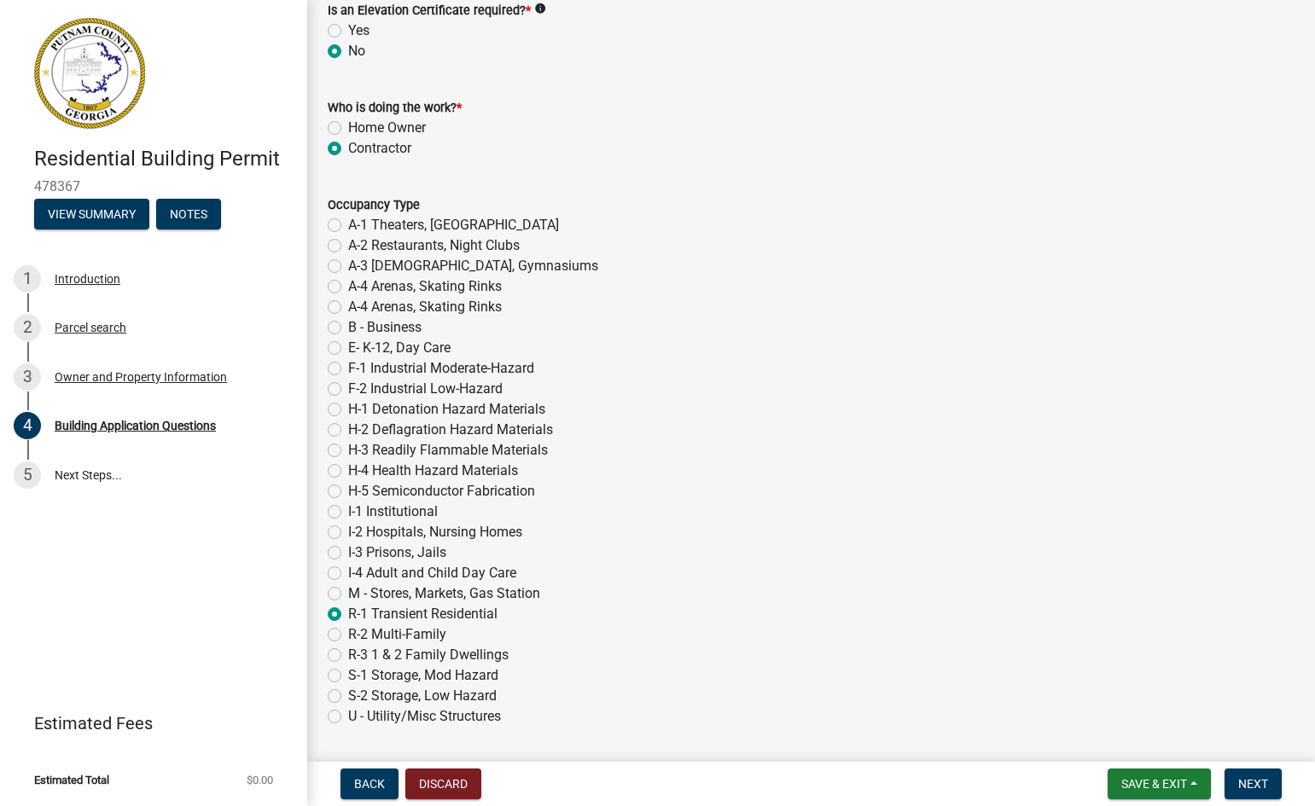
scroll to position [7196, 0]
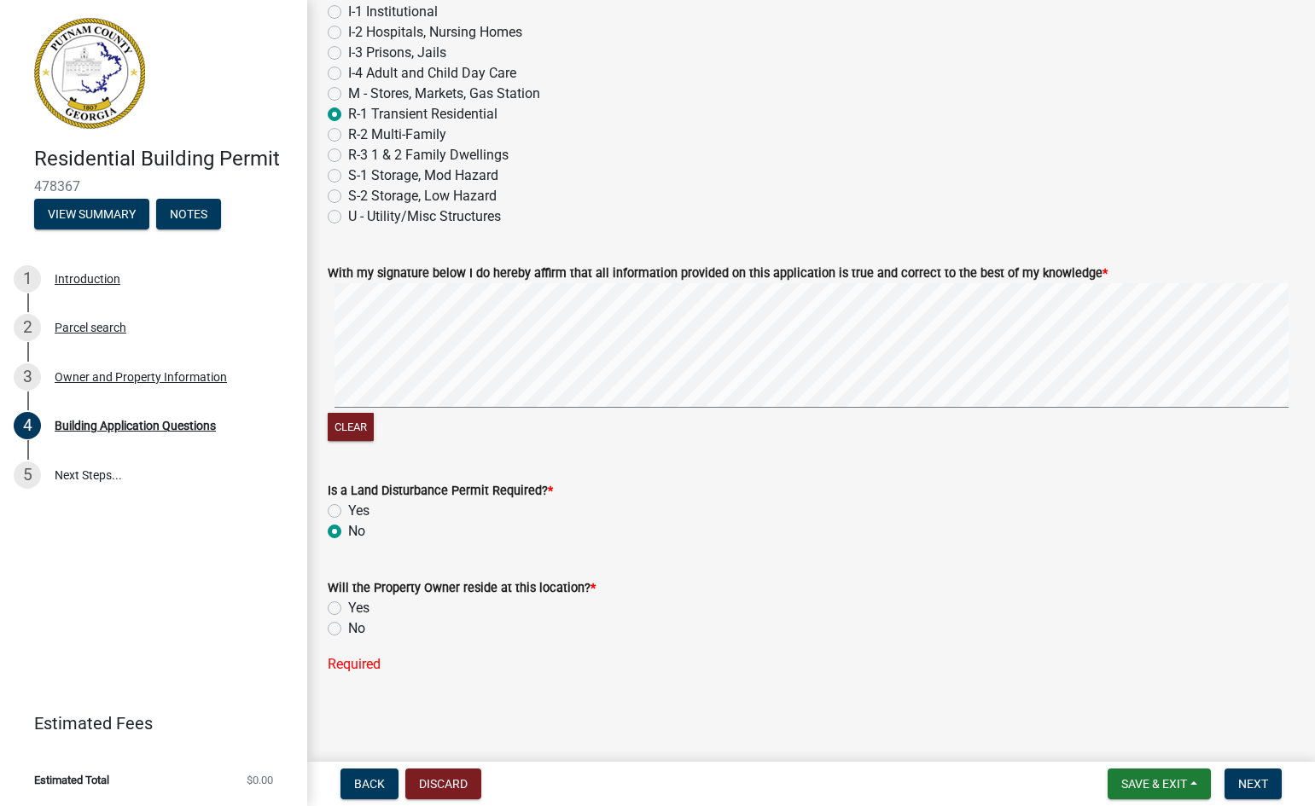
type input "0"
click at [348, 607] on label "Yes" at bounding box center [358, 608] width 21 height 20
click at [348, 607] on input "Yes" at bounding box center [353, 603] width 11 height 11
radio input "true"
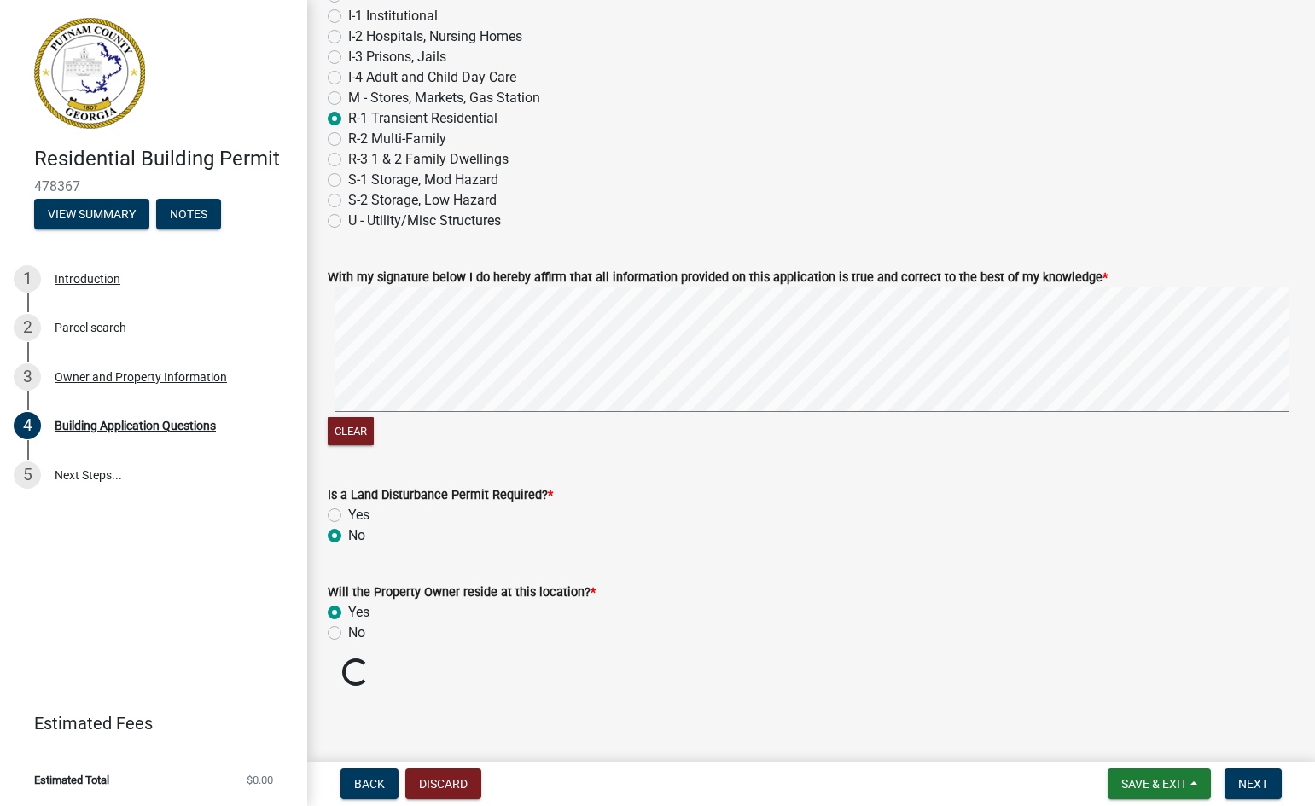
scroll to position [7162, 0]
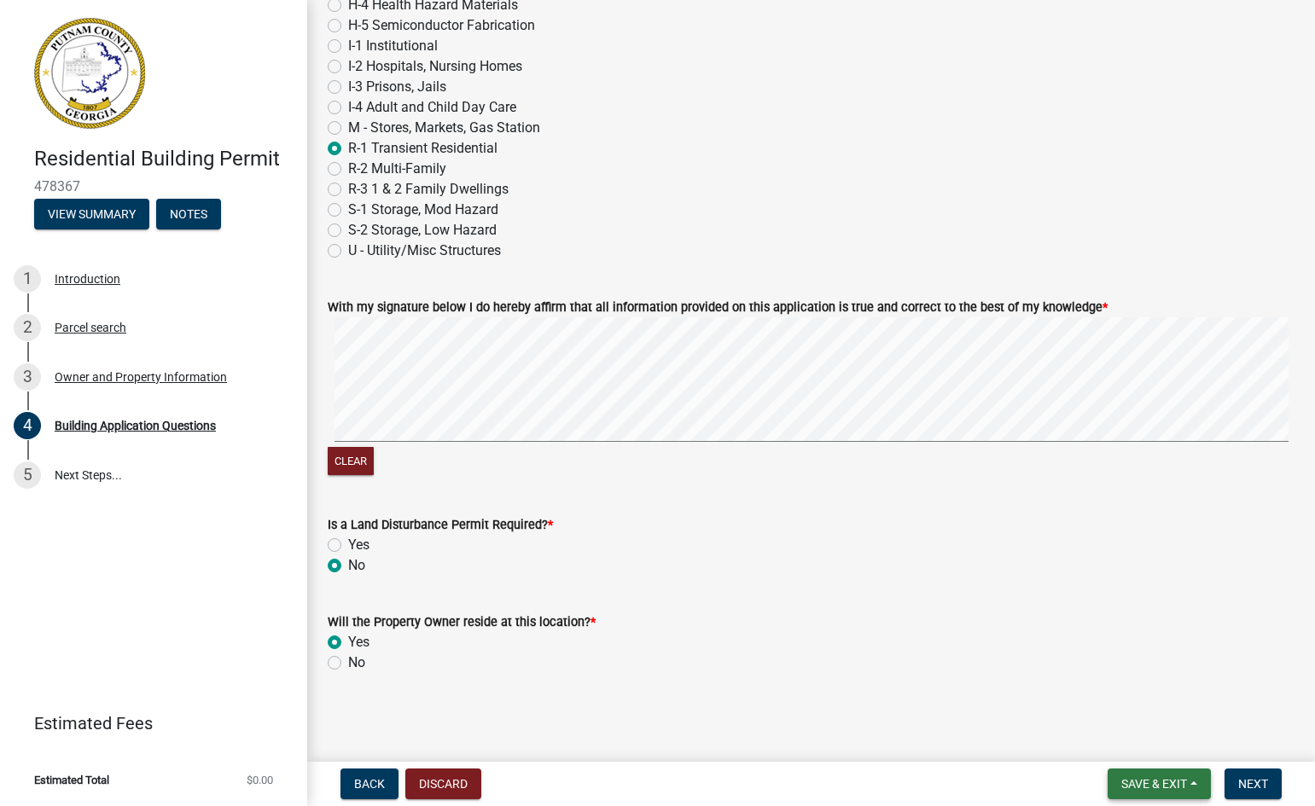
click at [1148, 779] on span "Save & Exit" at bounding box center [1154, 784] width 66 height 14
click at [1110, 695] on button "Save" at bounding box center [1142, 698] width 137 height 41
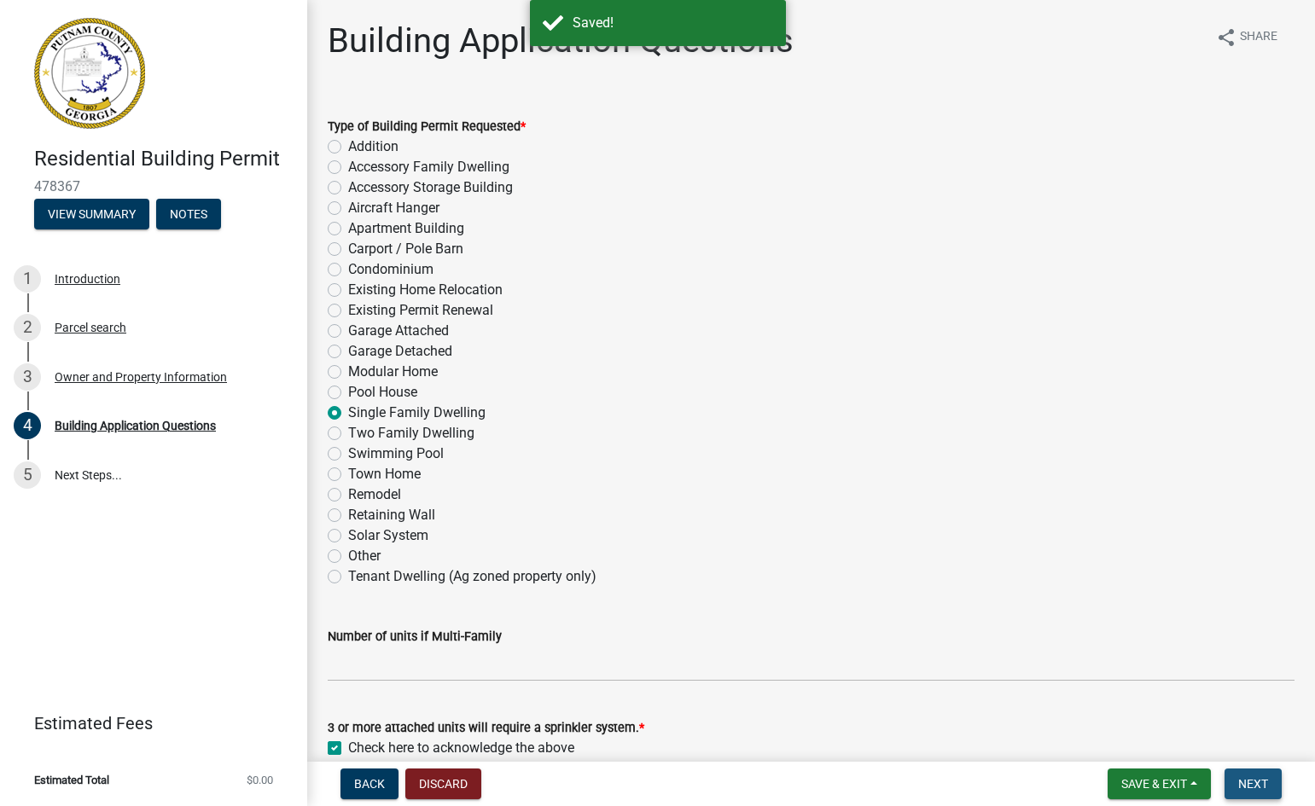
click at [1252, 785] on span "Next" at bounding box center [1253, 784] width 30 height 14
click at [1250, 780] on span "Next" at bounding box center [1253, 784] width 30 height 14
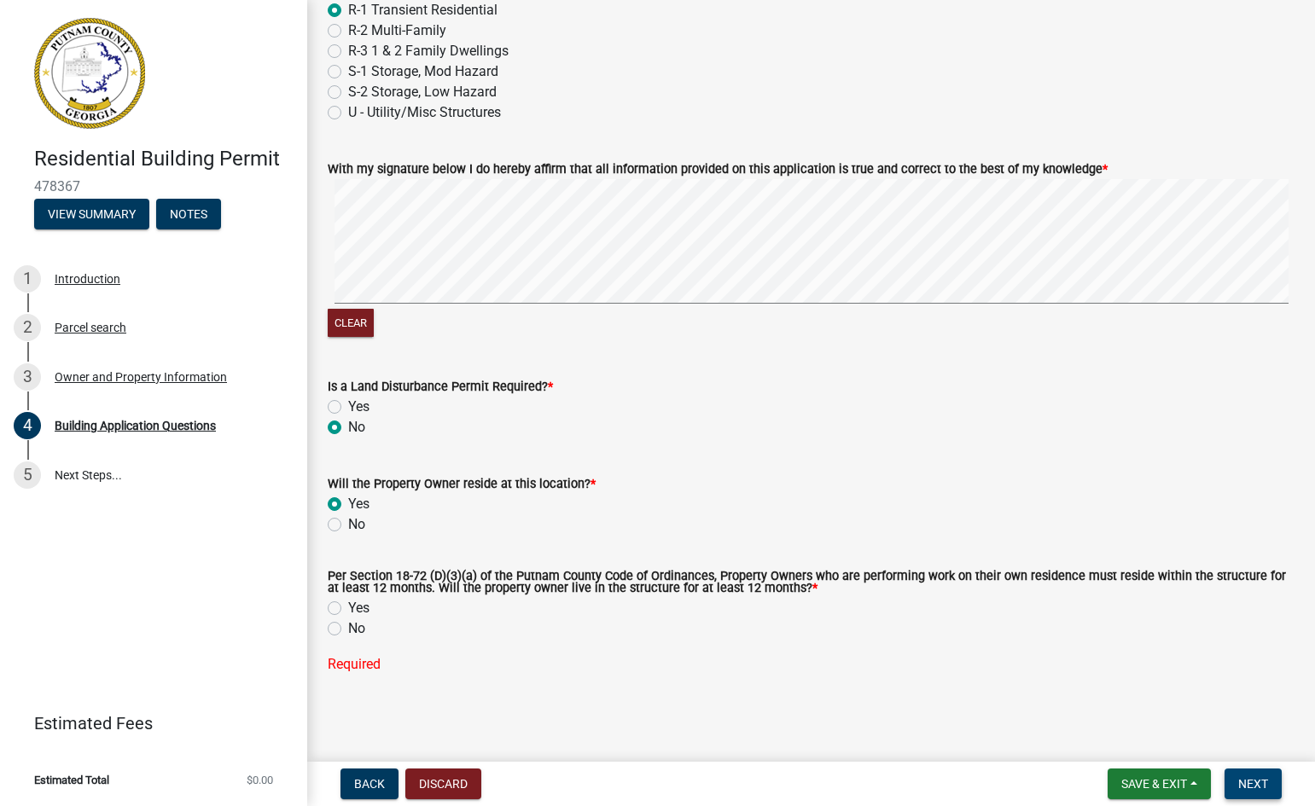
scroll to position [7301, 0]
click at [348, 604] on label "Yes" at bounding box center [358, 608] width 21 height 20
click at [348, 604] on input "Yes" at bounding box center [353, 603] width 11 height 11
radio input "true"
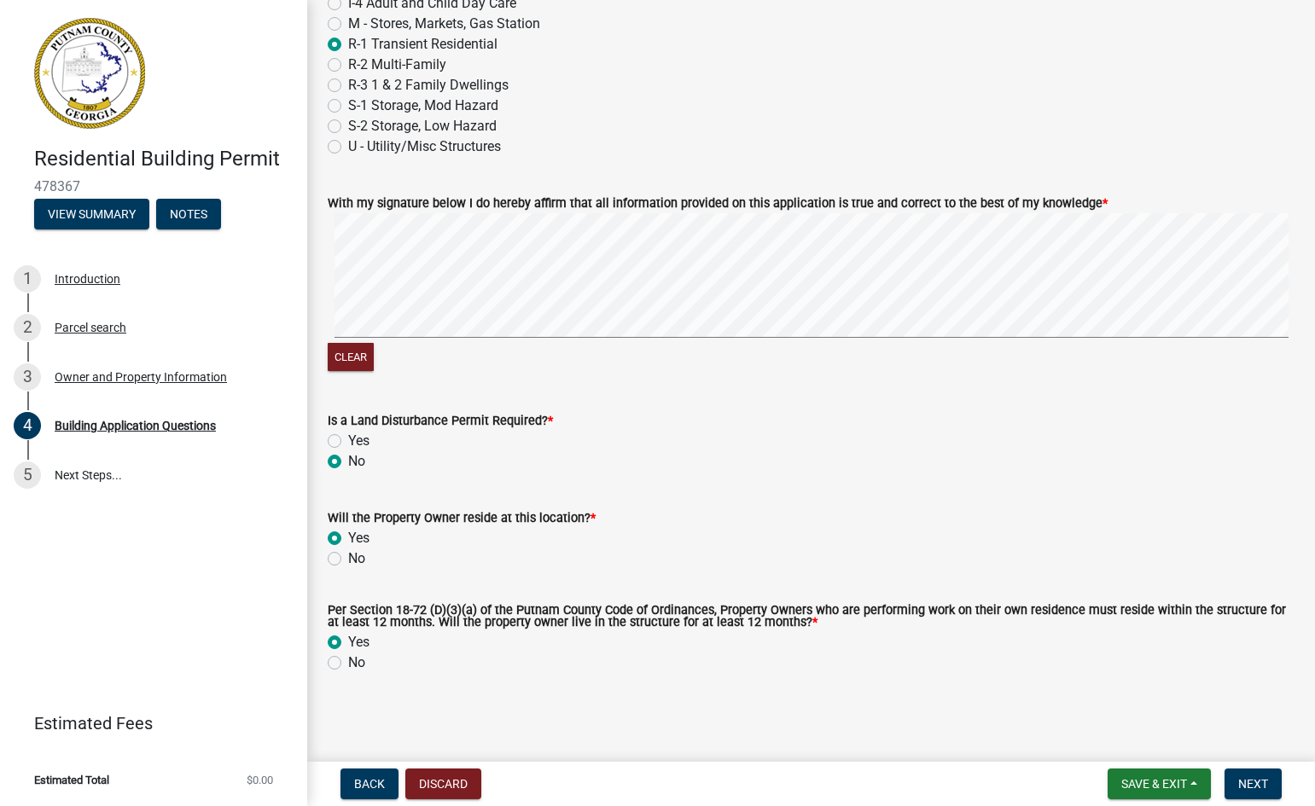
scroll to position [7267, 0]
click at [1154, 783] on span "Save & Exit" at bounding box center [1154, 784] width 66 height 14
click at [1112, 700] on button "Save" at bounding box center [1142, 698] width 137 height 41
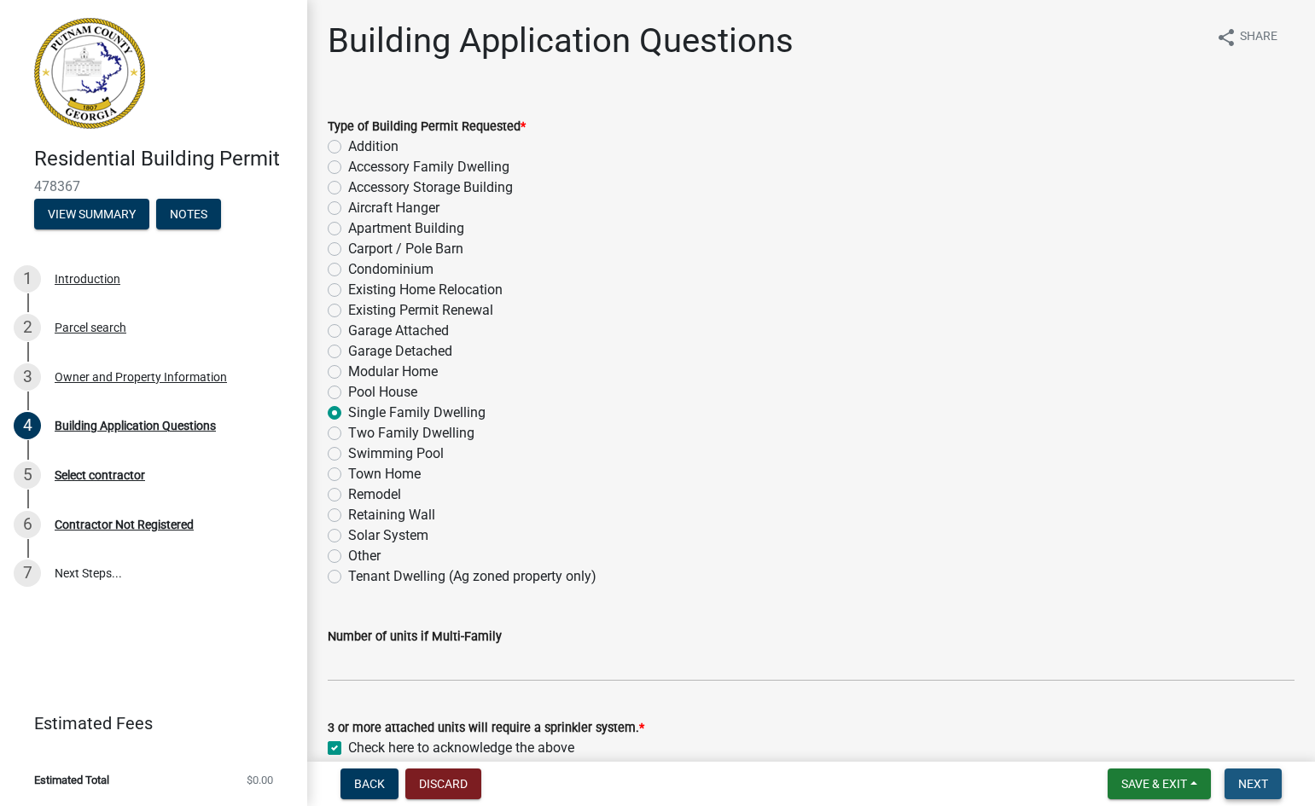
click at [1252, 784] on span "Next" at bounding box center [1253, 784] width 30 height 14
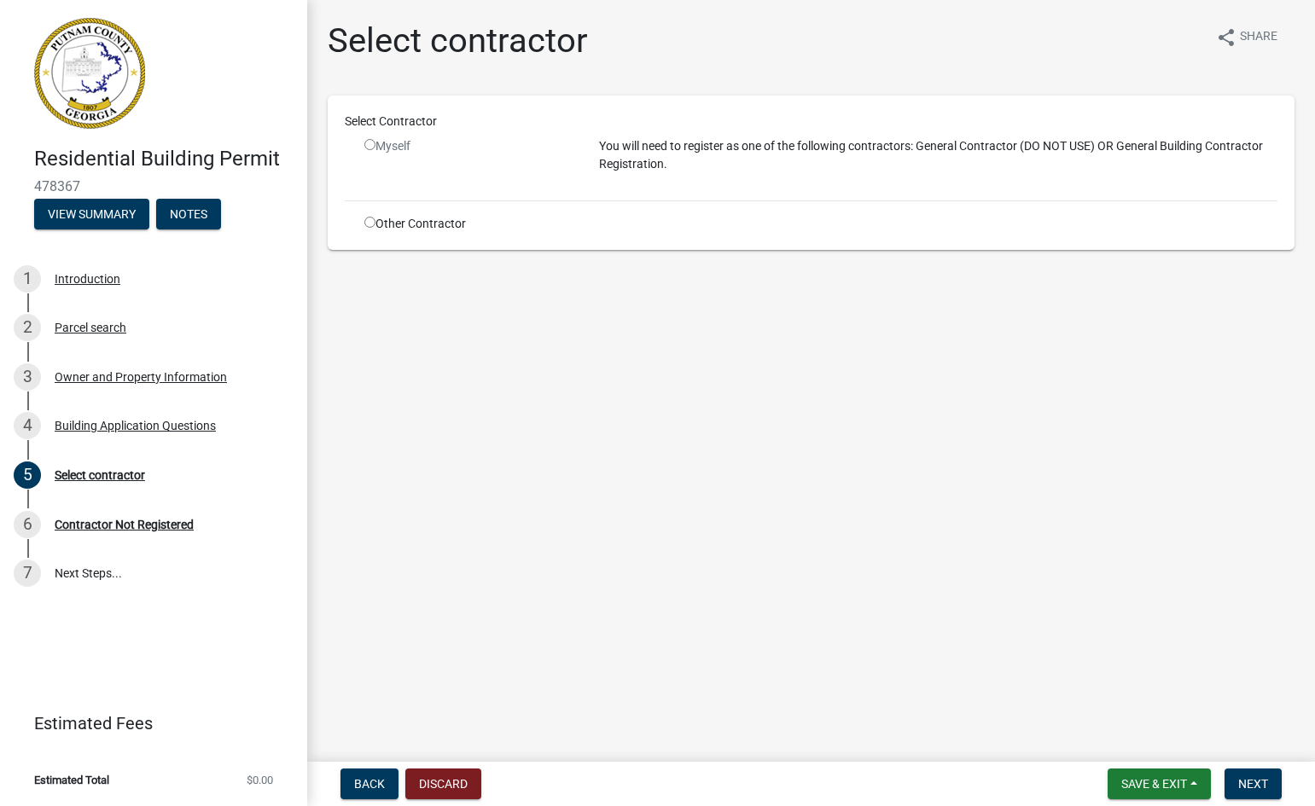
click at [366, 219] on input "radio" at bounding box center [369, 222] width 11 height 11
radio input "true"
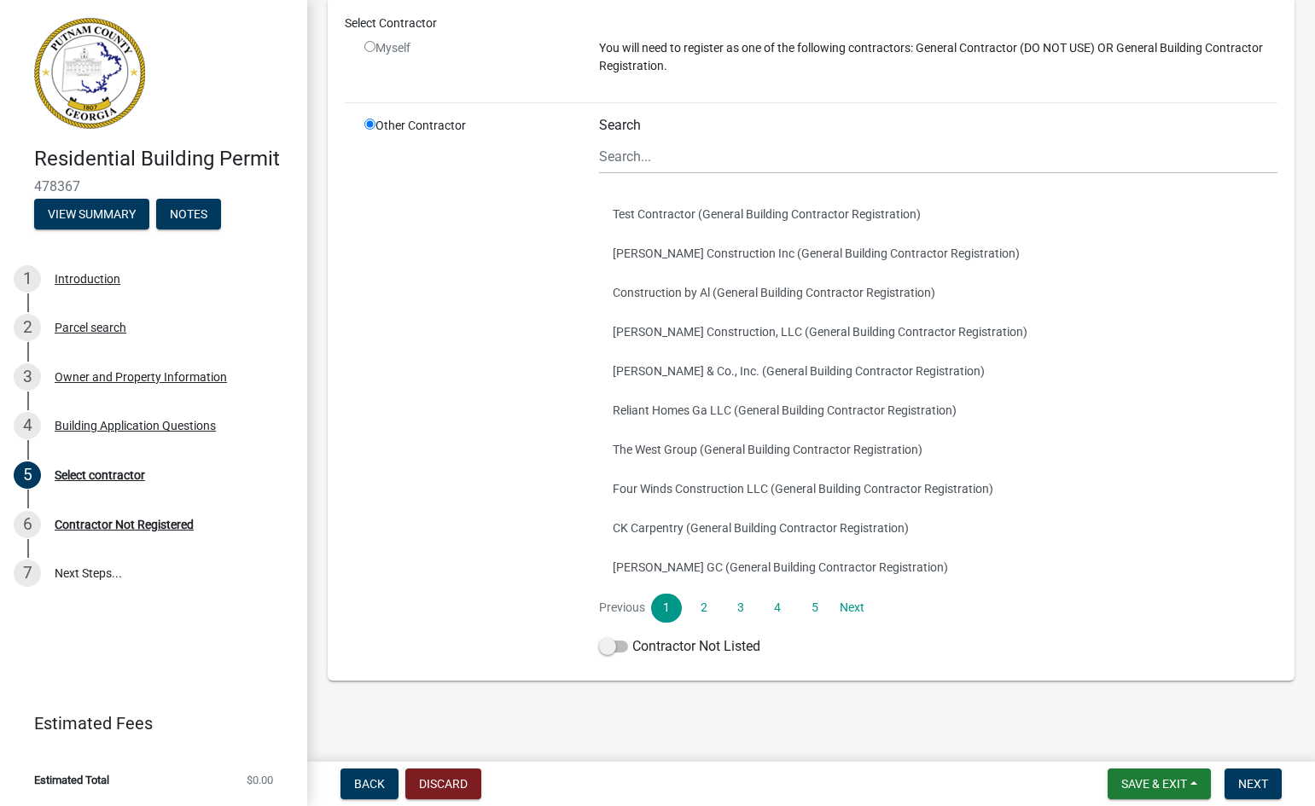
scroll to position [128, 0]
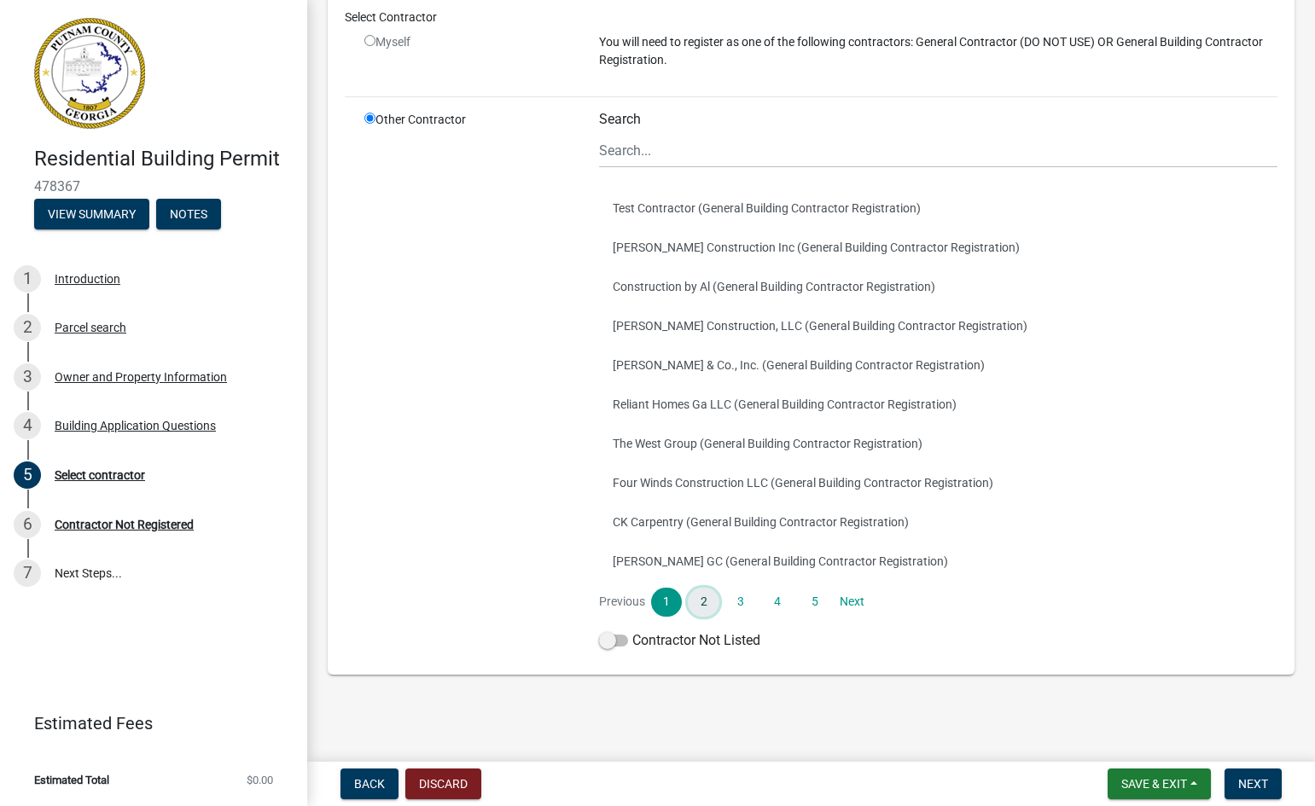
click at [700, 603] on link "2" at bounding box center [703, 602] width 31 height 29
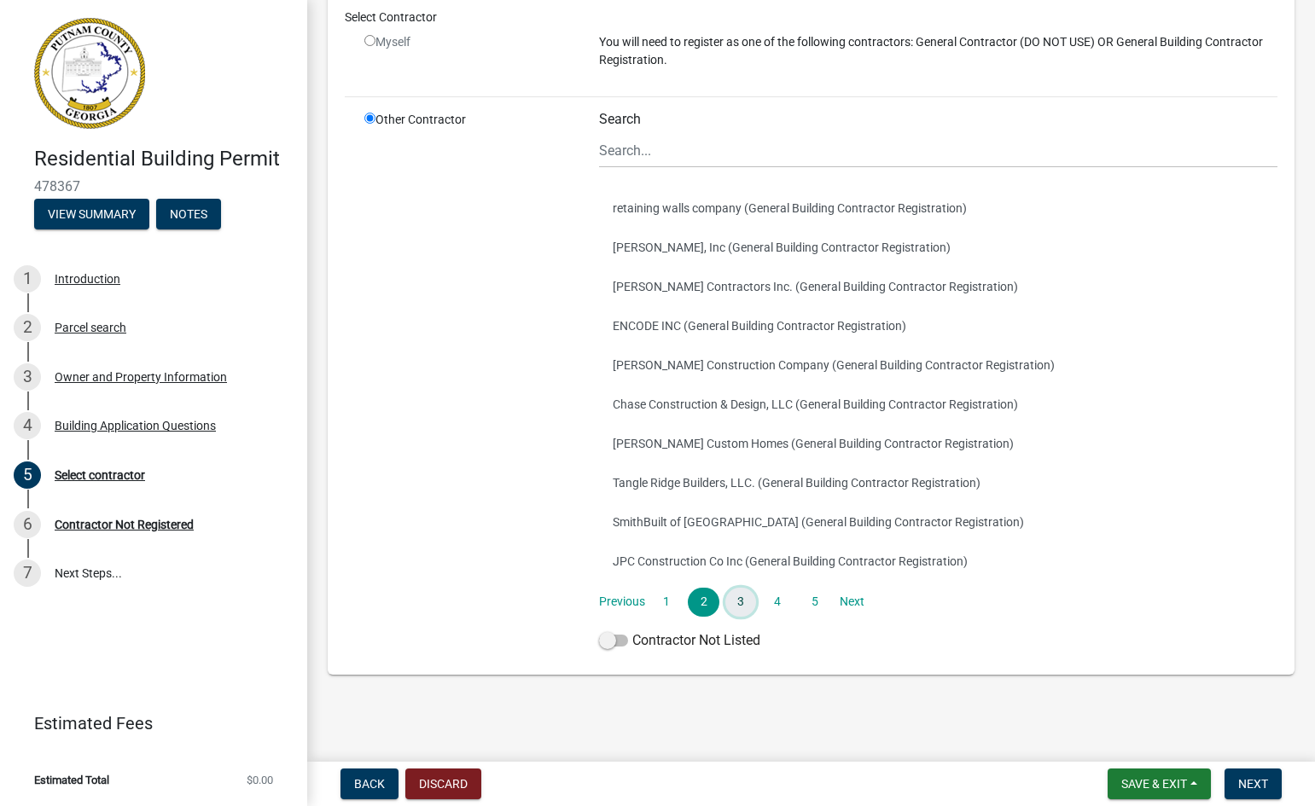
click at [735, 605] on link "3" at bounding box center [740, 602] width 31 height 29
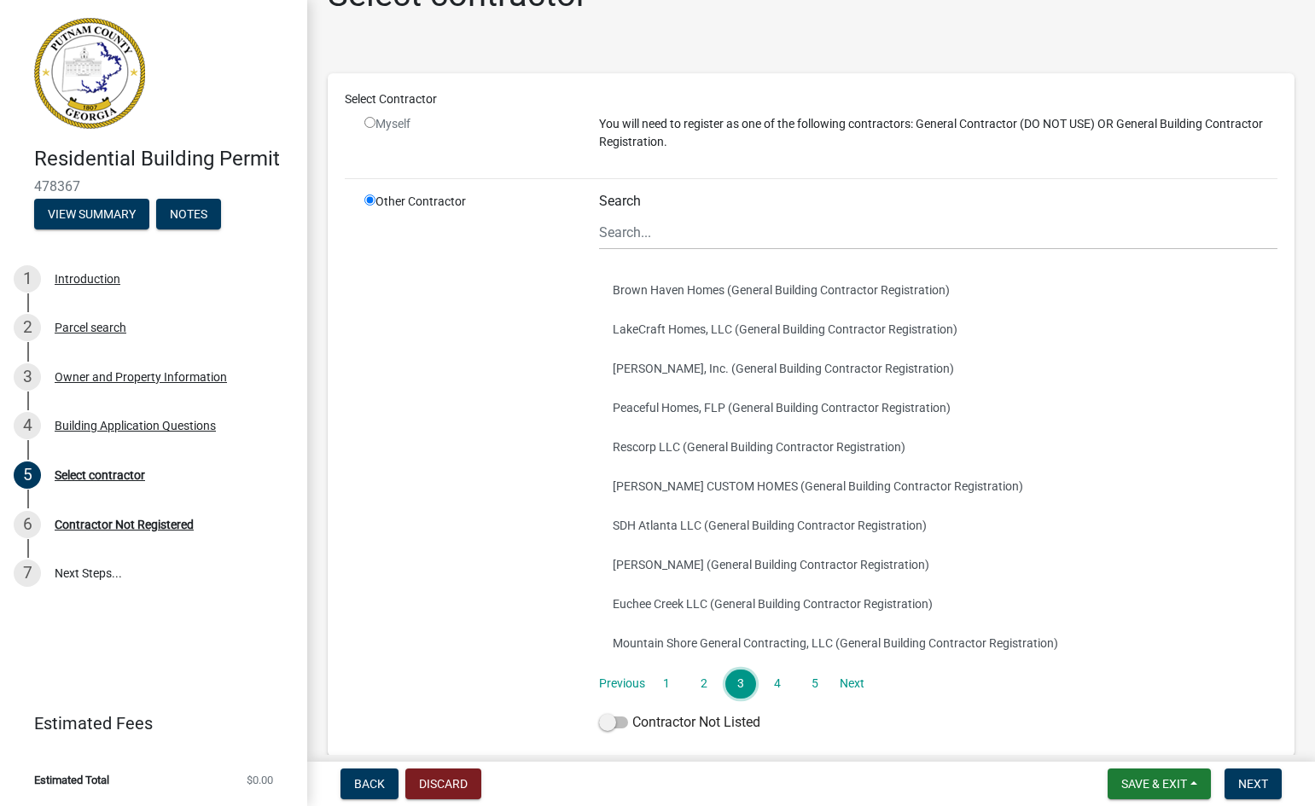
scroll to position [73, 0]
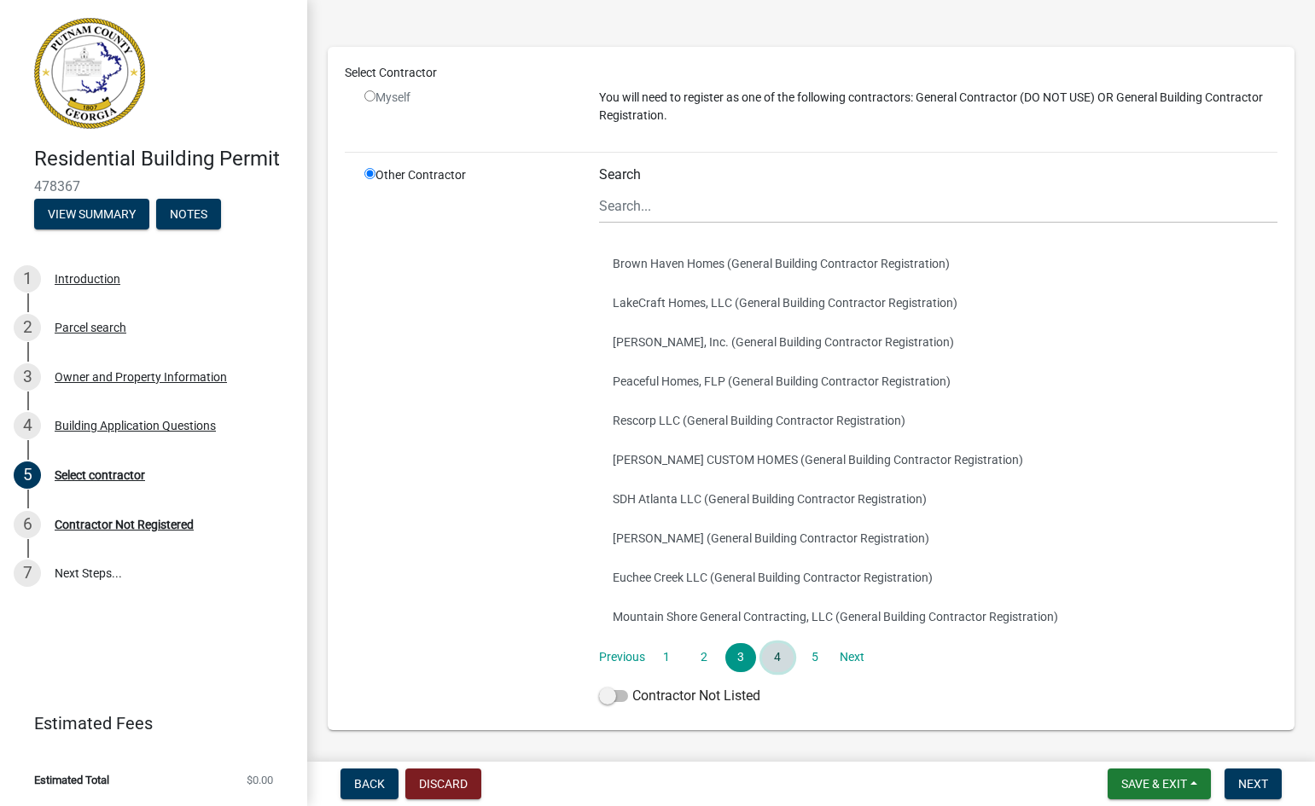
click at [774, 655] on link "4" at bounding box center [777, 657] width 31 height 29
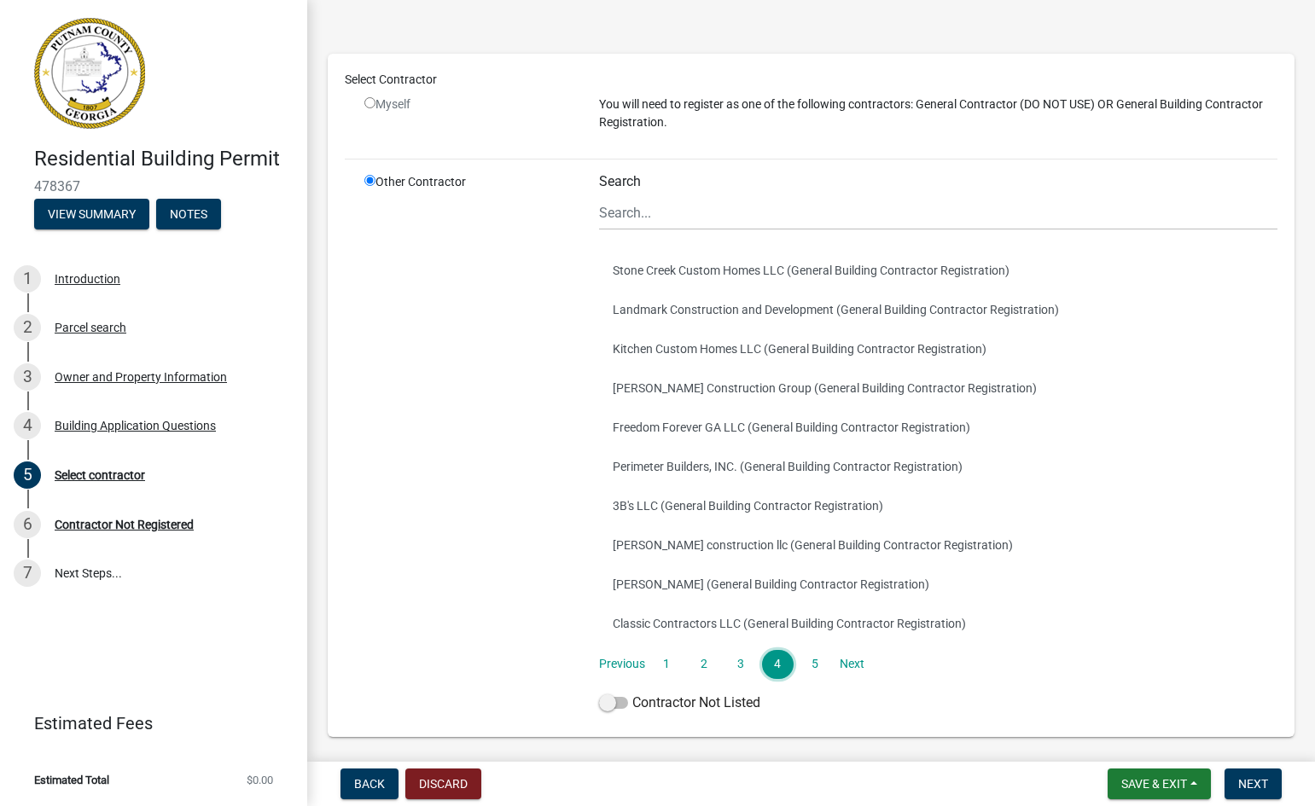
scroll to position [67, 0]
click at [809, 661] on link "5" at bounding box center [814, 662] width 31 height 29
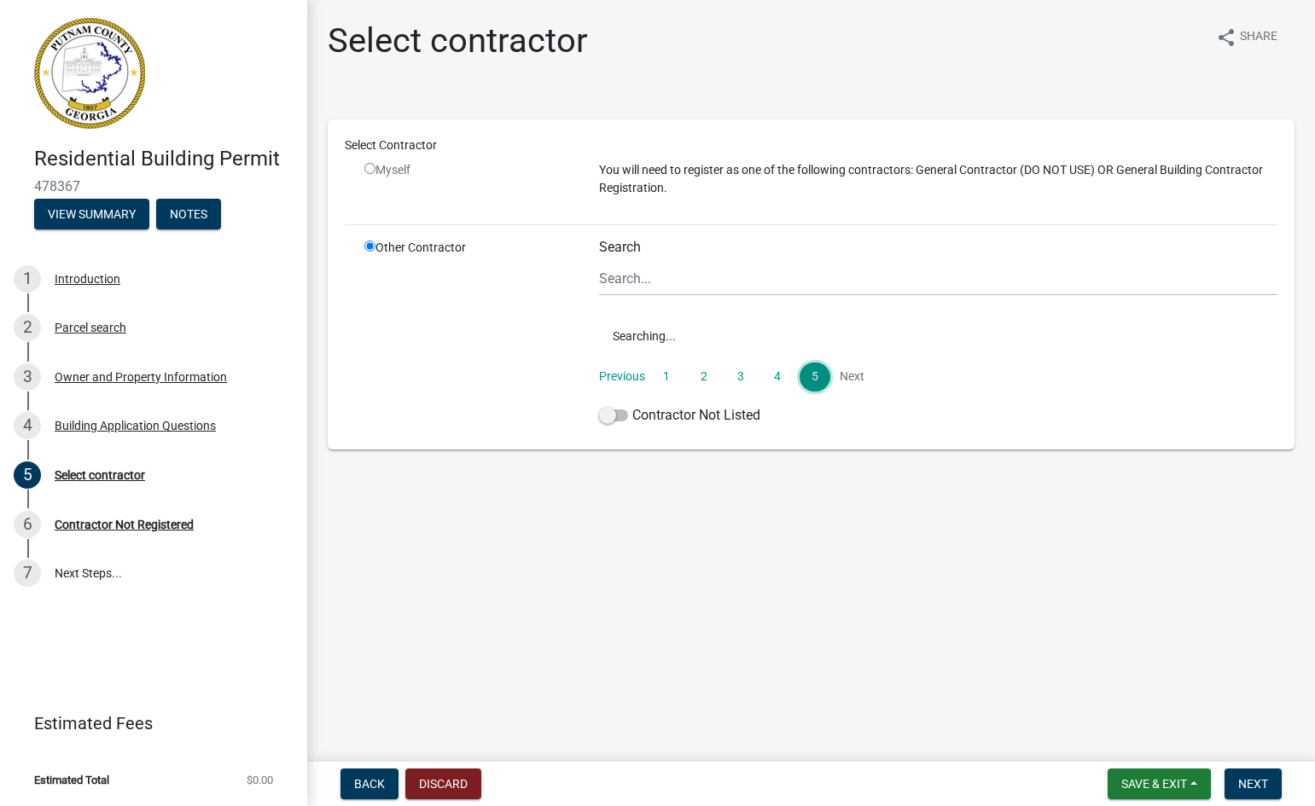
scroll to position [0, 0]
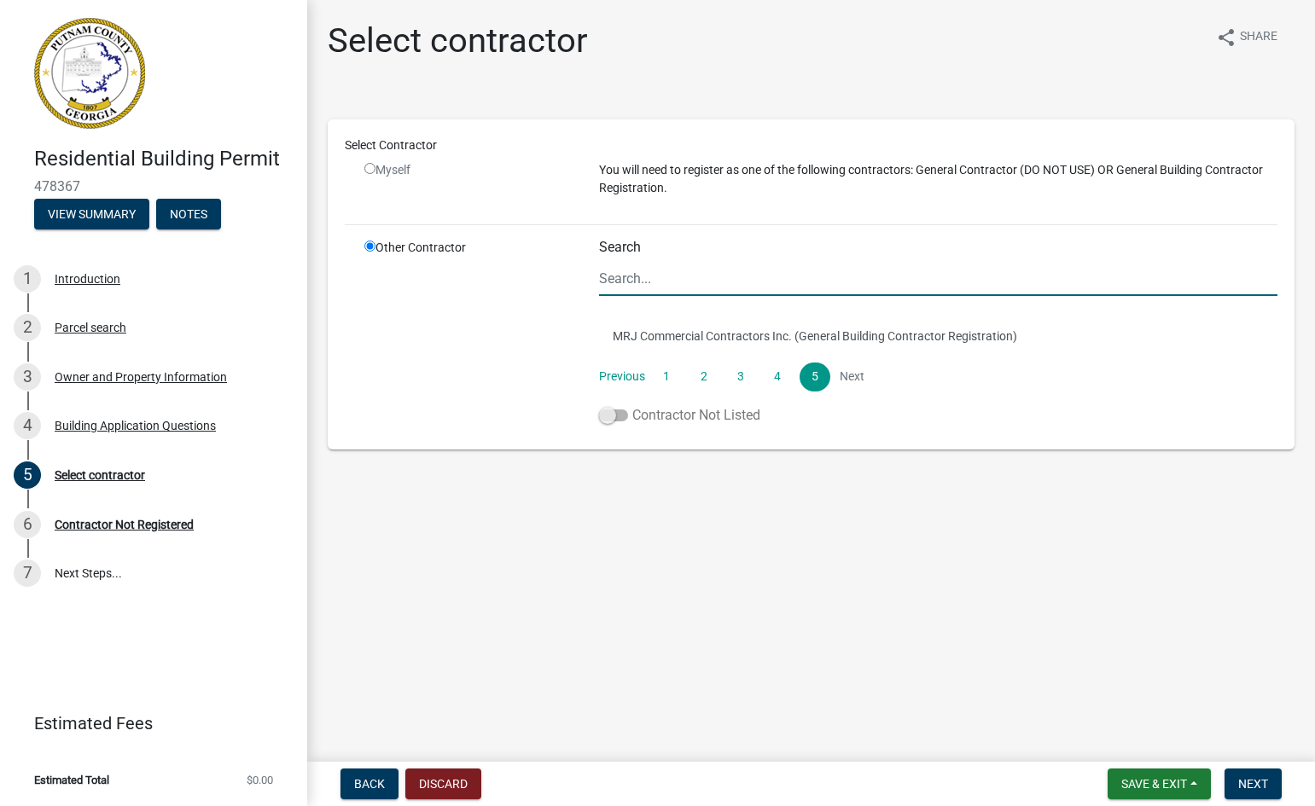
drag, startPoint x: 607, startPoint y: 414, endPoint x: 627, endPoint y: 414, distance: 19.6
click at [627, 414] on span at bounding box center [613, 416] width 29 height 12
click at [632, 405] on input "Contractor Not Listed" at bounding box center [632, 405] width 0 height 0
click at [1148, 785] on span "Save & Exit" at bounding box center [1154, 784] width 66 height 14
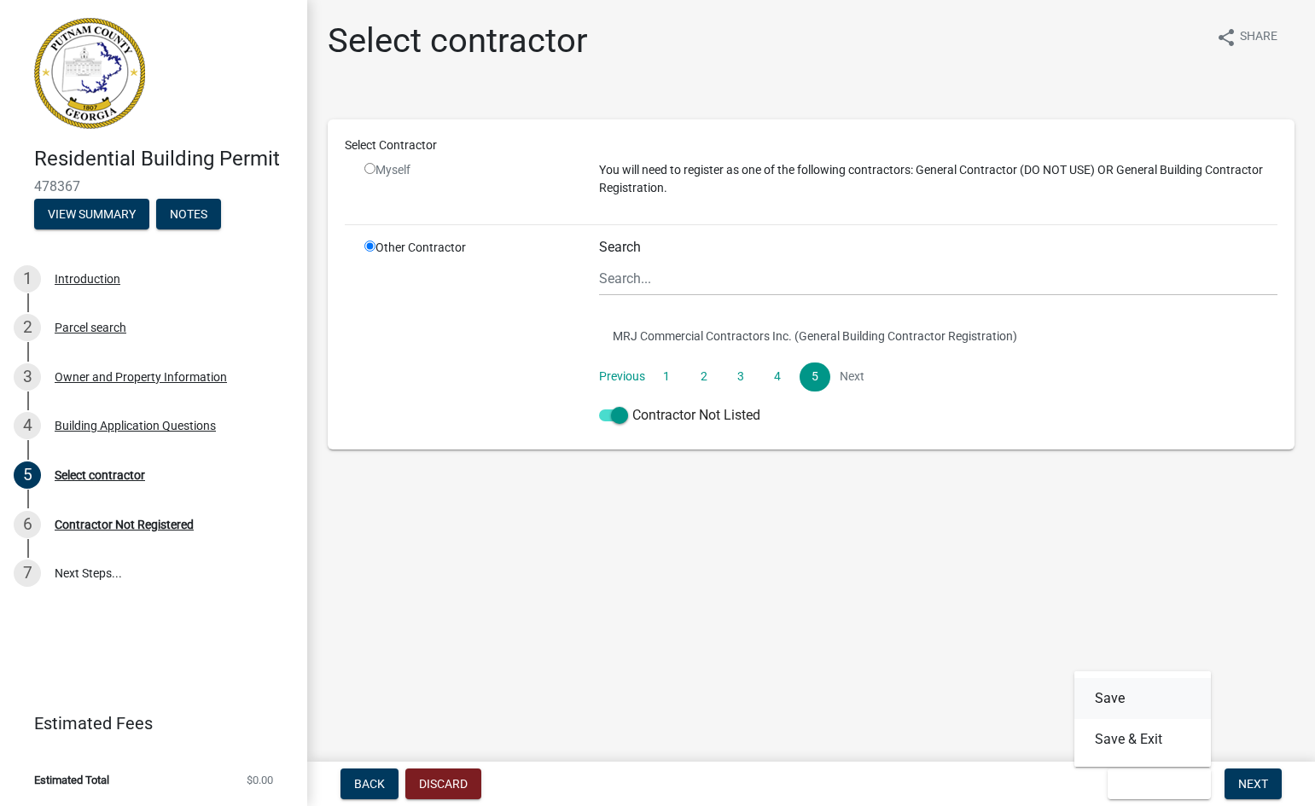
click at [1122, 704] on button "Save" at bounding box center [1142, 698] width 137 height 41
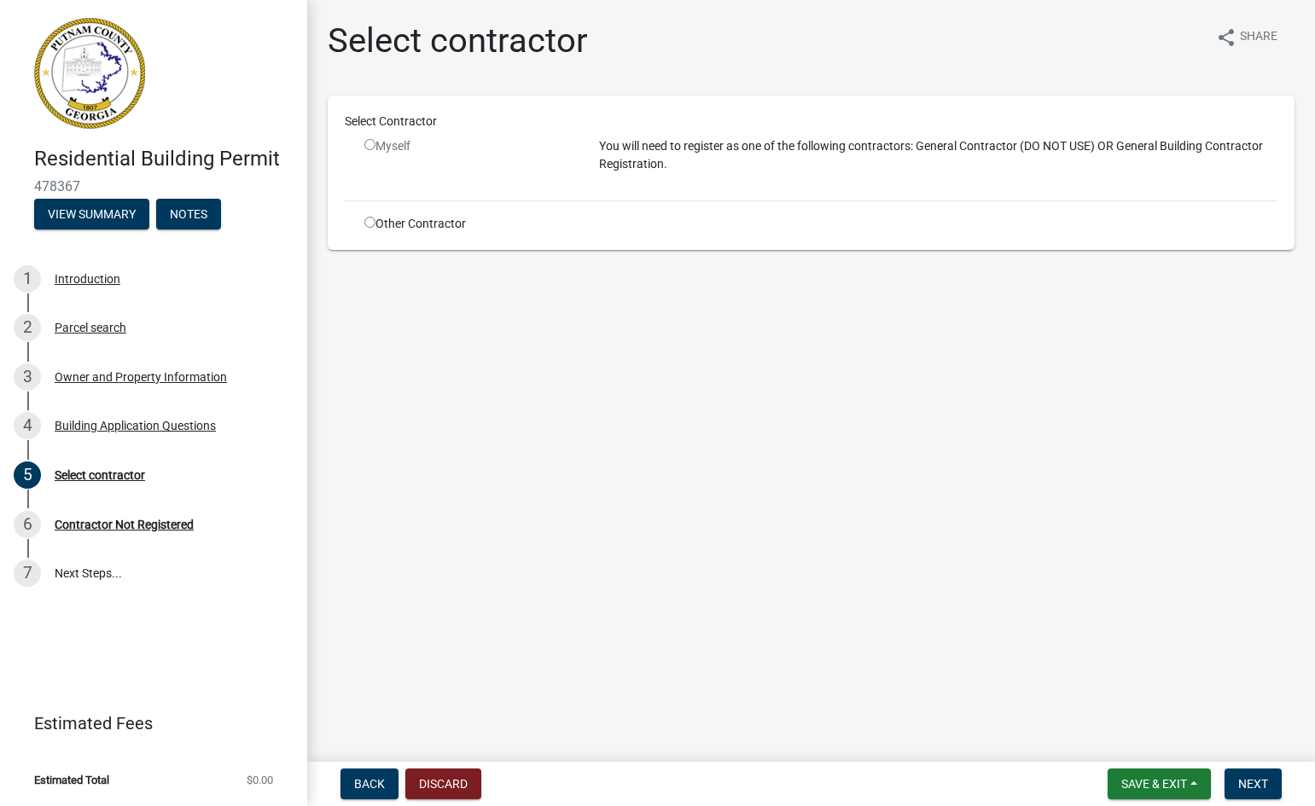
click at [368, 221] on input "radio" at bounding box center [369, 222] width 11 height 11
radio input "true"
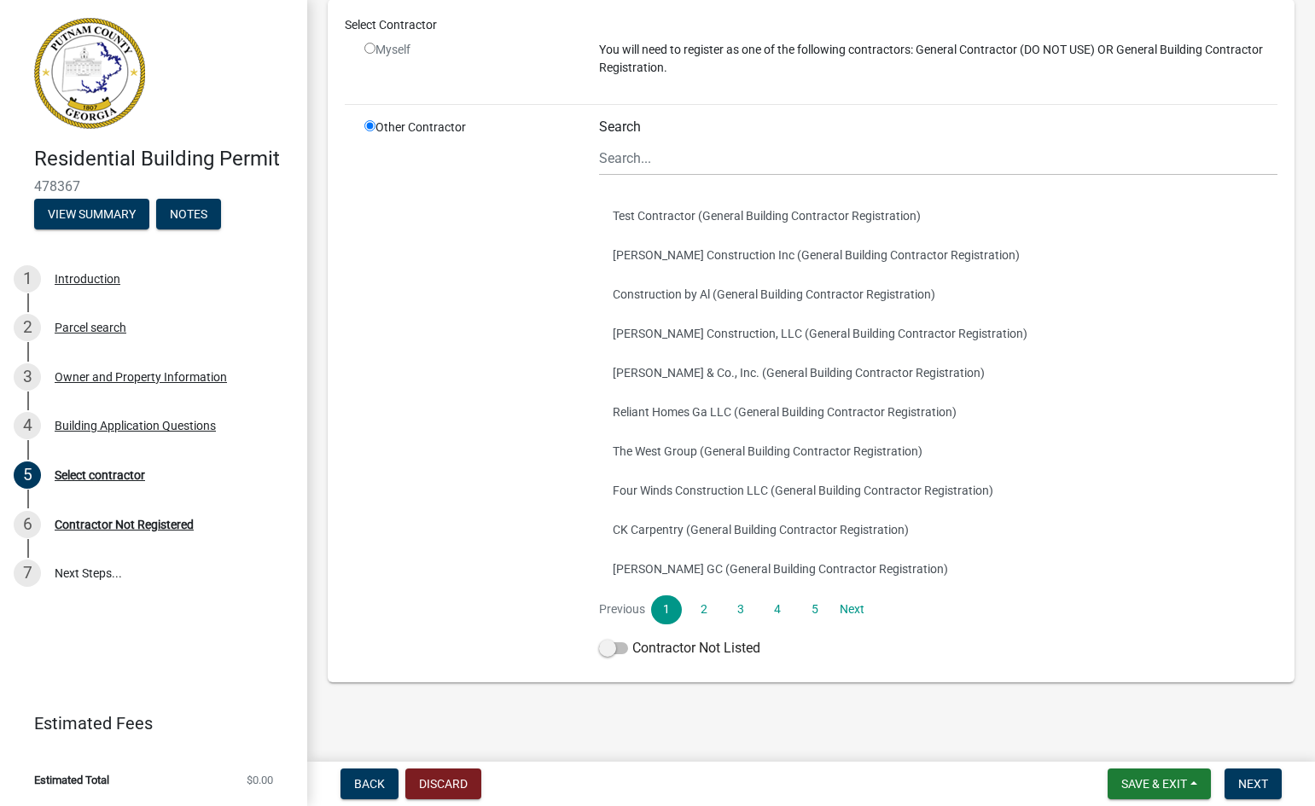
scroll to position [128, 0]
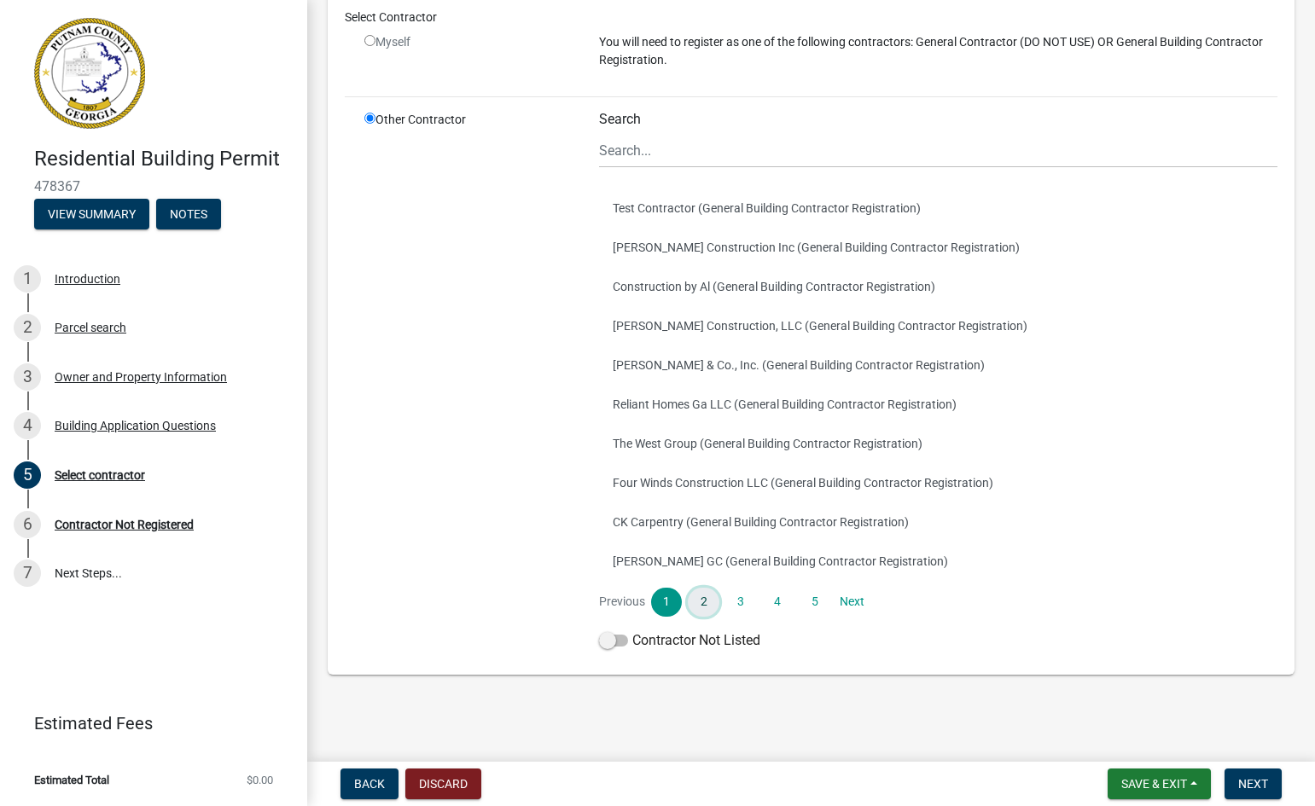
click at [699, 604] on link "2" at bounding box center [703, 602] width 31 height 29
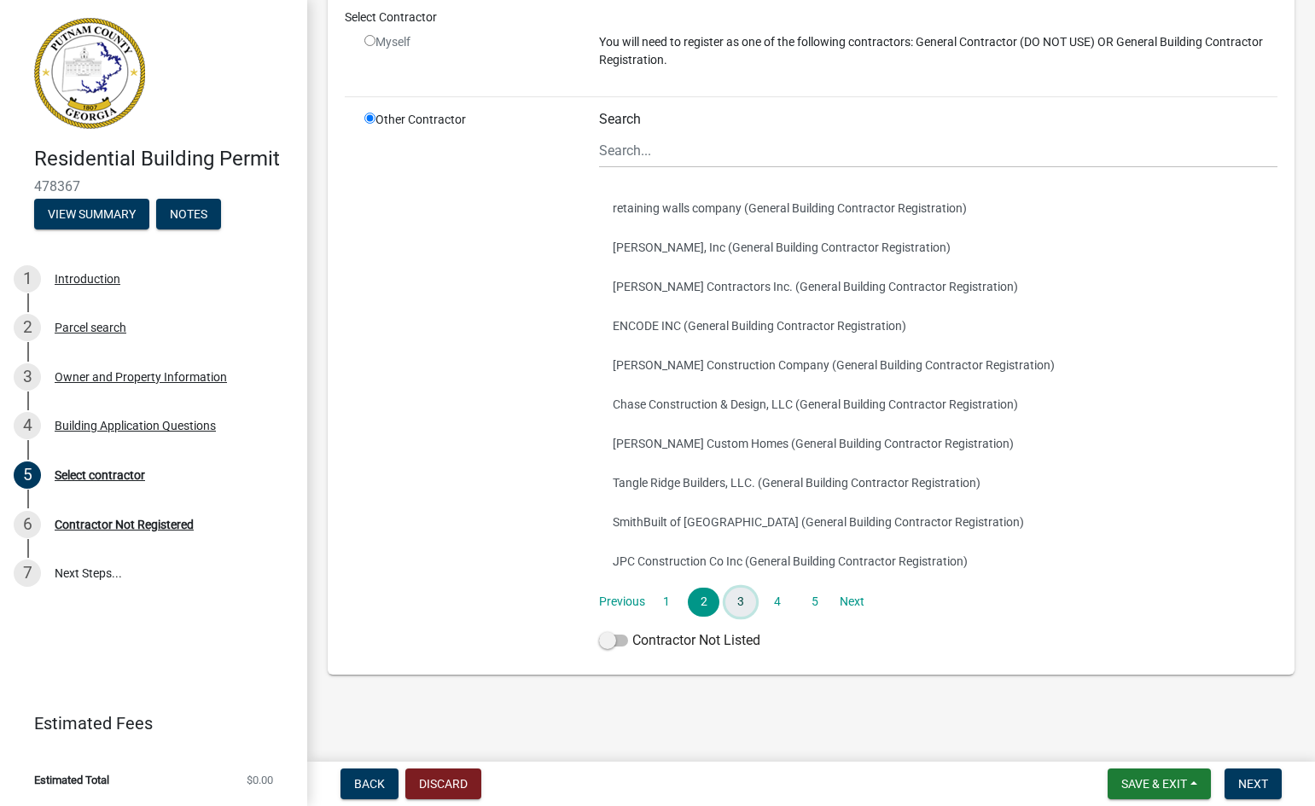
click at [735, 601] on link "3" at bounding box center [740, 602] width 31 height 29
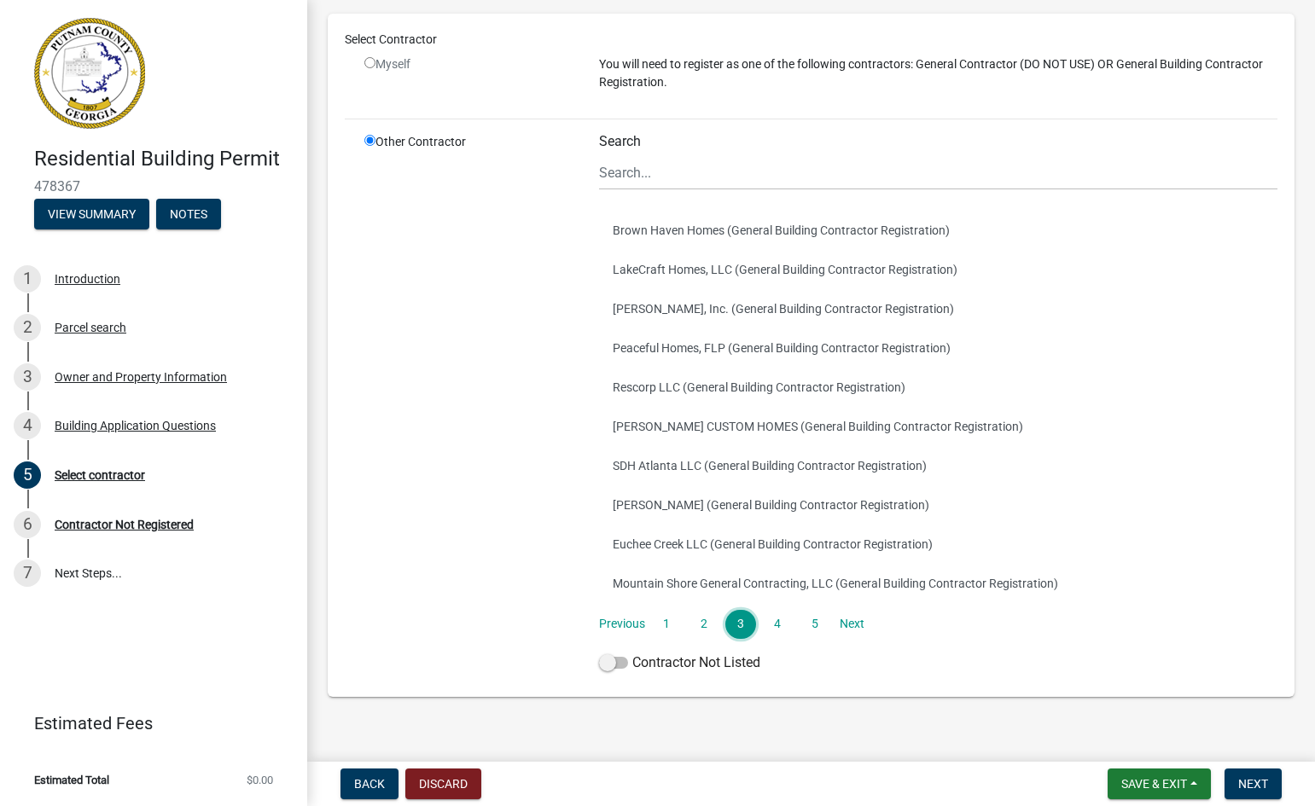
scroll to position [108, 0]
click at [774, 625] on link "4" at bounding box center [777, 621] width 31 height 29
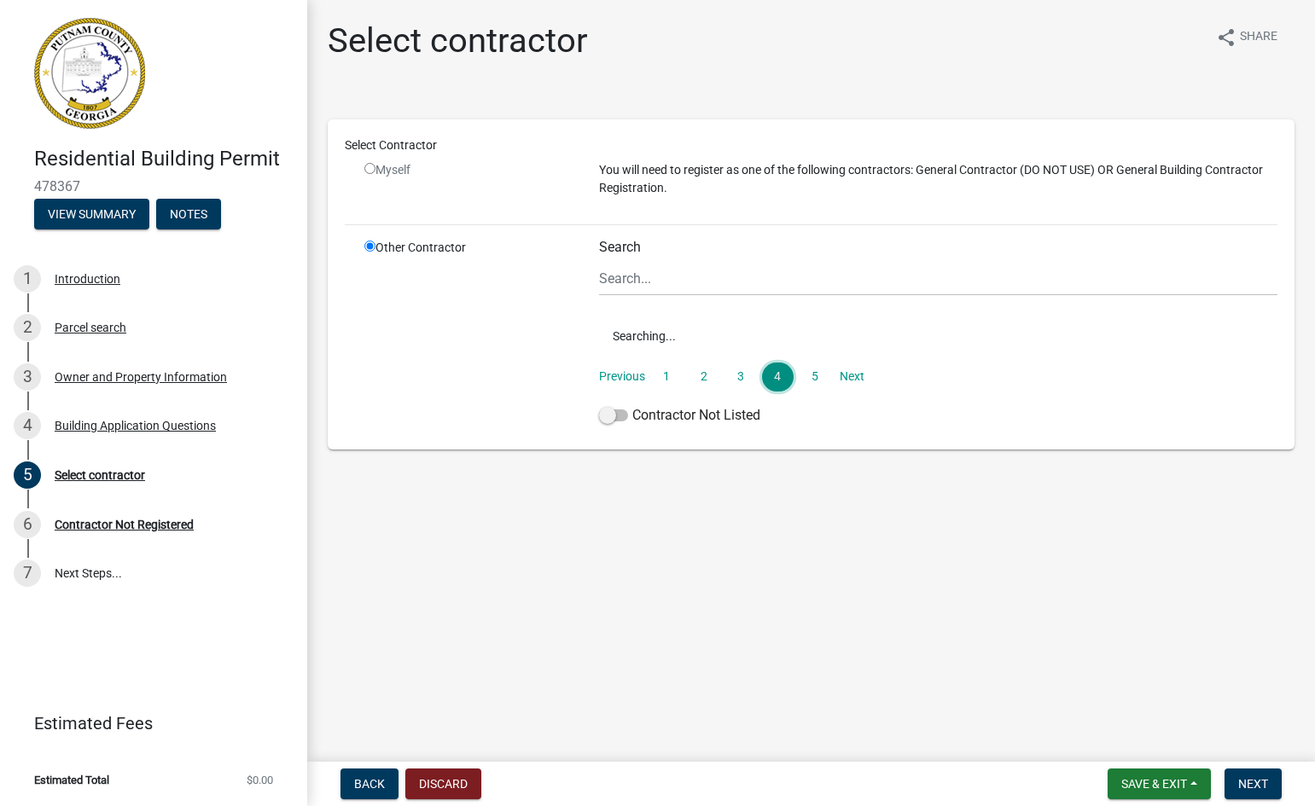
scroll to position [0, 0]
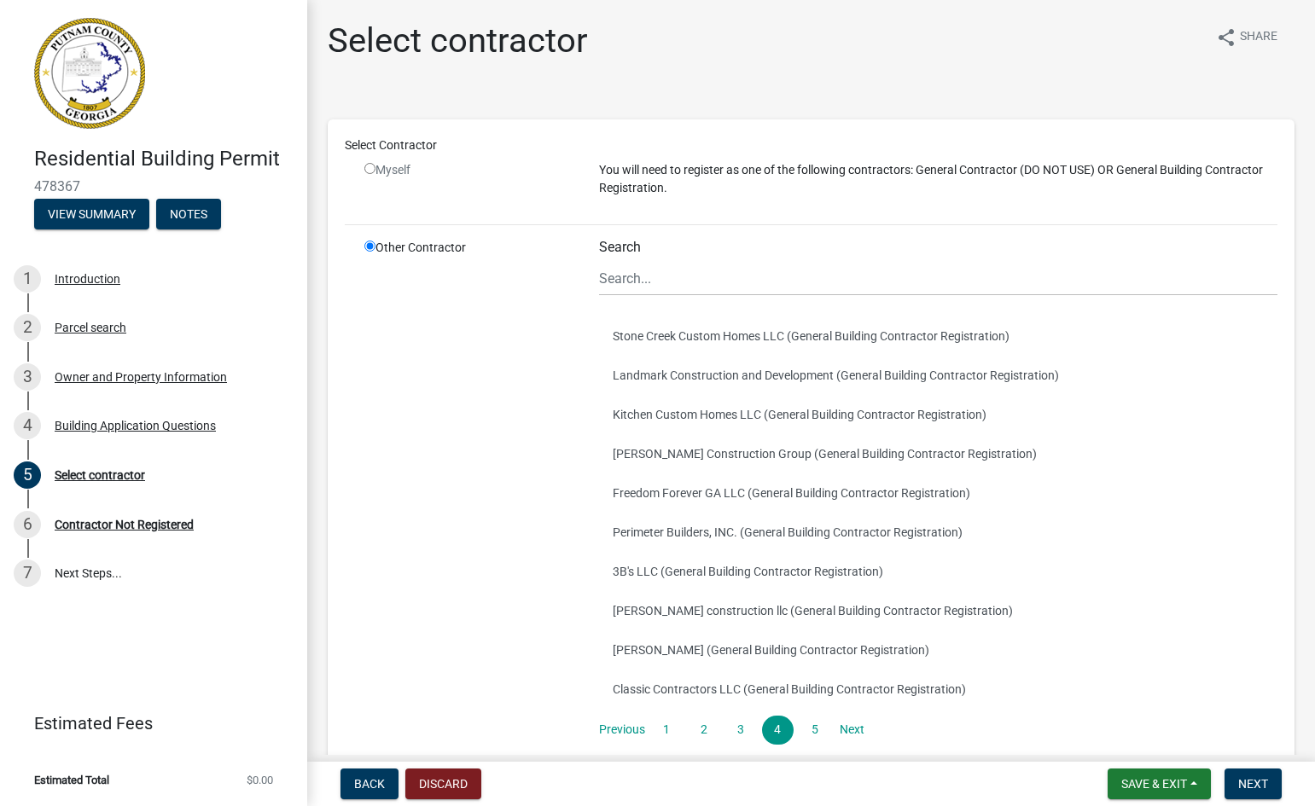
drag, startPoint x: 1301, startPoint y: 544, endPoint x: 1310, endPoint y: 596, distance: 51.9
click at [1310, 596] on main "Select contractor share Share Select Contractor Myself You will need to registe…" at bounding box center [811, 377] width 1008 height 755
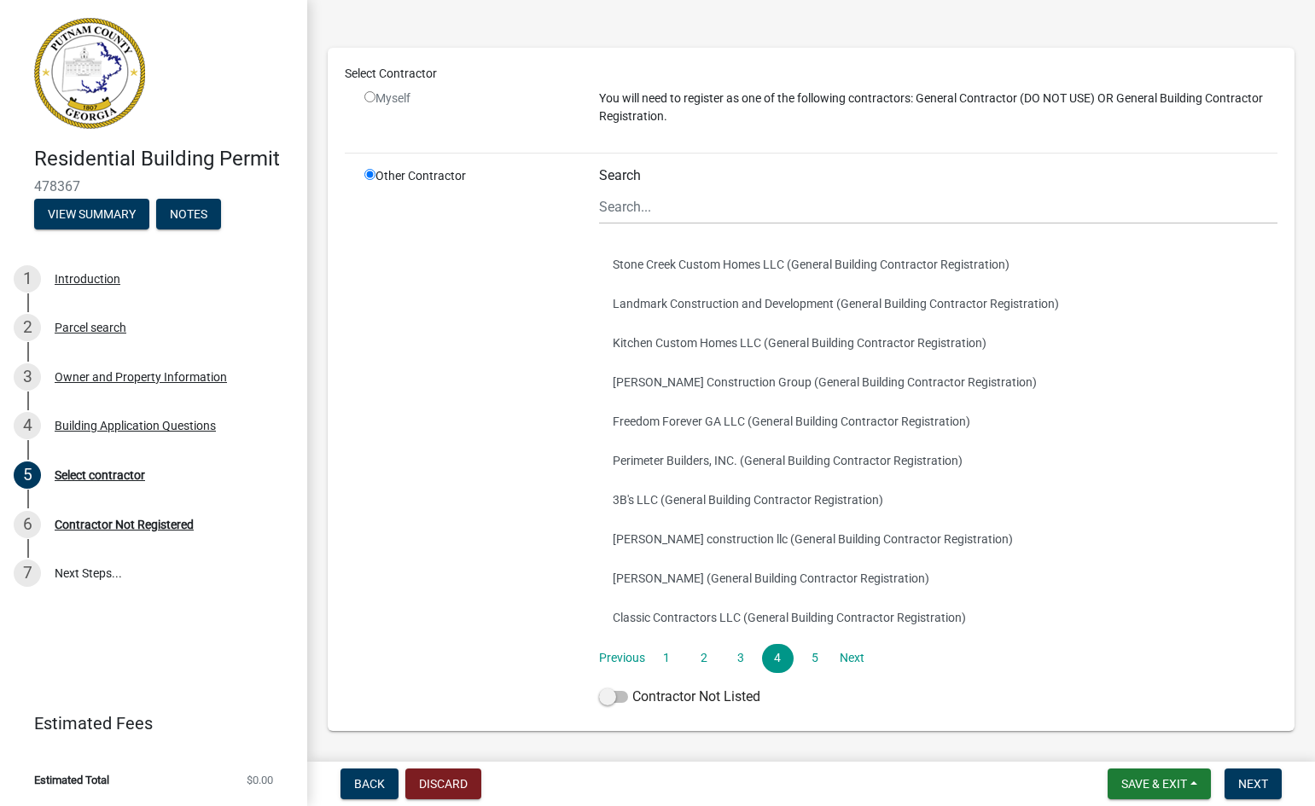
scroll to position [93, 0]
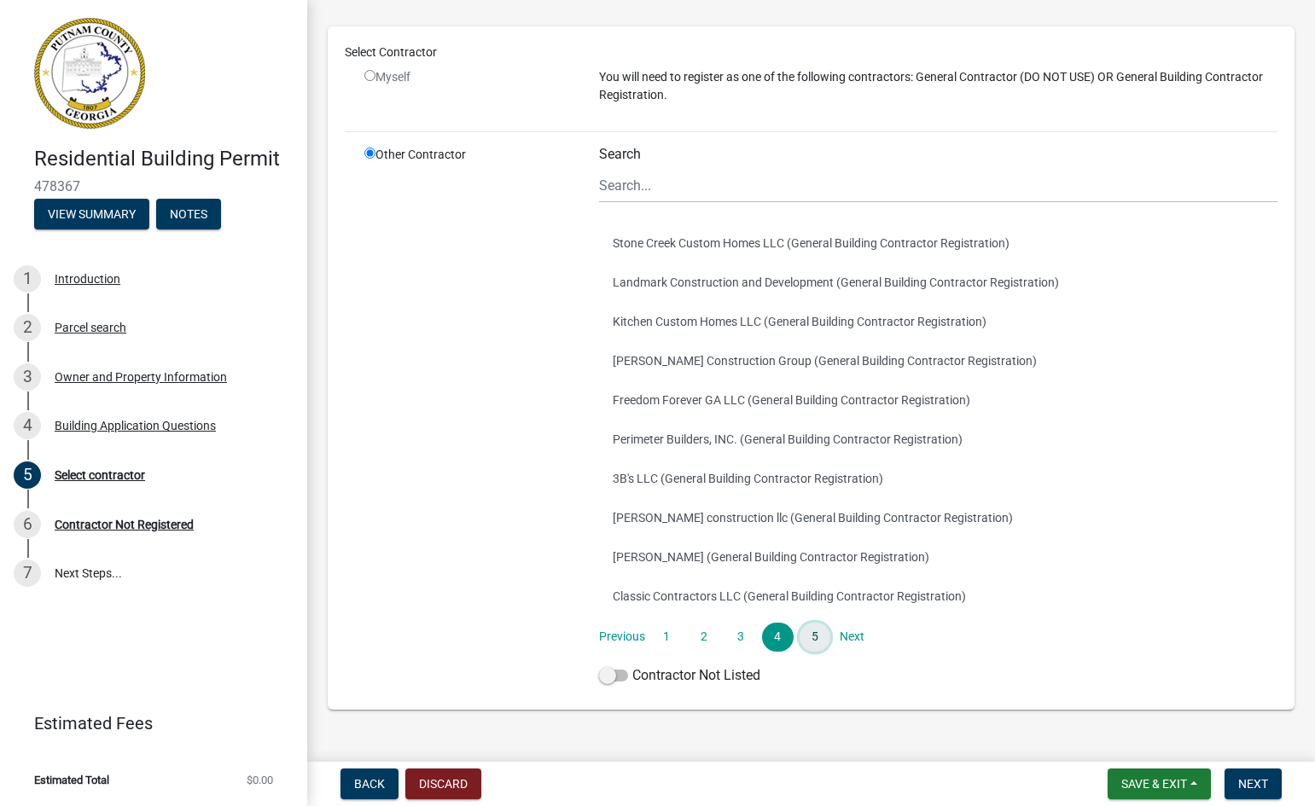
click at [810, 636] on link "5" at bounding box center [814, 637] width 31 height 29
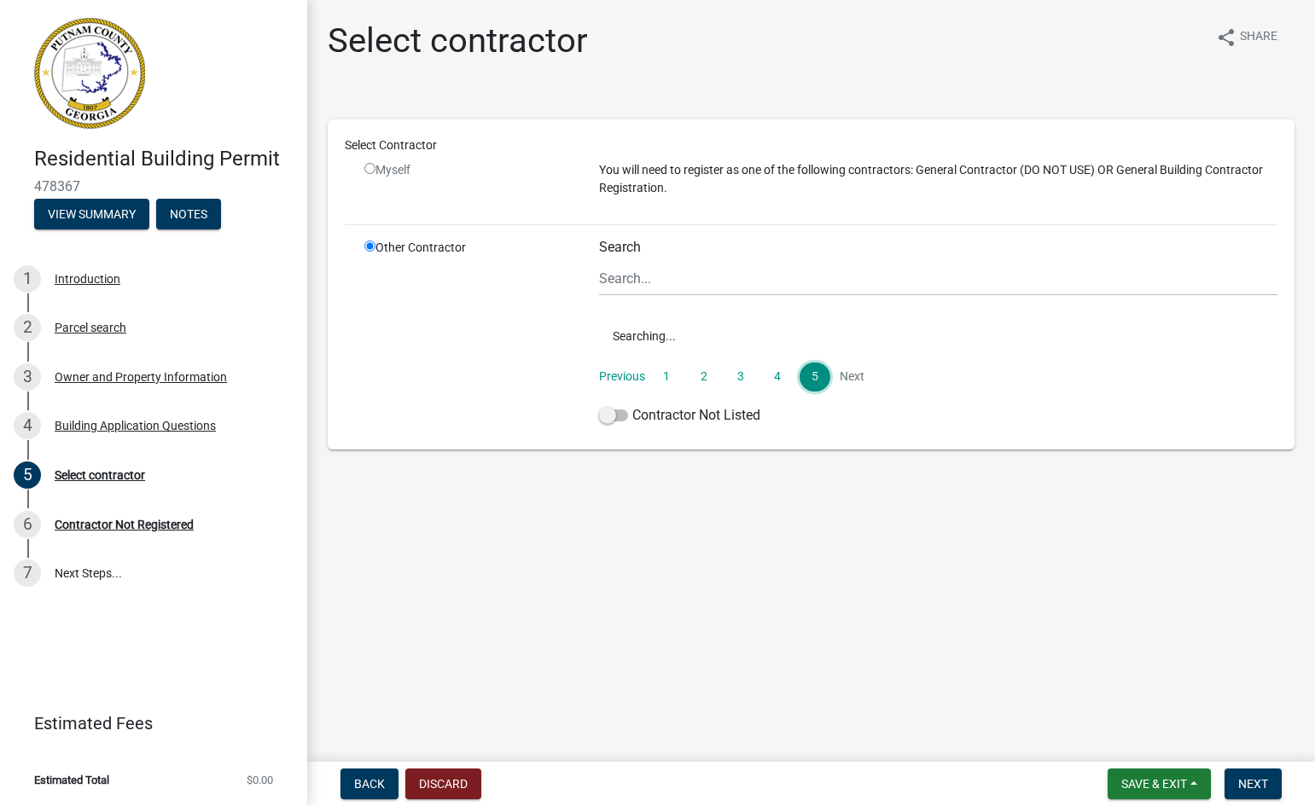
scroll to position [0, 0]
click at [850, 375] on li "Next" at bounding box center [851, 377] width 31 height 29
click at [849, 375] on li "Next" at bounding box center [851, 377] width 31 height 29
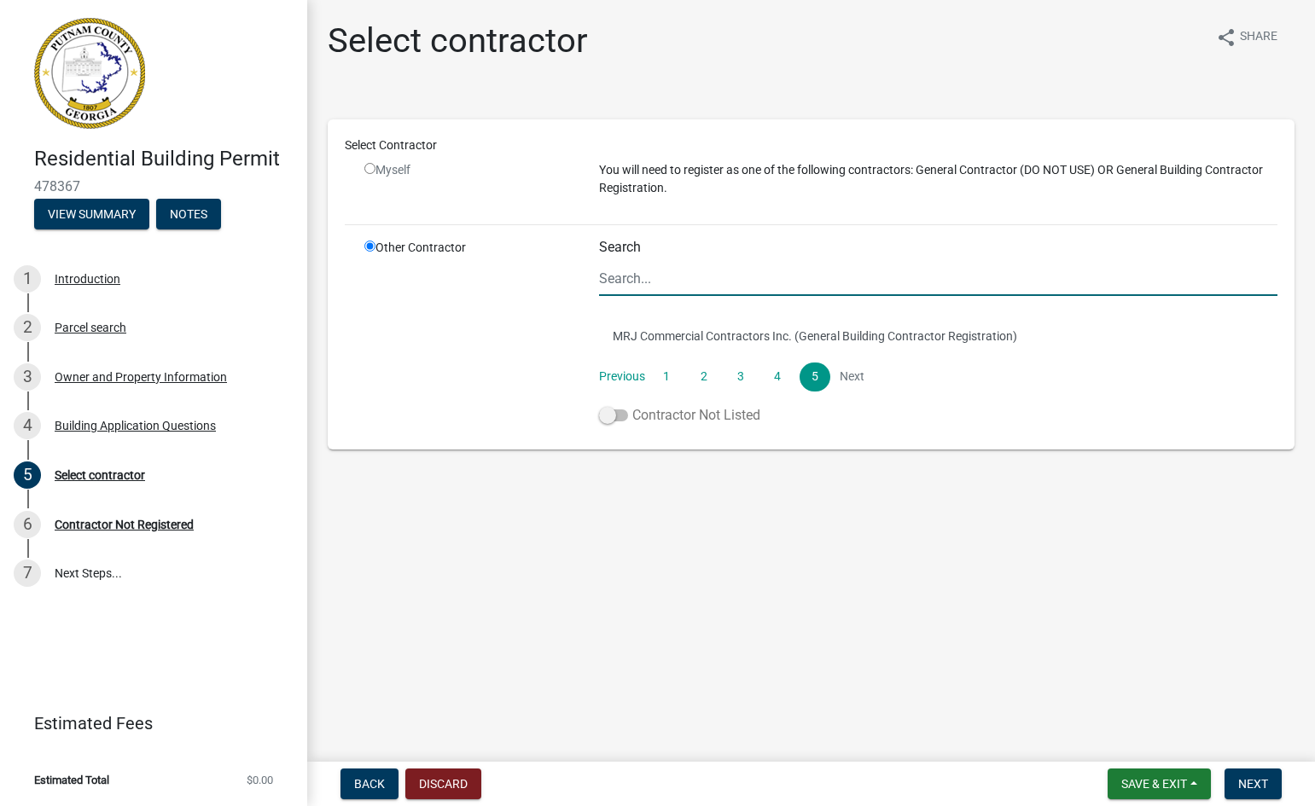
click at [606, 416] on span at bounding box center [613, 416] width 29 height 12
click at [632, 405] on input "Contractor Not Listed" at bounding box center [632, 405] width 0 height 0
click at [1251, 782] on span "Next" at bounding box center [1253, 784] width 30 height 14
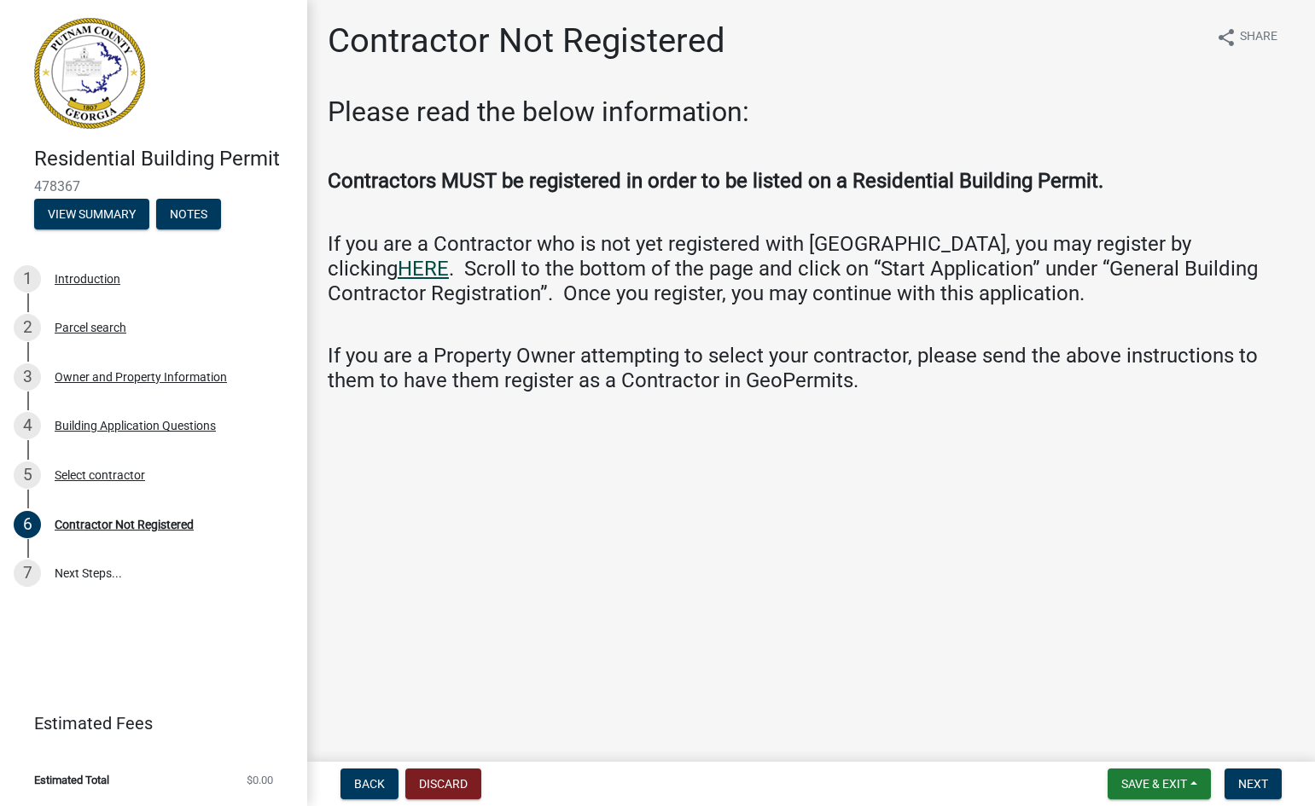
click at [449, 257] on link "HERE" at bounding box center [423, 269] width 51 height 24
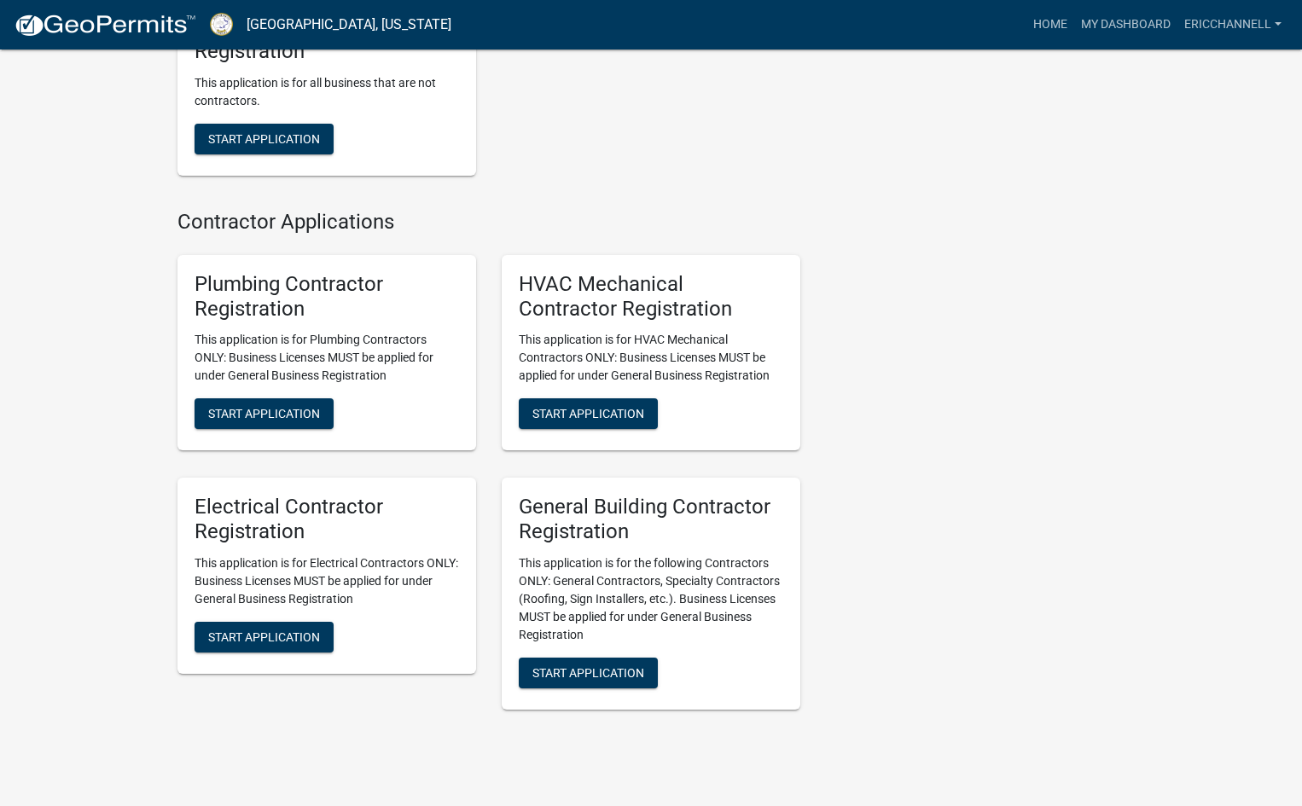
scroll to position [3536, 0]
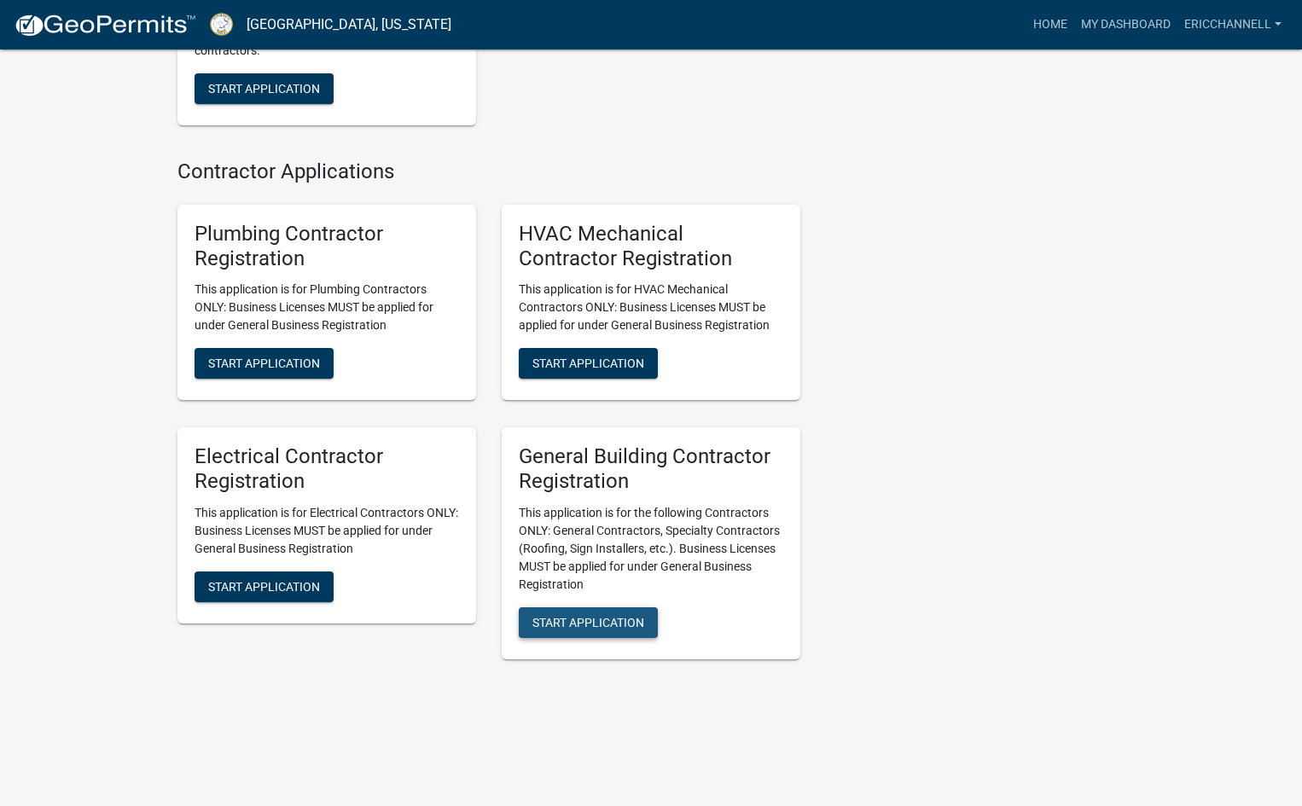
click at [588, 620] on span "Start Application" at bounding box center [588, 623] width 112 height 14
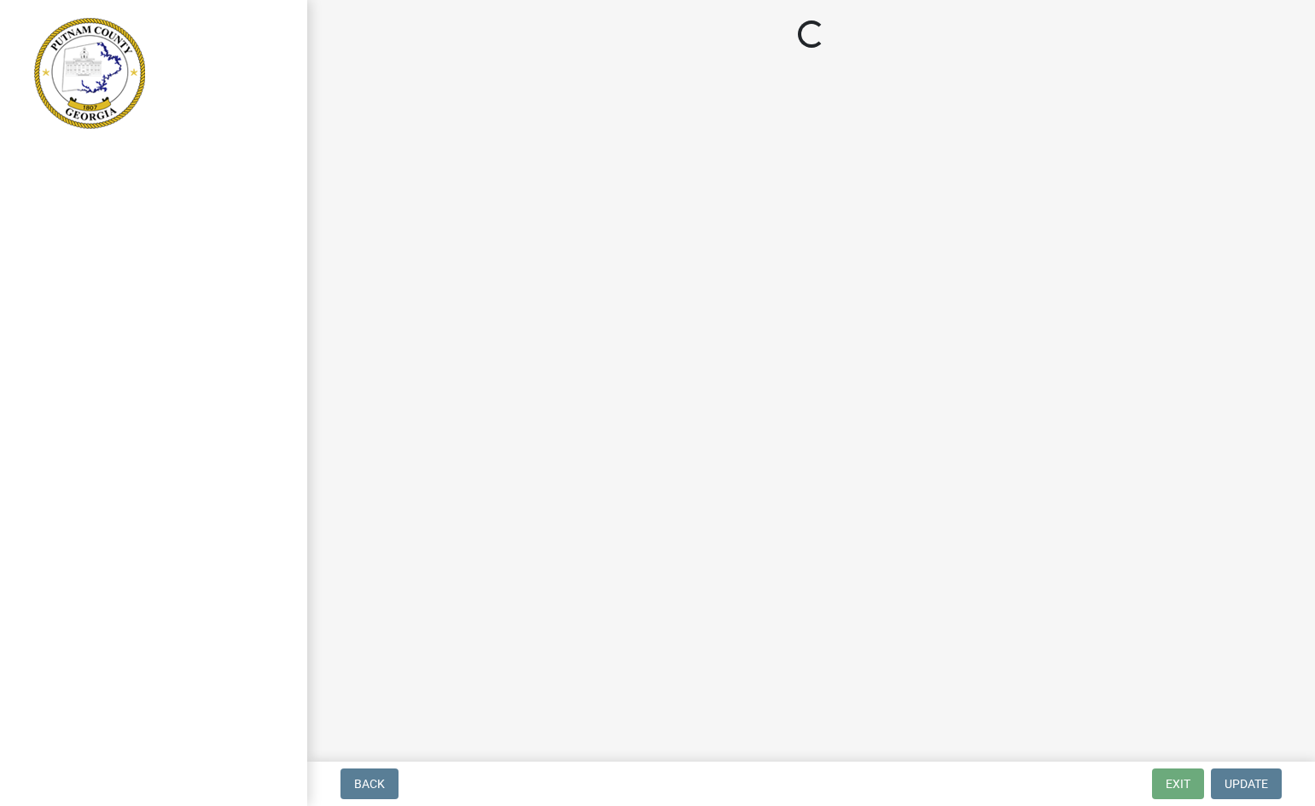
select select "GA"
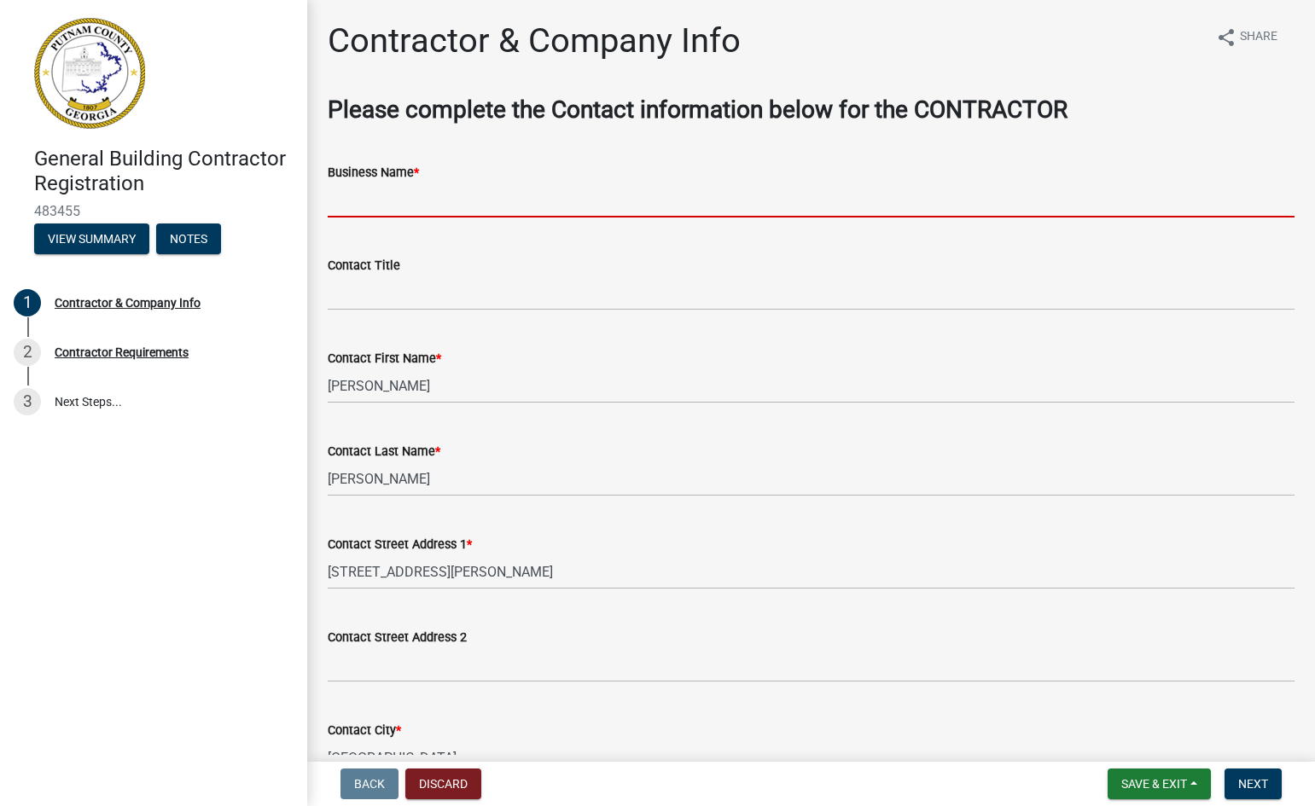
click at [388, 203] on input "Business Name *" at bounding box center [811, 200] width 967 height 35
type input "[PERSON_NAME] Construction"
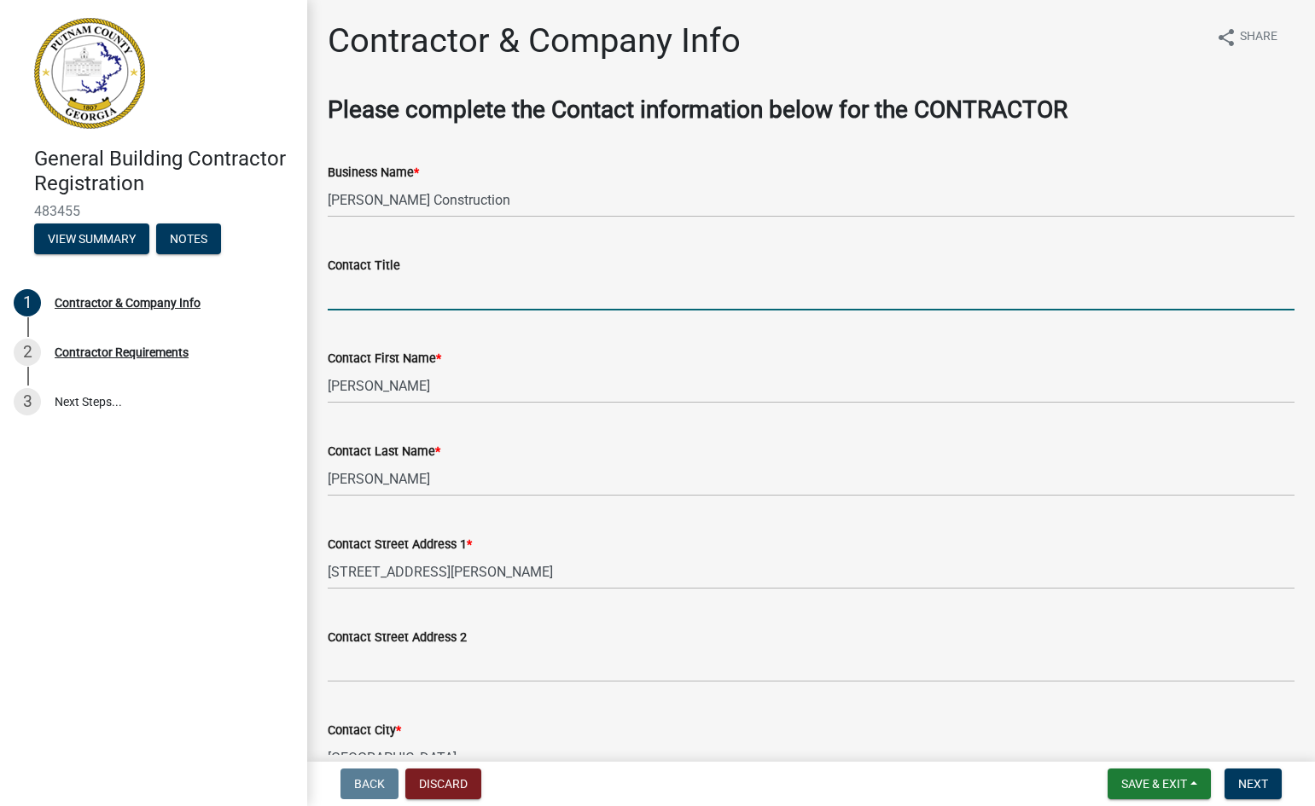
click at [394, 300] on input "Contact Title" at bounding box center [811, 293] width 967 height 35
type input "Owner"
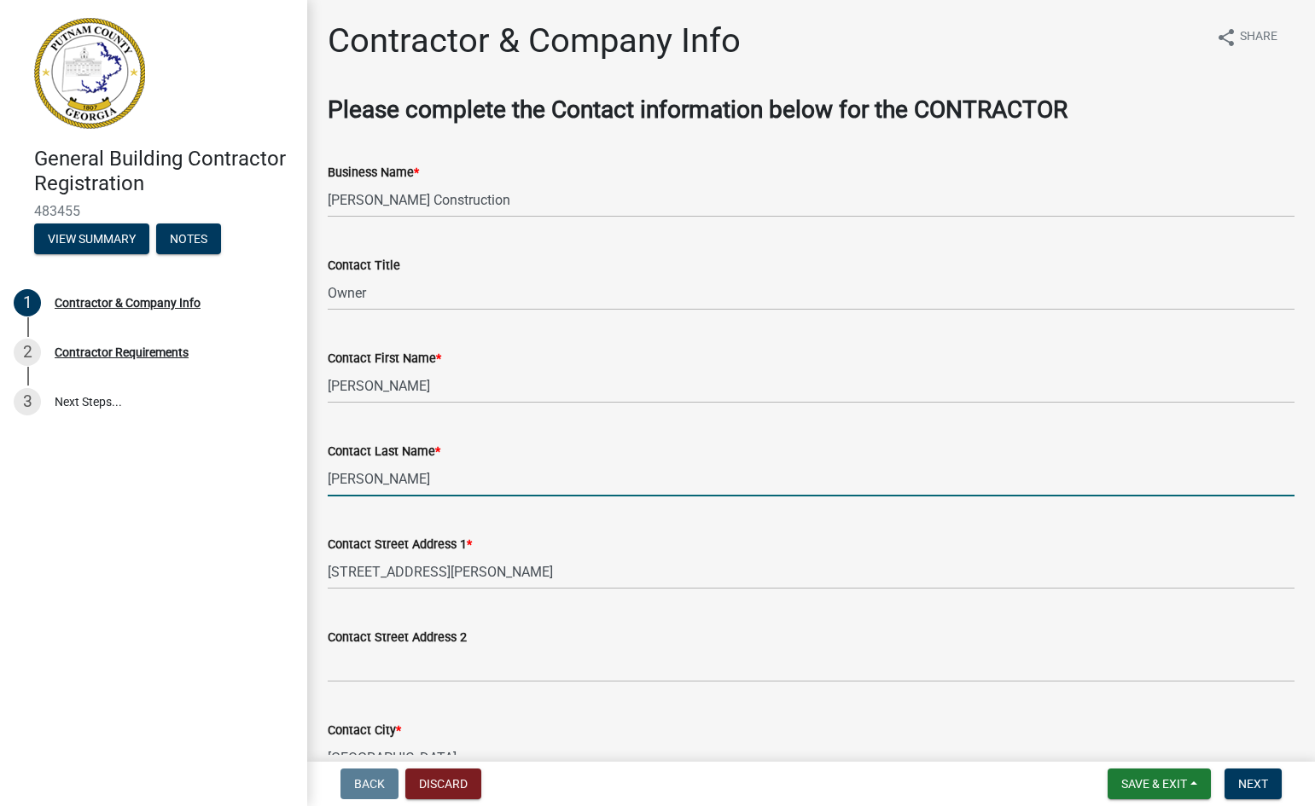
drag, startPoint x: 363, startPoint y: 480, endPoint x: 314, endPoint y: 478, distance: 48.7
click at [314, 478] on div "Contractor & Company Info share Share Please complete the Contact information b…" at bounding box center [811, 655] width 1008 height 1271
type input "[PERSON_NAME]"
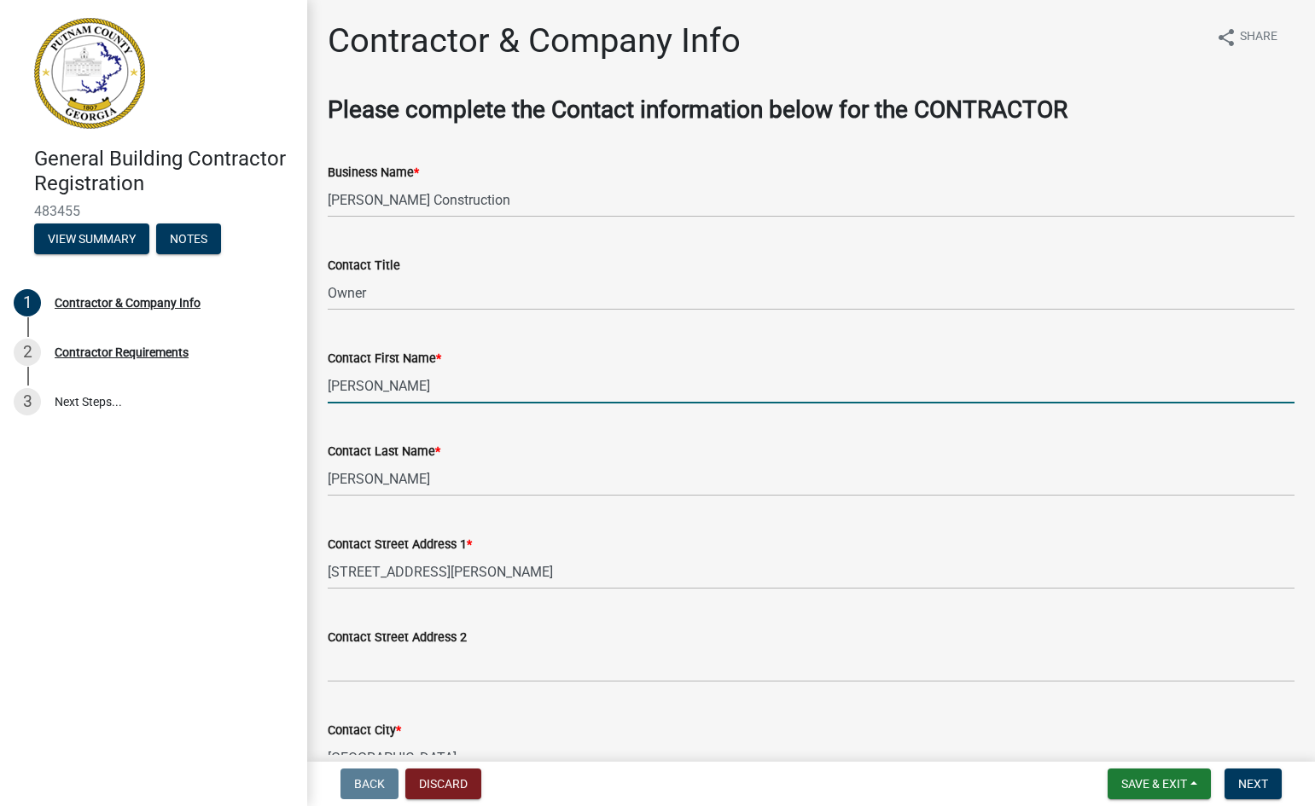
drag, startPoint x: 382, startPoint y: 387, endPoint x: 309, endPoint y: 388, distance: 73.4
click at [309, 386] on div "Contractor & Company Info share Share Please complete the Contact information b…" at bounding box center [811, 655] width 1008 height 1271
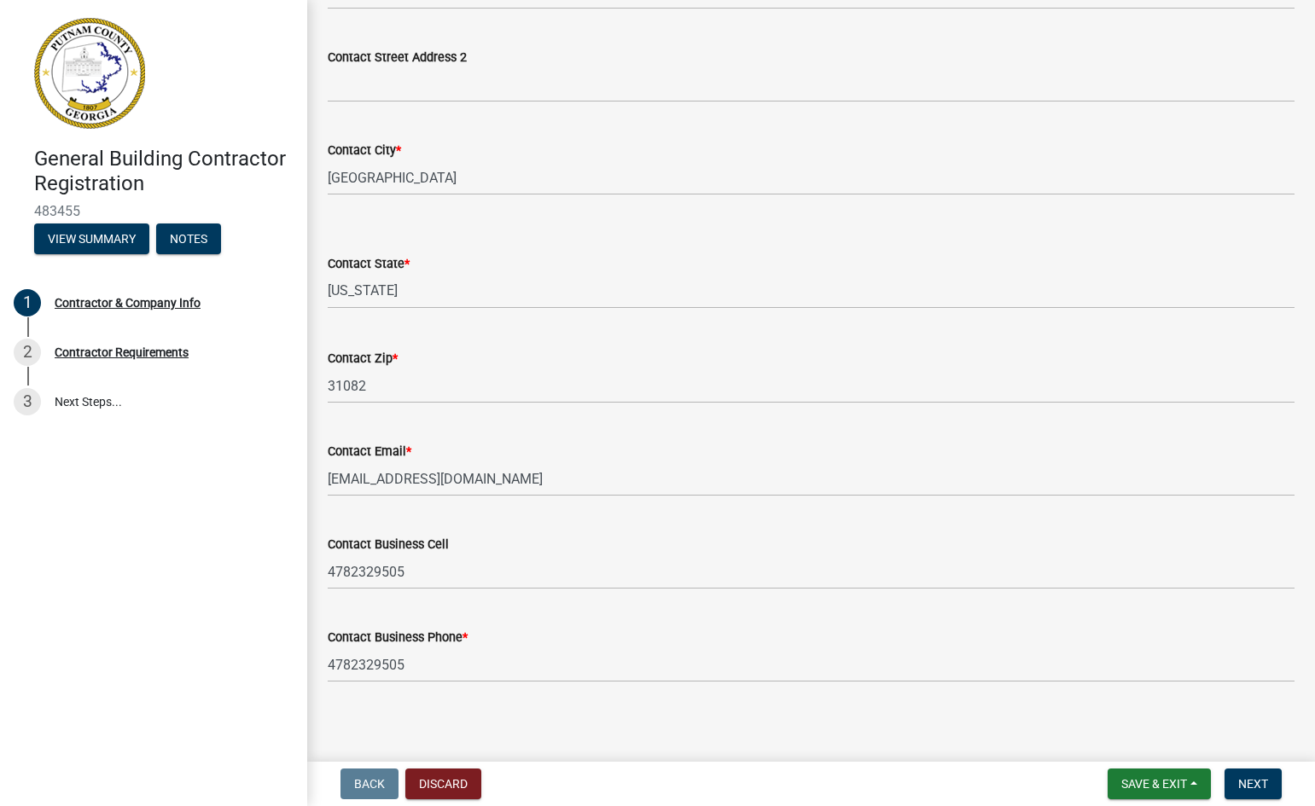
scroll to position [588, 0]
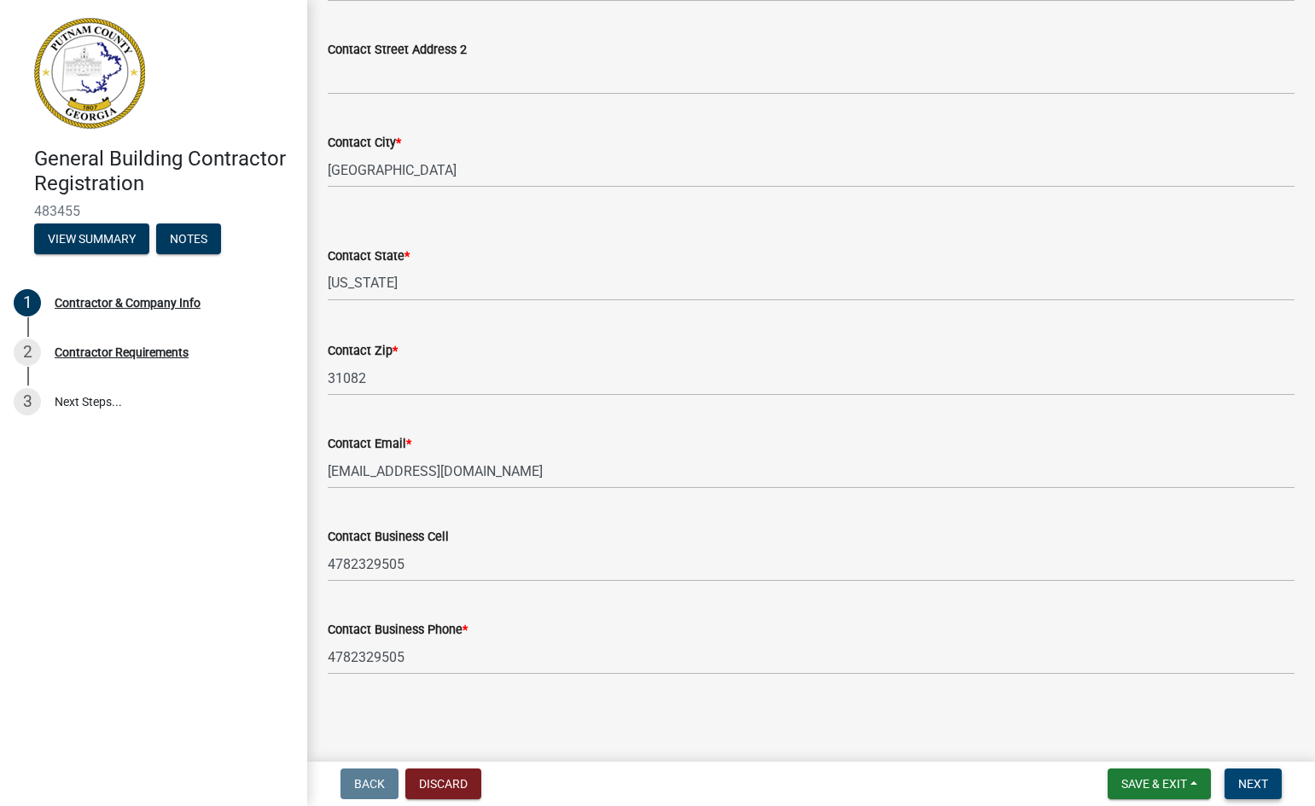
type input "[PERSON_NAME]"
click at [1248, 782] on span "Next" at bounding box center [1253, 784] width 30 height 14
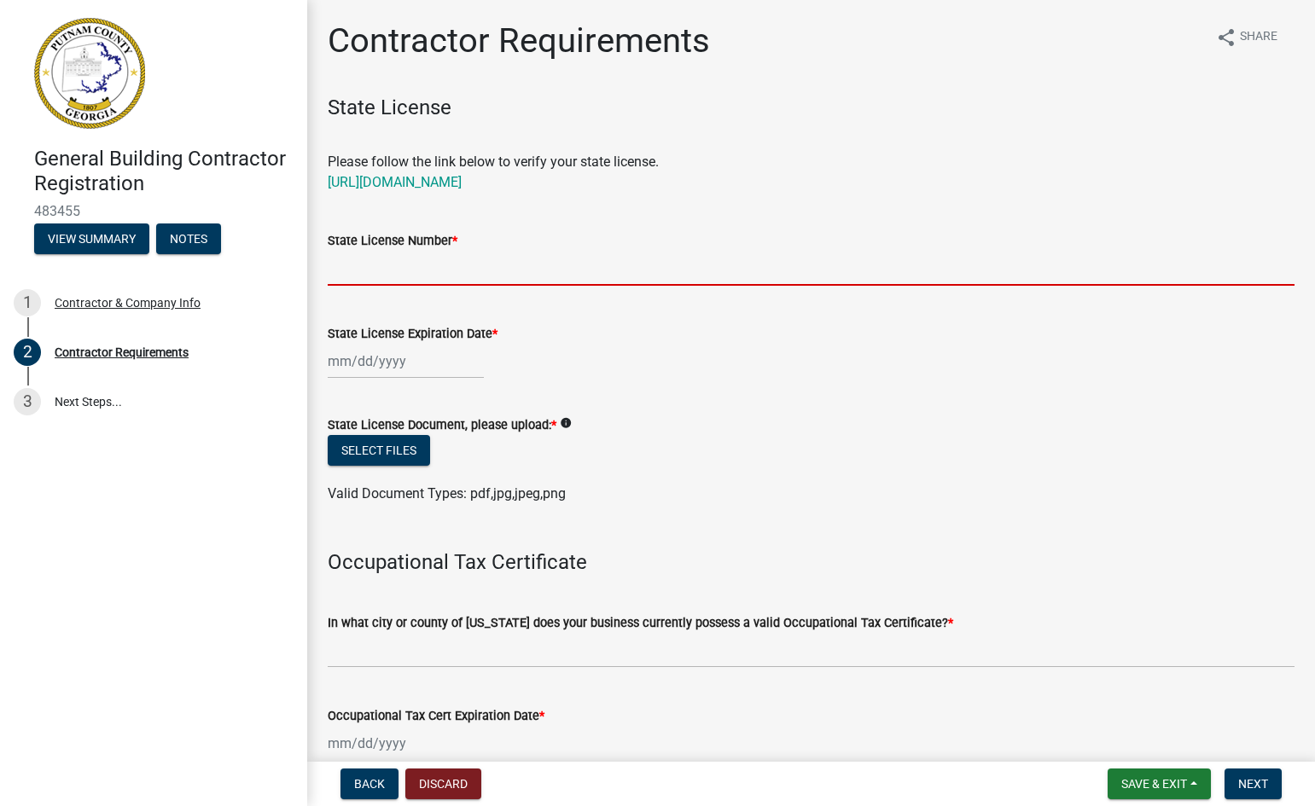
click at [393, 259] on input "State License Number *" at bounding box center [811, 268] width 967 height 35
type input "RLCI000096"
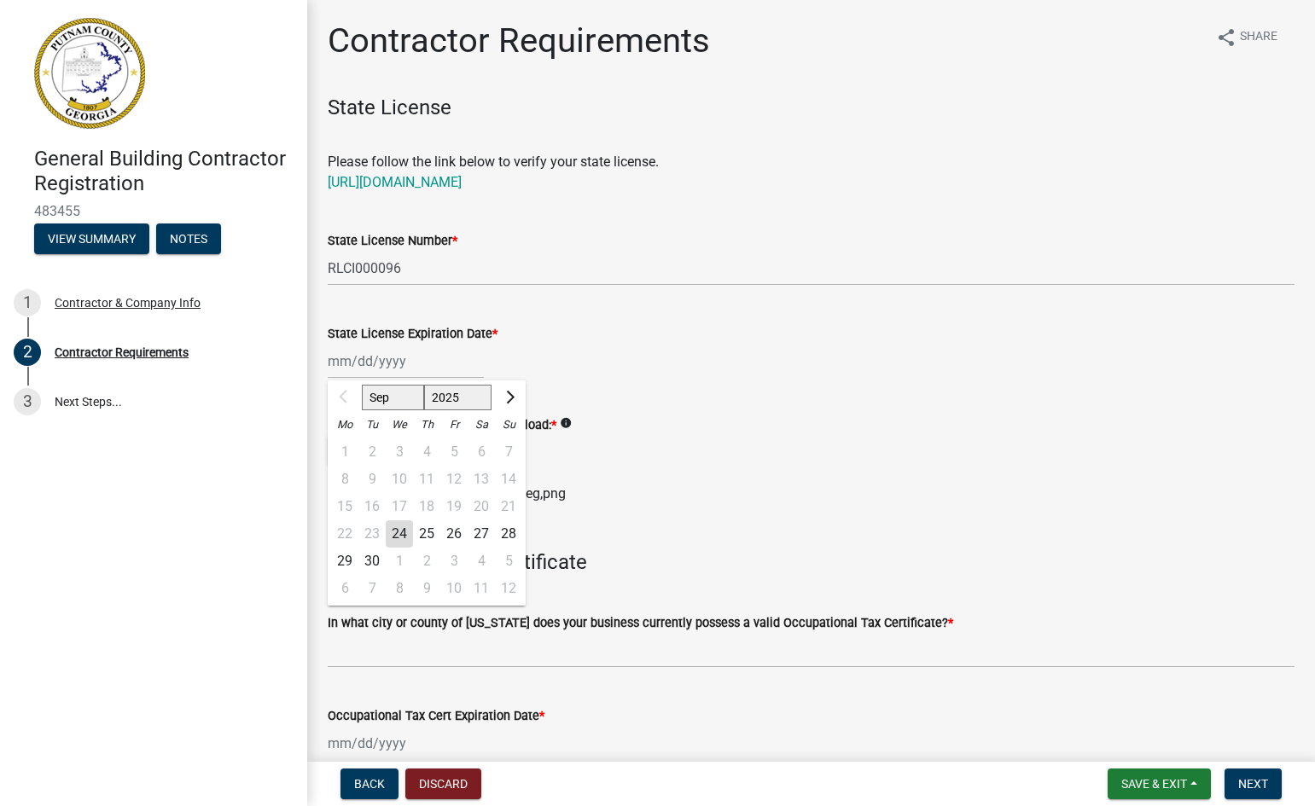
click at [362, 352] on div "Sep Oct Nov [DATE] 2026 2027 2028 2029 2030 2031 2032 2033 2034 2035 2036 2037 …" at bounding box center [406, 361] width 156 height 35
click at [512, 395] on span "Next month" at bounding box center [508, 396] width 13 height 13
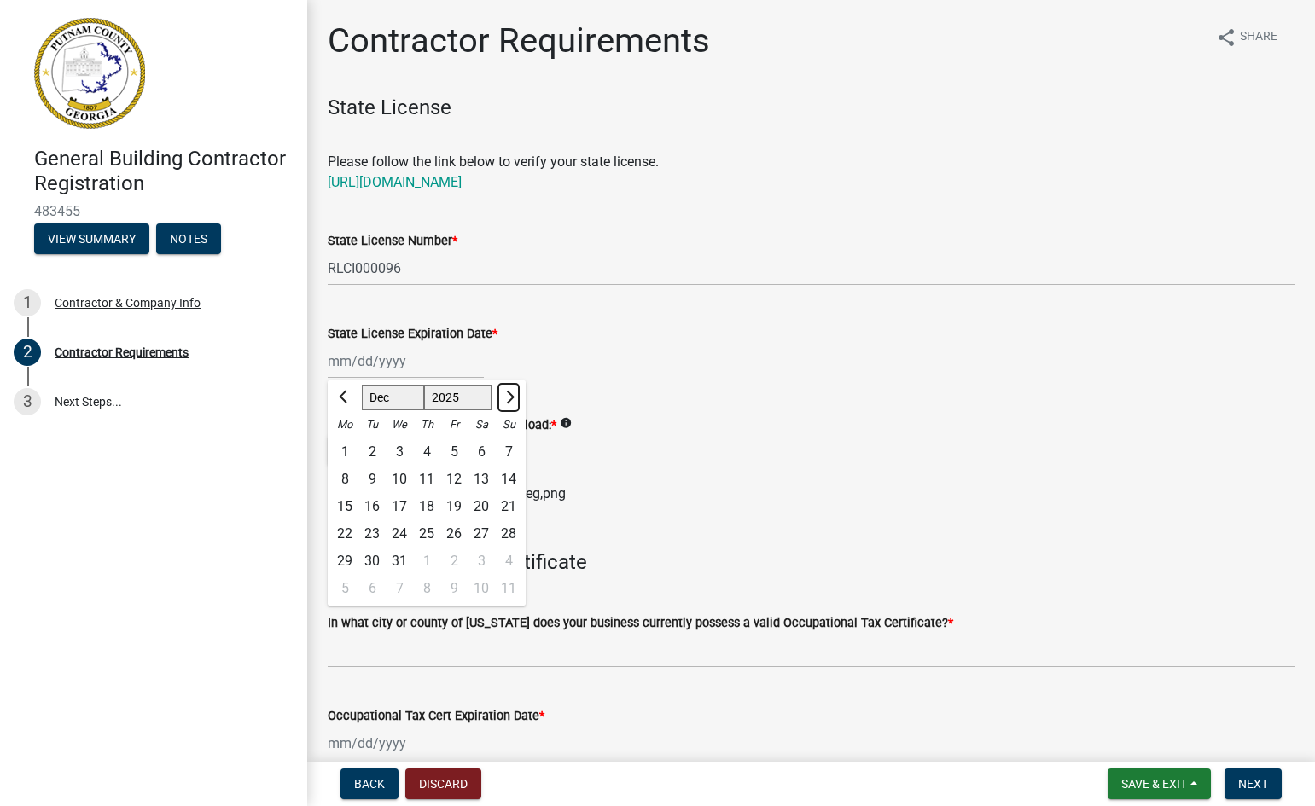
select select "1"
select select "2026"
click at [512, 395] on span "Next month" at bounding box center [508, 396] width 13 height 13
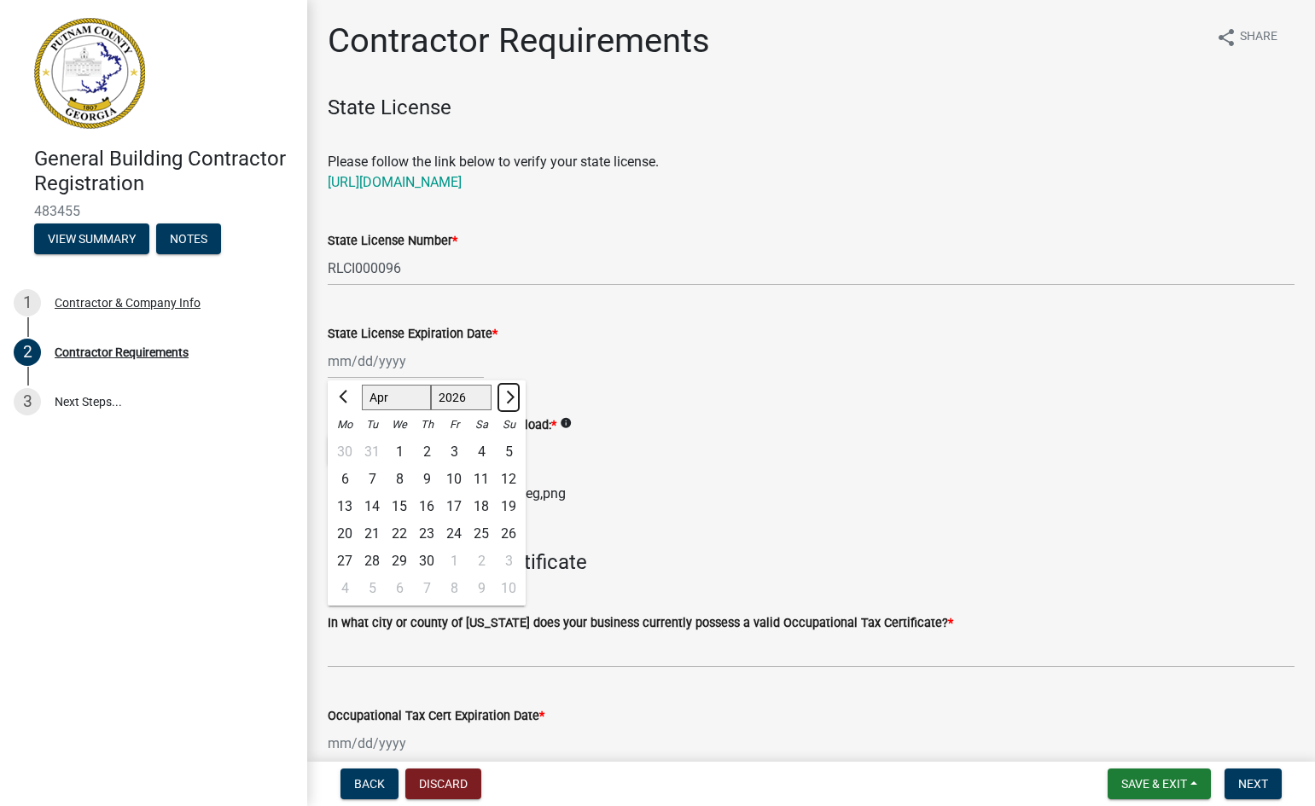
click at [512, 395] on span "Next month" at bounding box center [508, 396] width 13 height 13
select select "6"
click at [369, 558] on div "30" at bounding box center [371, 561] width 27 height 27
type input "[DATE]"
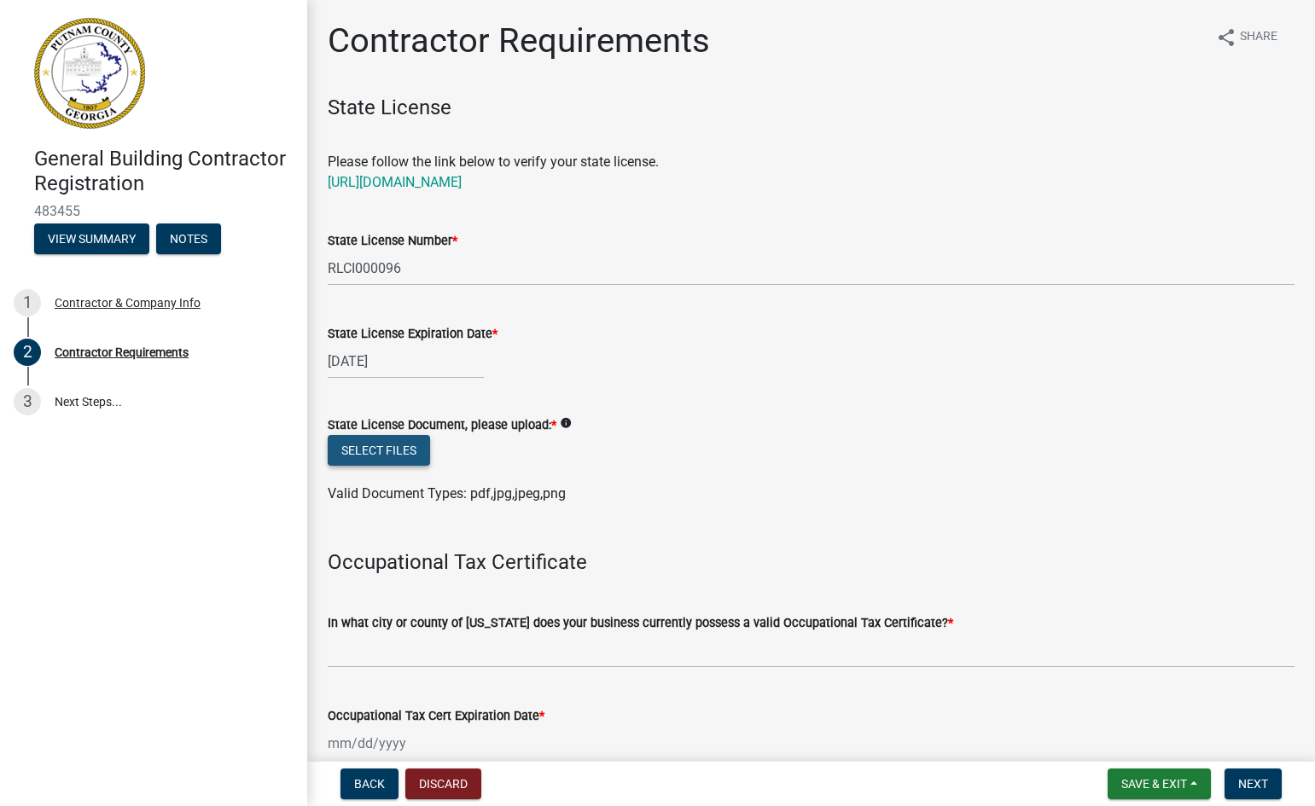
click at [377, 454] on button "Select files" at bounding box center [379, 450] width 102 height 31
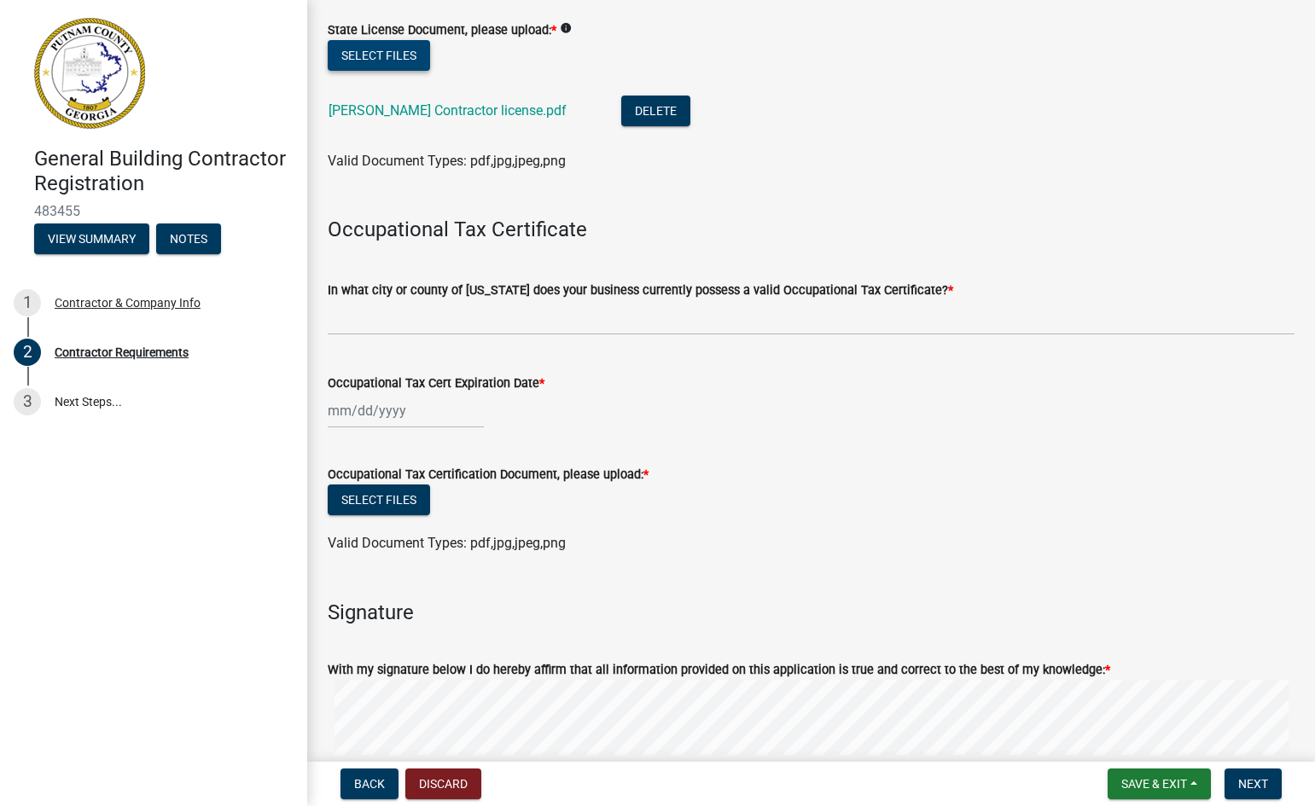
scroll to position [474, 0]
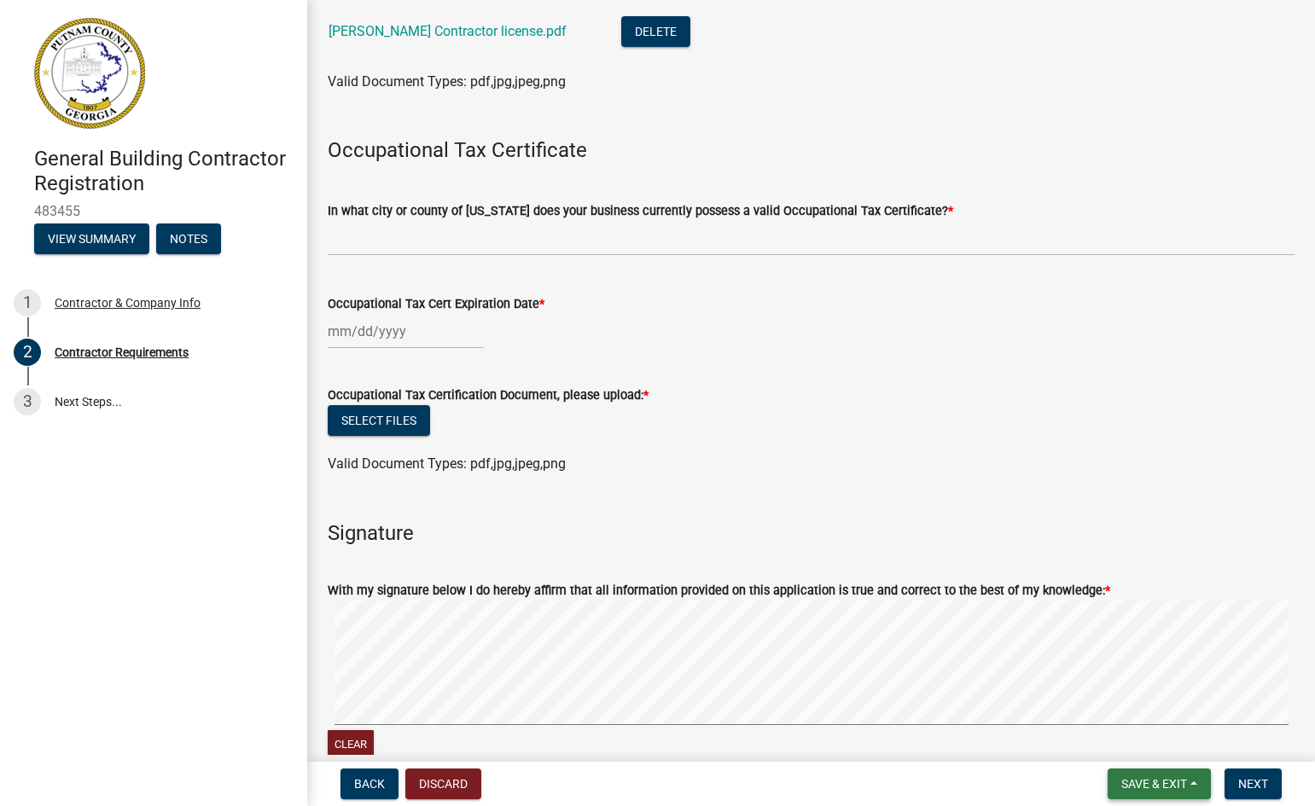
click at [1150, 787] on span "Save & Exit" at bounding box center [1154, 784] width 66 height 14
click at [1110, 698] on button "Save" at bounding box center [1142, 698] width 137 height 41
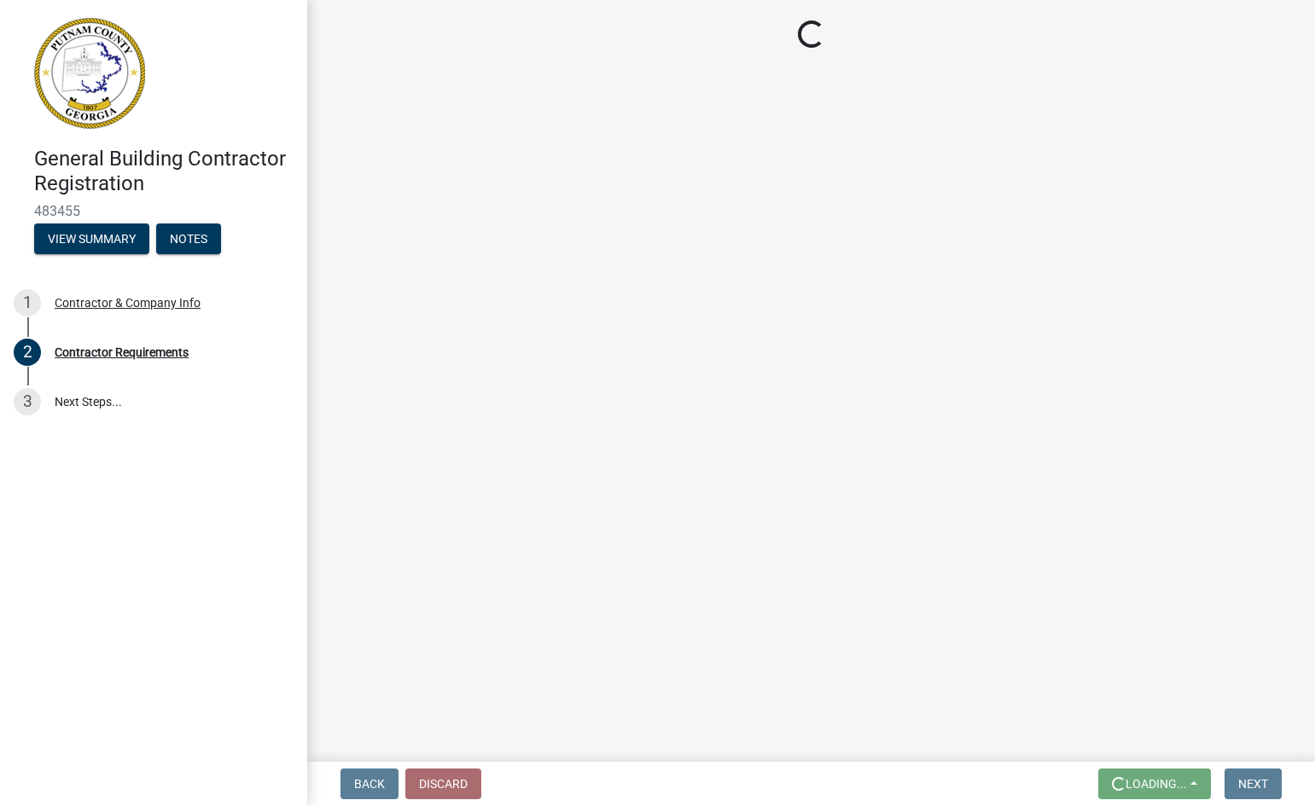
scroll to position [0, 0]
